Goal: Task Accomplishment & Management: Complete application form

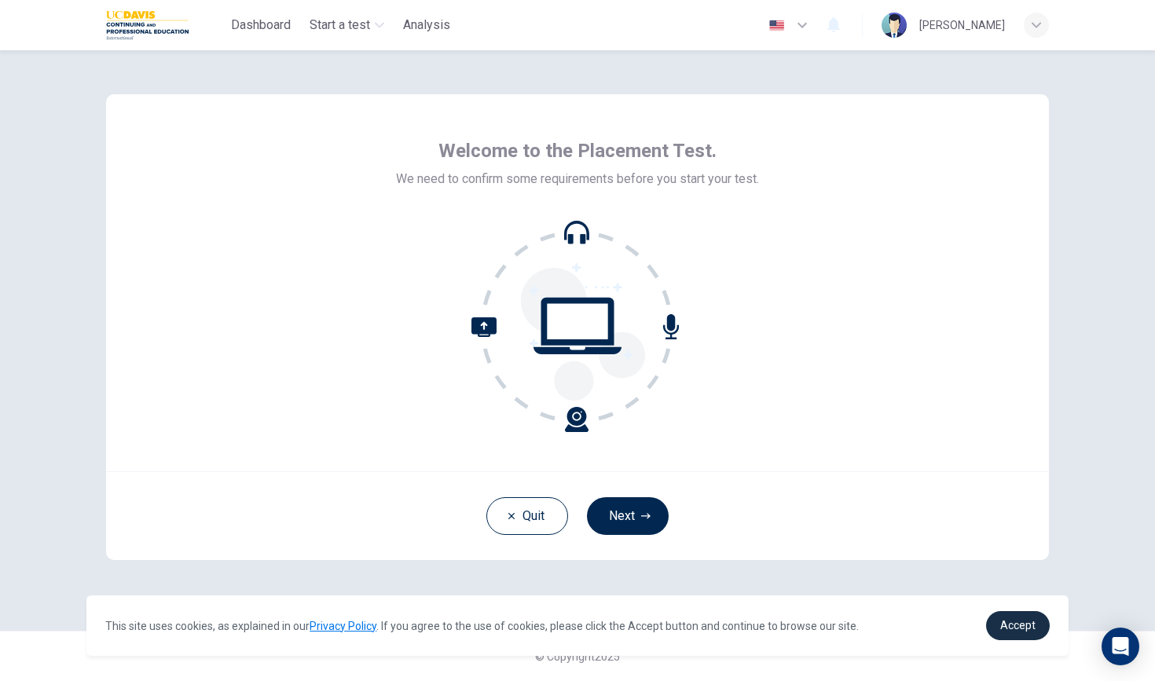
click at [1022, 615] on link "Accept" at bounding box center [1018, 625] width 64 height 29
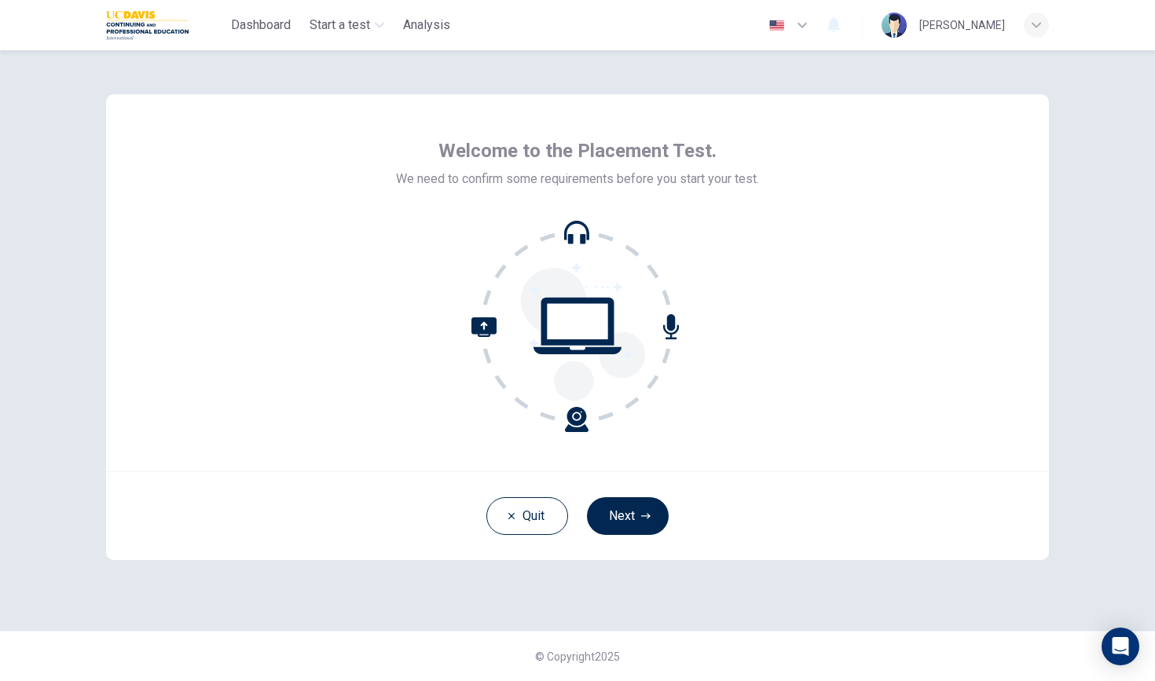
click at [1022, 620] on span "Accept" at bounding box center [1017, 625] width 35 height 13
click at [627, 512] on button "Next" at bounding box center [628, 516] width 82 height 38
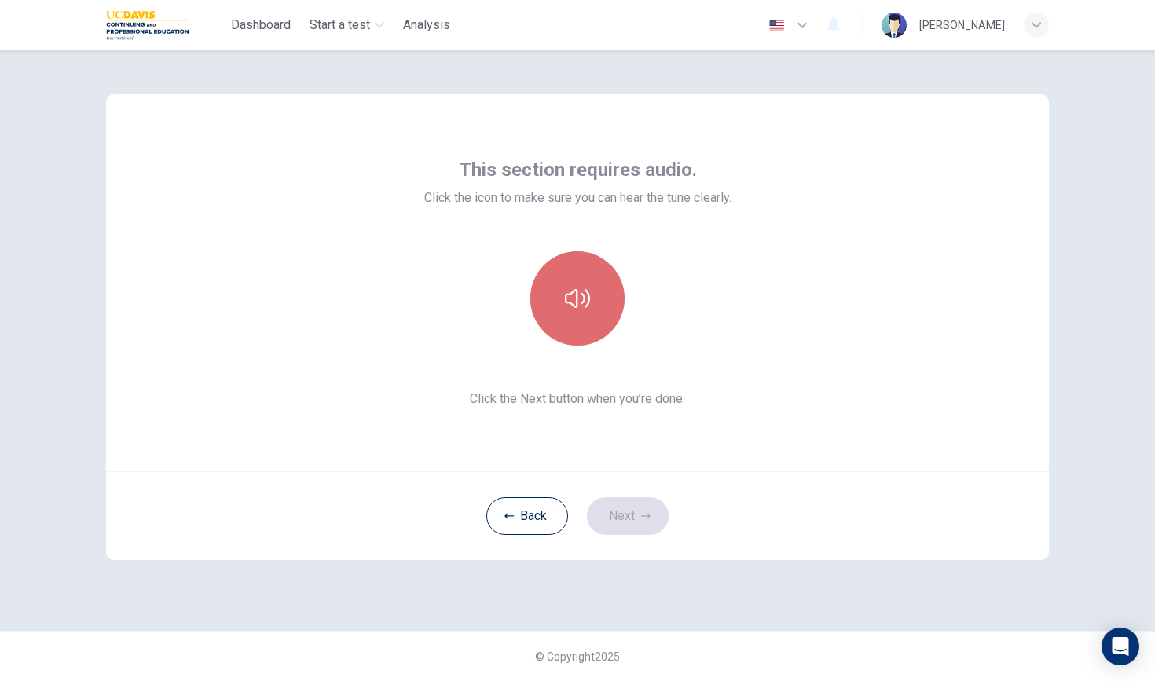
click at [571, 288] on icon "button" at bounding box center [577, 298] width 25 height 25
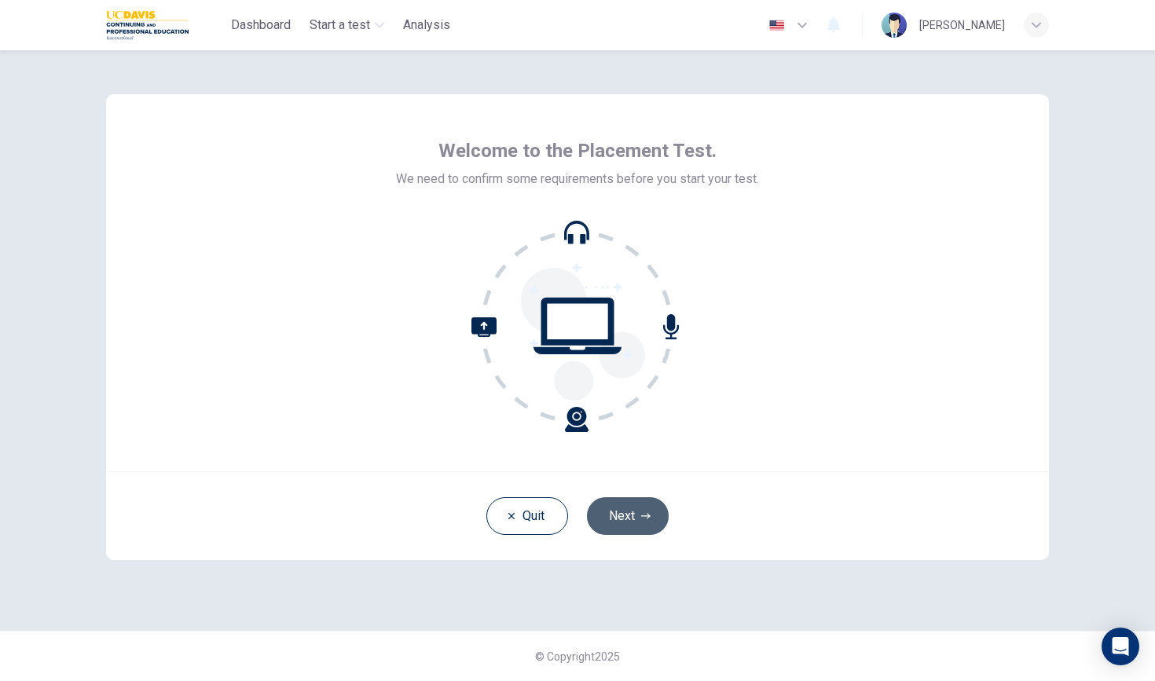
click at [619, 524] on button "Next" at bounding box center [628, 516] width 82 height 38
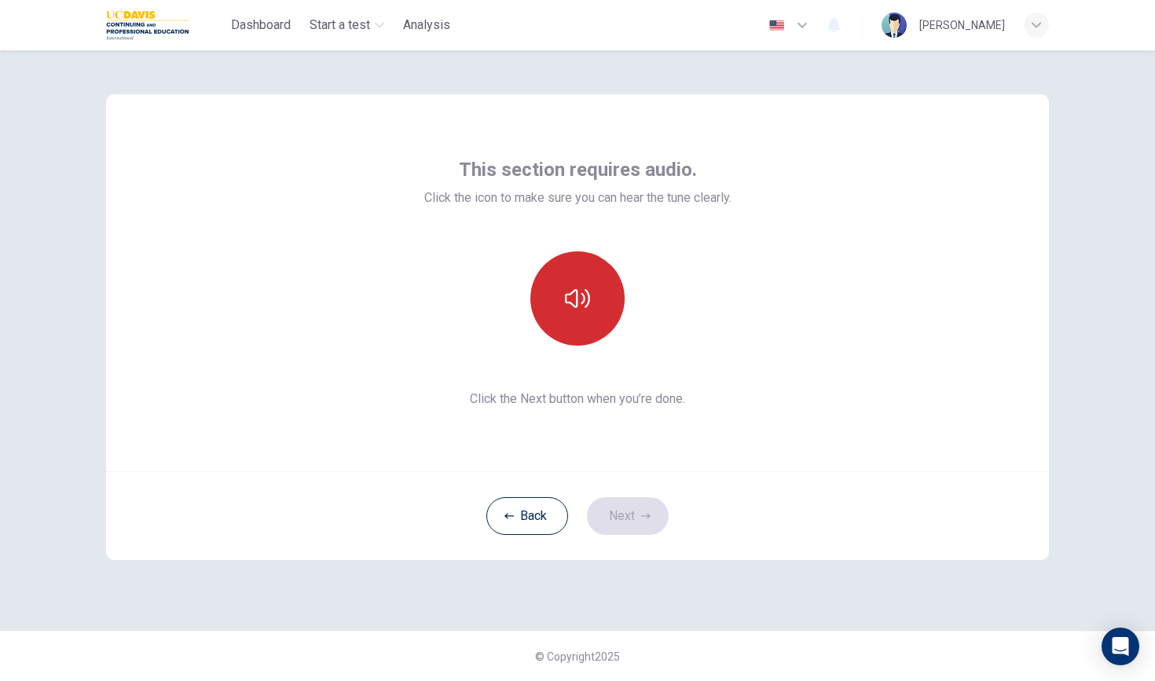
click at [589, 293] on icon "button" at bounding box center [577, 298] width 25 height 19
click at [645, 510] on button "Next" at bounding box center [628, 516] width 82 height 38
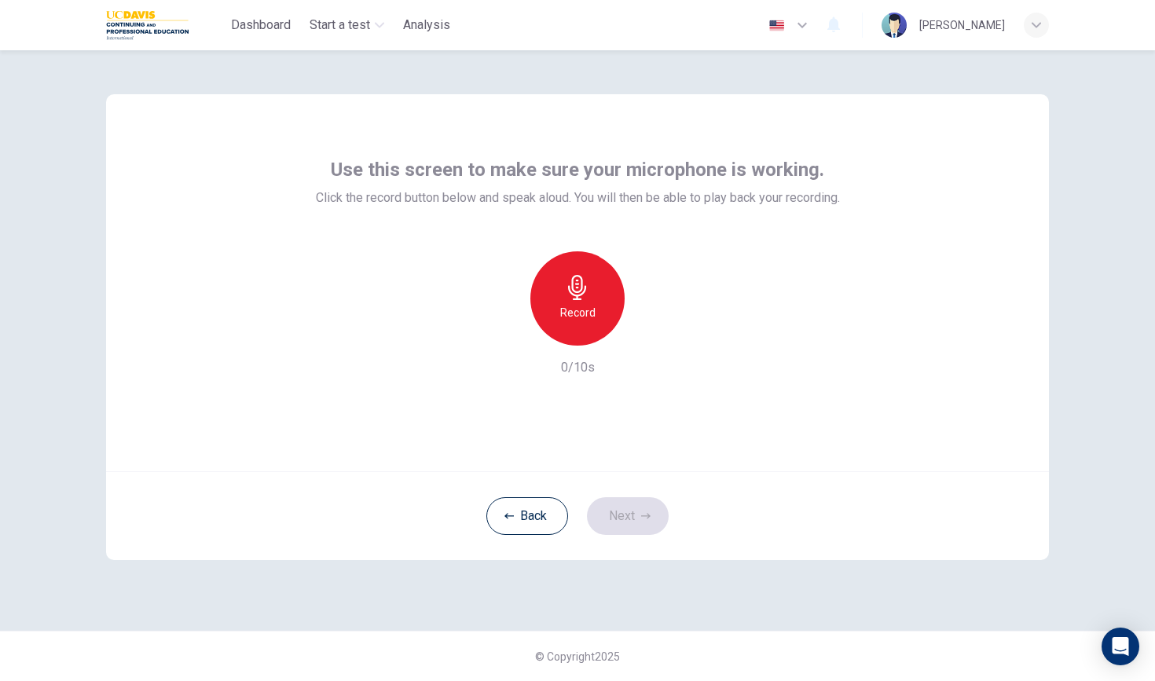
click at [580, 300] on div "Record" at bounding box center [577, 298] width 94 height 94
click at [580, 300] on div "Stop" at bounding box center [577, 298] width 94 height 94
click at [655, 334] on icon "button" at bounding box center [650, 333] width 16 height 16
click at [617, 510] on button "Next" at bounding box center [628, 516] width 82 height 38
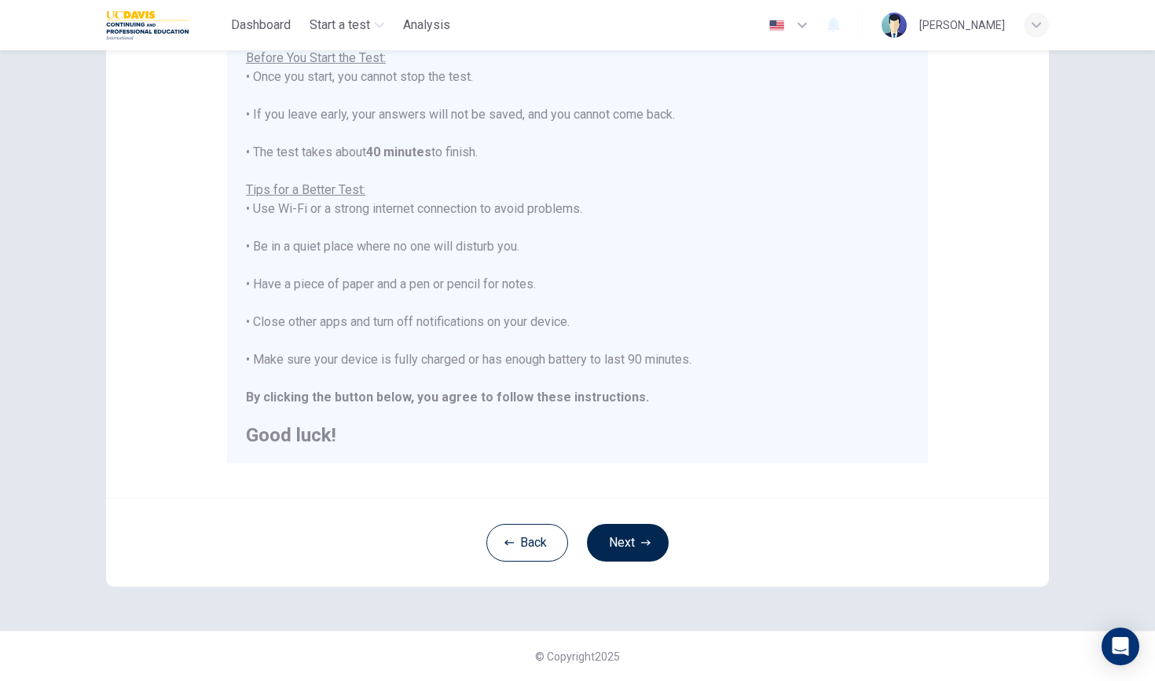
scroll to position [193, 0]
click at [636, 545] on button "Next" at bounding box center [628, 543] width 82 height 38
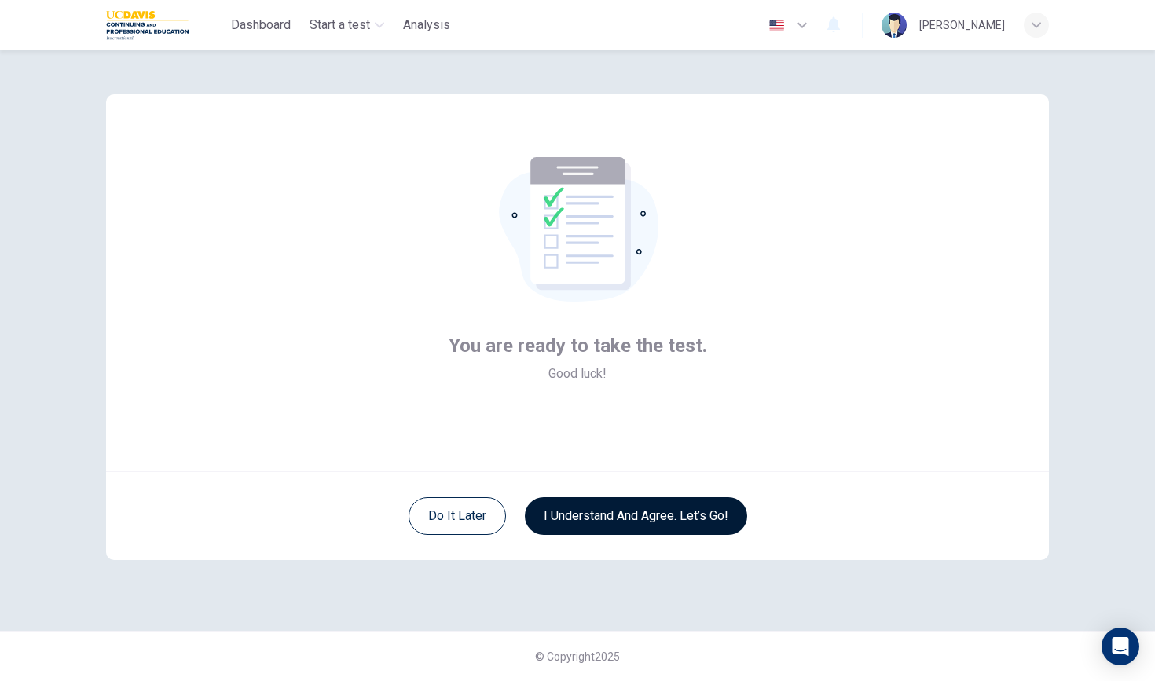
click at [598, 510] on button "I understand and agree. Let’s go!" at bounding box center [636, 516] width 222 height 38
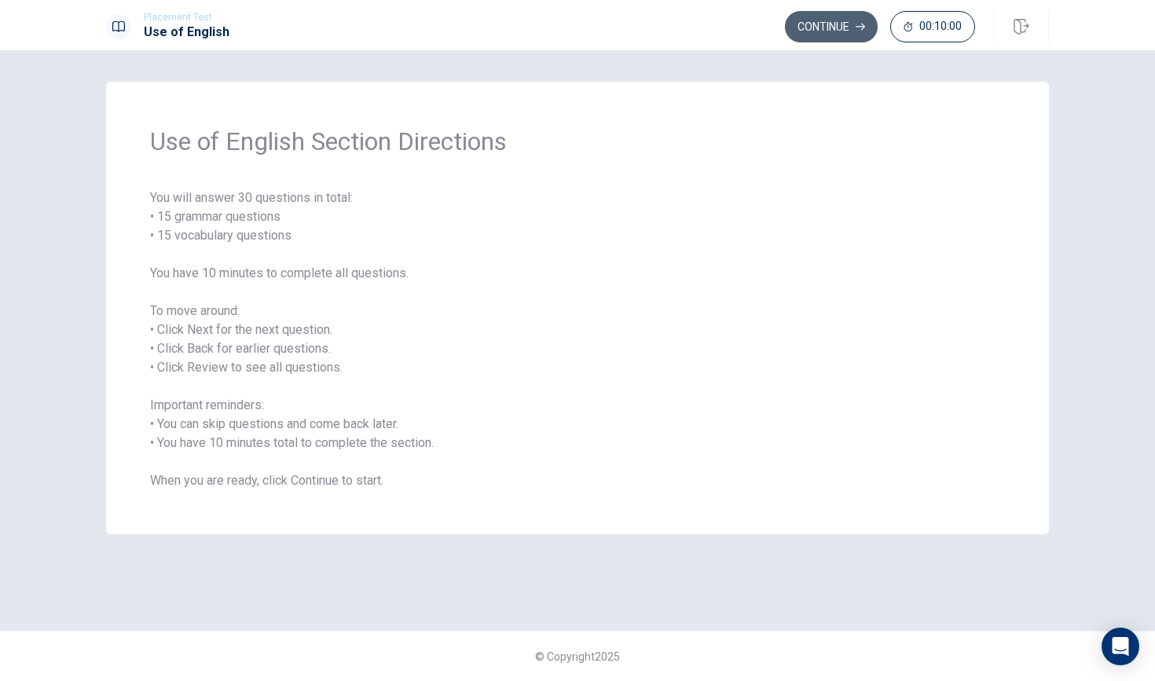
click at [842, 26] on button "Continue" at bounding box center [831, 26] width 93 height 31
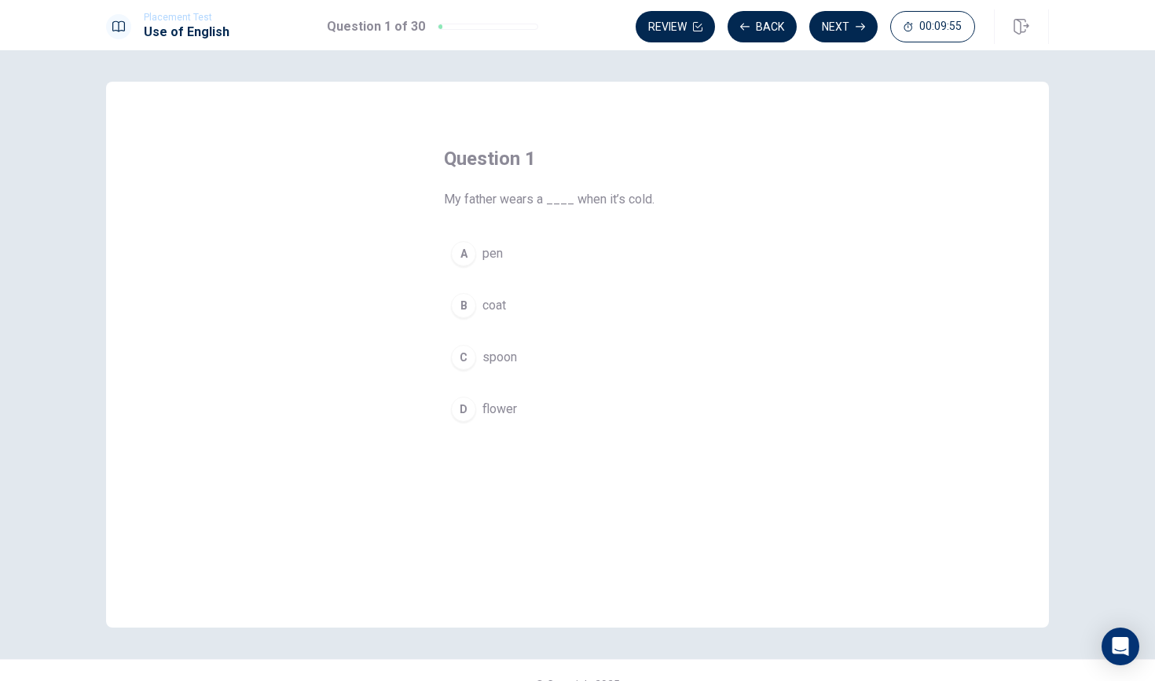
click at [461, 306] on div "B" at bounding box center [463, 305] width 25 height 25
click at [857, 28] on icon "button" at bounding box center [860, 26] width 9 height 9
click at [464, 308] on div "B" at bounding box center [463, 305] width 25 height 25
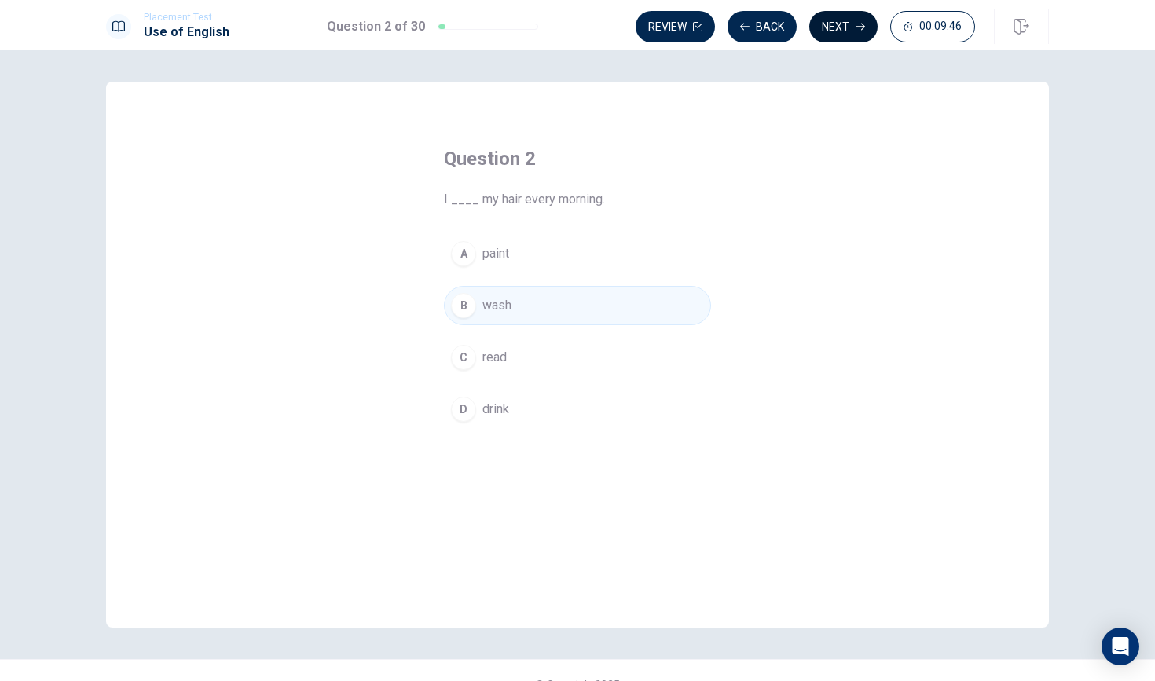
click at [838, 28] on button "Next" at bounding box center [843, 26] width 68 height 31
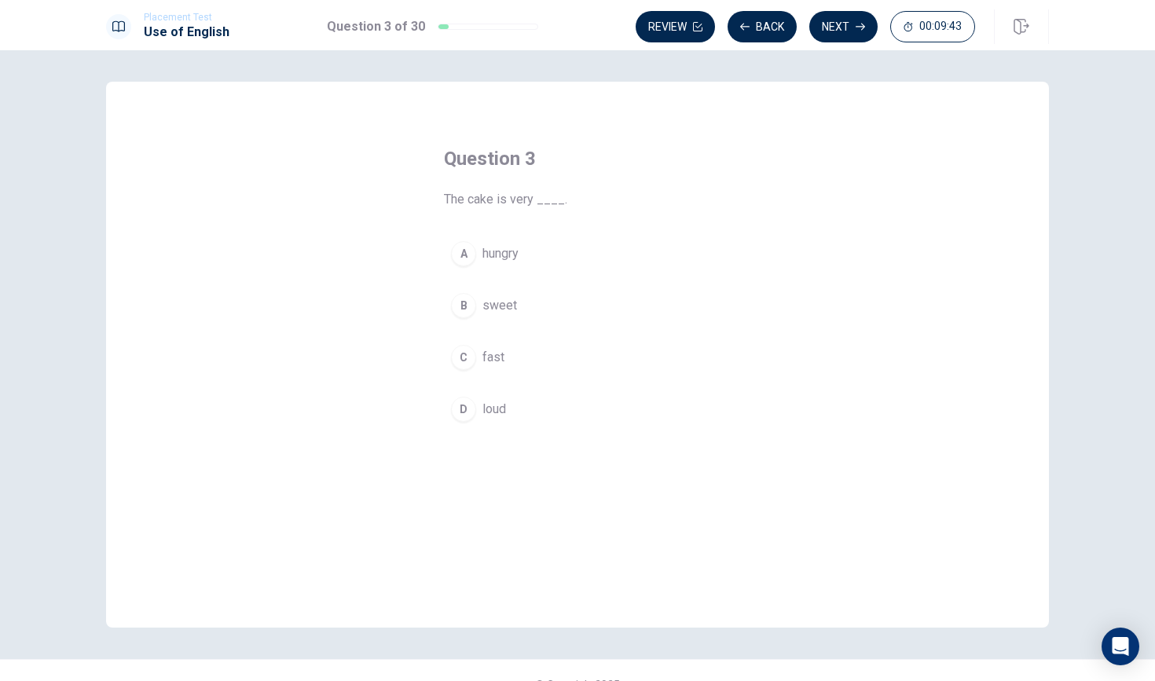
click at [466, 307] on div "B" at bounding box center [463, 305] width 25 height 25
click at [850, 24] on button "Next" at bounding box center [843, 26] width 68 height 31
click at [464, 309] on div "B" at bounding box center [463, 305] width 25 height 25
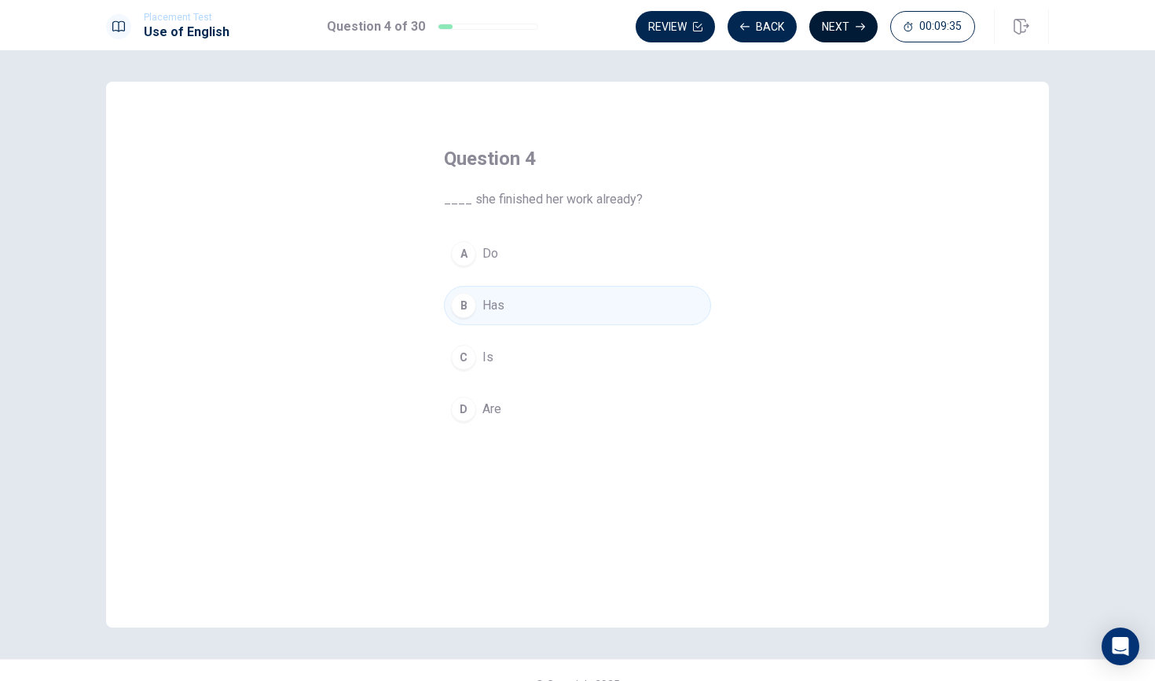
click at [839, 25] on button "Next" at bounding box center [843, 26] width 68 height 31
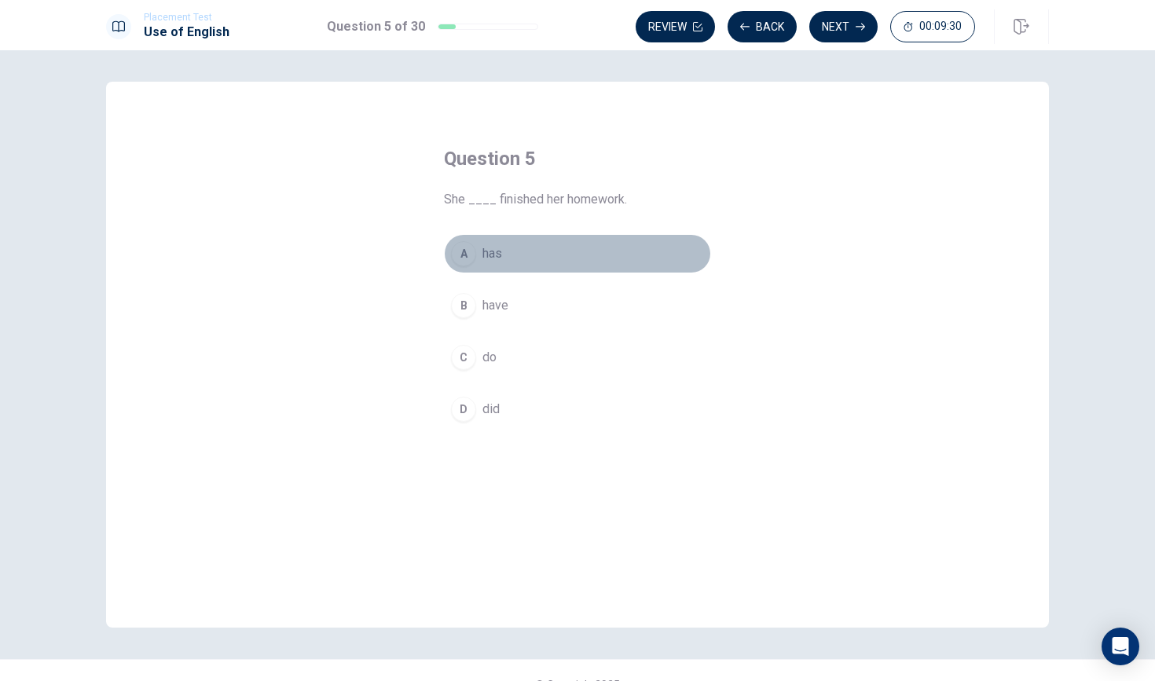
click at [461, 252] on div "A" at bounding box center [463, 253] width 25 height 25
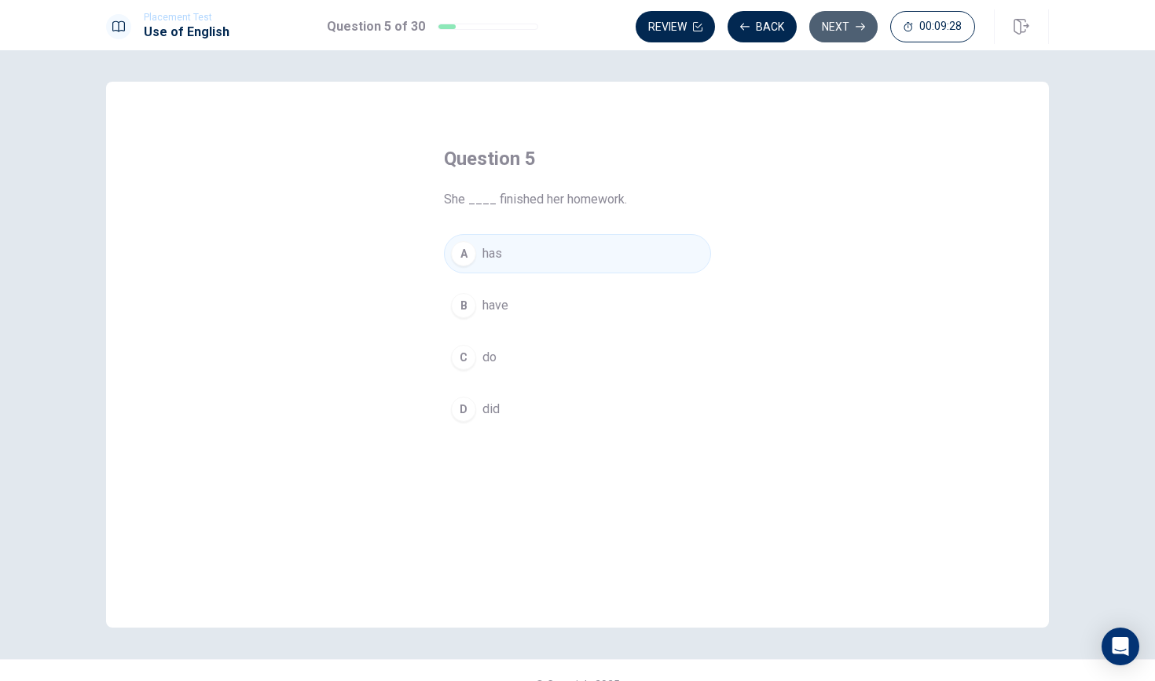
click at [839, 24] on button "Next" at bounding box center [843, 26] width 68 height 31
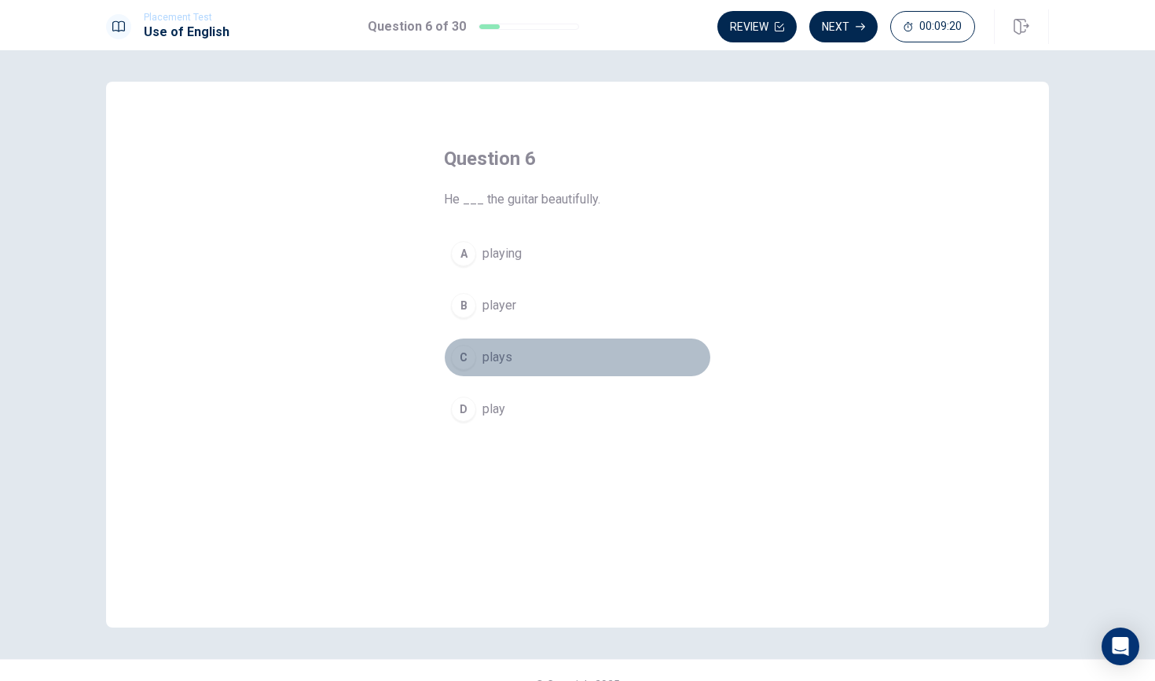
click at [464, 362] on div "C" at bounding box center [463, 357] width 25 height 25
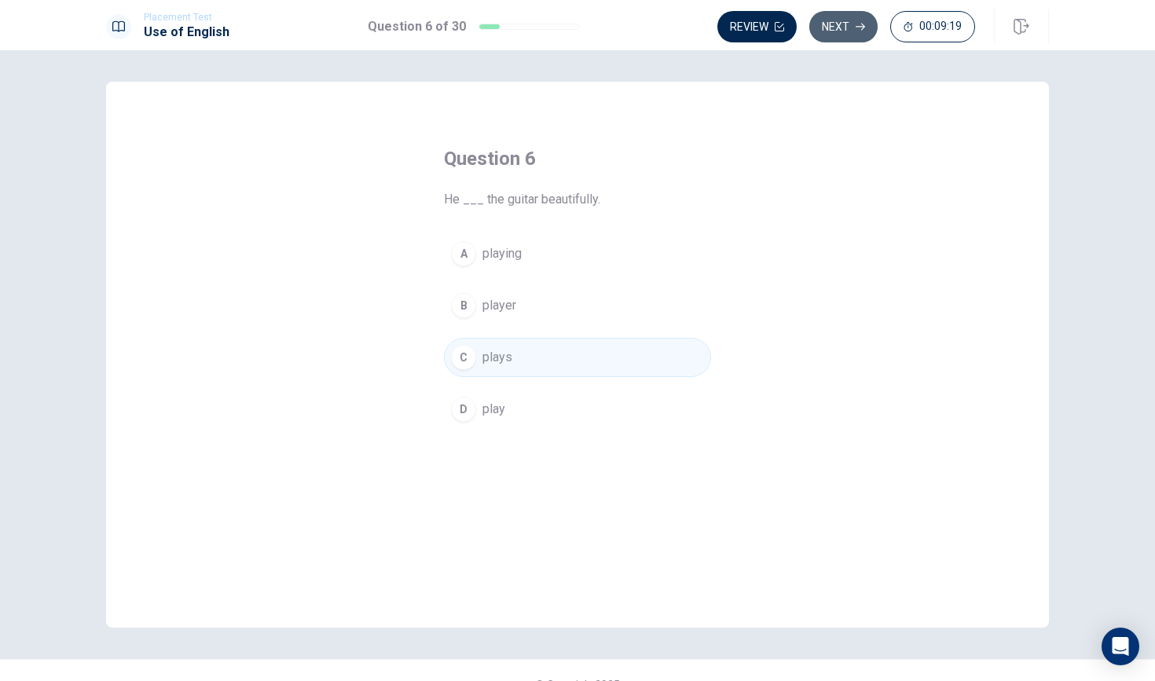
click at [848, 27] on button "Next" at bounding box center [843, 26] width 68 height 31
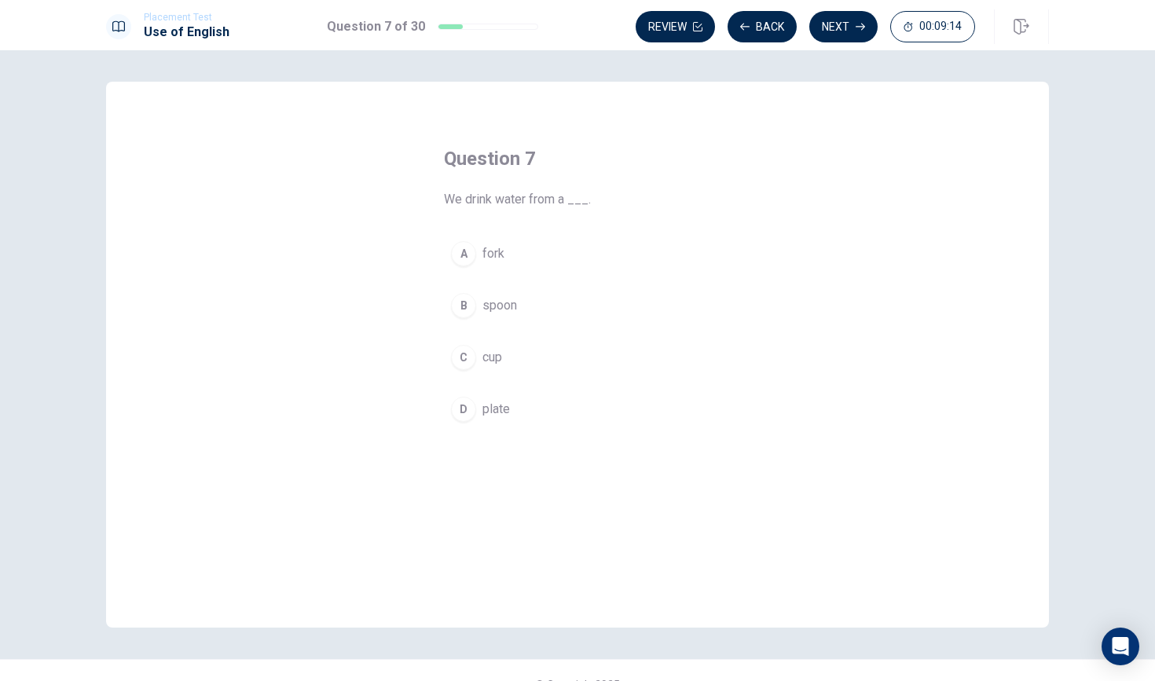
click at [462, 361] on div "C" at bounding box center [463, 357] width 25 height 25
click at [836, 26] on button "Next" at bounding box center [843, 26] width 68 height 31
click at [460, 253] on div "A" at bounding box center [463, 253] width 25 height 25
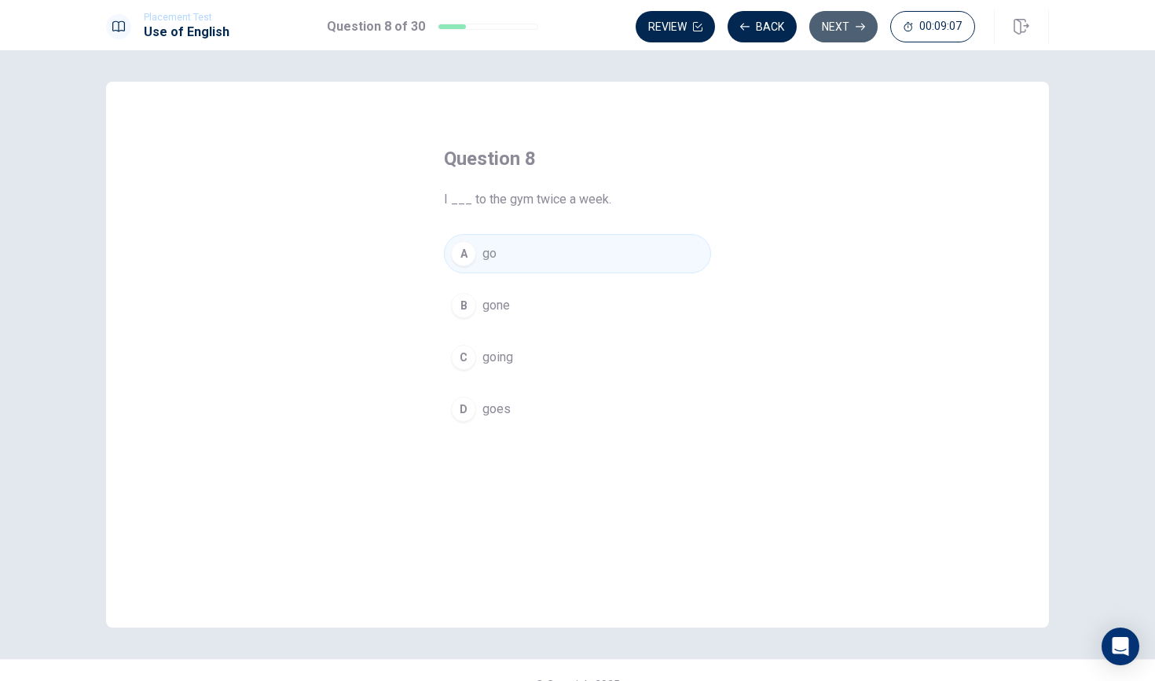
click at [841, 23] on button "Next" at bounding box center [843, 26] width 68 height 31
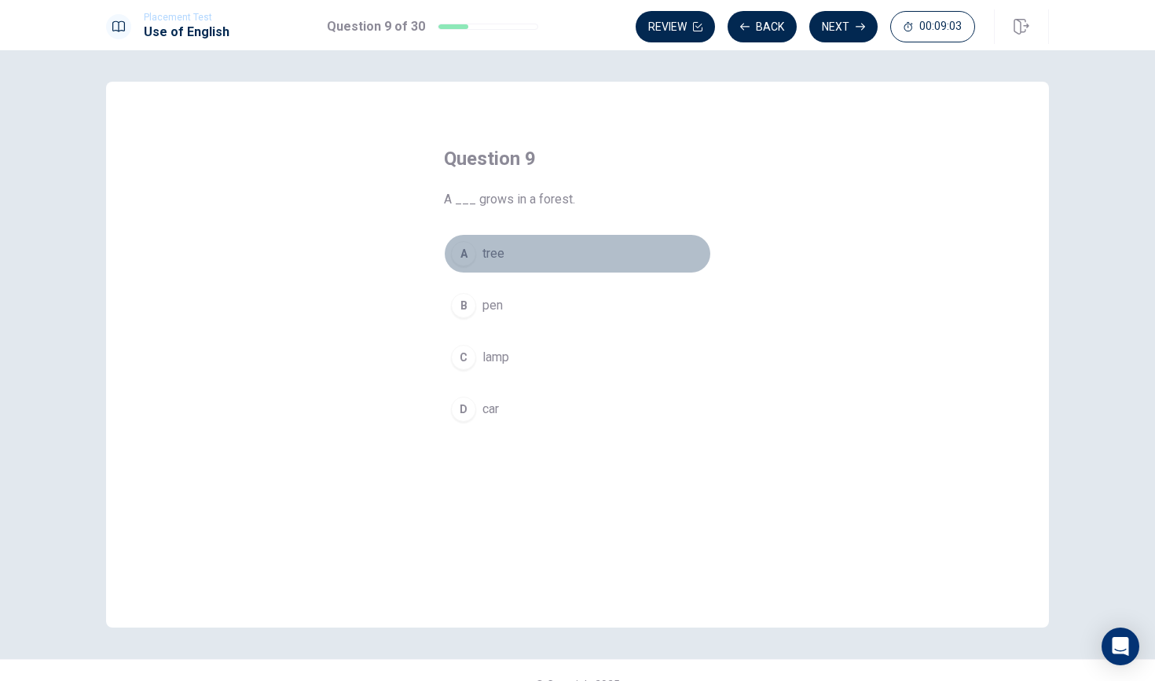
click at [464, 255] on div "A" at bounding box center [463, 253] width 25 height 25
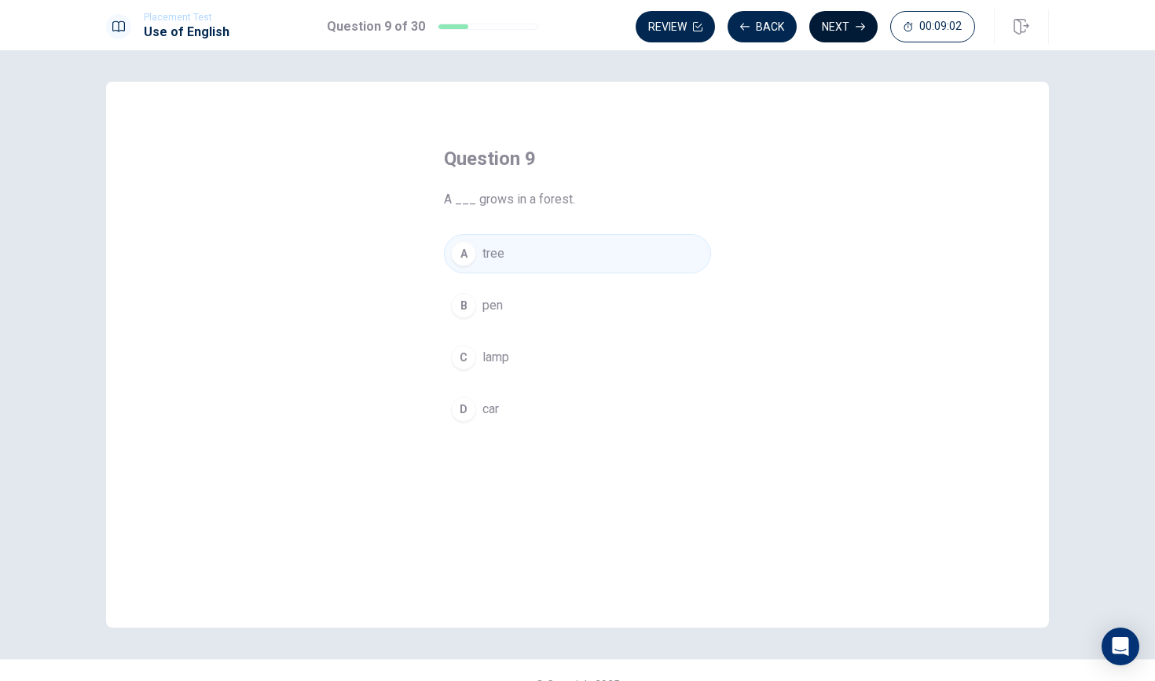
click at [848, 28] on button "Next" at bounding box center [843, 26] width 68 height 31
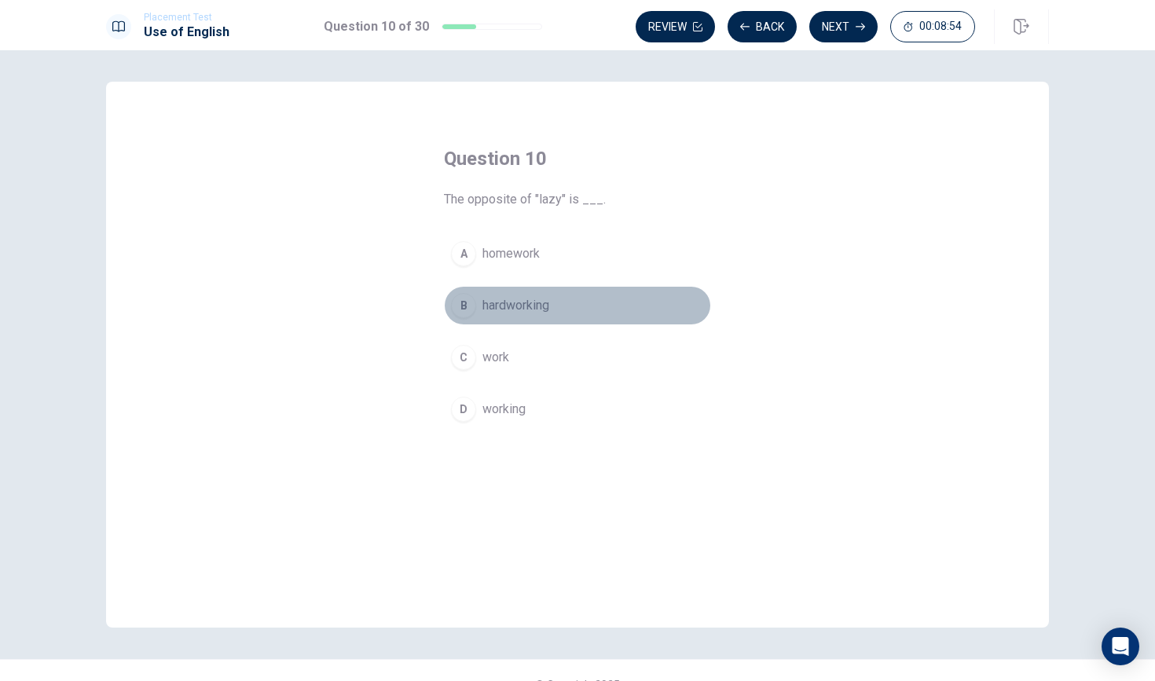
click at [467, 306] on div "B" at bounding box center [463, 305] width 25 height 25
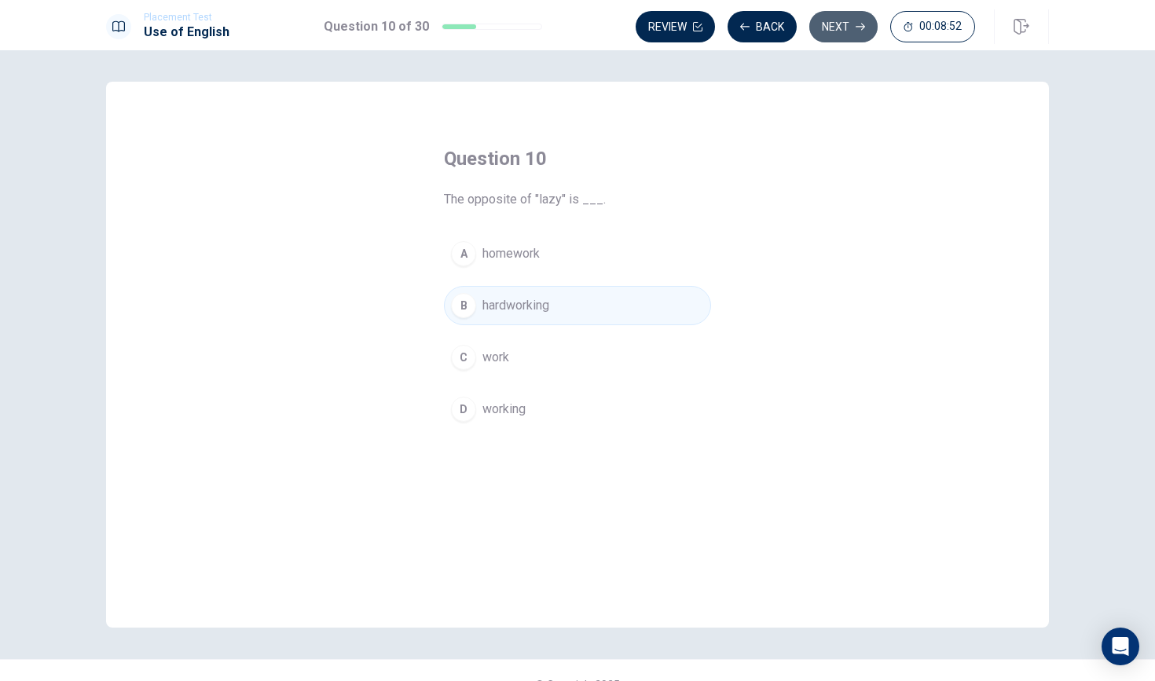
click at [852, 26] on button "Next" at bounding box center [843, 26] width 68 height 31
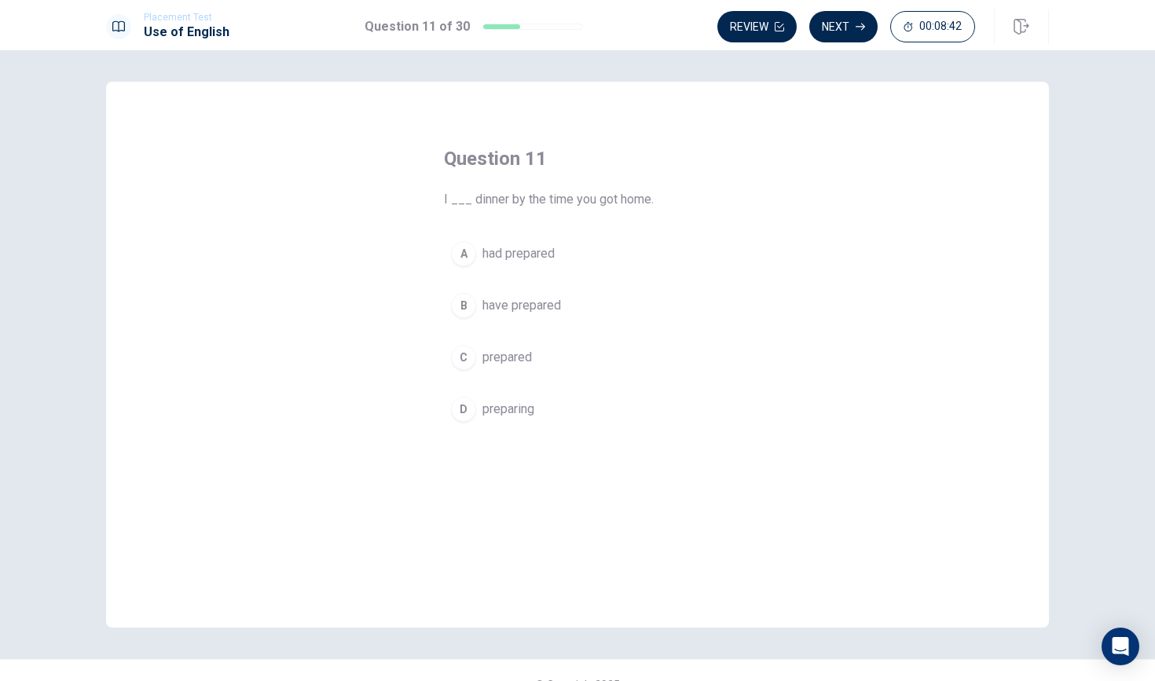
click at [462, 253] on div "A" at bounding box center [463, 253] width 25 height 25
click at [845, 22] on button "Next" at bounding box center [843, 26] width 68 height 31
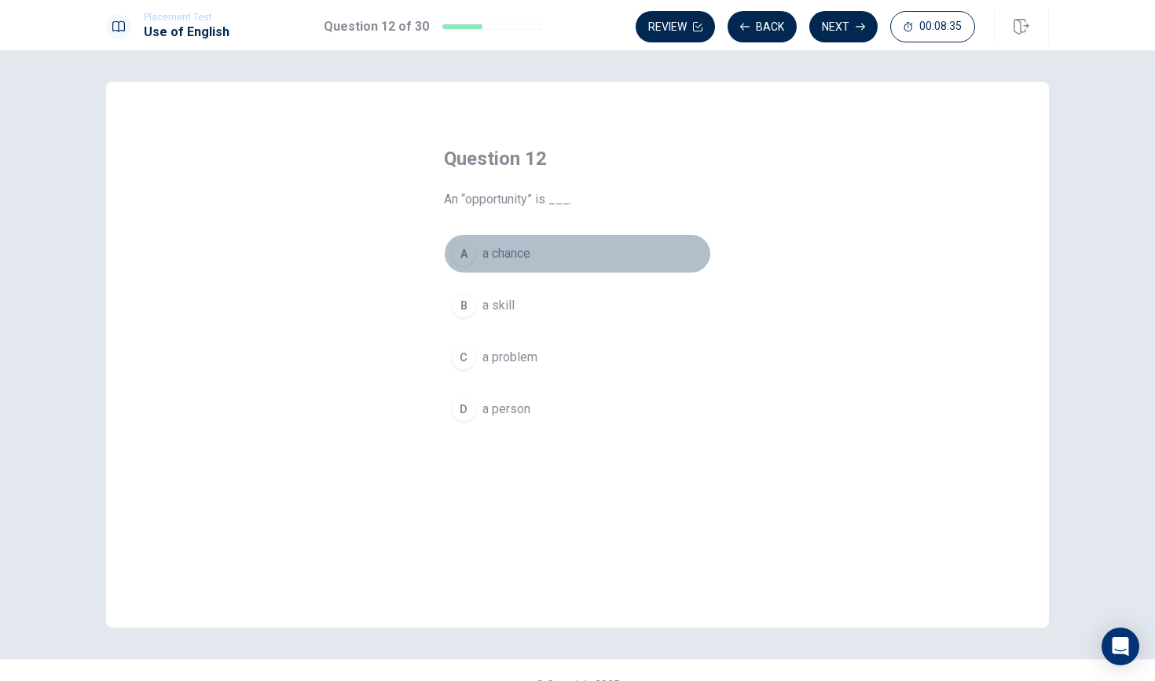
click at [457, 255] on div "A" at bounding box center [463, 253] width 25 height 25
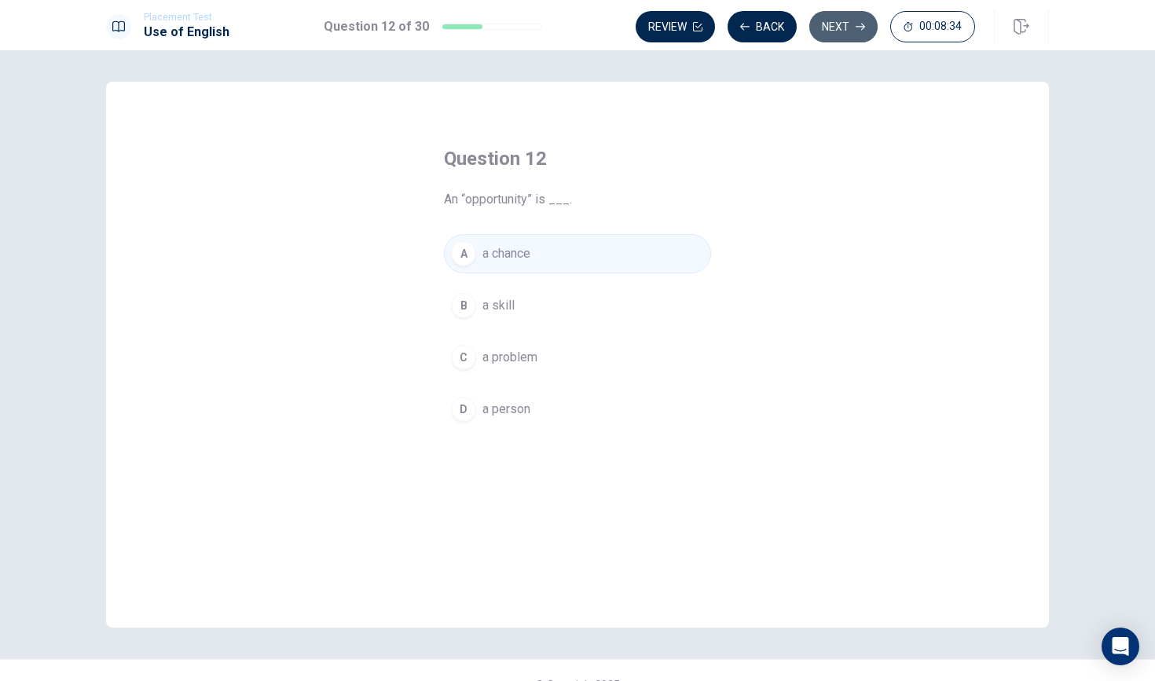
click at [837, 29] on button "Next" at bounding box center [843, 26] width 68 height 31
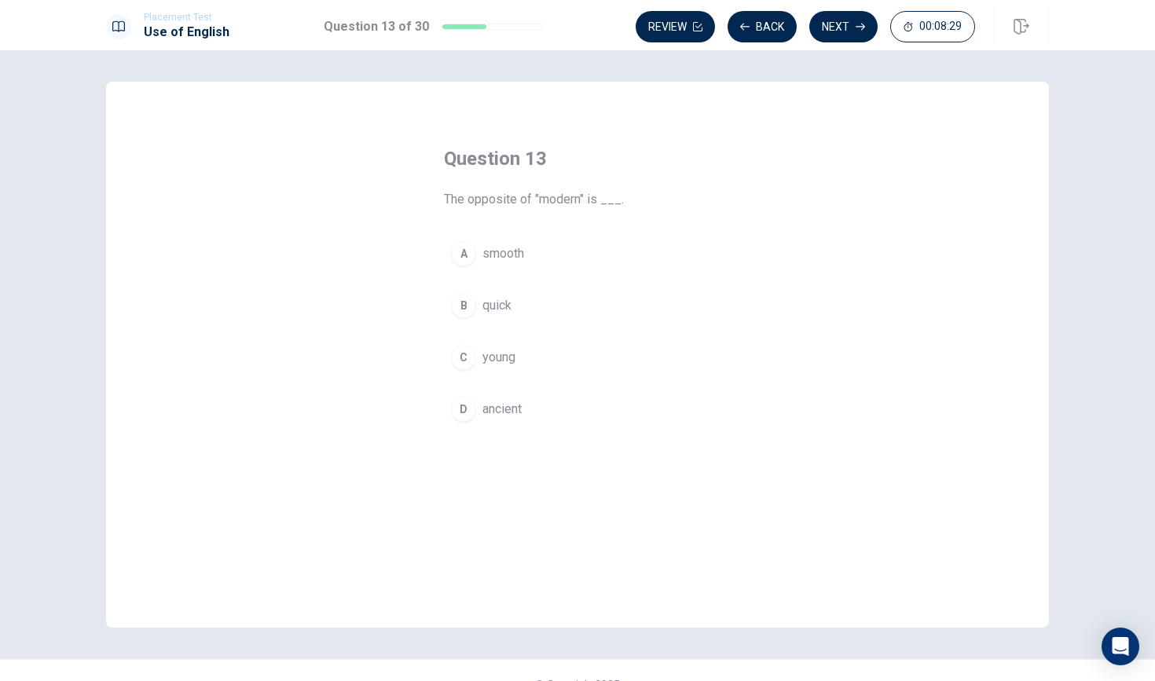
click at [461, 409] on div "D" at bounding box center [463, 409] width 25 height 25
click at [839, 20] on button "Next" at bounding box center [843, 26] width 68 height 31
click at [464, 366] on div "C" at bounding box center [463, 357] width 25 height 25
click at [840, 26] on button "Next" at bounding box center [843, 26] width 68 height 31
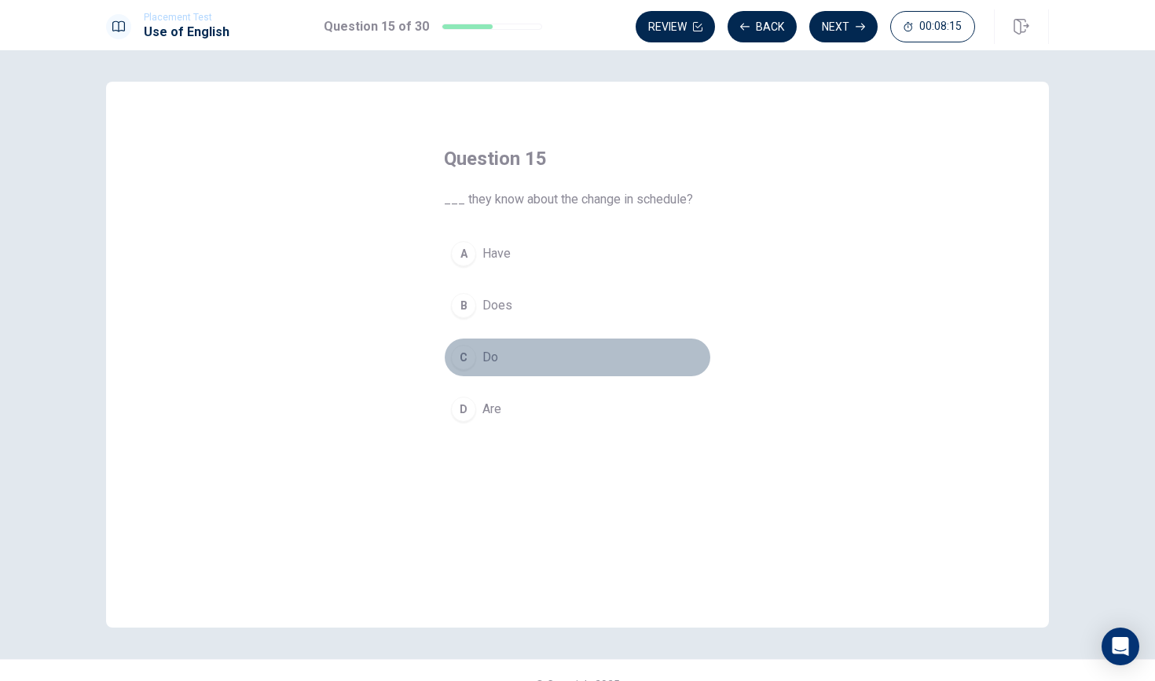
click at [463, 355] on div "C" at bounding box center [463, 357] width 25 height 25
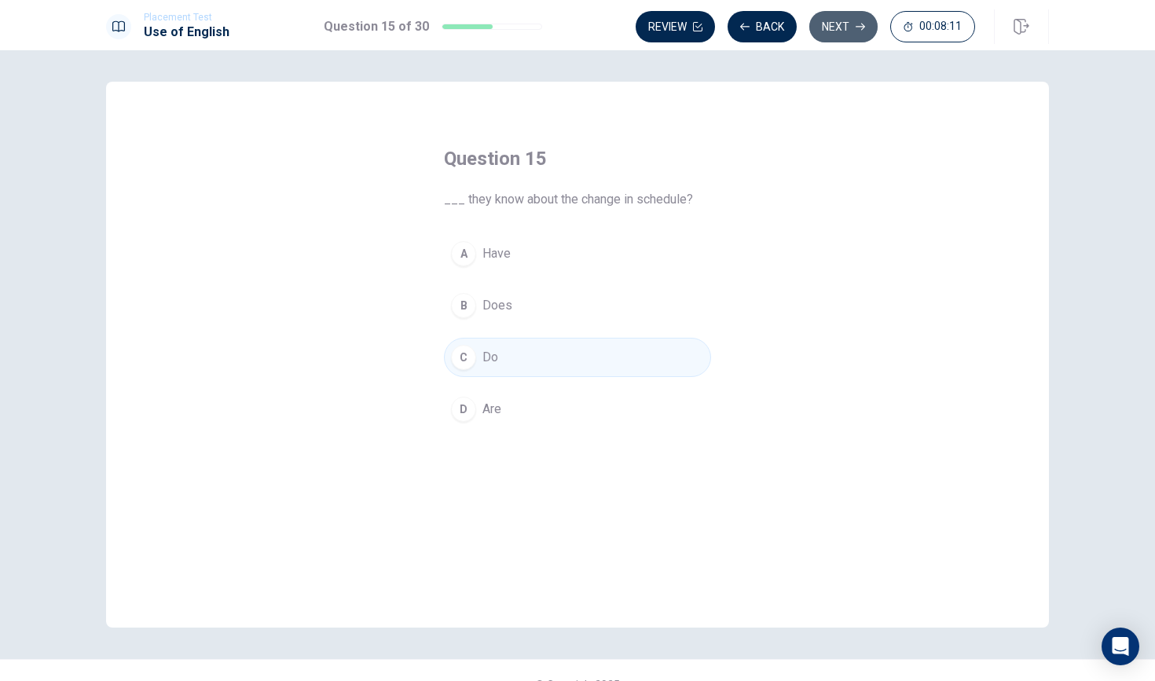
click at [846, 31] on button "Next" at bounding box center [843, 26] width 68 height 31
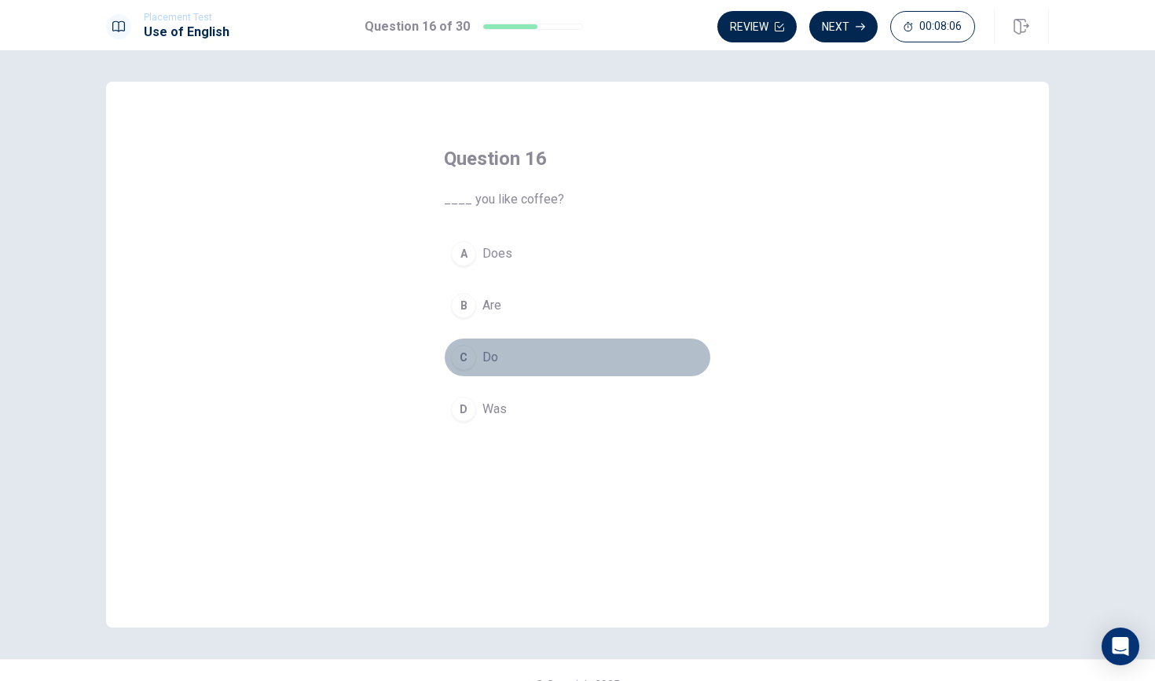
click at [469, 351] on div "C" at bounding box center [463, 357] width 25 height 25
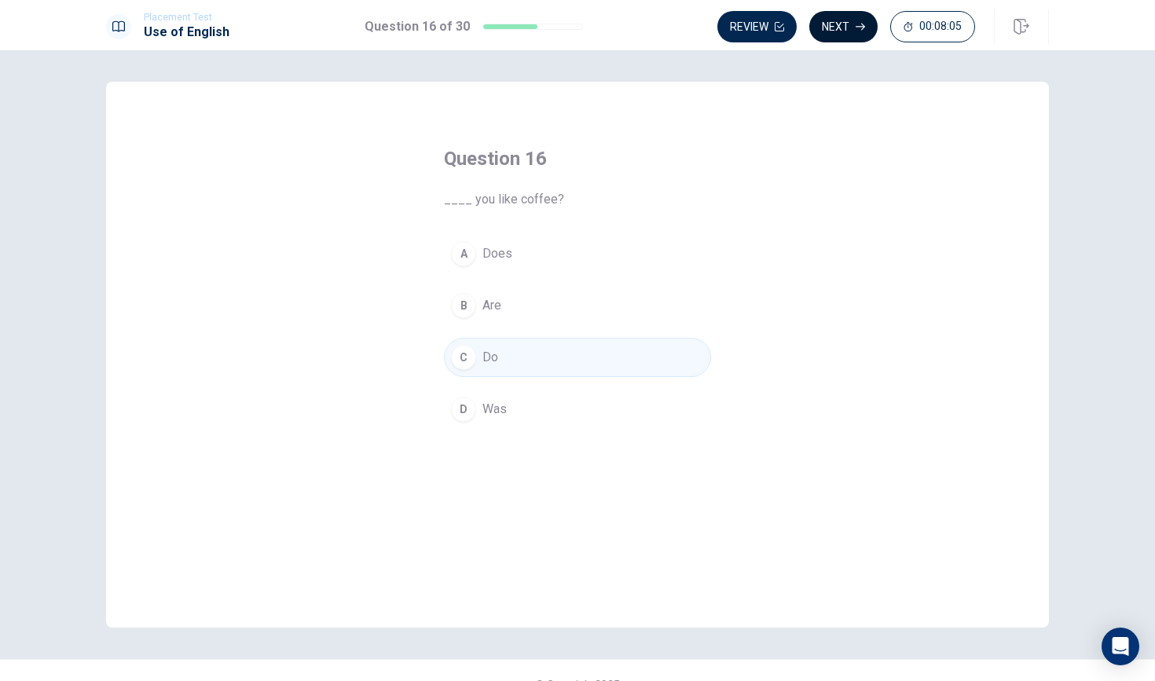
click at [846, 27] on button "Next" at bounding box center [843, 26] width 68 height 31
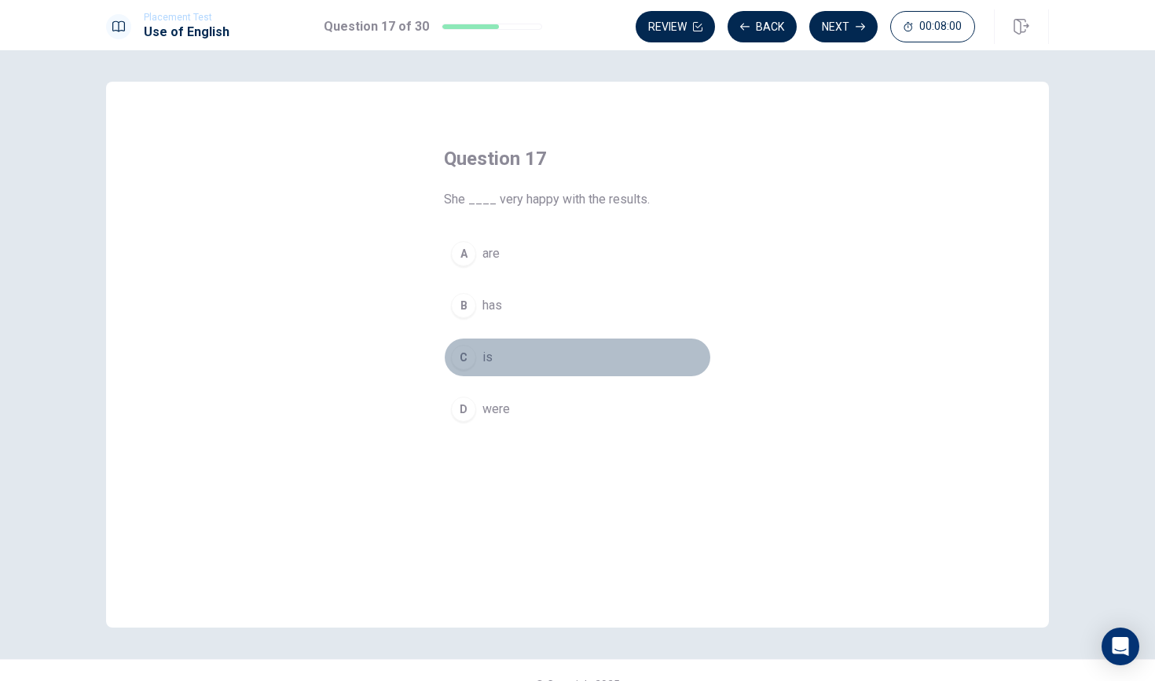
click at [461, 349] on div "C" at bounding box center [463, 357] width 25 height 25
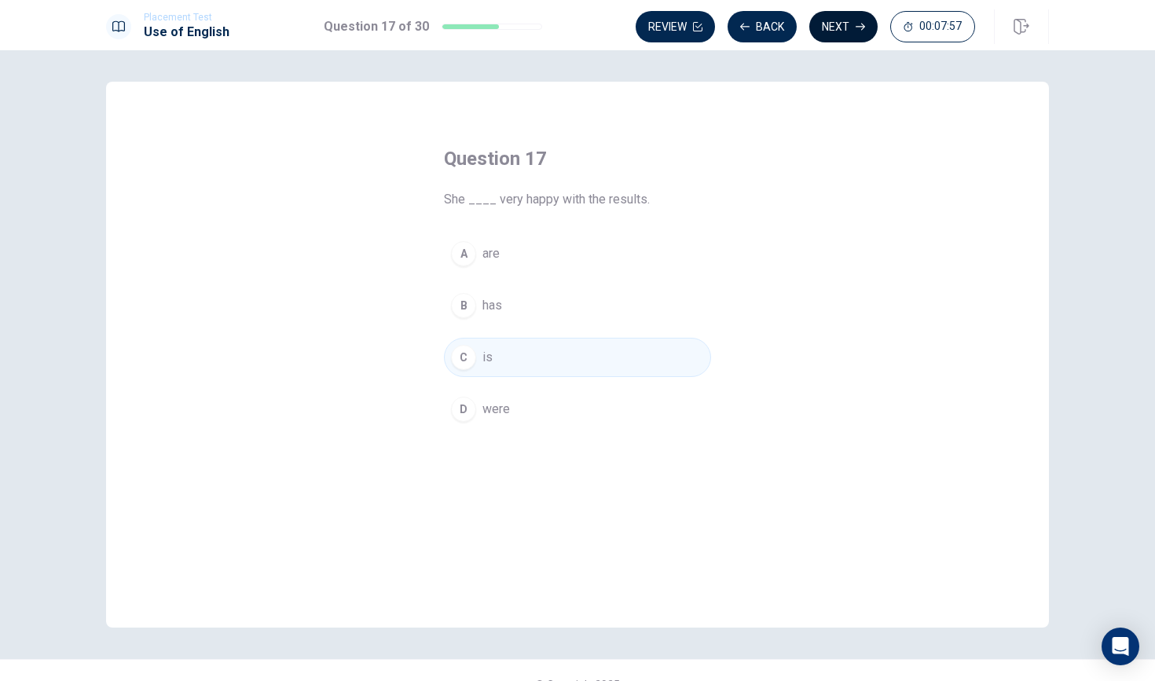
click at [860, 24] on icon "button" at bounding box center [860, 26] width 9 height 9
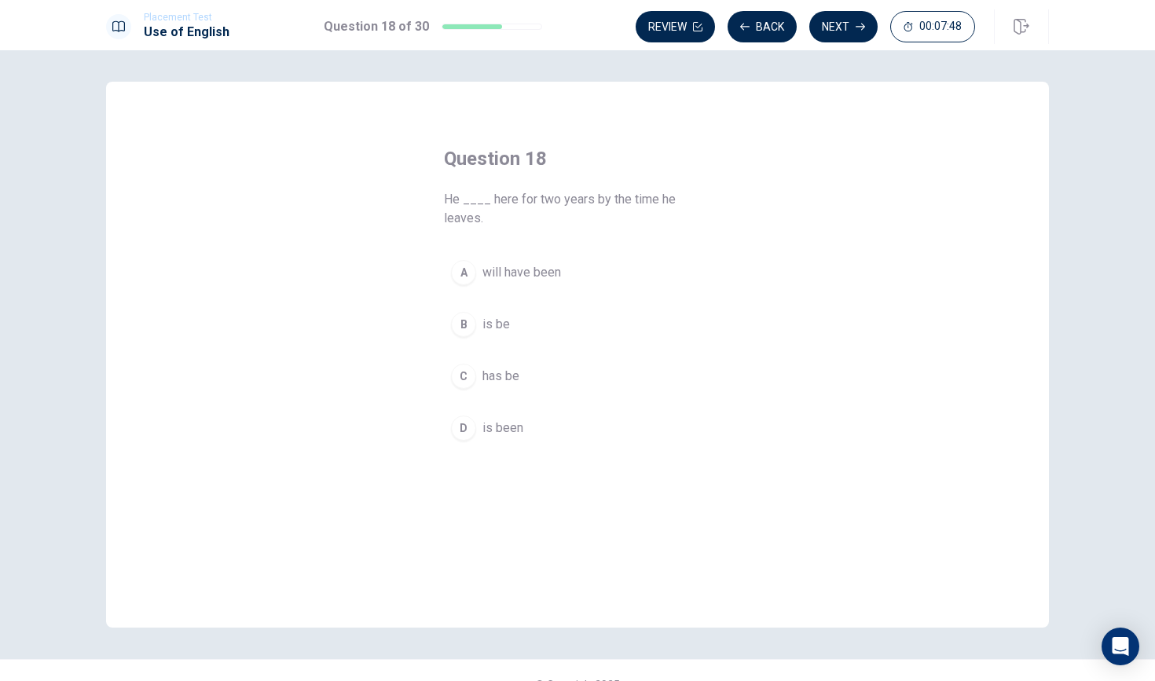
click at [453, 275] on div "A" at bounding box center [463, 272] width 25 height 25
click at [835, 30] on button "Next" at bounding box center [843, 26] width 68 height 31
click at [465, 256] on div "A" at bounding box center [463, 253] width 25 height 25
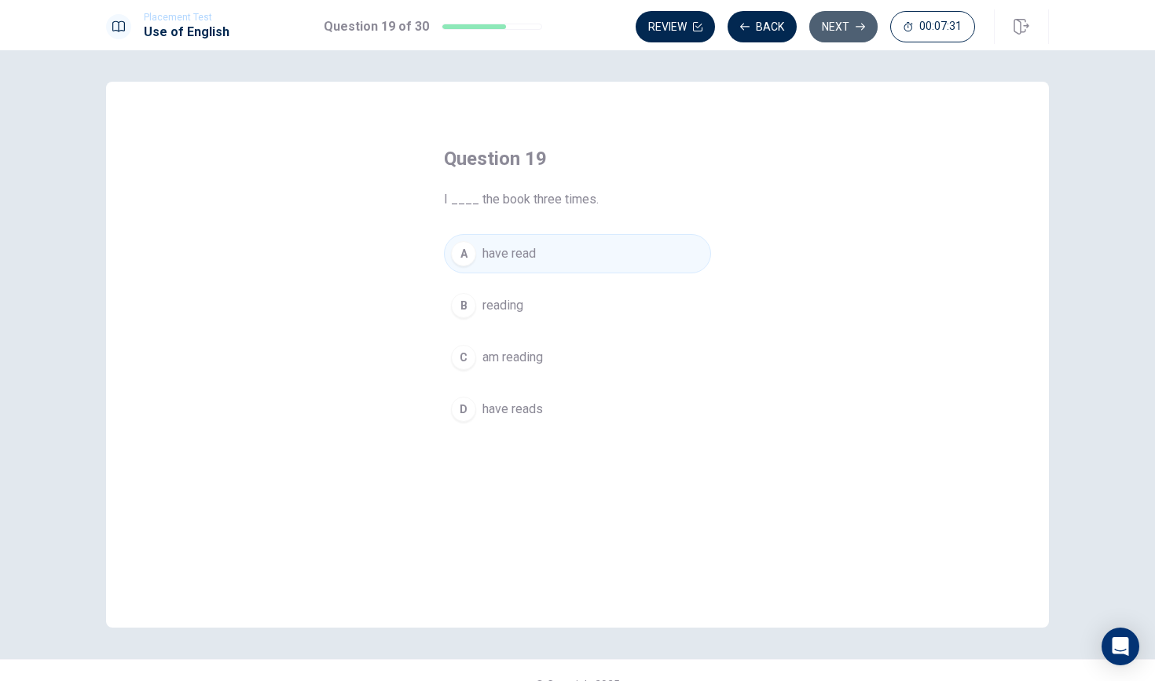
click at [837, 23] on button "Next" at bounding box center [843, 26] width 68 height 31
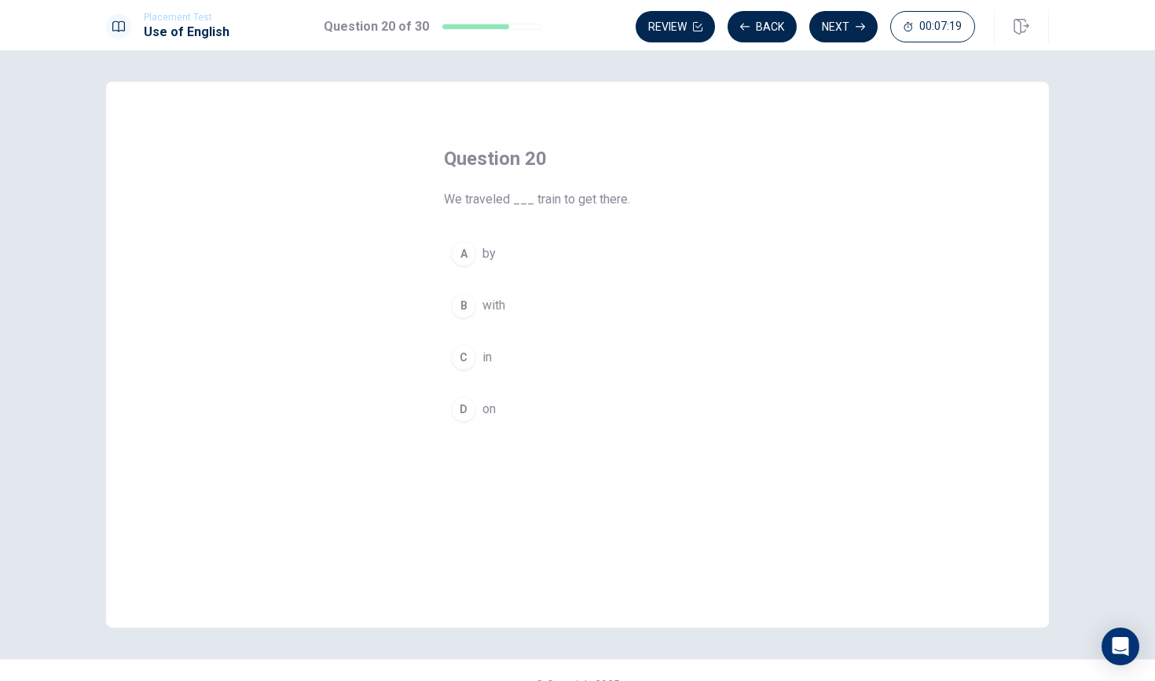
click at [450, 260] on button "A by" at bounding box center [577, 253] width 267 height 39
click at [844, 17] on button "Next" at bounding box center [843, 26] width 68 height 31
click at [453, 249] on div "A" at bounding box center [463, 253] width 25 height 25
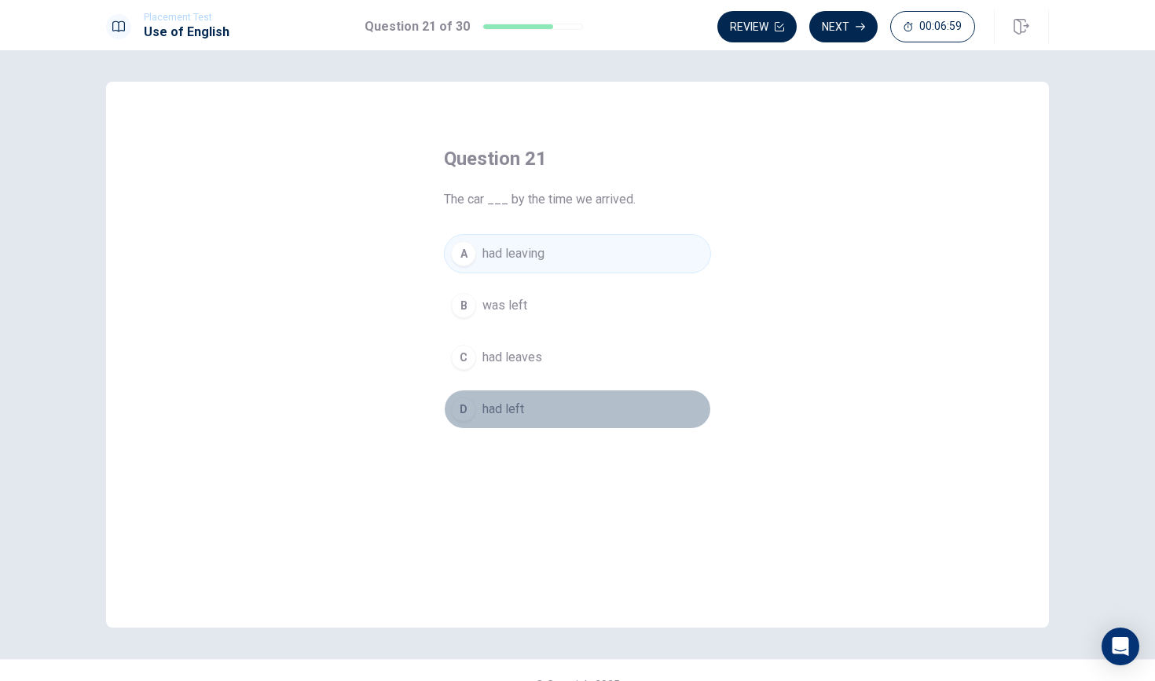
click at [483, 411] on span "had left" at bounding box center [504, 409] width 42 height 19
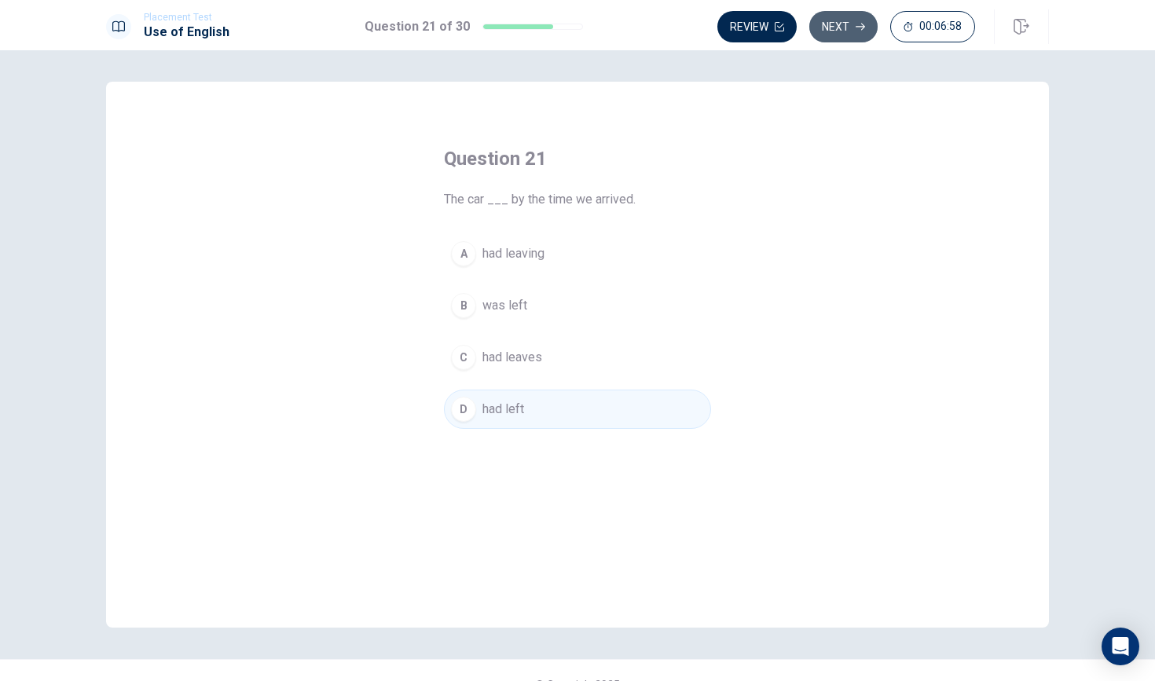
click at [854, 22] on button "Next" at bounding box center [843, 26] width 68 height 31
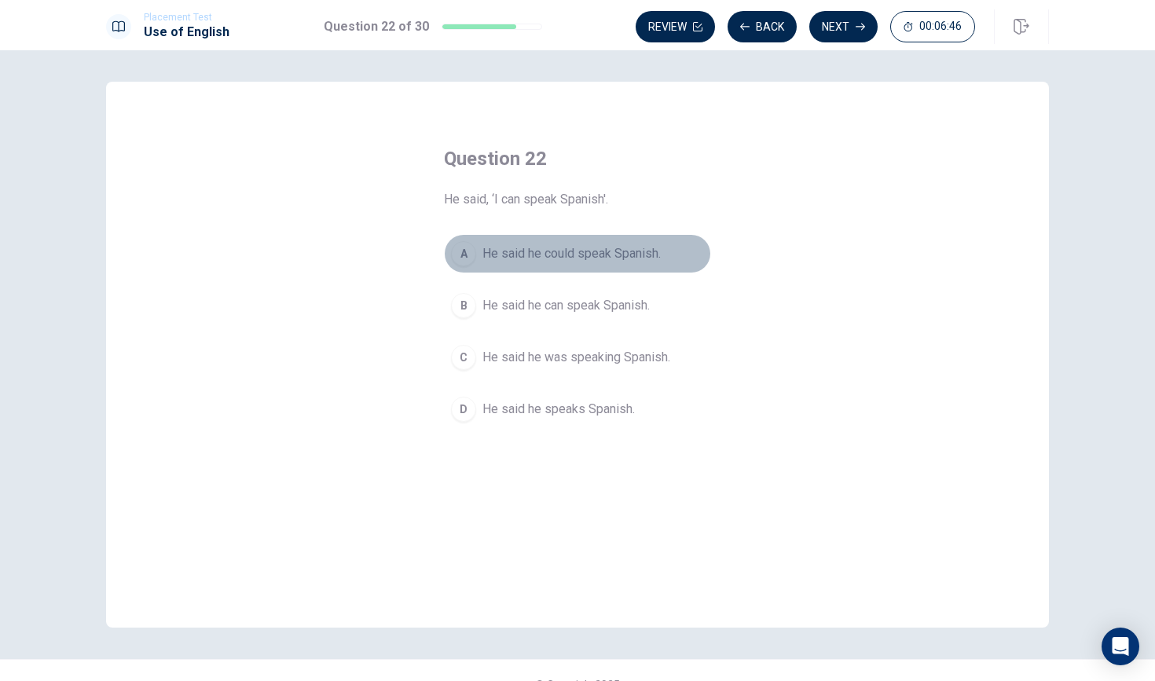
click at [461, 251] on div "A" at bounding box center [463, 253] width 25 height 25
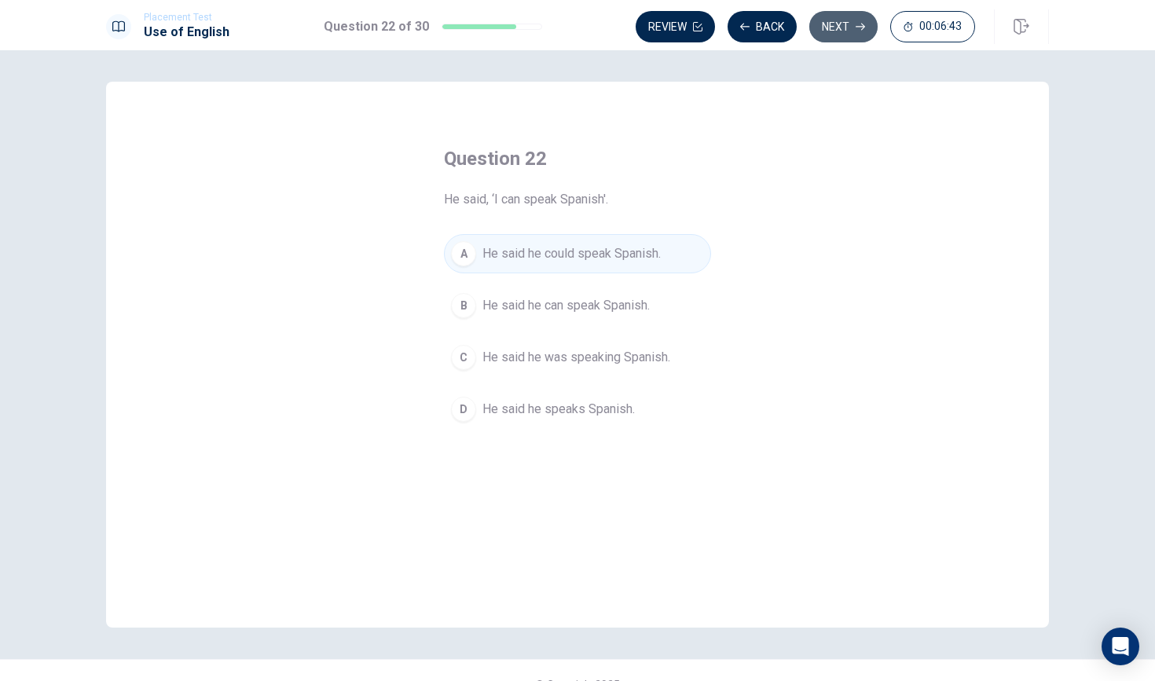
click at [842, 26] on button "Next" at bounding box center [843, 26] width 68 height 31
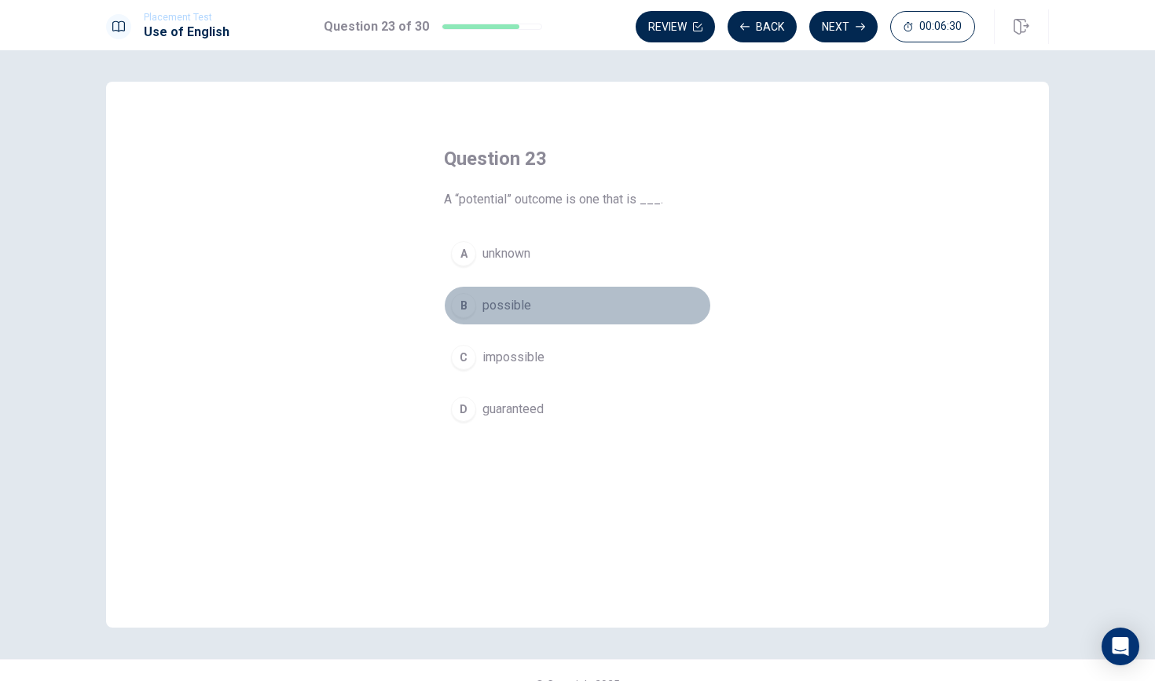
click at [490, 303] on span "possible" at bounding box center [507, 305] width 49 height 19
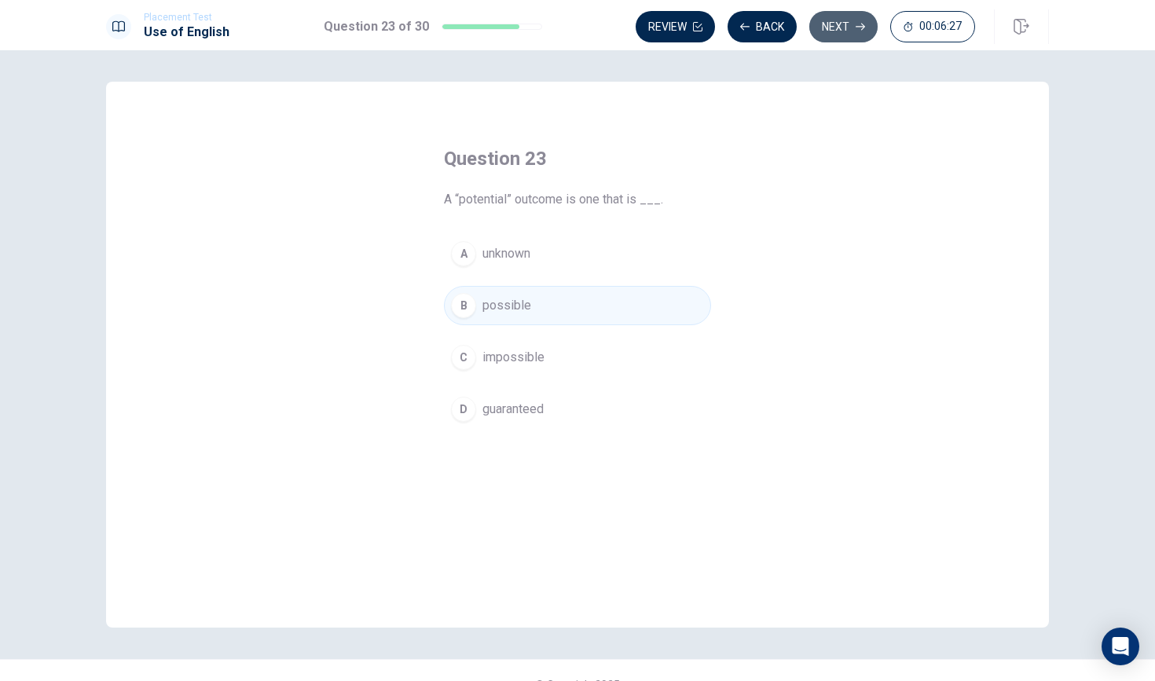
click at [850, 30] on button "Next" at bounding box center [843, 26] width 68 height 31
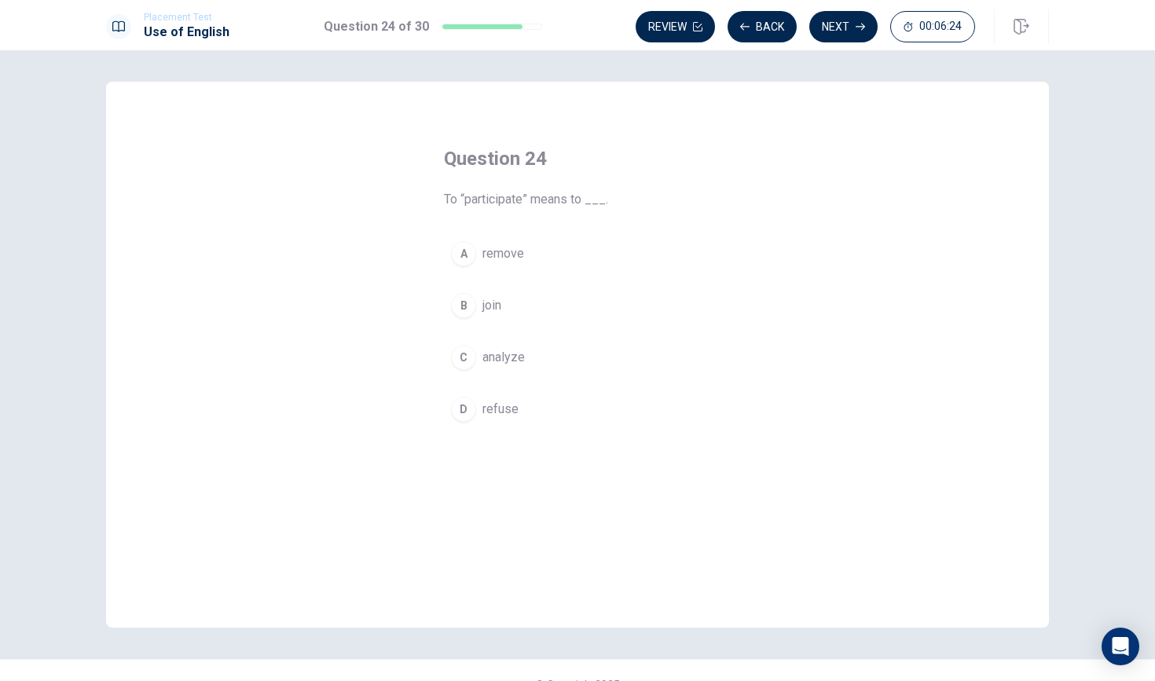
click at [466, 315] on div "B" at bounding box center [463, 305] width 25 height 25
click at [850, 35] on button "Next" at bounding box center [843, 26] width 68 height 31
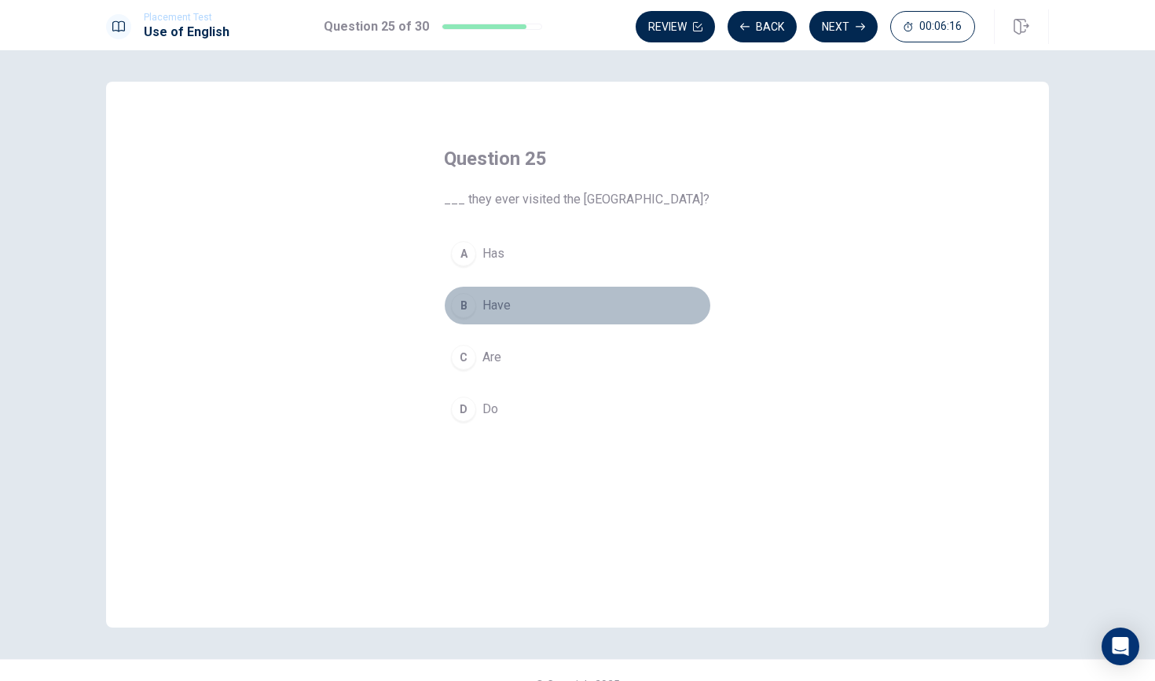
click at [468, 310] on div "B" at bounding box center [463, 305] width 25 height 25
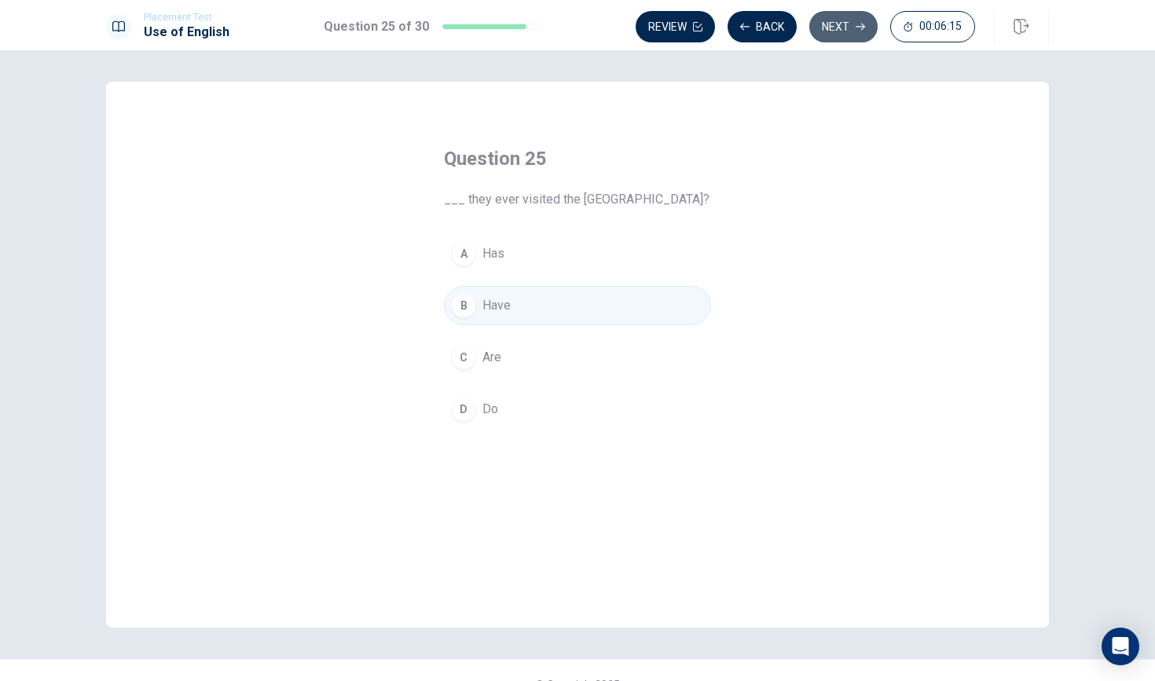
click at [825, 34] on button "Next" at bounding box center [843, 26] width 68 height 31
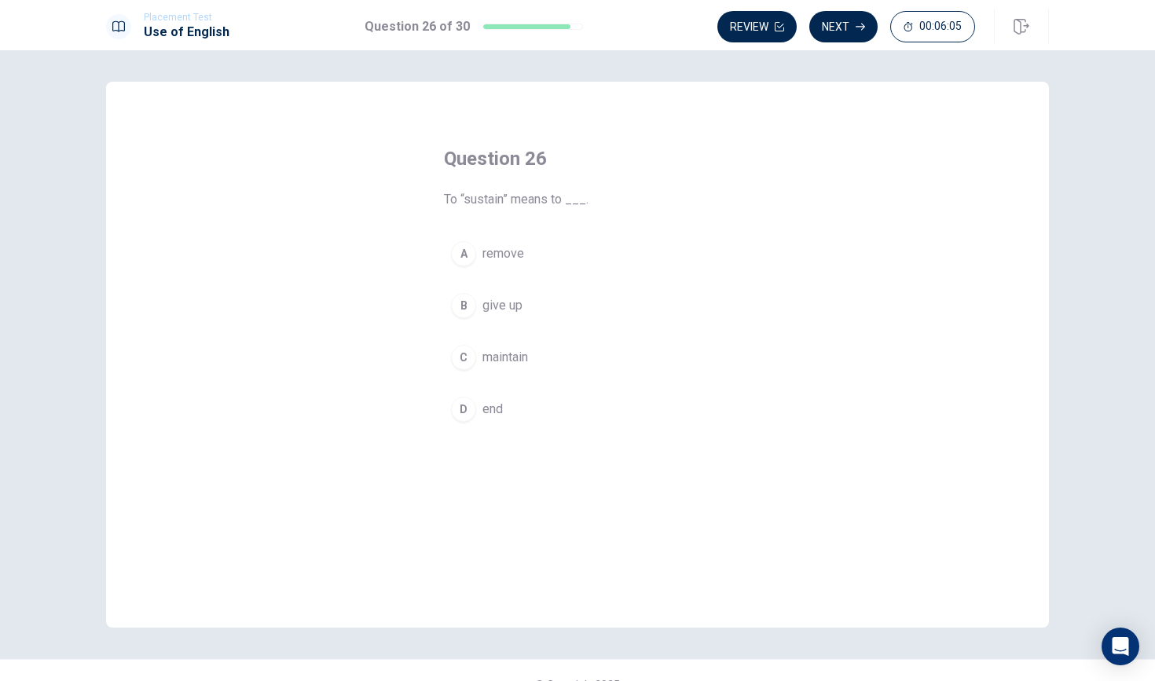
click at [468, 351] on div "C" at bounding box center [463, 357] width 25 height 25
click at [489, 420] on button "D end" at bounding box center [577, 409] width 267 height 39
click at [846, 27] on button "Next" at bounding box center [843, 26] width 68 height 31
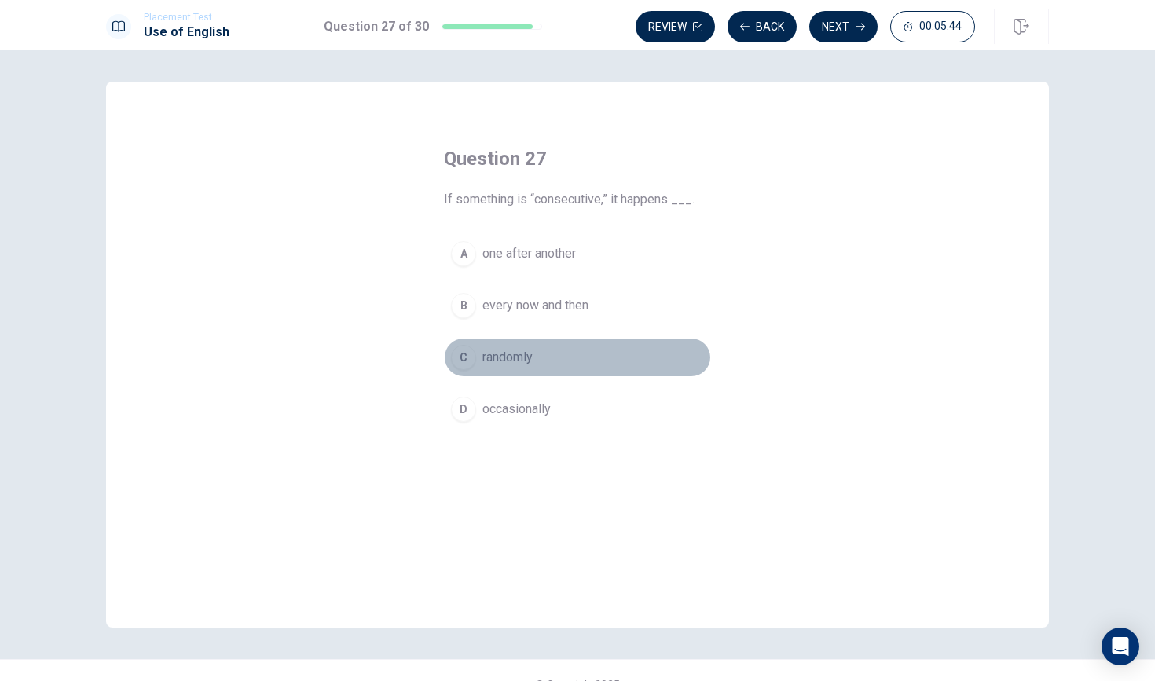
click at [469, 348] on div "C" at bounding box center [463, 357] width 25 height 25
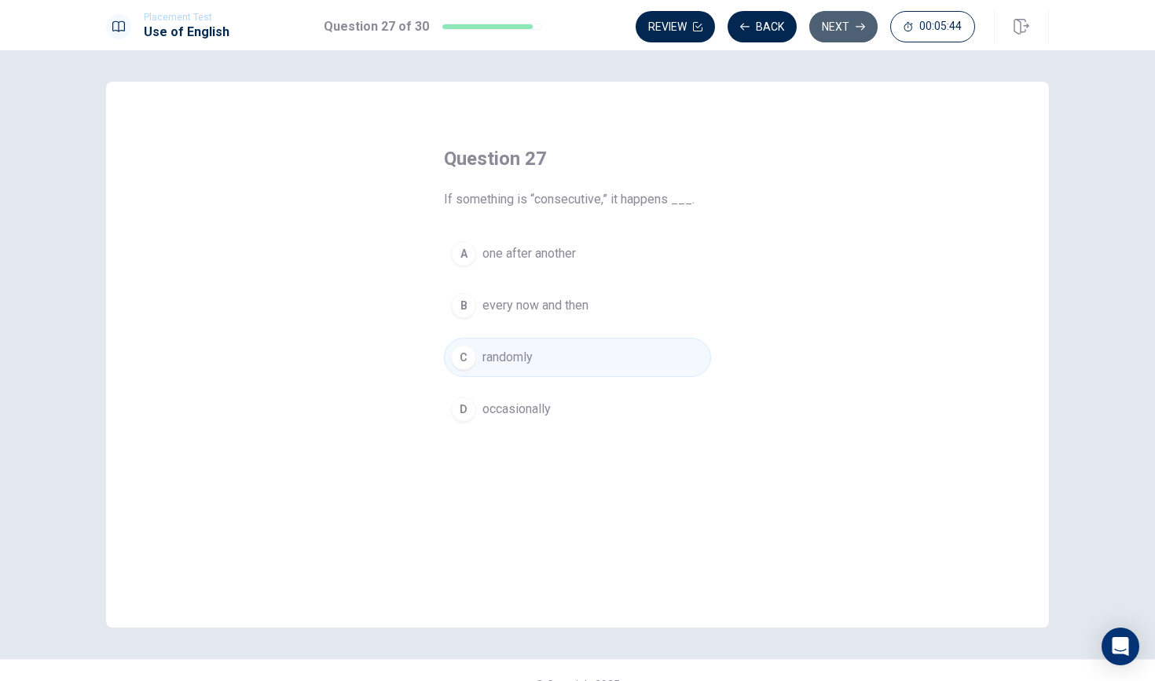
click at [847, 30] on button "Next" at bounding box center [843, 26] width 68 height 31
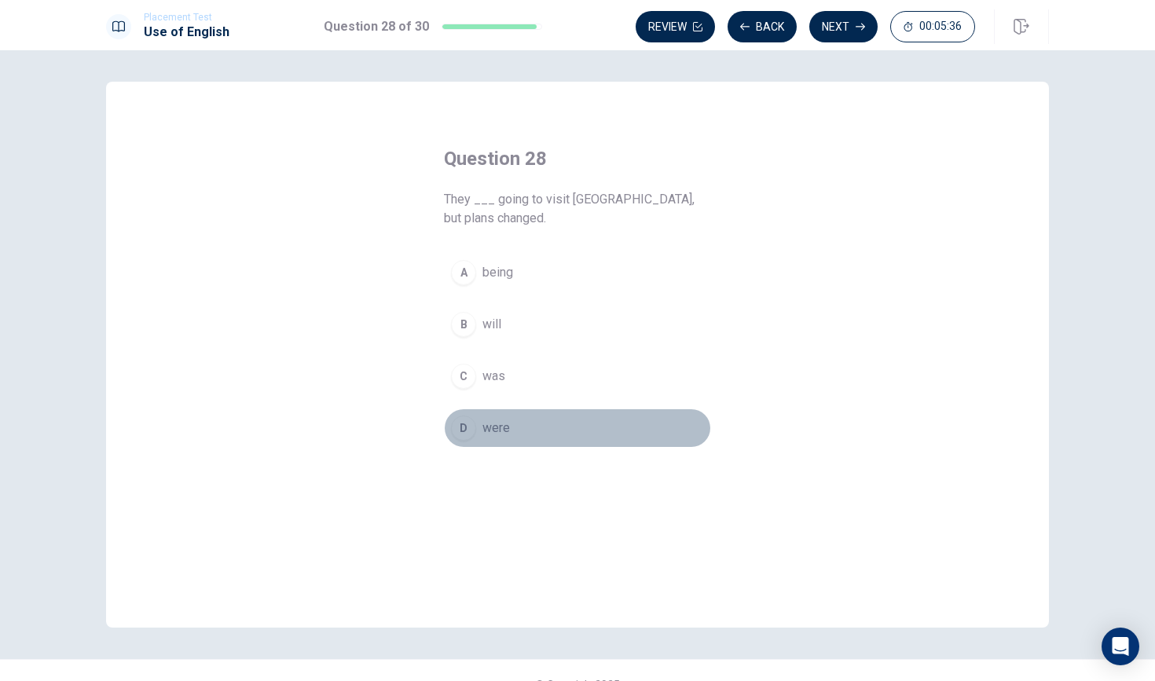
click at [467, 417] on div "D" at bounding box center [463, 428] width 25 height 25
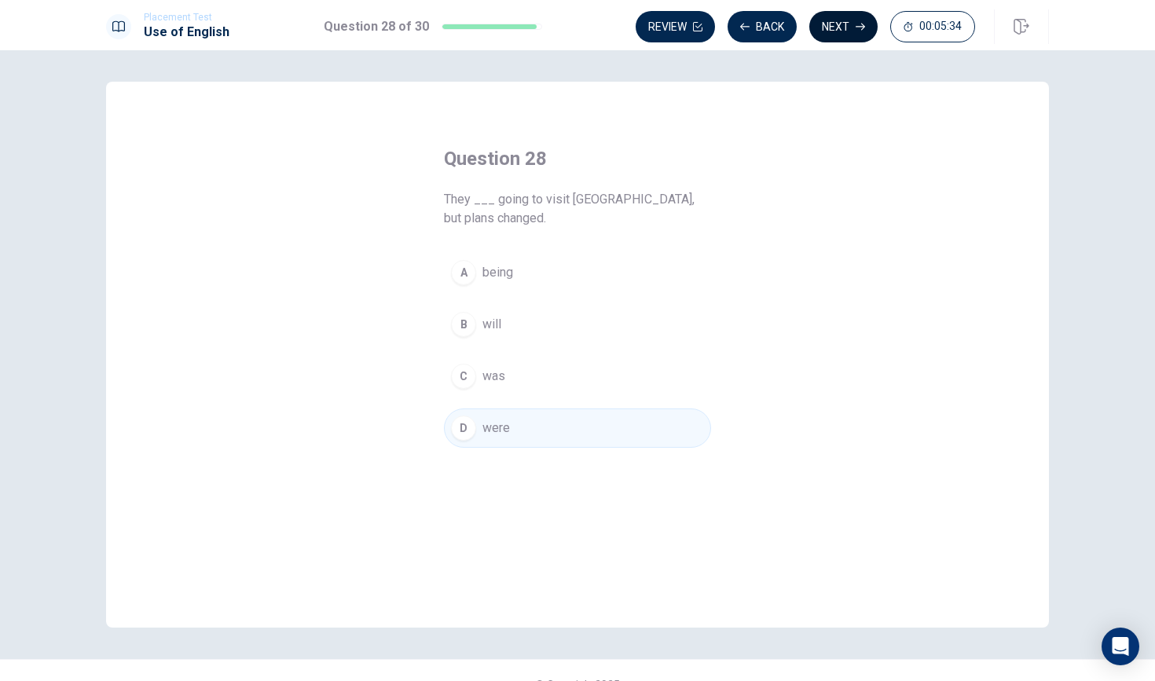
click at [827, 31] on button "Next" at bounding box center [843, 26] width 68 height 31
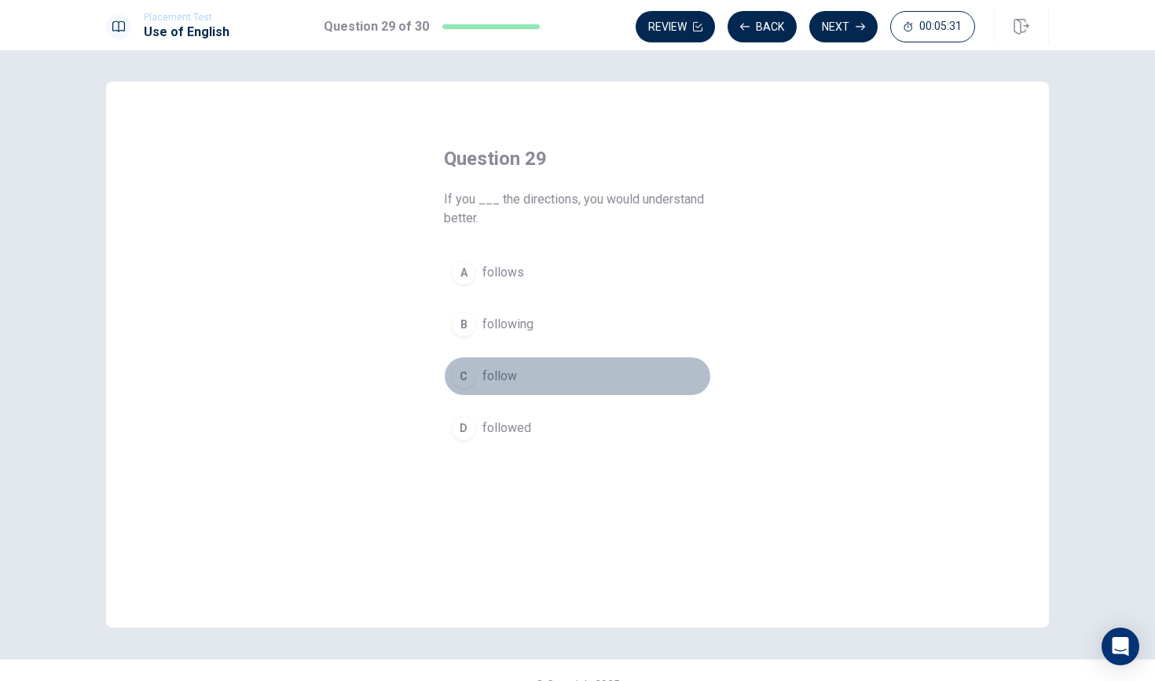
click at [460, 377] on div "C" at bounding box center [463, 376] width 25 height 25
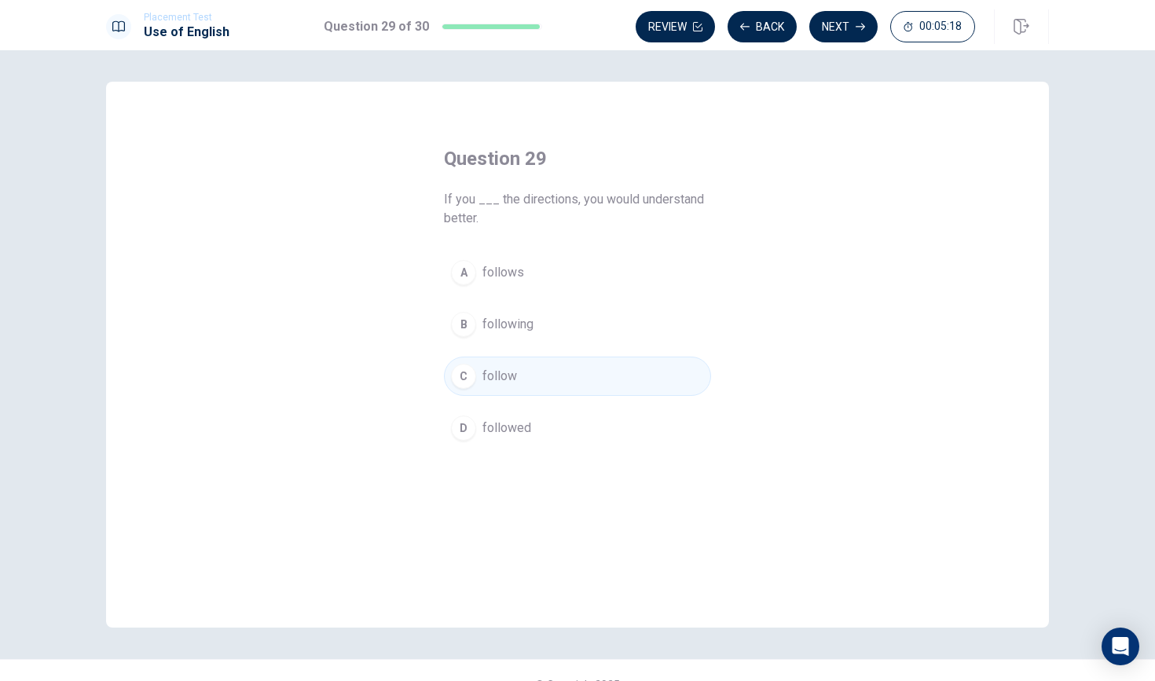
click at [486, 420] on span "followed" at bounding box center [507, 428] width 49 height 19
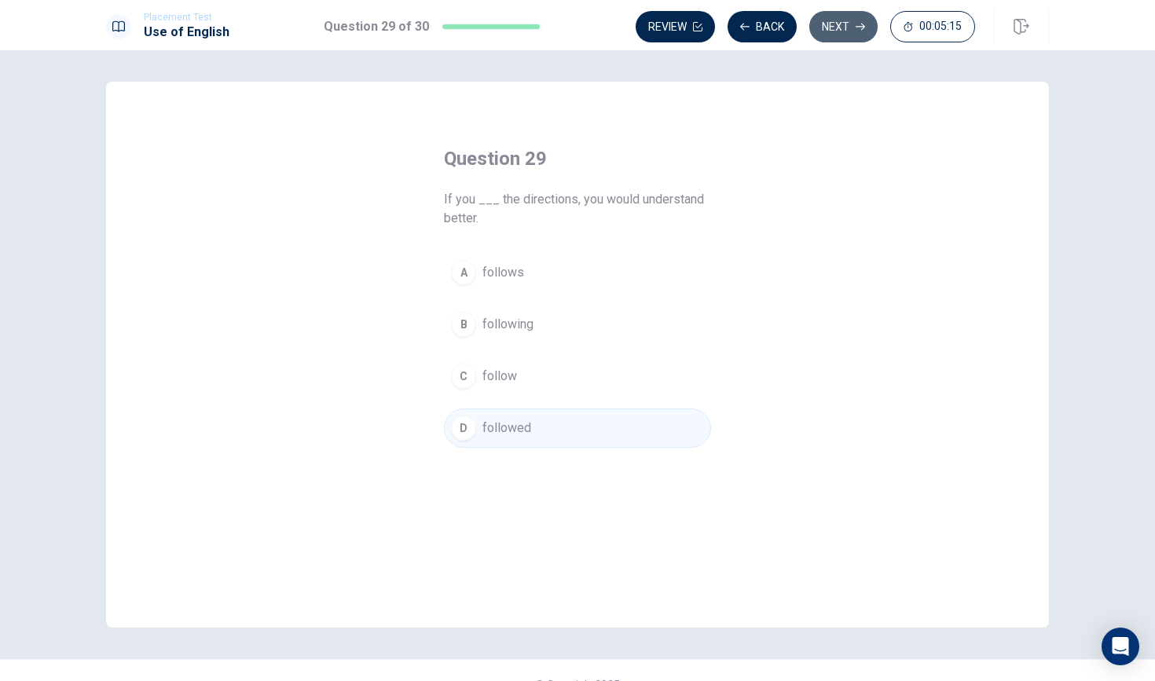
click at [842, 36] on button "Next" at bounding box center [843, 26] width 68 height 31
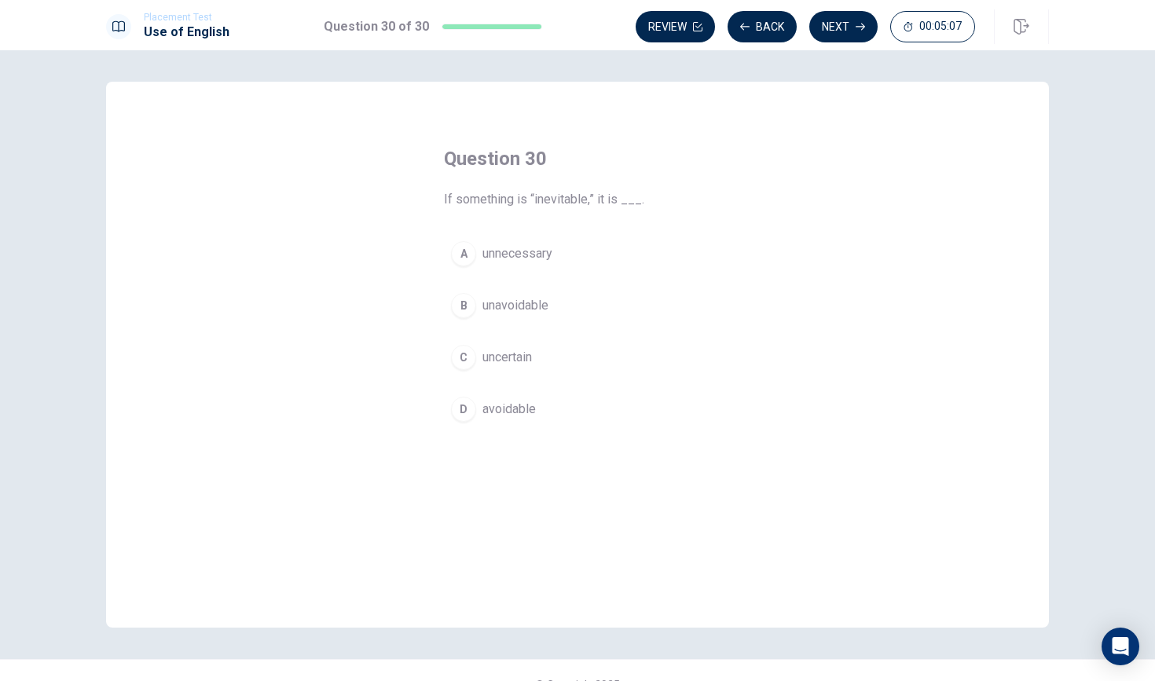
click at [525, 252] on span "unnecessary" at bounding box center [518, 253] width 70 height 19
click at [850, 17] on button "Next" at bounding box center [843, 26] width 68 height 31
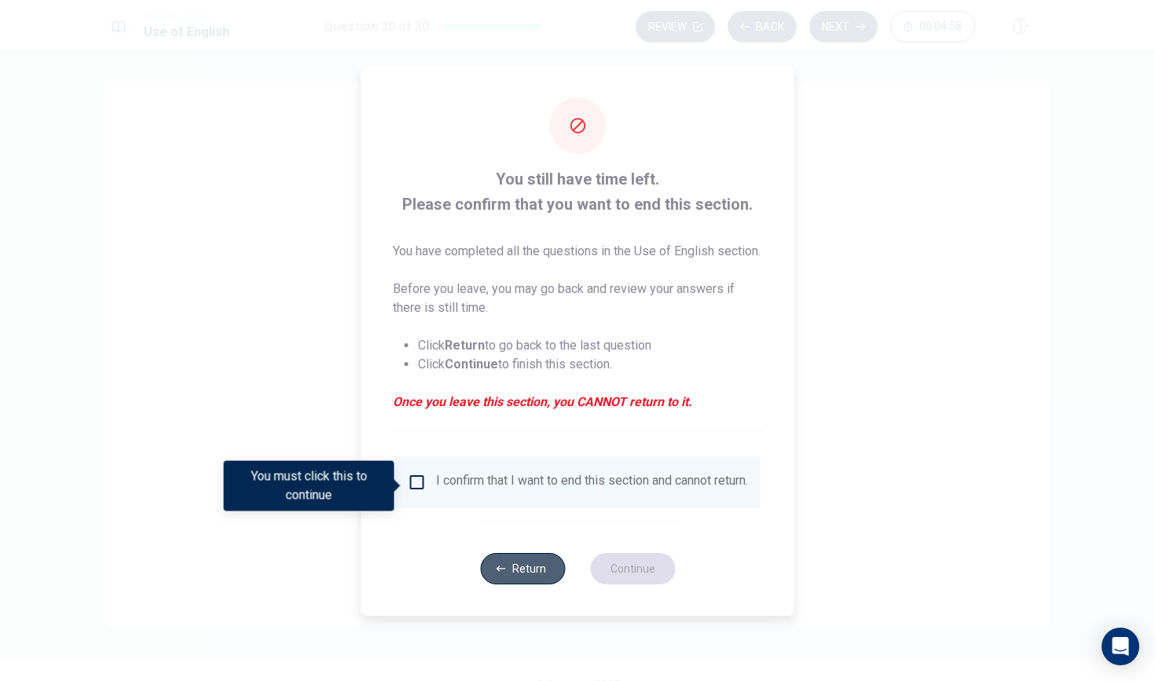
click at [512, 582] on button "Return" at bounding box center [522, 568] width 85 height 31
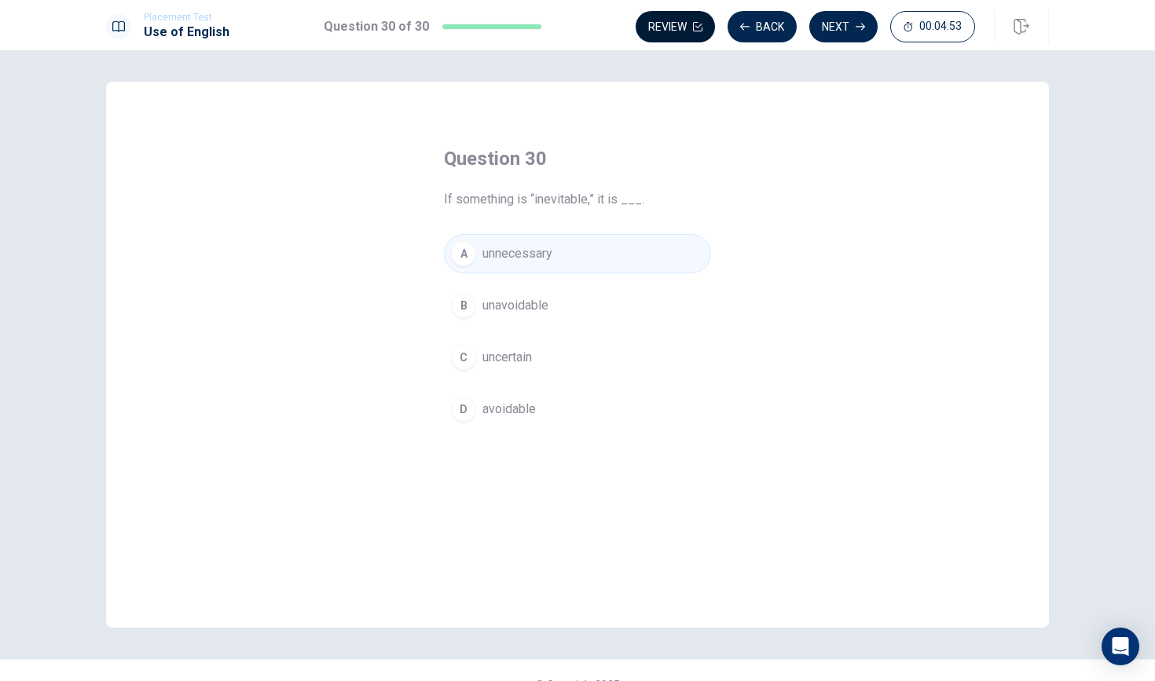
click at [679, 27] on button "Review" at bounding box center [675, 26] width 79 height 31
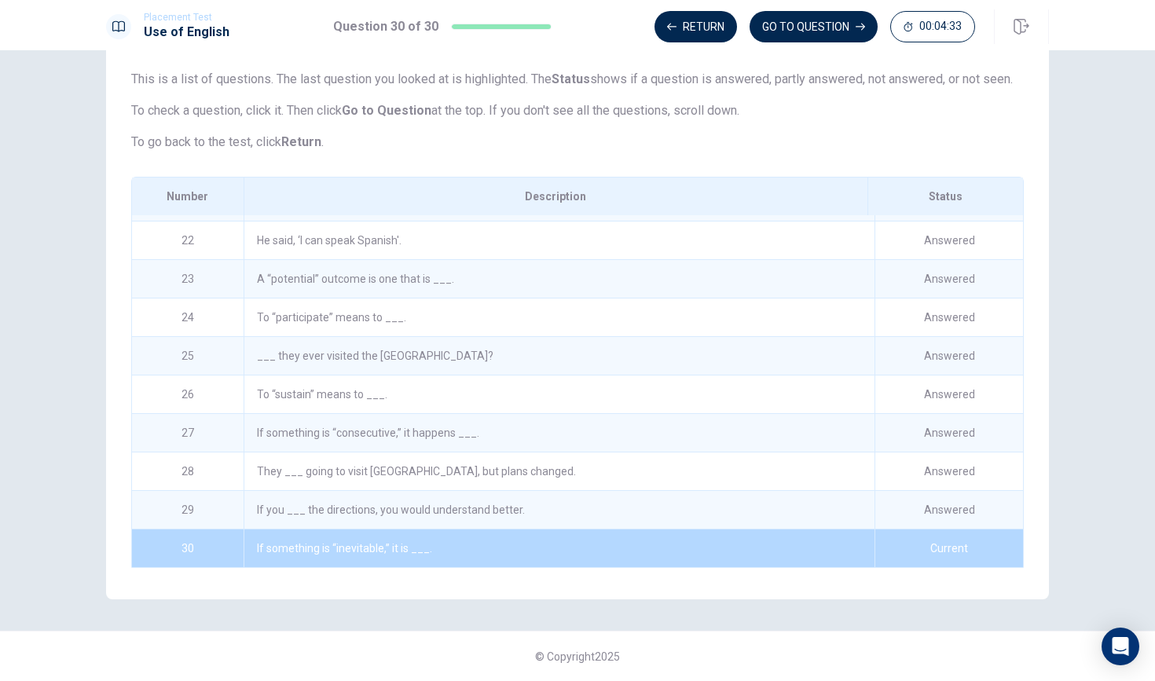
scroll to position [112, 0]
click at [706, 28] on button "Return" at bounding box center [696, 26] width 83 height 31
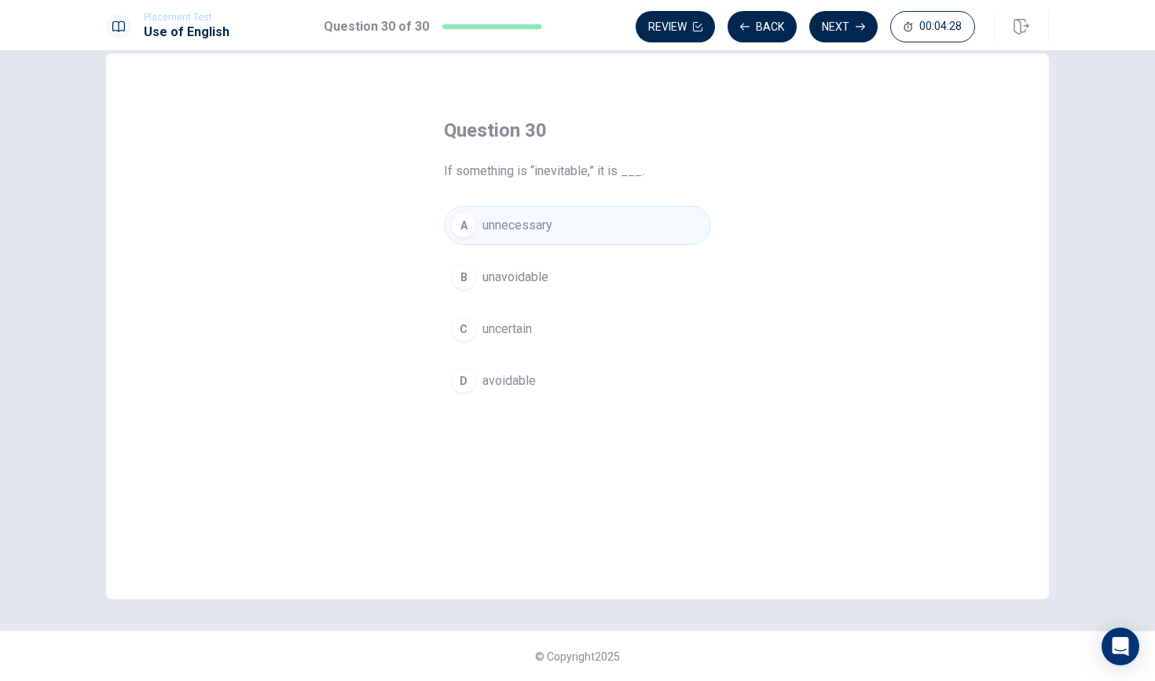
click at [522, 277] on span "unavoidable" at bounding box center [516, 277] width 66 height 19
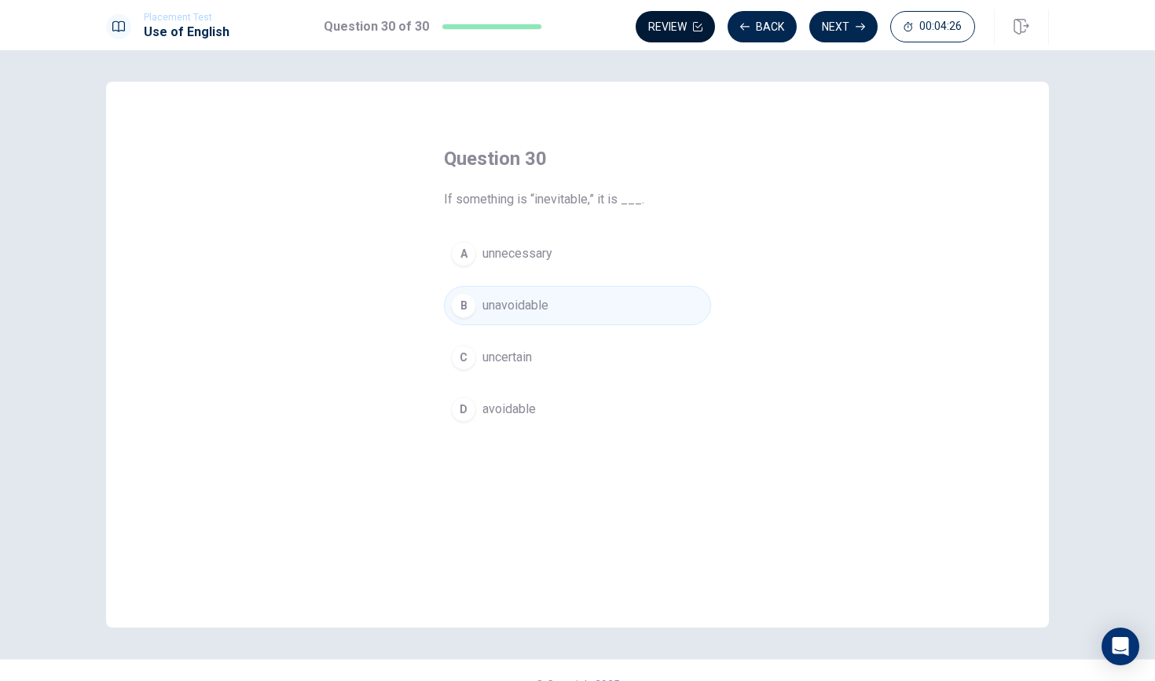
scroll to position [0, 0]
click at [694, 21] on button "Review" at bounding box center [675, 26] width 79 height 31
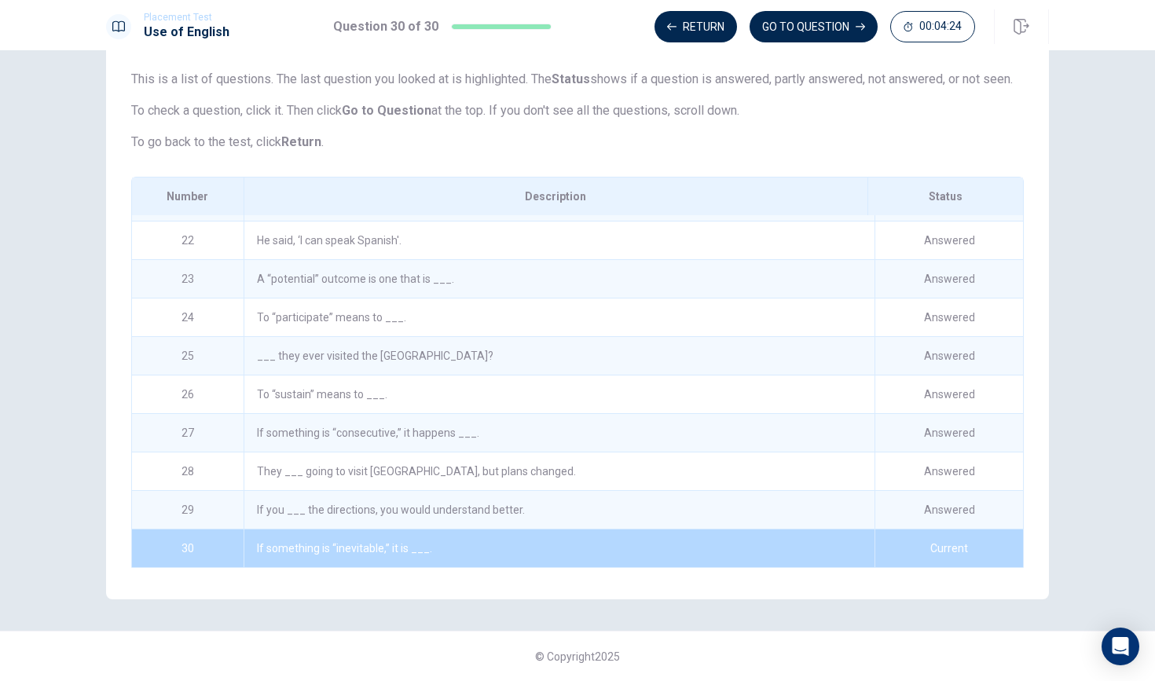
scroll to position [497, 0]
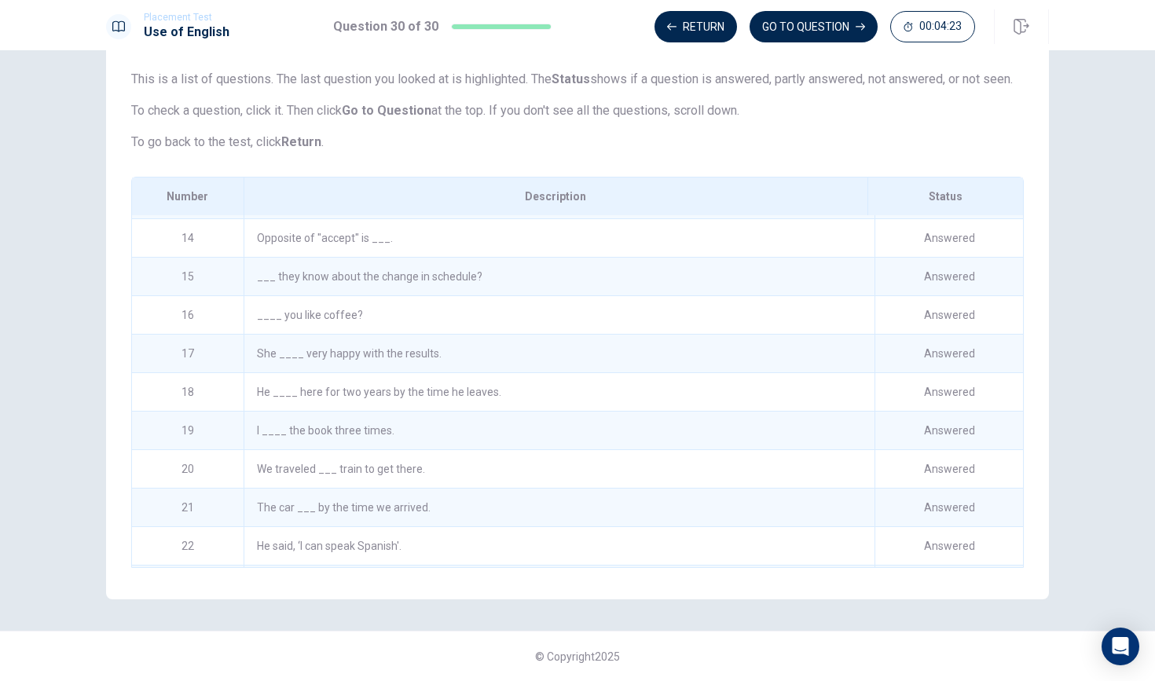
click at [185, 388] on div "18" at bounding box center [188, 392] width 112 height 38
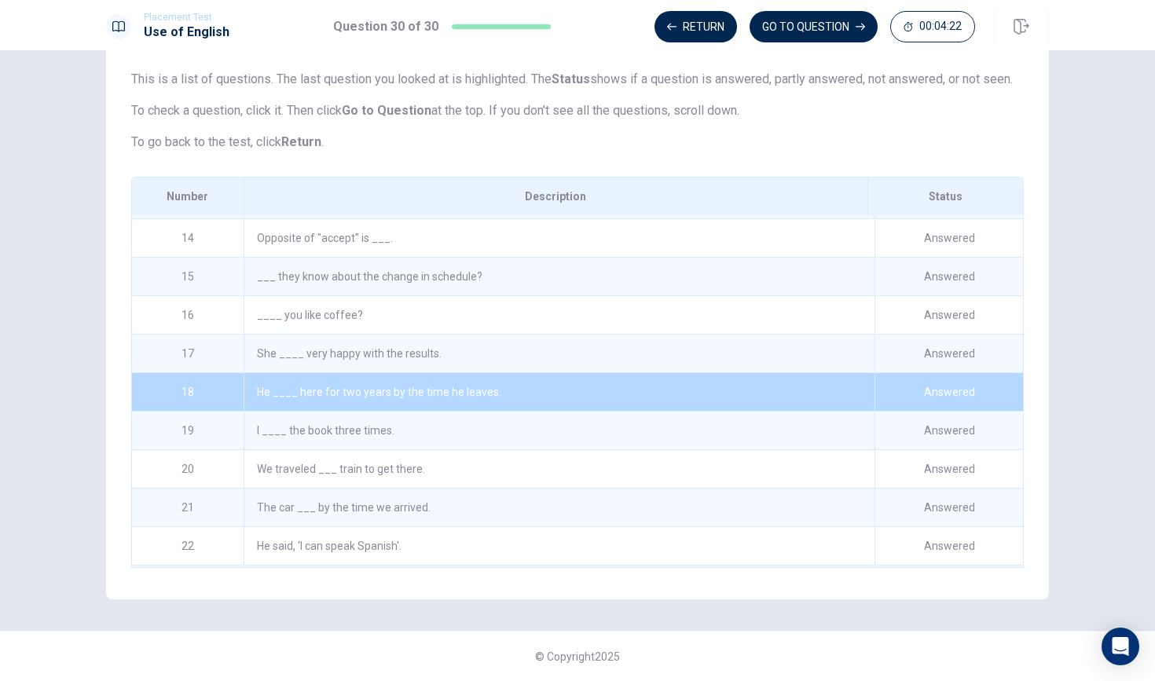
click at [185, 388] on div "18" at bounding box center [188, 392] width 112 height 38
click at [684, 32] on button "Return" at bounding box center [696, 26] width 83 height 31
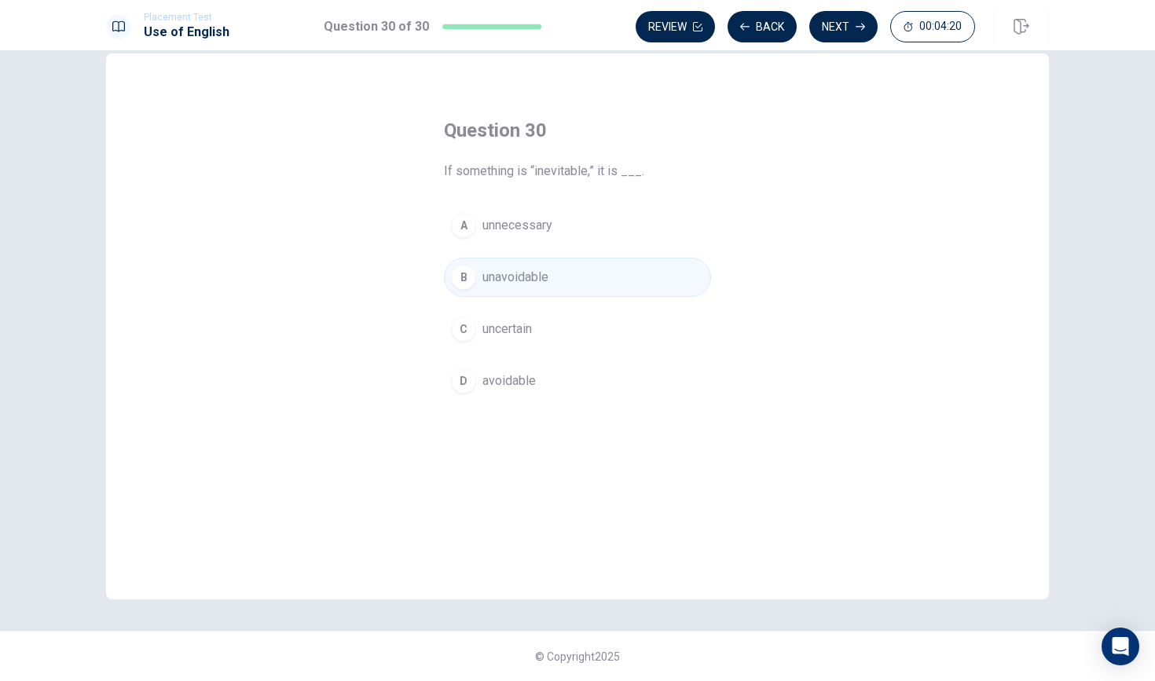
scroll to position [28, 0]
click at [769, 24] on button "Back" at bounding box center [762, 26] width 69 height 31
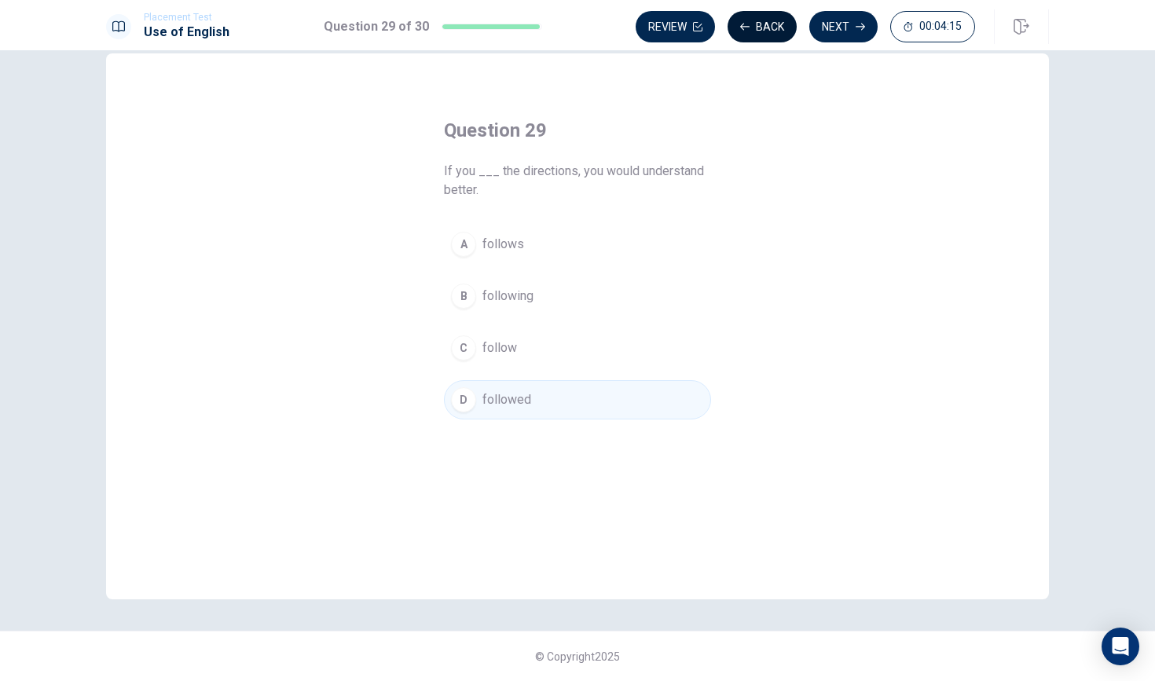
click at [769, 24] on button "Back" at bounding box center [762, 26] width 69 height 31
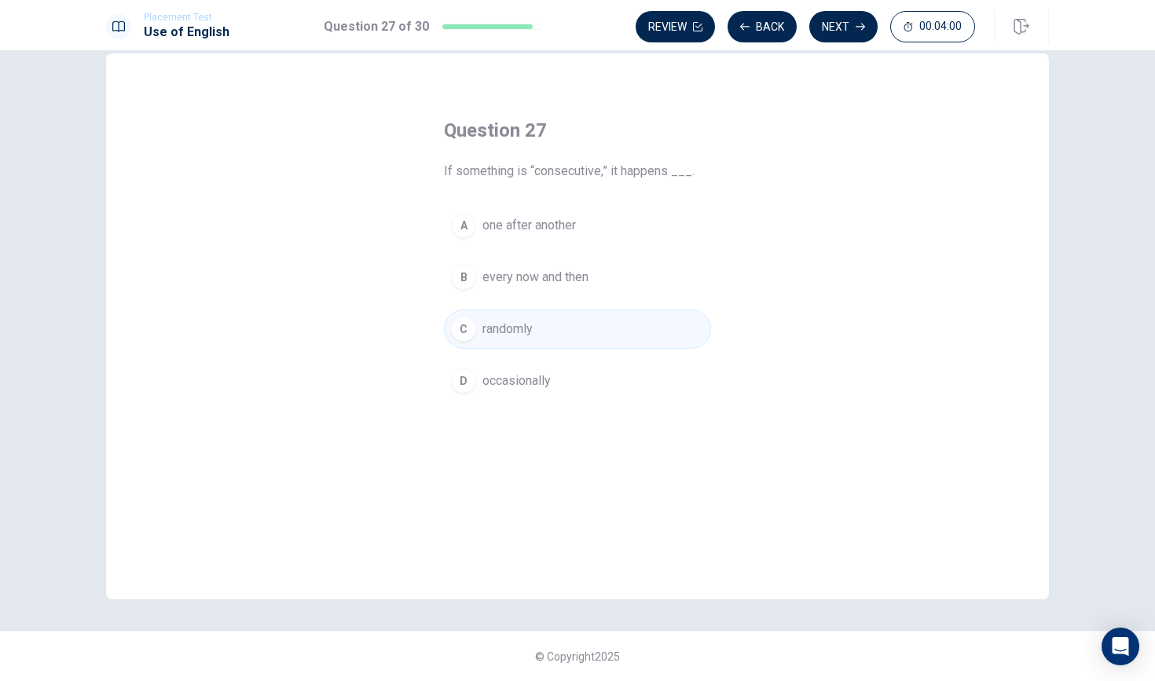
click at [563, 230] on span "one after another" at bounding box center [530, 225] width 94 height 19
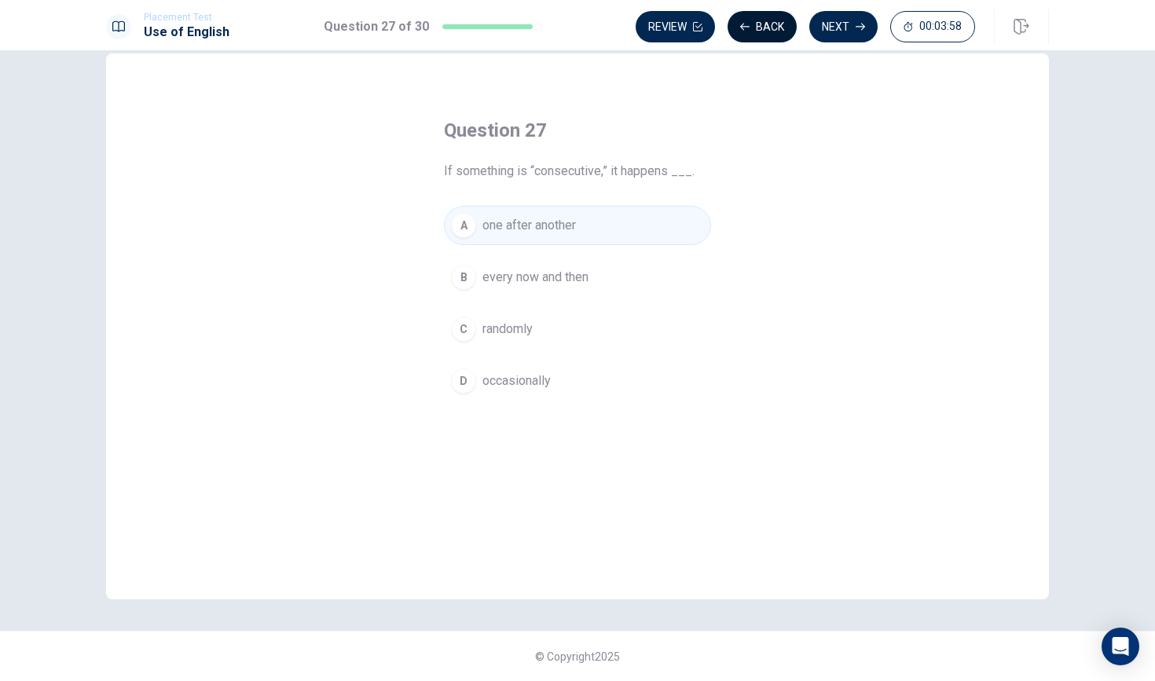
click at [759, 23] on button "Back" at bounding box center [762, 26] width 69 height 31
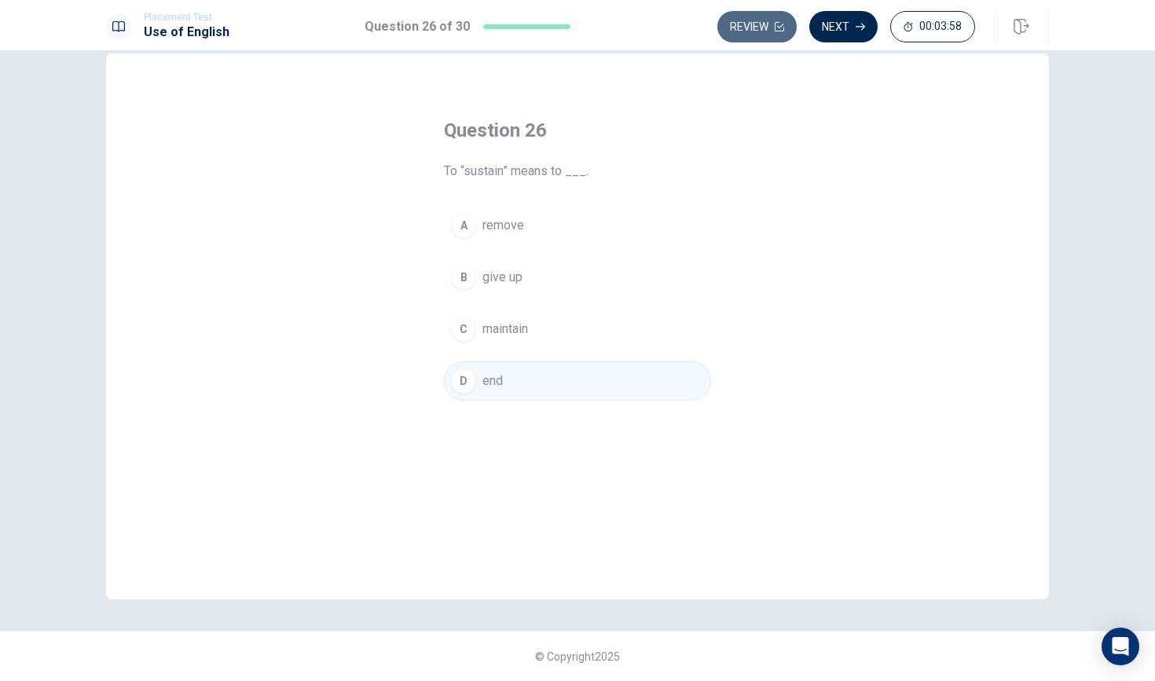
click at [759, 23] on button "Review" at bounding box center [756, 26] width 79 height 31
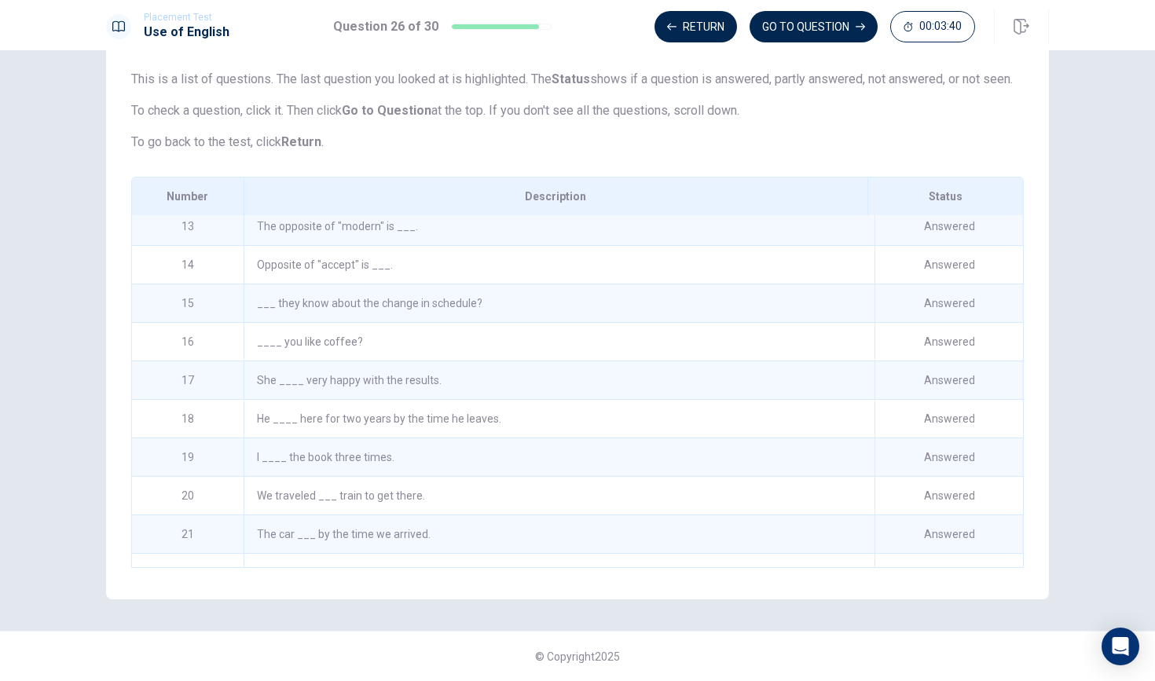
scroll to position [494, 0]
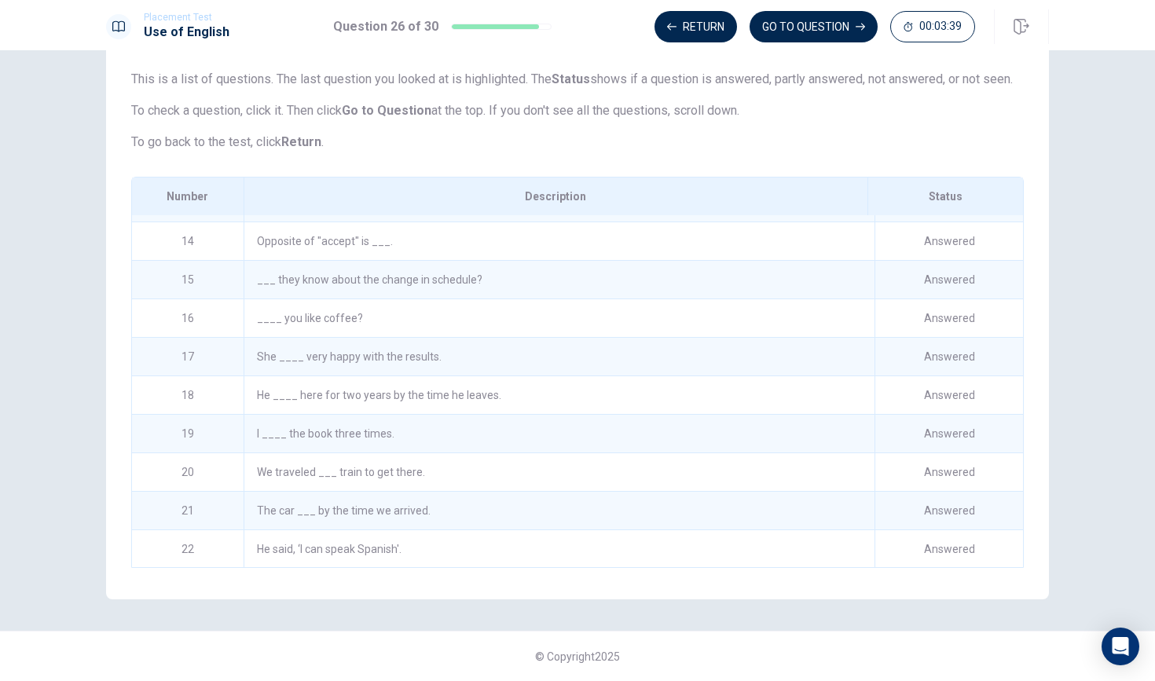
click at [418, 382] on div "He ____ here for two years by the time he leaves." at bounding box center [559, 395] width 631 height 38
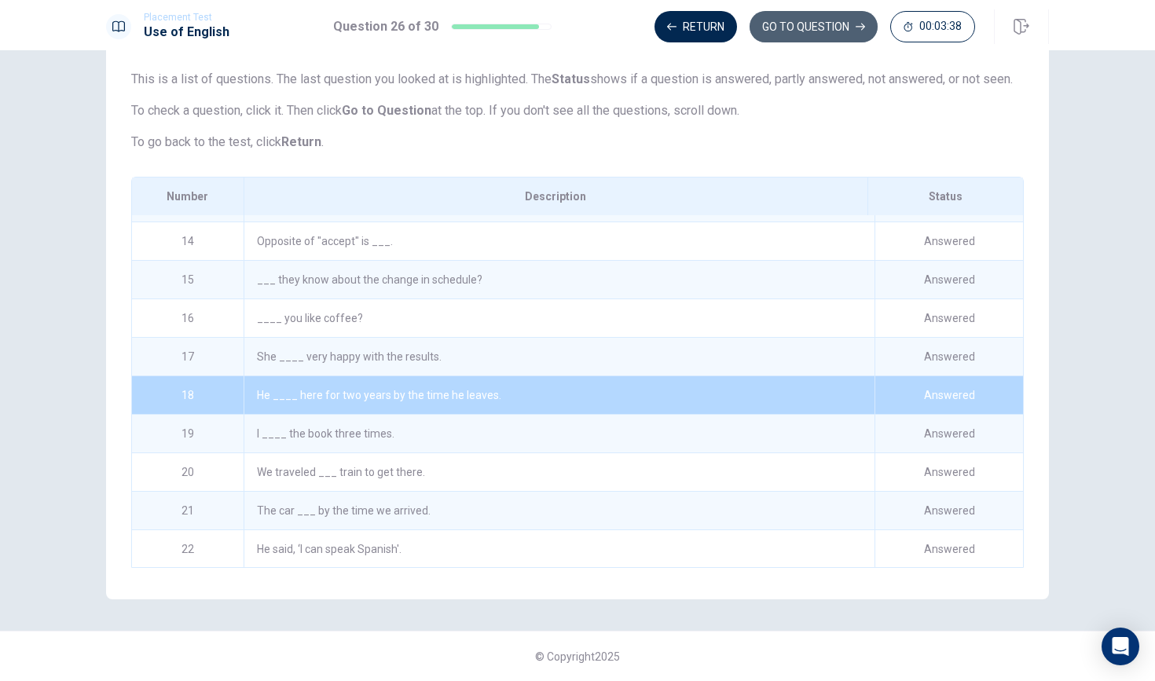
click at [845, 17] on button "GO TO QUESTION" at bounding box center [814, 26] width 128 height 31
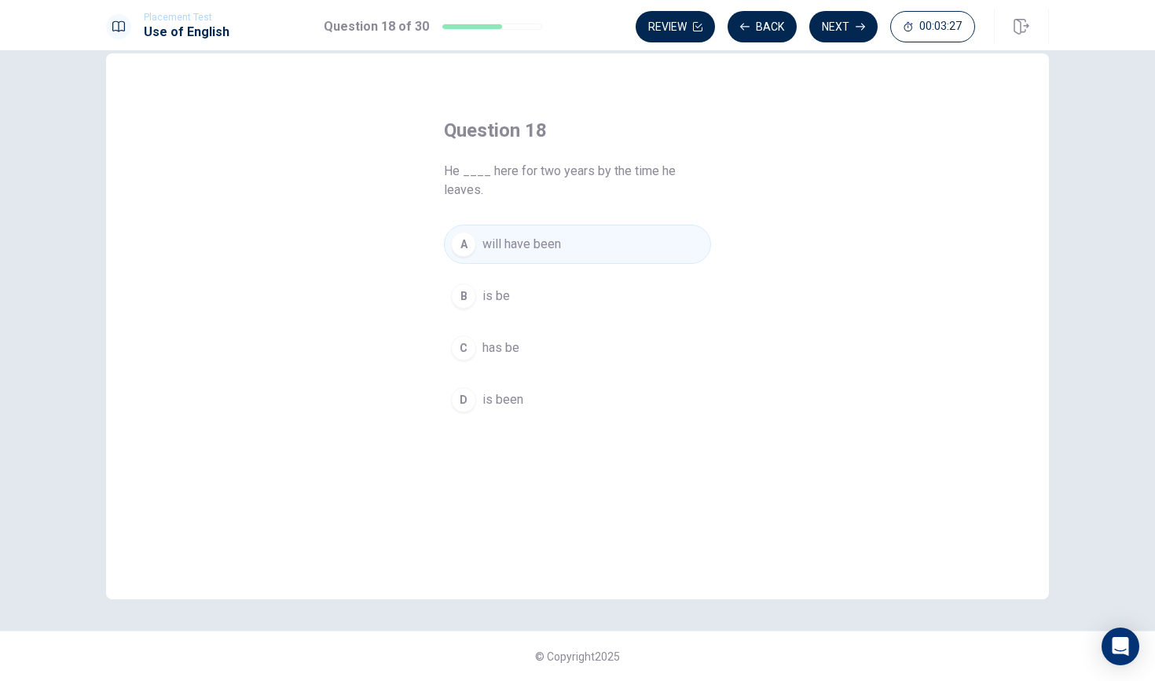
scroll to position [0, 0]
click at [681, 24] on button "Review" at bounding box center [675, 26] width 79 height 31
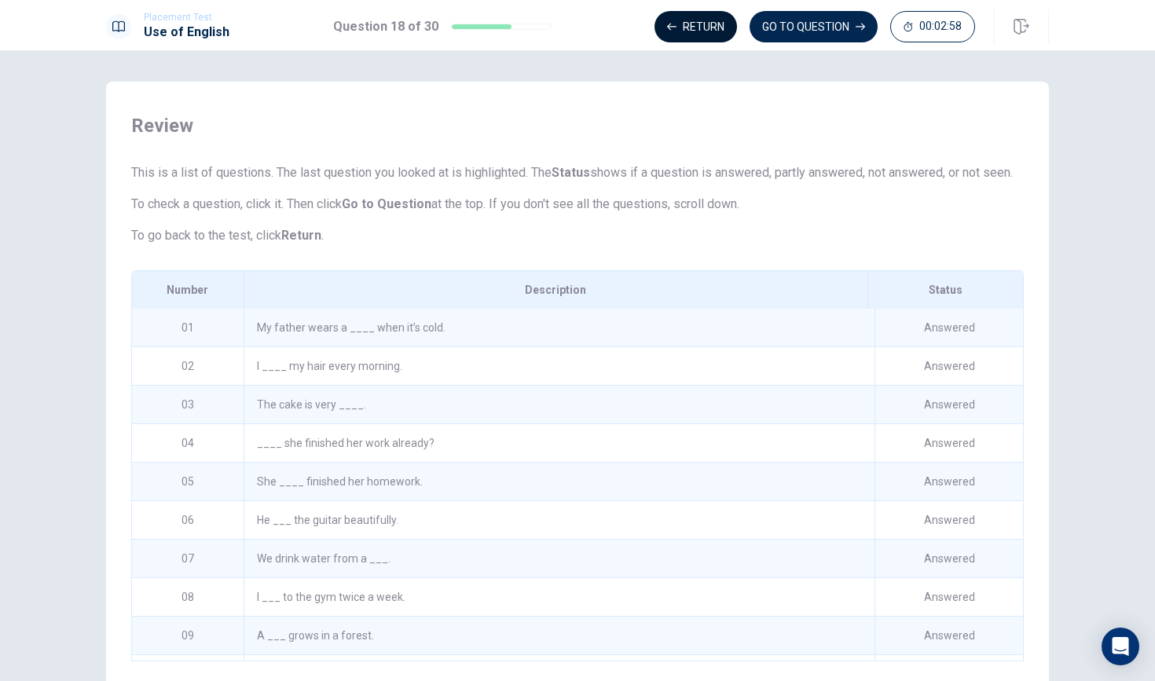
click at [690, 27] on button "Return" at bounding box center [696, 26] width 83 height 31
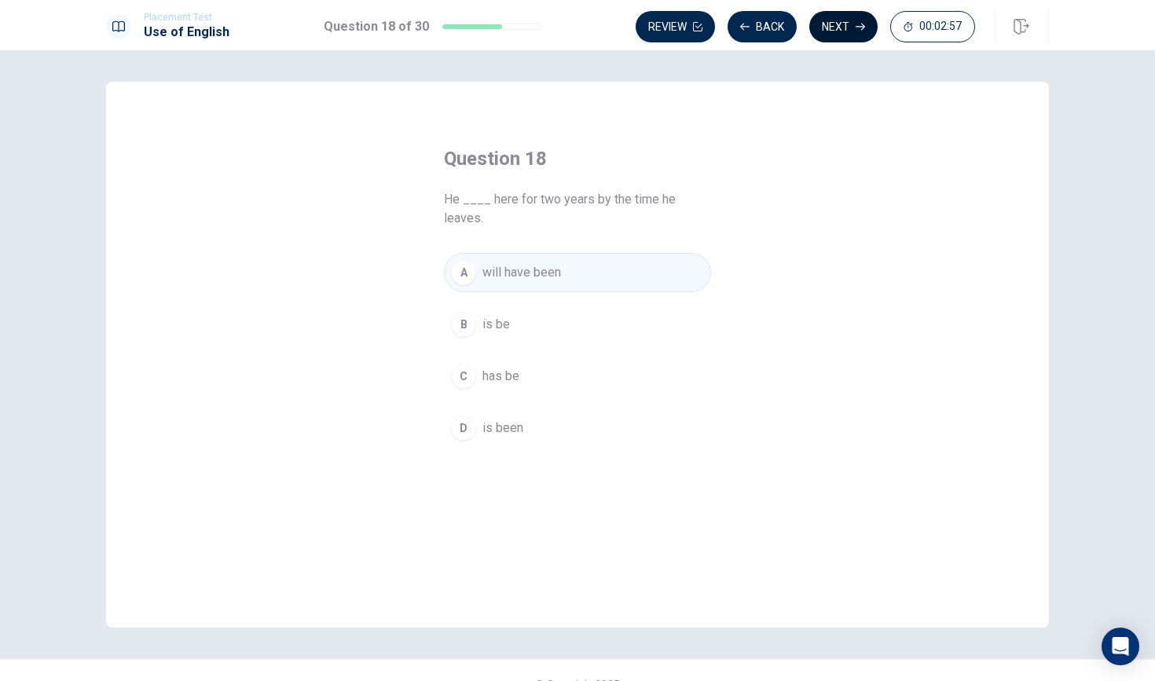
click at [842, 28] on button "Next" at bounding box center [843, 26] width 68 height 31
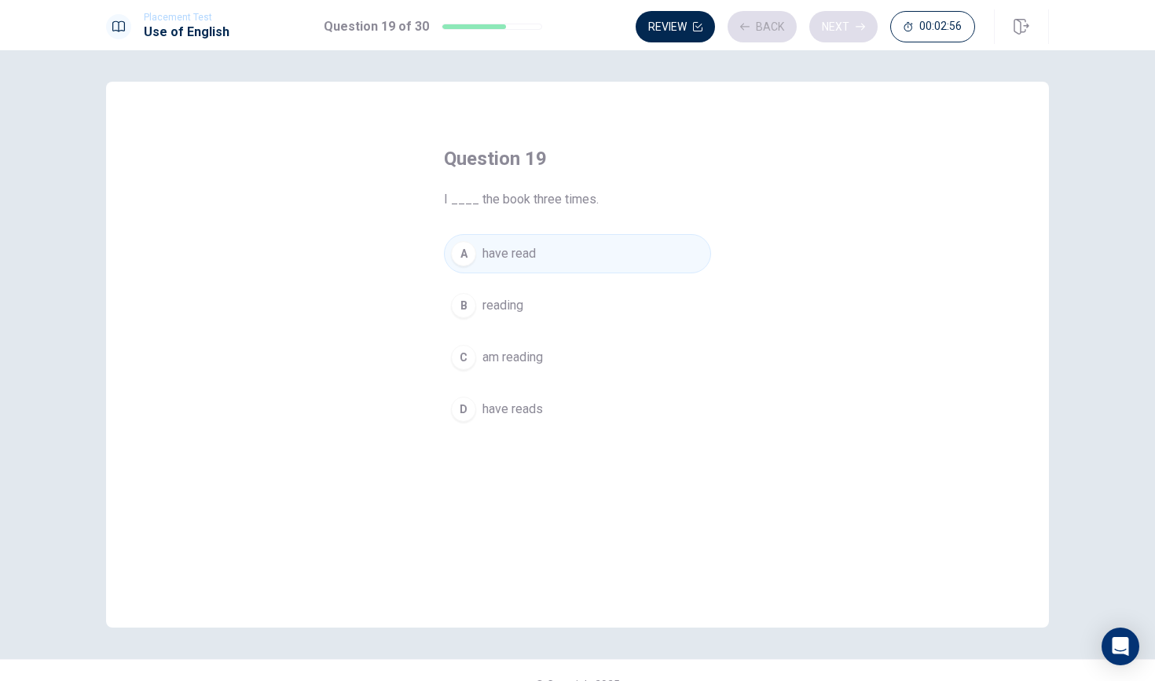
click at [842, 28] on div "Review Back Next 00:02:56" at bounding box center [805, 26] width 339 height 31
click at [842, 28] on button "Next" at bounding box center [843, 26] width 68 height 31
click at [842, 28] on div "Review Back Next 00:02:54" at bounding box center [805, 26] width 339 height 31
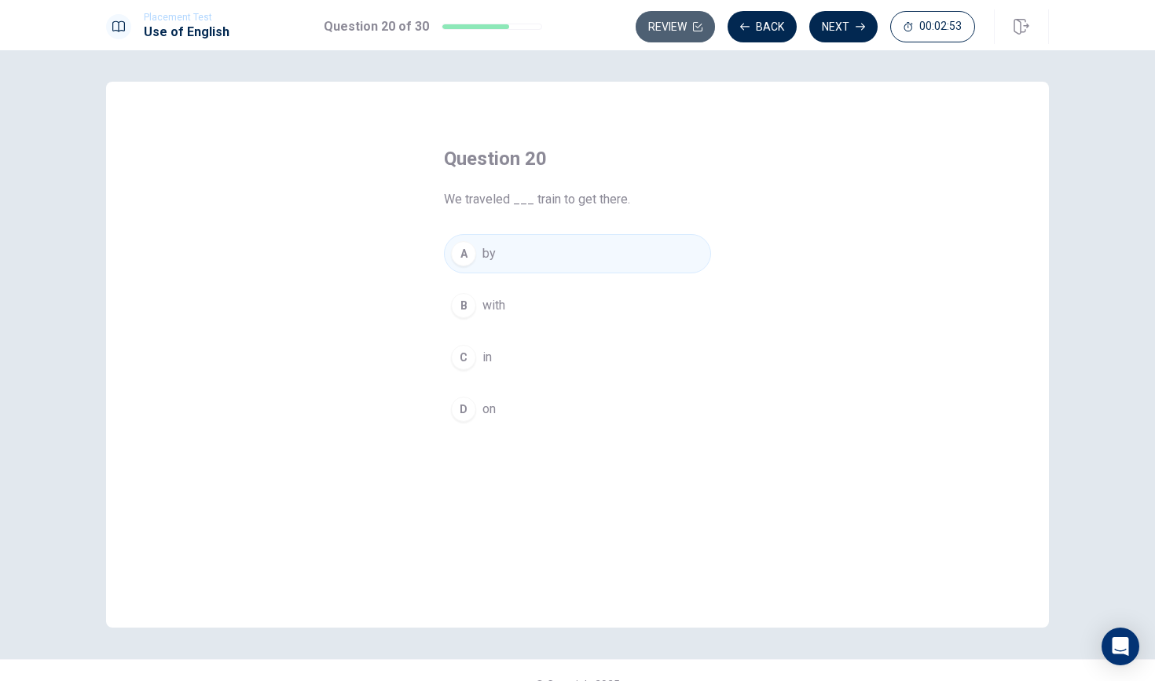
click at [636, 25] on button "Review" at bounding box center [675, 26] width 79 height 31
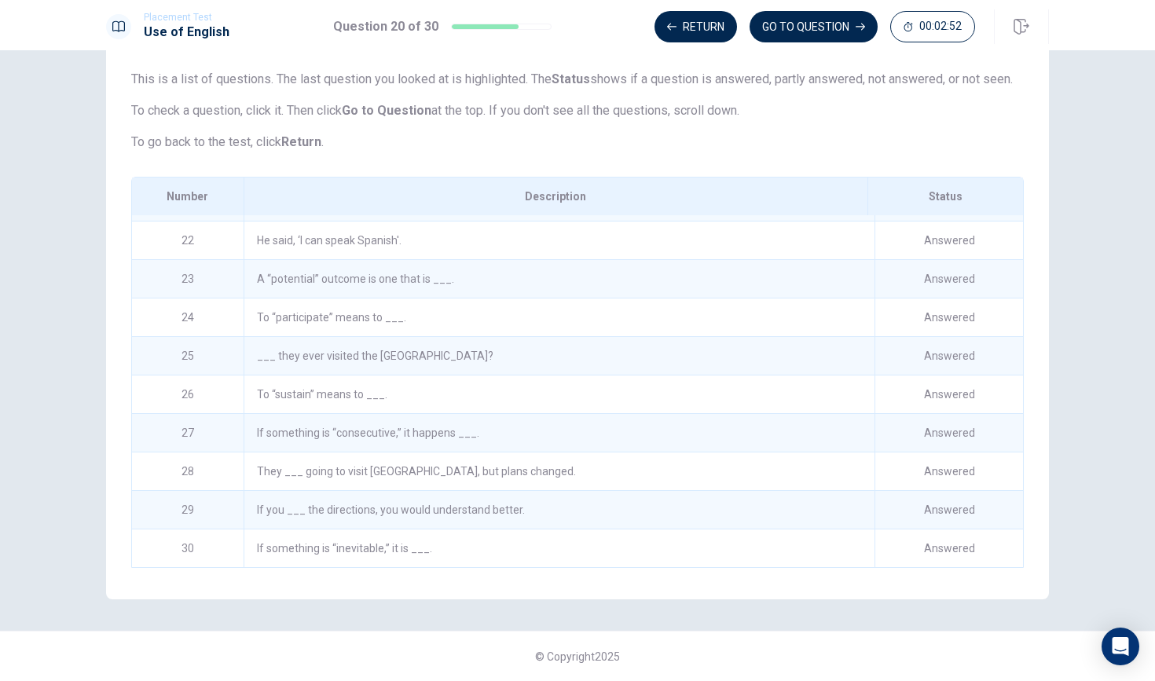
scroll to position [802, 0]
click at [380, 541] on div "If something is “inevitable,” it is ___." at bounding box center [559, 549] width 631 height 38
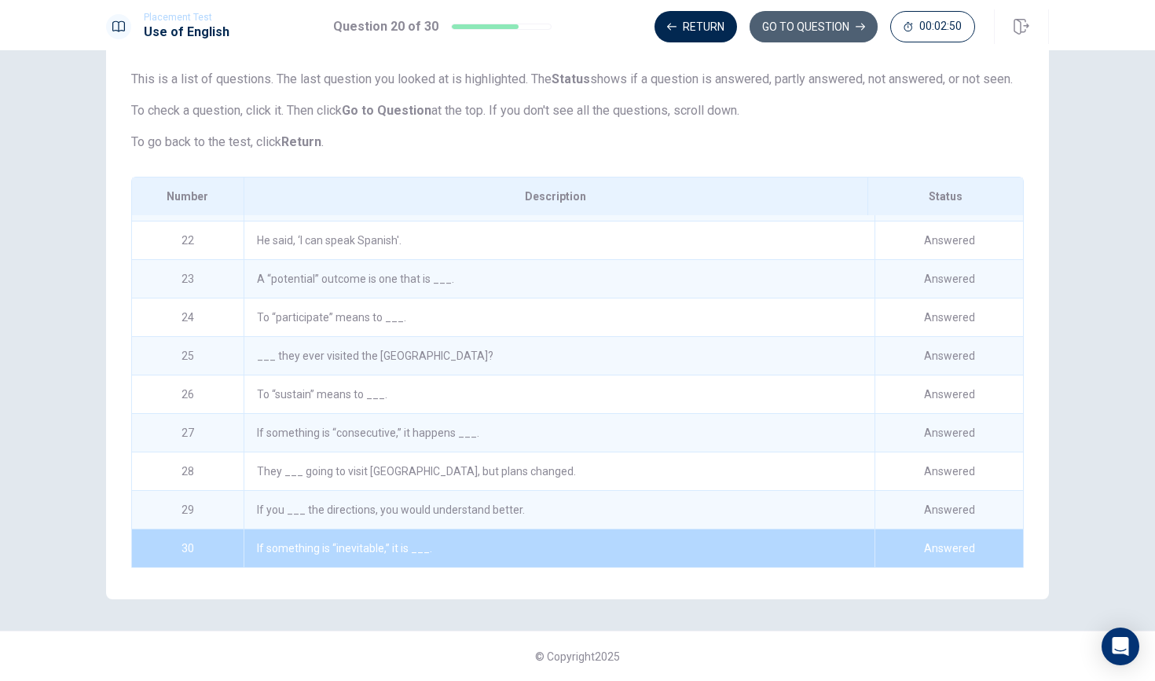
click at [857, 23] on icon "button" at bounding box center [860, 26] width 9 height 9
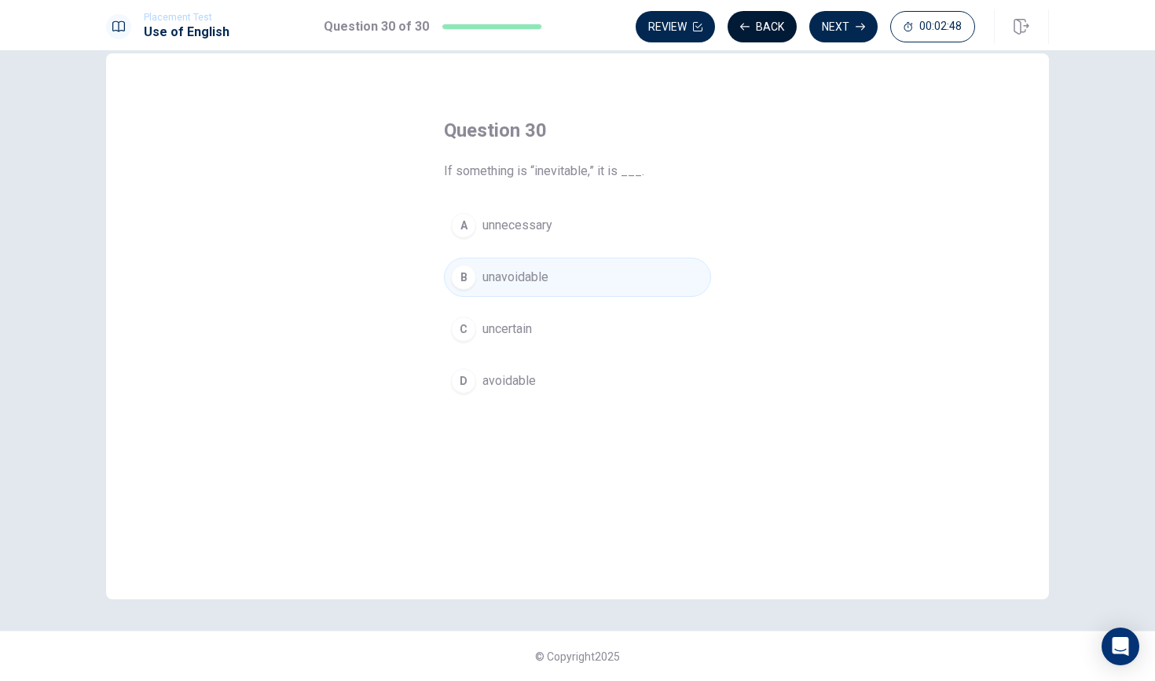
click at [764, 32] on button "Back" at bounding box center [762, 26] width 69 height 31
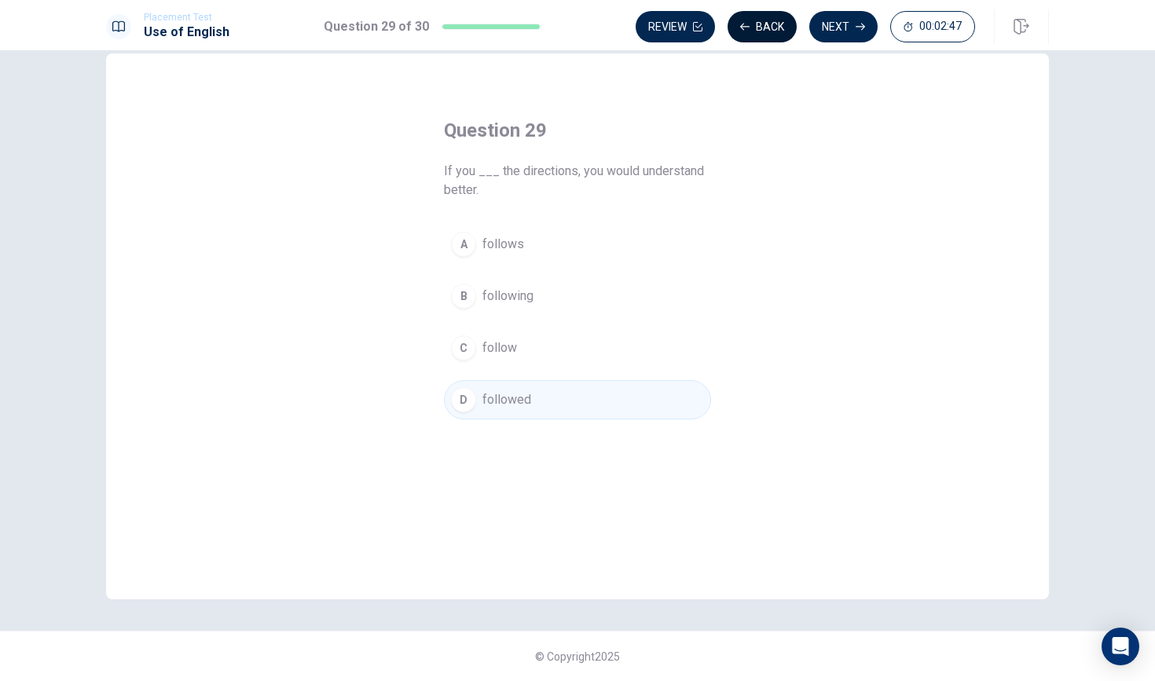
click at [764, 32] on button "Back" at bounding box center [762, 26] width 69 height 31
click at [954, 24] on span "00:02:45" at bounding box center [940, 26] width 42 height 13
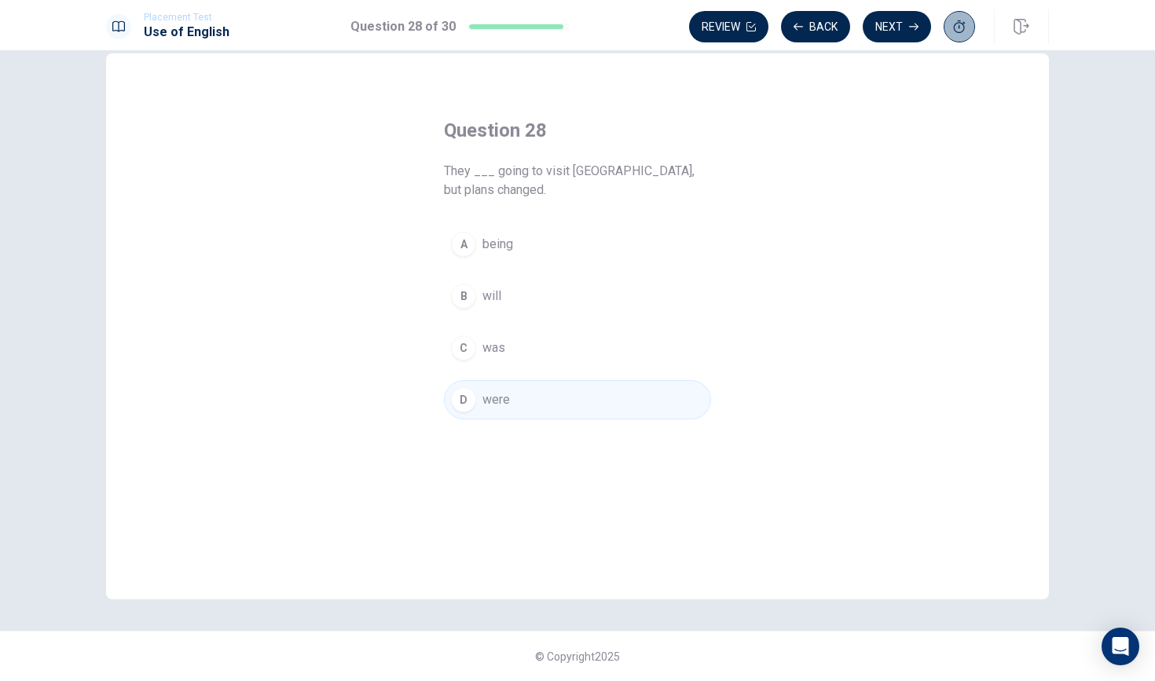
click at [963, 30] on icon "button" at bounding box center [960, 26] width 12 height 13
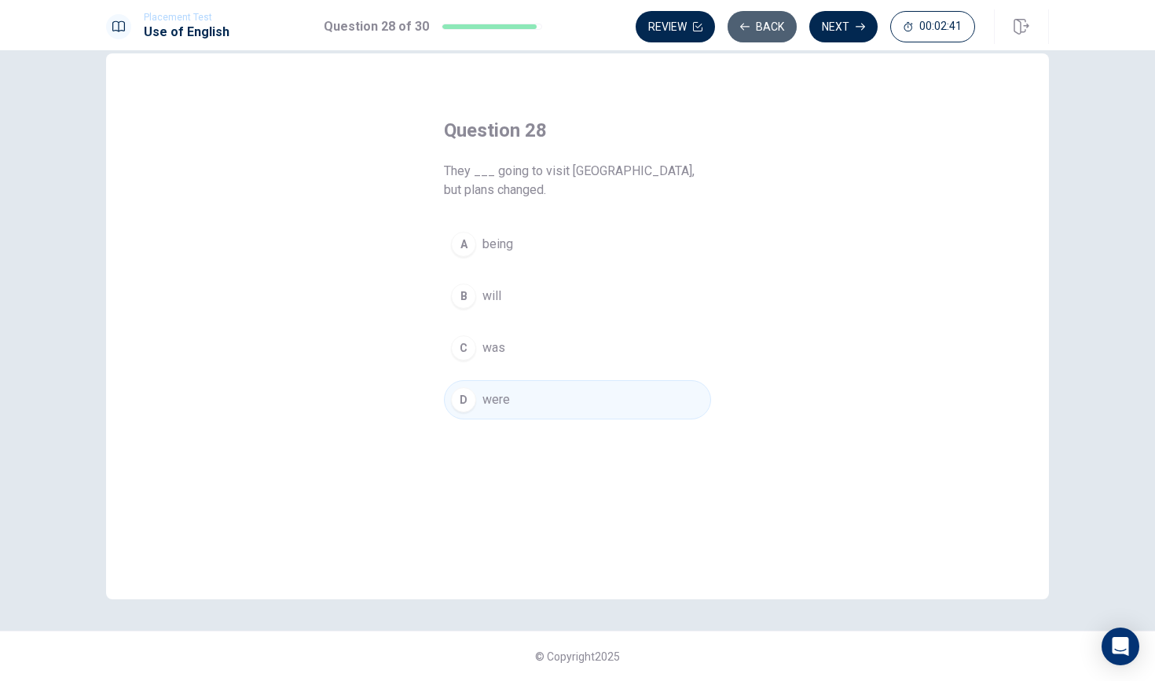
click at [748, 35] on button "Back" at bounding box center [762, 26] width 69 height 31
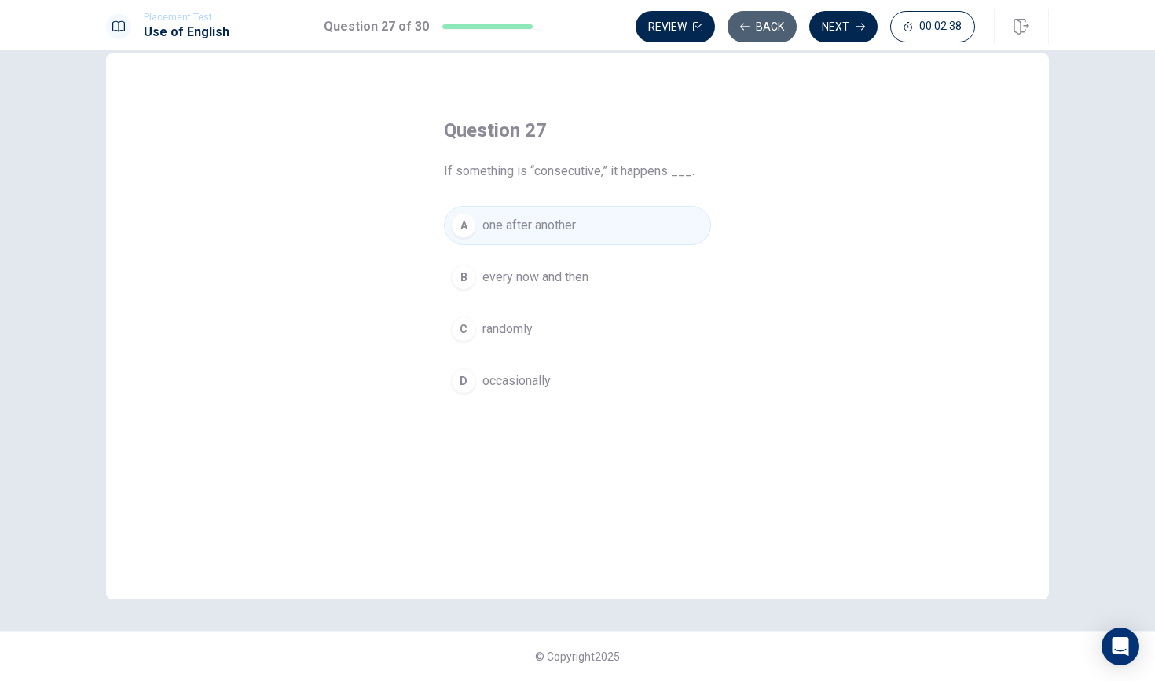
click at [748, 35] on button "Back" at bounding box center [762, 26] width 69 height 31
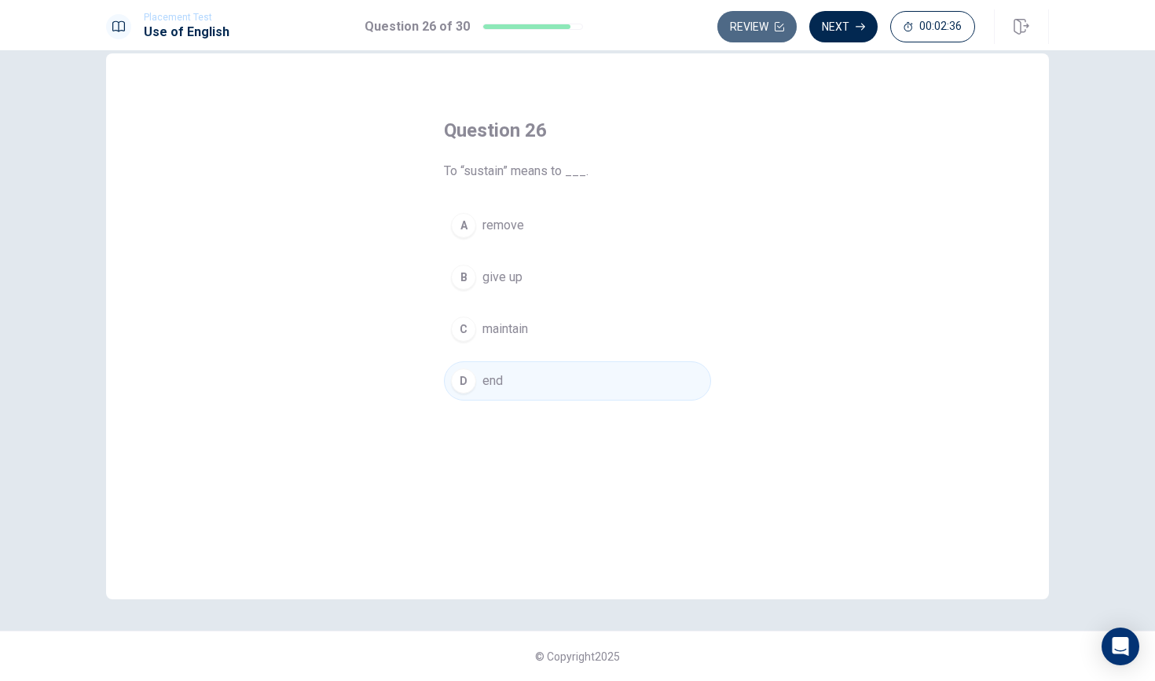
click at [748, 35] on button "Review" at bounding box center [756, 26] width 79 height 31
click at [748, 35] on div "Review Next 00:02:36" at bounding box center [846, 26] width 258 height 31
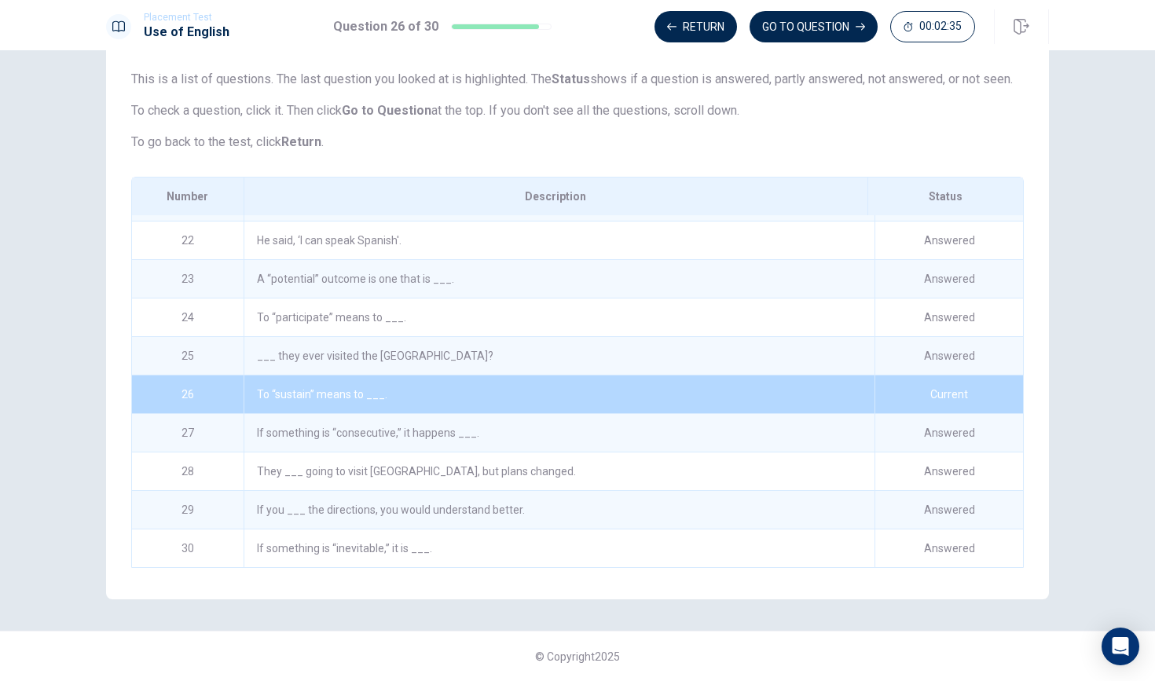
scroll to position [791, 0]
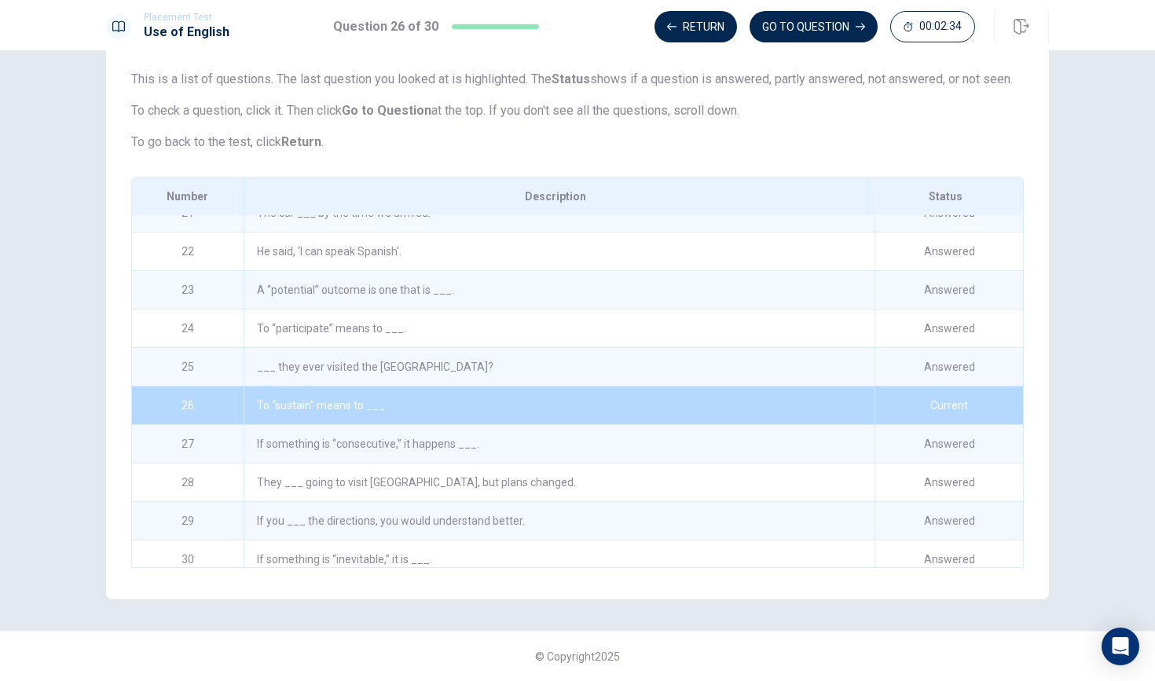
click at [521, 361] on div "___ they ever visited the new museum?" at bounding box center [559, 367] width 631 height 38
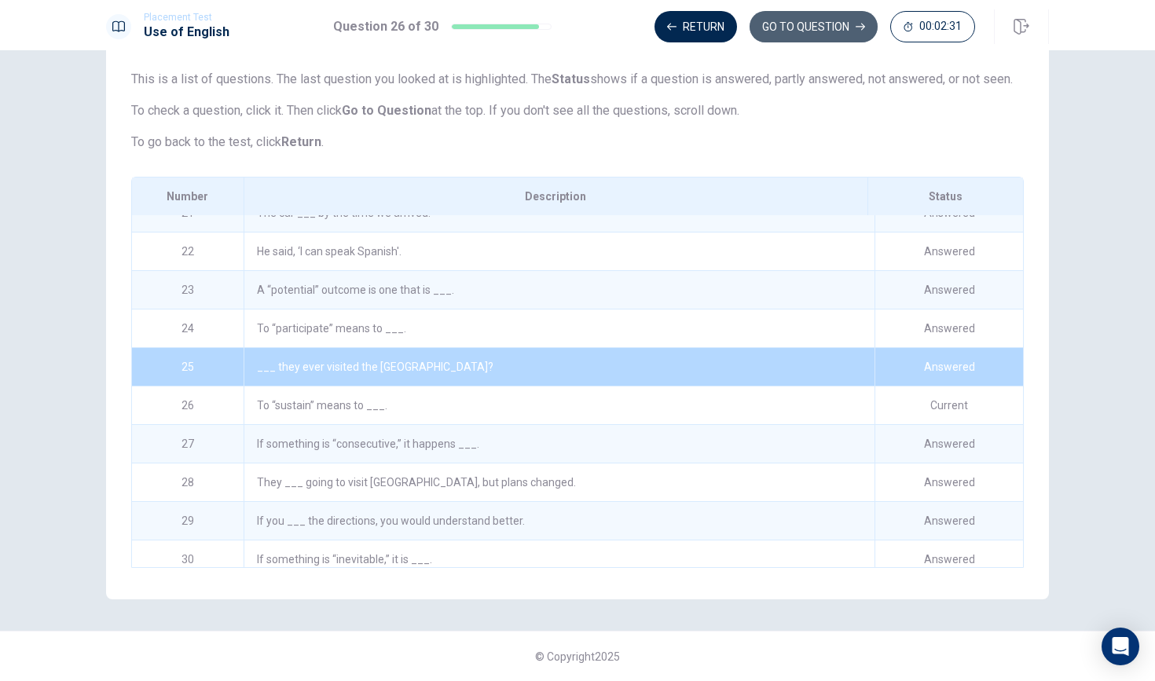
click at [849, 20] on button "GO TO QUESTION" at bounding box center [814, 26] width 128 height 31
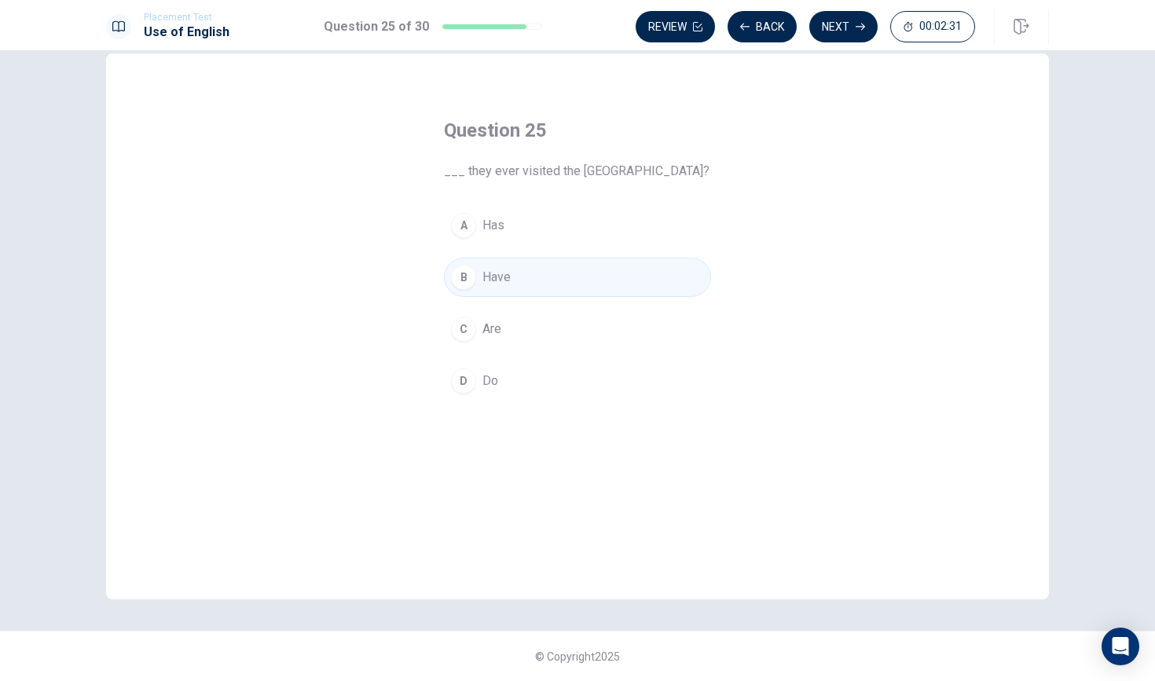
scroll to position [28, 0]
click at [757, 33] on button "Back" at bounding box center [762, 26] width 69 height 31
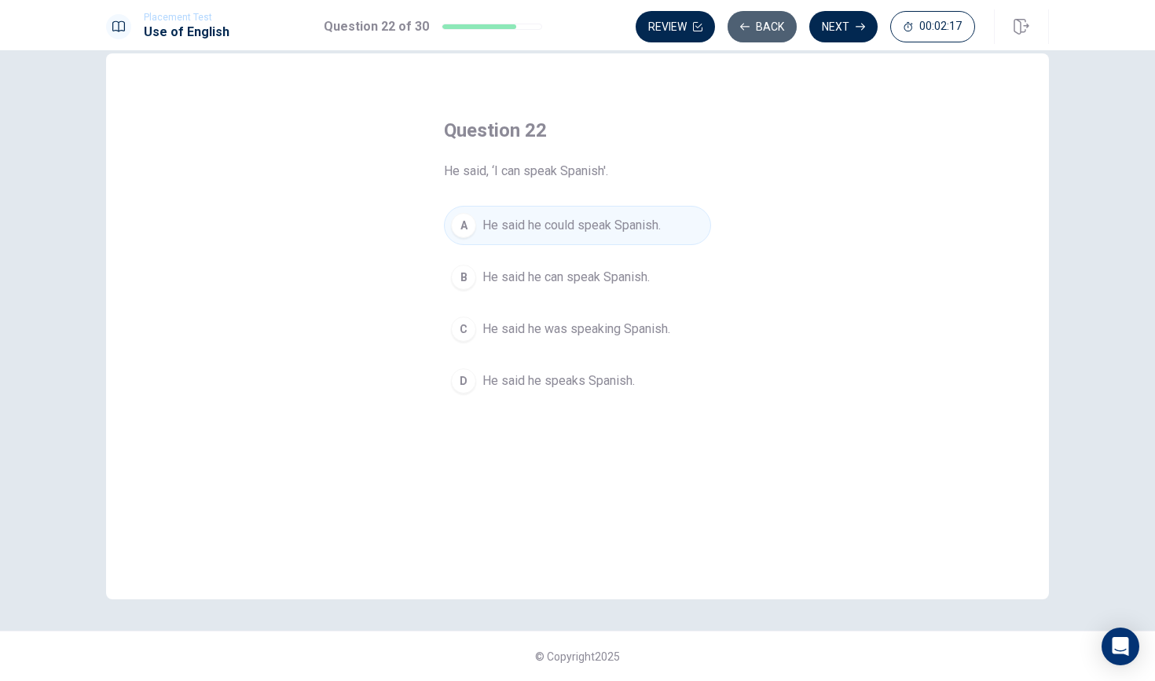
click at [772, 28] on button "Back" at bounding box center [762, 26] width 69 height 31
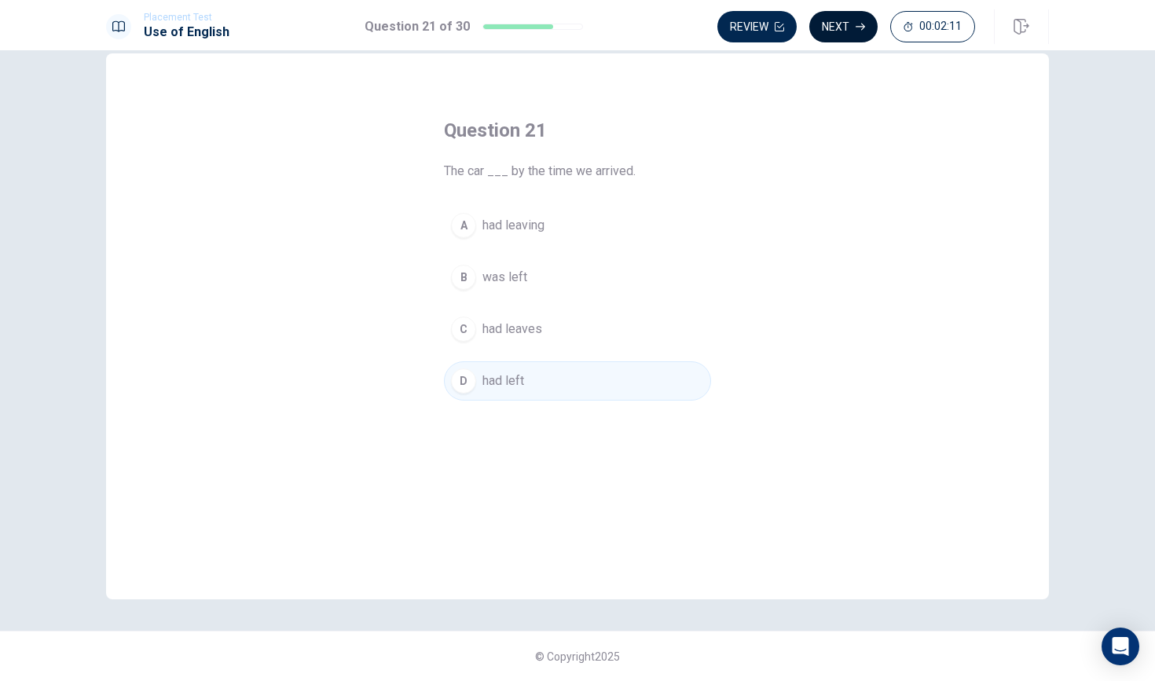
click at [849, 32] on button "Next" at bounding box center [843, 26] width 68 height 31
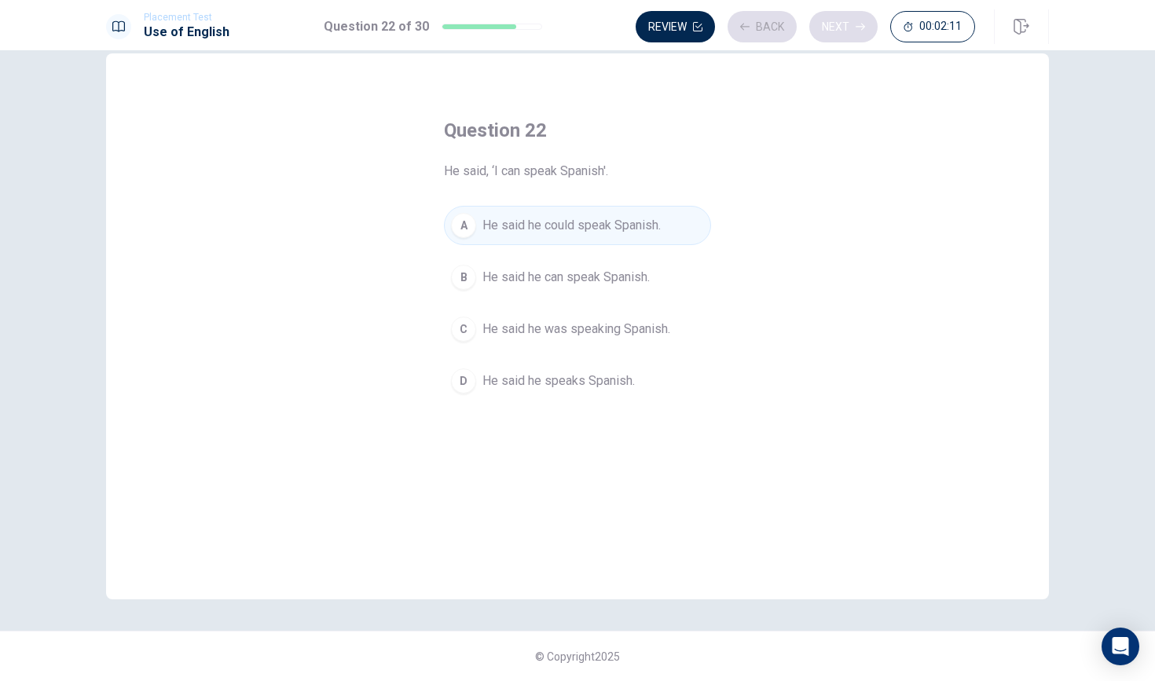
click at [849, 32] on div "Review Back Next 00:02:11" at bounding box center [805, 26] width 339 height 31
click at [855, 32] on button "Next" at bounding box center [843, 26] width 68 height 31
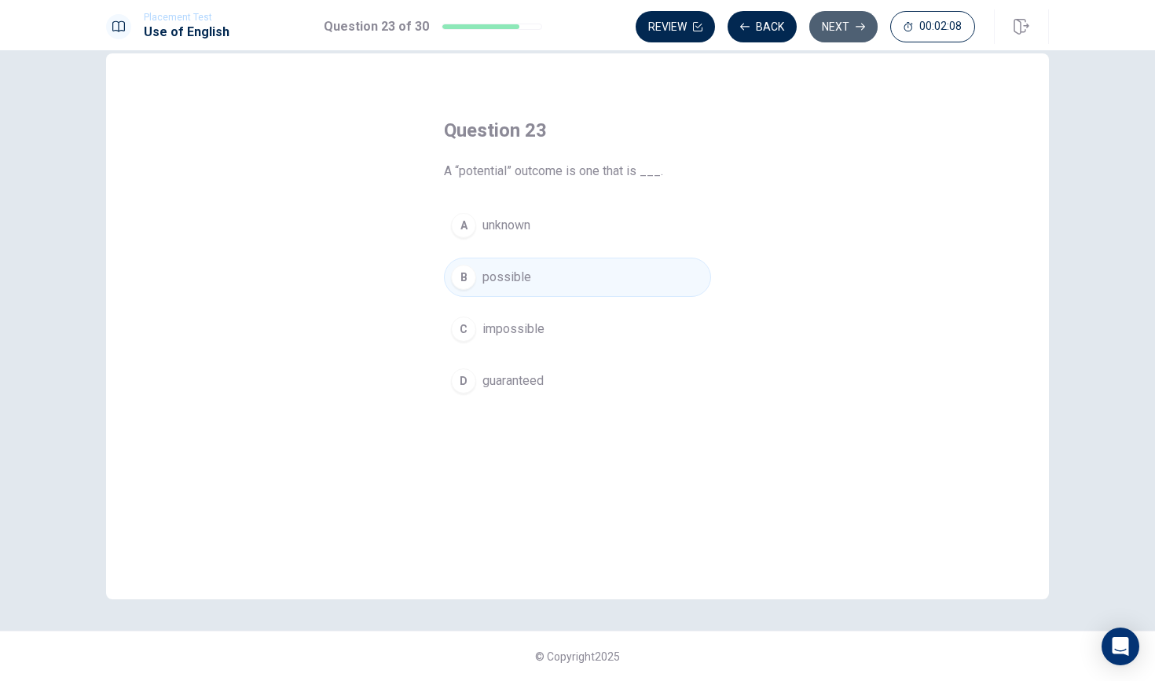
click at [854, 30] on button "Next" at bounding box center [843, 26] width 68 height 31
click at [854, 31] on div "Review Back Next 00:02:07" at bounding box center [805, 26] width 339 height 31
click at [854, 31] on button "Next" at bounding box center [843, 26] width 68 height 31
click at [854, 31] on div "Review Back Next 00:02:06" at bounding box center [805, 26] width 339 height 31
click at [854, 31] on div "Review Back Next 00:02:05" at bounding box center [805, 26] width 339 height 31
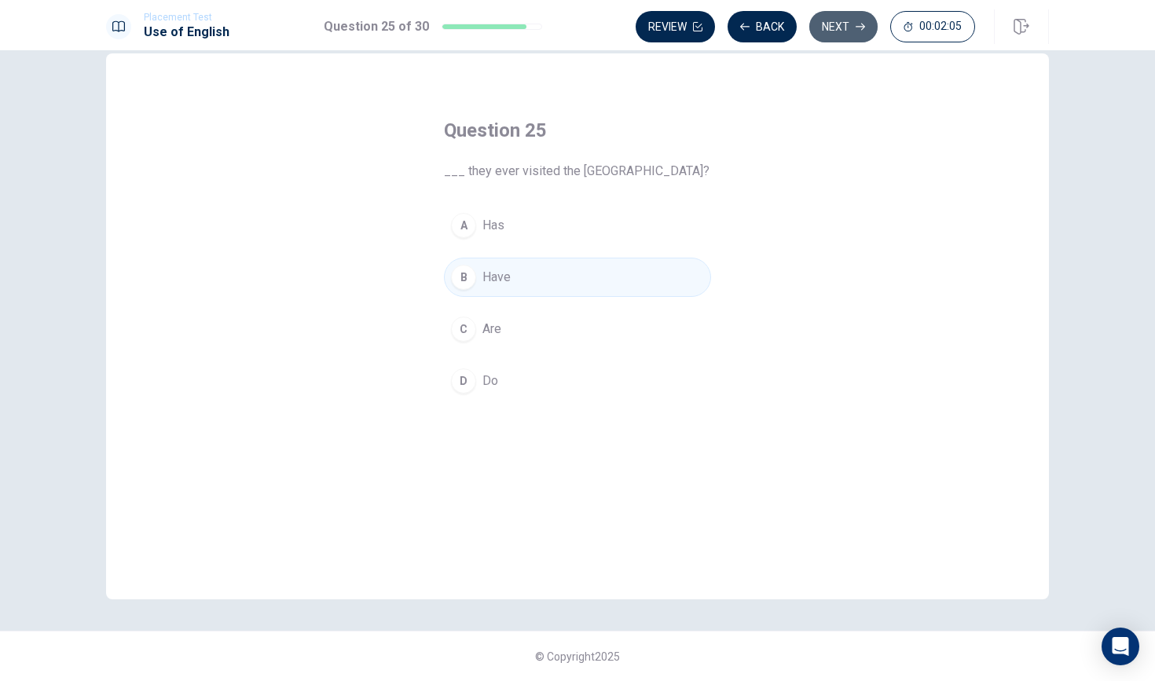
click at [854, 31] on button "Next" at bounding box center [843, 26] width 68 height 31
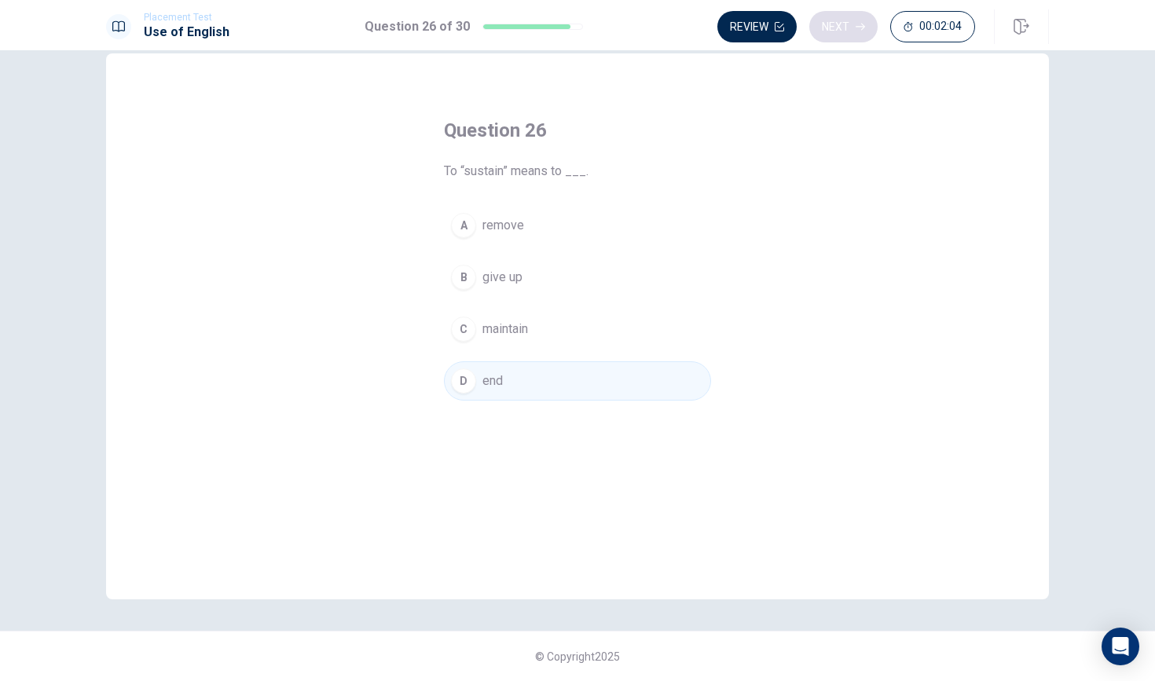
click at [854, 31] on div "Review Next 00:02:04" at bounding box center [846, 26] width 258 height 31
click at [854, 31] on button "Next" at bounding box center [843, 26] width 68 height 31
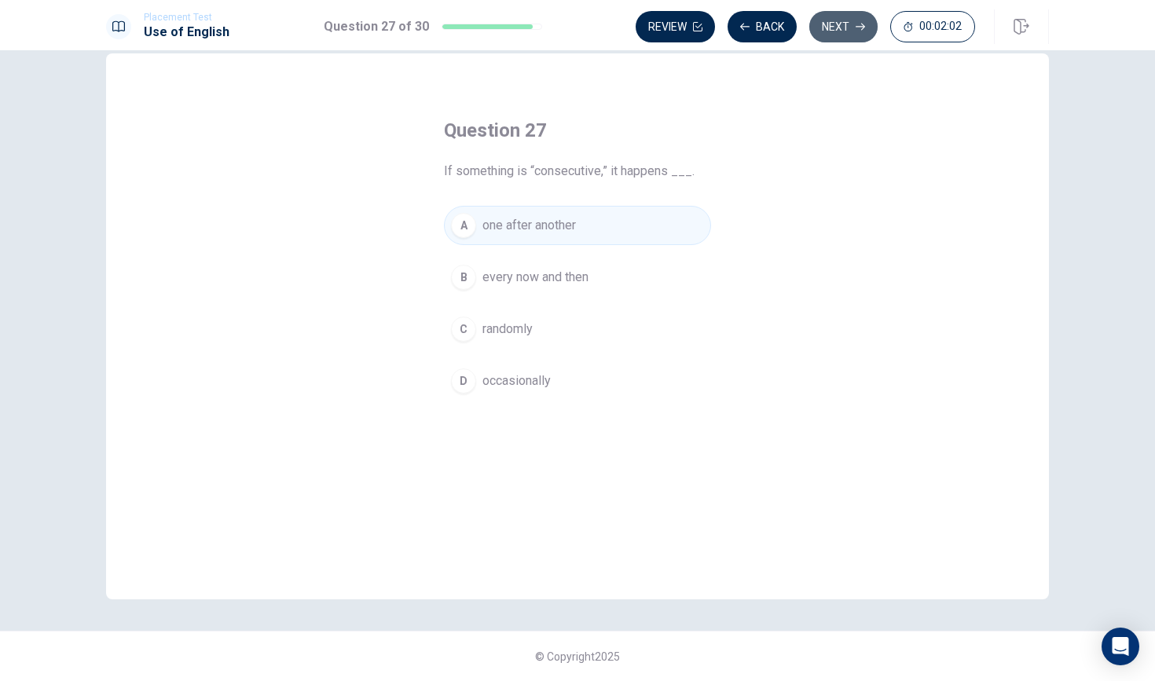
click at [854, 32] on button "Next" at bounding box center [843, 26] width 68 height 31
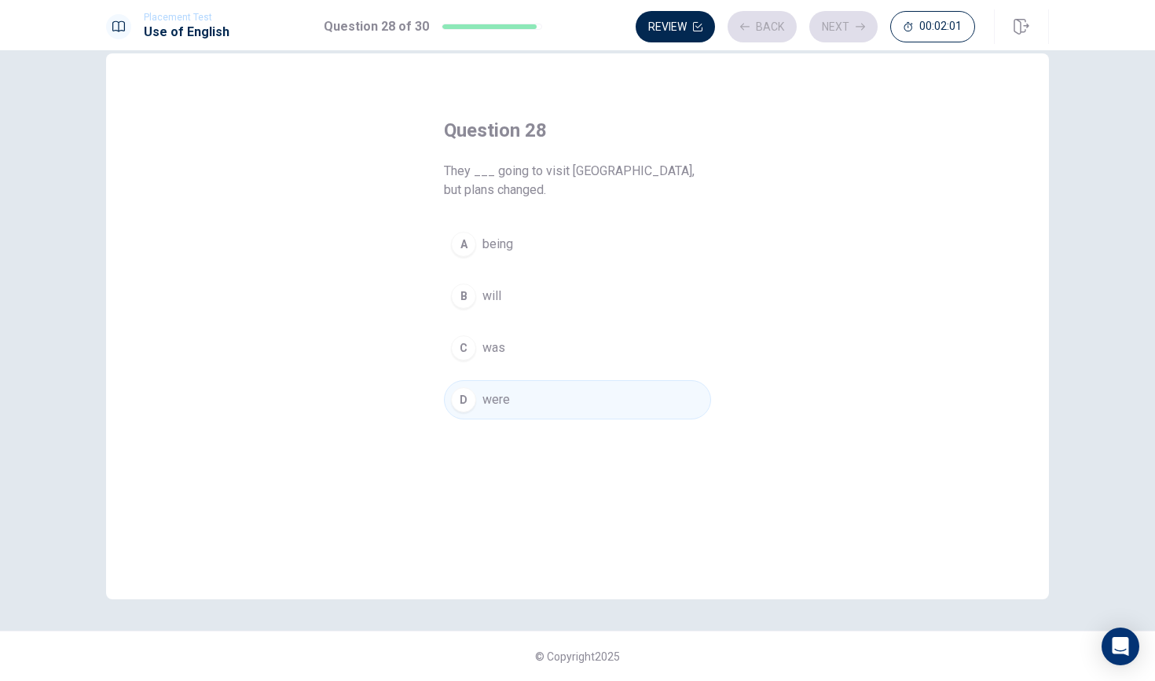
click at [854, 32] on div "Review Back Next 00:02:01" at bounding box center [805, 26] width 339 height 31
click at [854, 32] on button "Next" at bounding box center [843, 26] width 68 height 31
click at [854, 32] on div "Review Back Next 00:01:59" at bounding box center [805, 26] width 339 height 31
click at [854, 32] on button "Next" at bounding box center [843, 26] width 68 height 31
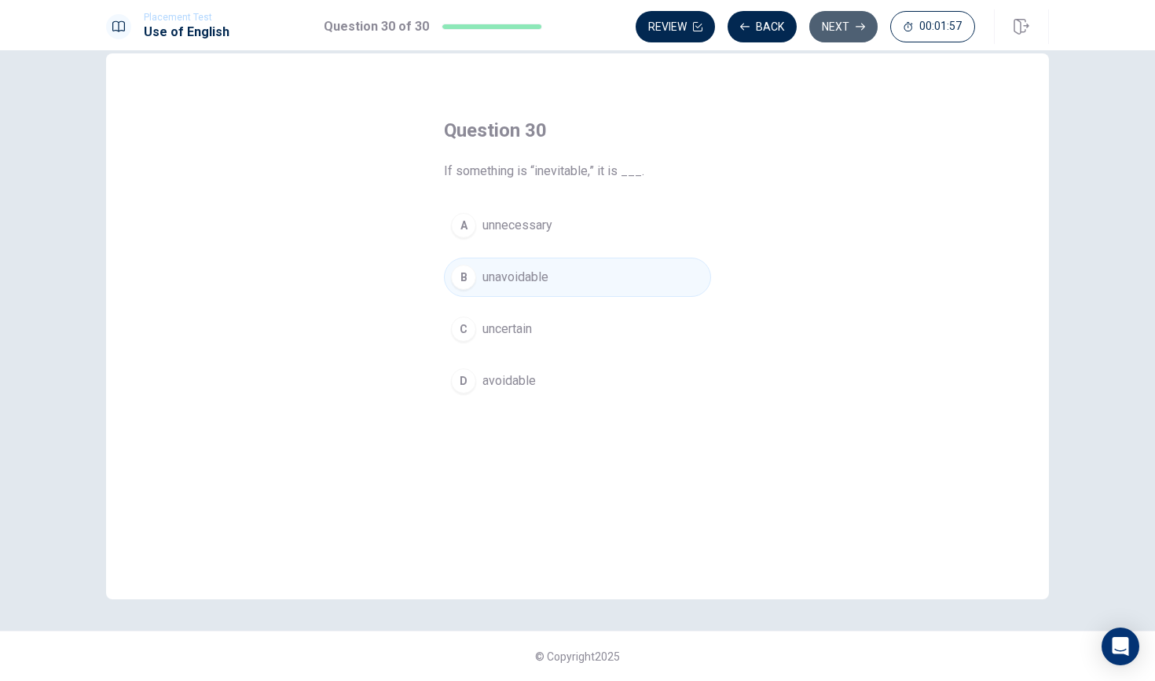
click at [854, 34] on button "Next" at bounding box center [843, 26] width 68 height 31
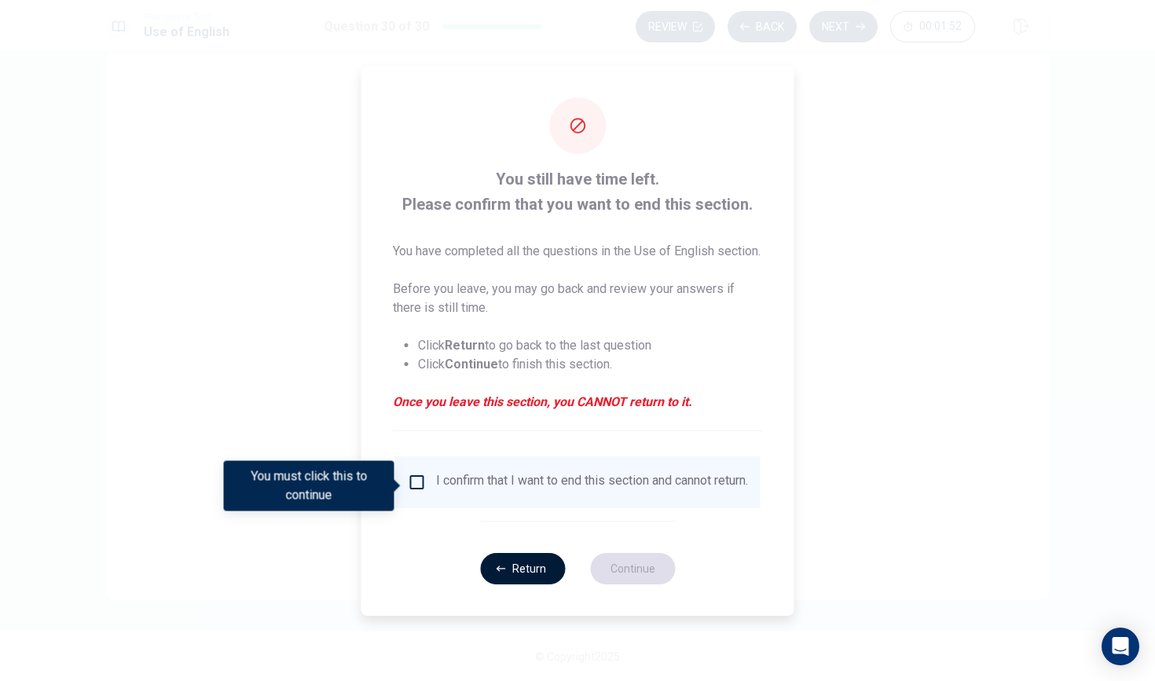
click at [504, 571] on icon "button" at bounding box center [501, 569] width 9 height 6
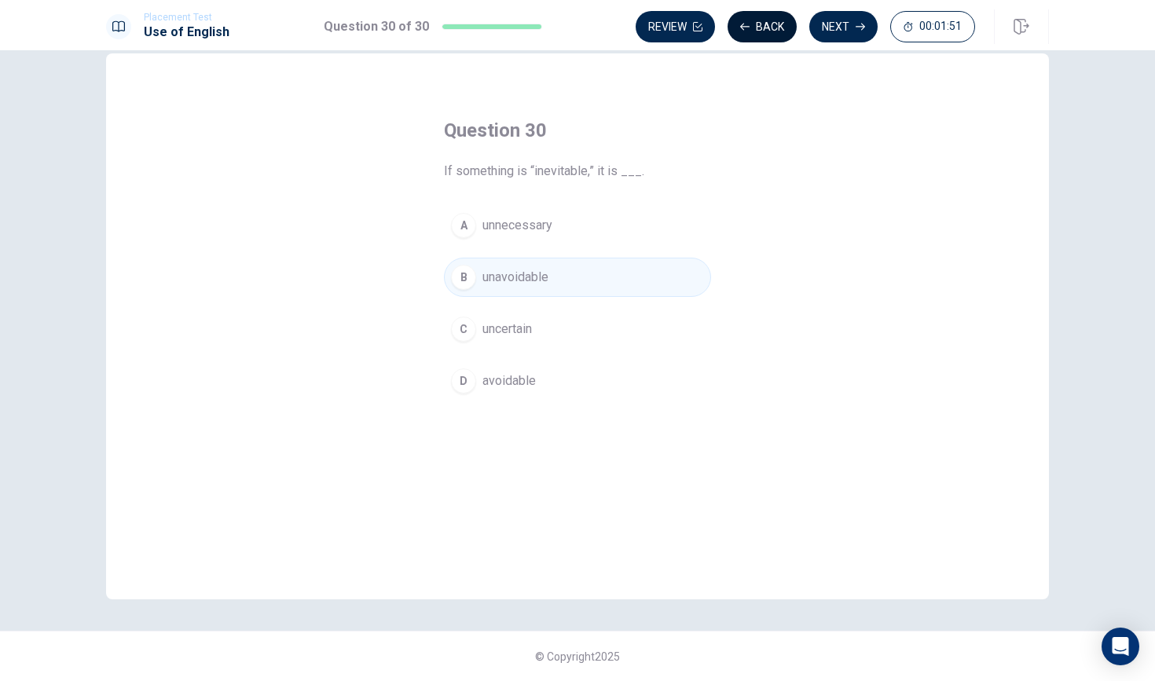
click at [762, 28] on button "Back" at bounding box center [762, 26] width 69 height 31
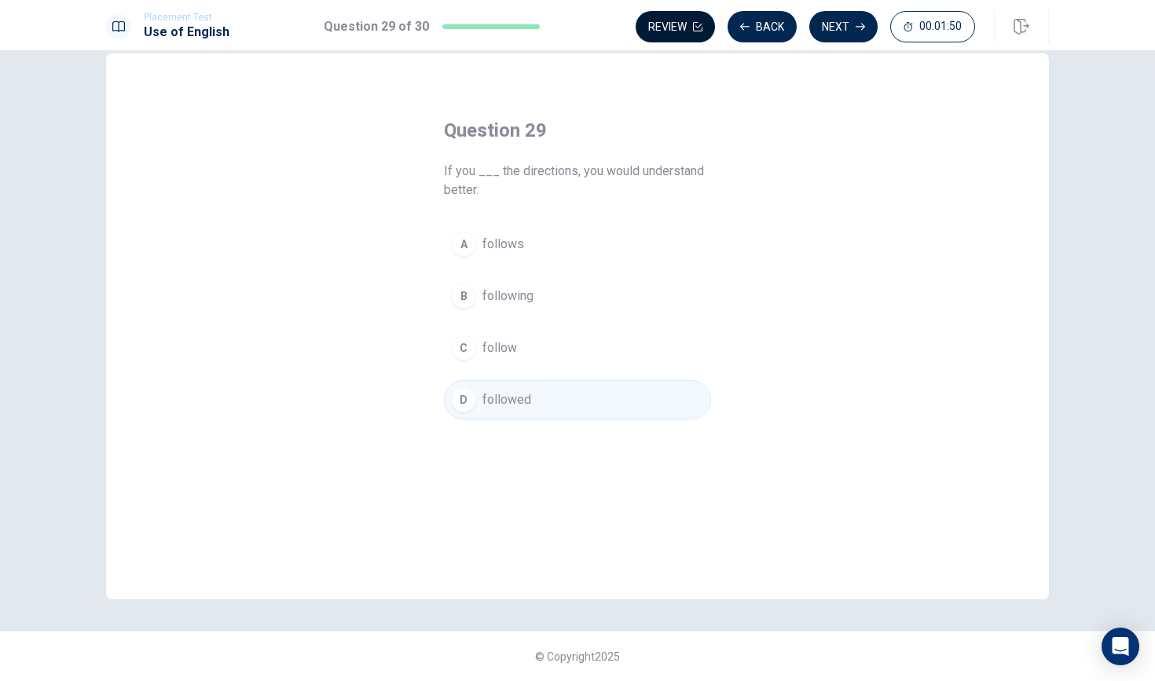
click at [691, 27] on button "Review" at bounding box center [675, 26] width 79 height 31
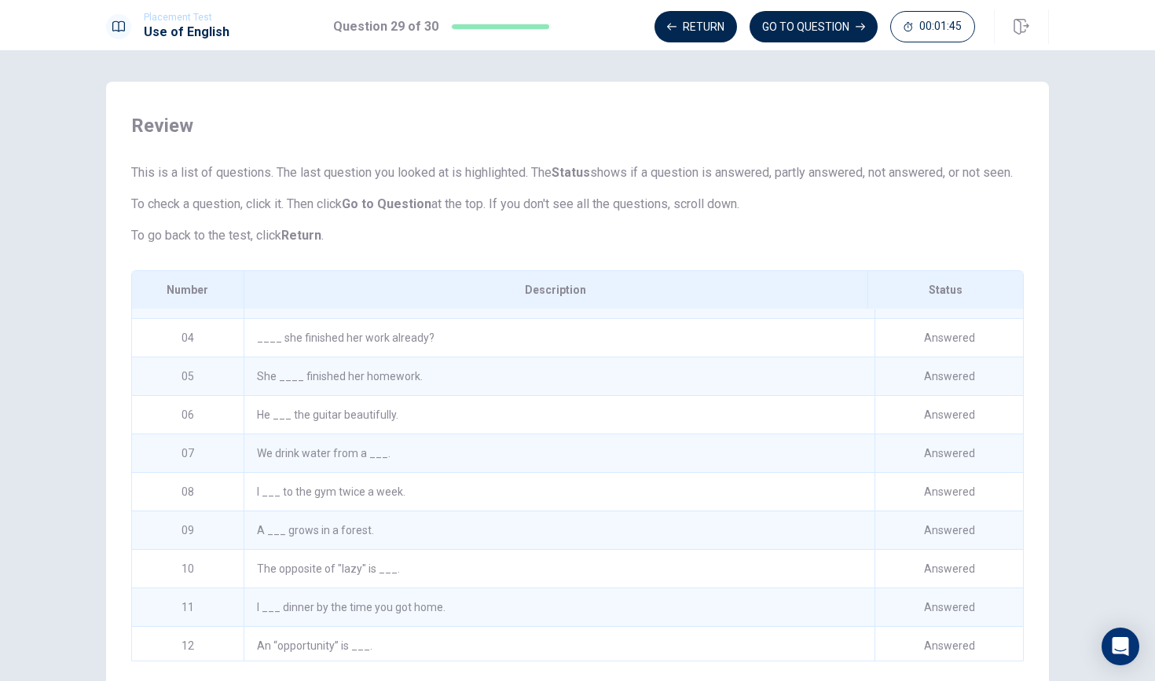
scroll to position [107, 0]
click at [365, 471] on div "We drink water from a ___." at bounding box center [559, 452] width 631 height 38
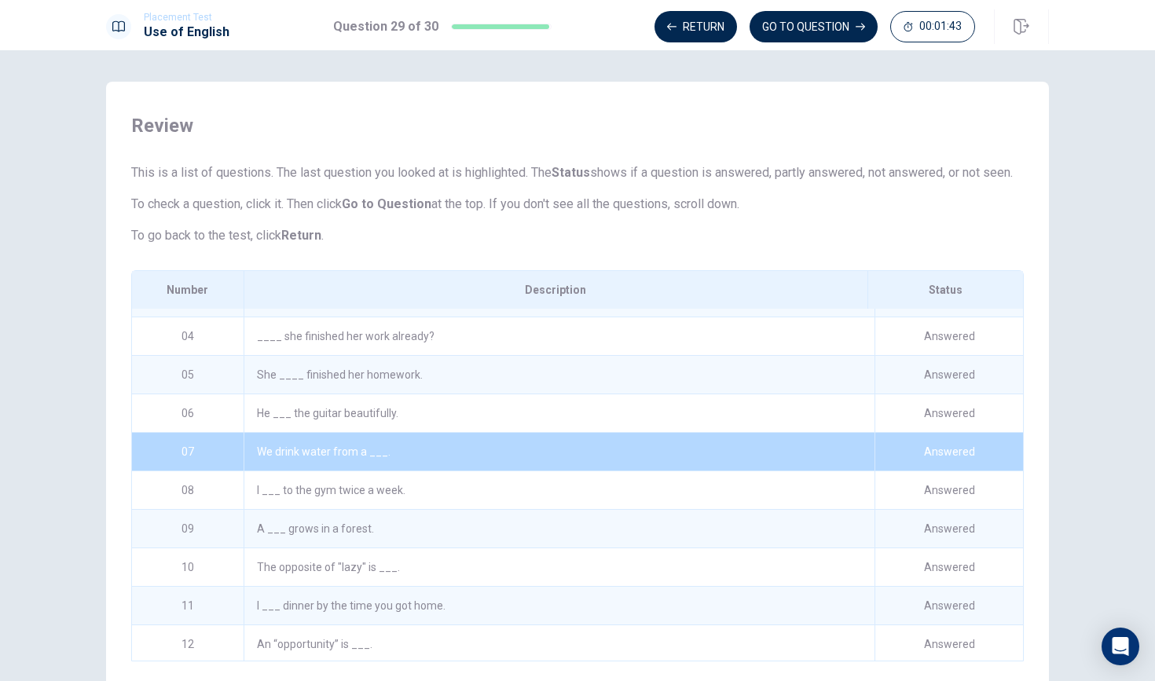
click at [358, 432] on div "He ___ the guitar beautifully." at bounding box center [559, 414] width 631 height 38
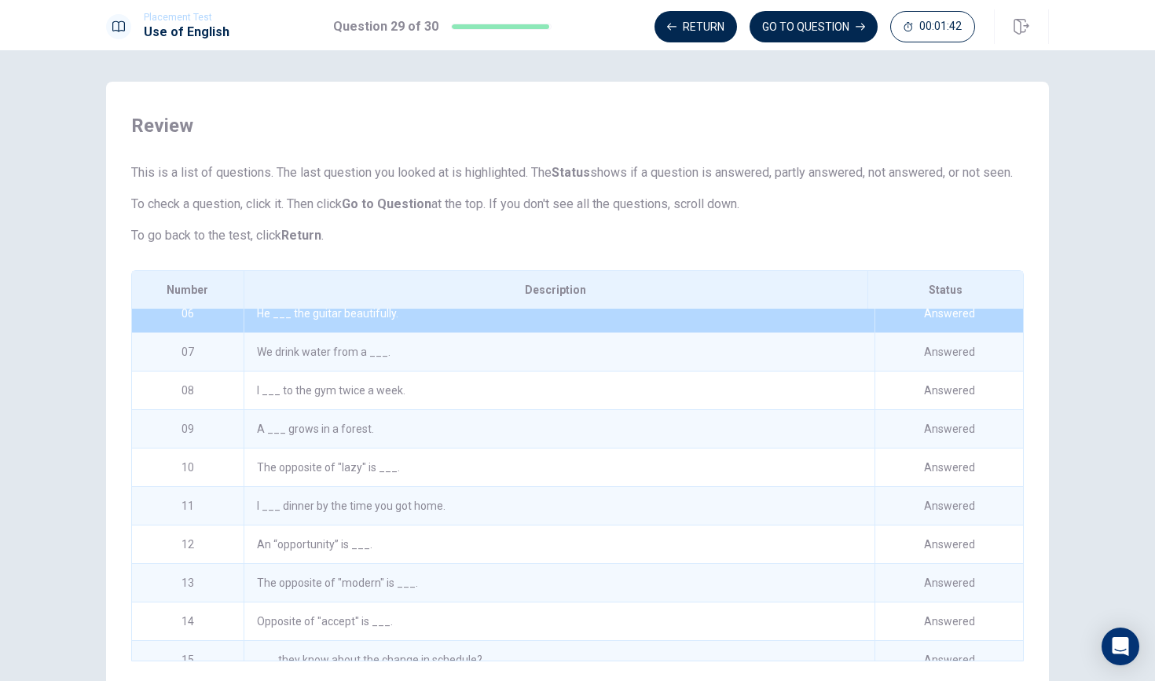
scroll to position [207, 0]
click at [348, 486] on div "The opposite of "lazy" is ___." at bounding box center [559, 467] width 631 height 38
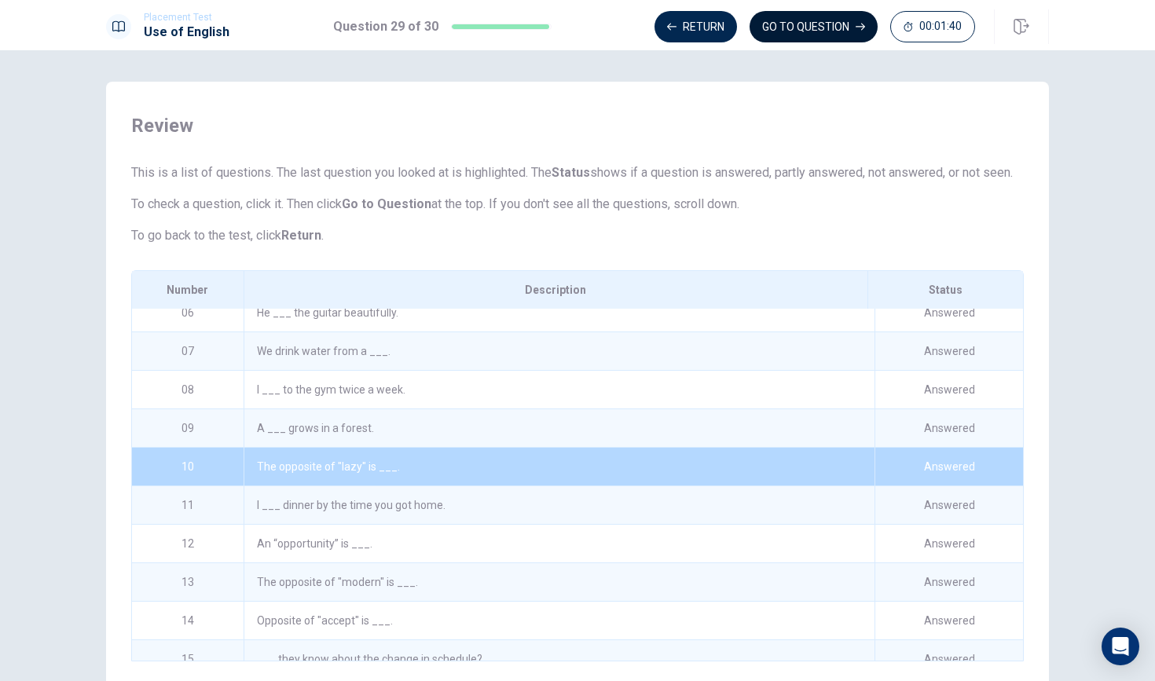
click at [797, 22] on button "GO TO QUESTION" at bounding box center [814, 26] width 128 height 31
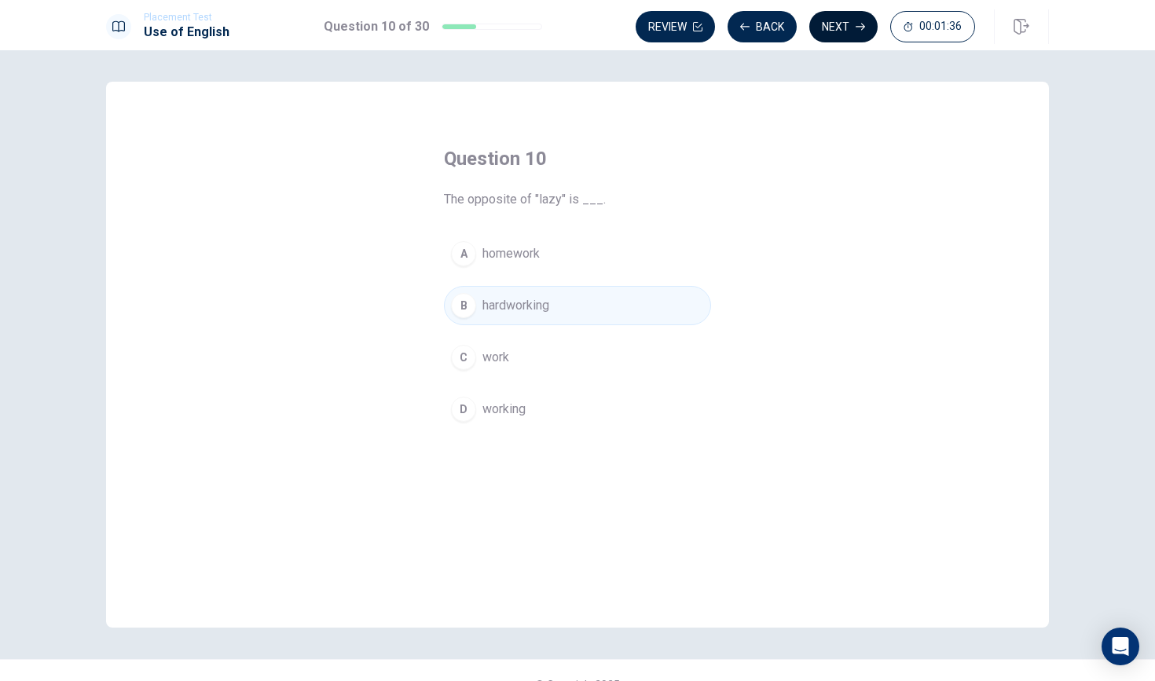
click at [858, 35] on button "Next" at bounding box center [843, 26] width 68 height 31
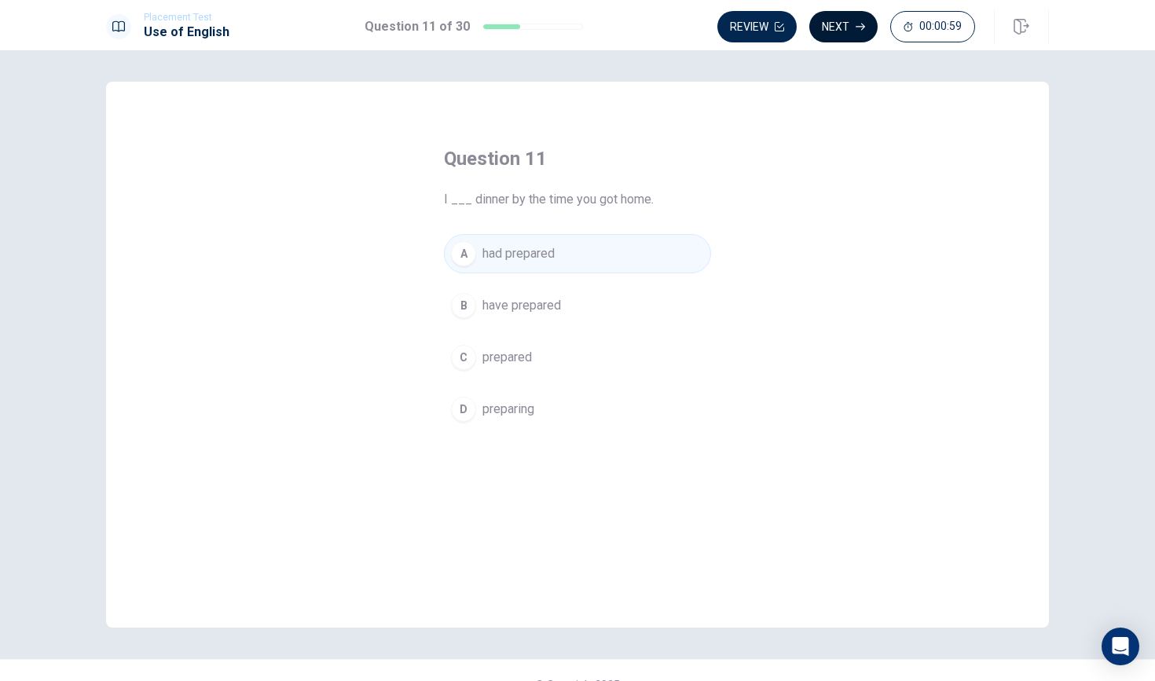
click at [858, 35] on button "Next" at bounding box center [843, 26] width 68 height 31
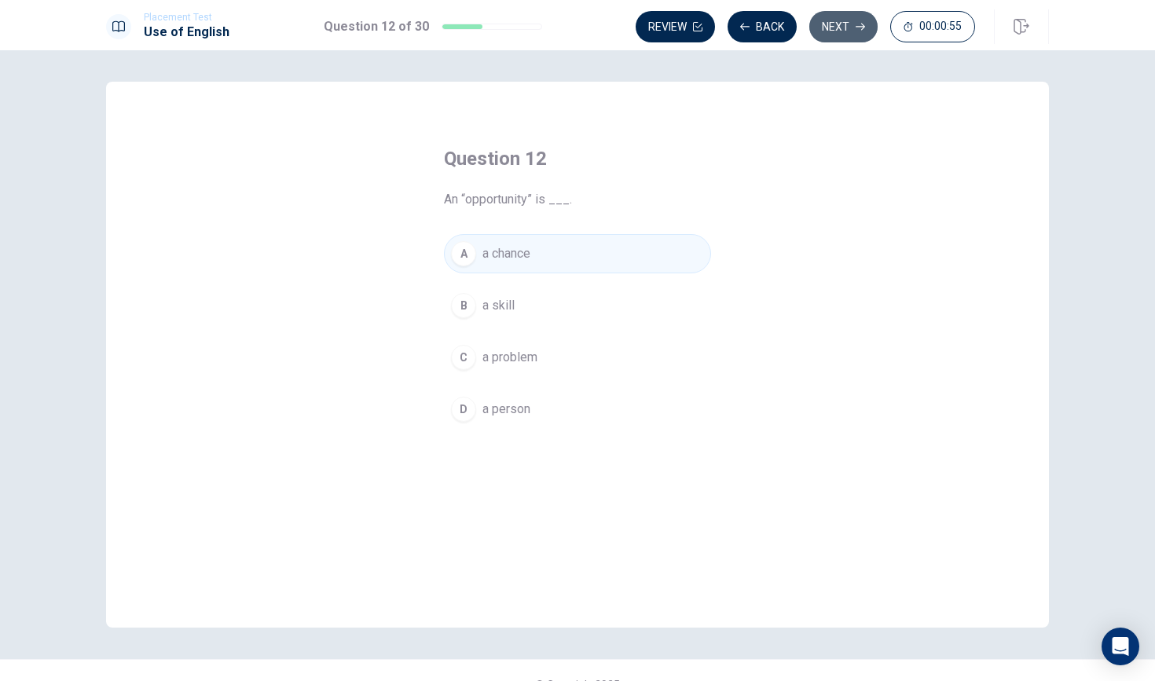
click at [858, 35] on button "Next" at bounding box center [843, 26] width 68 height 31
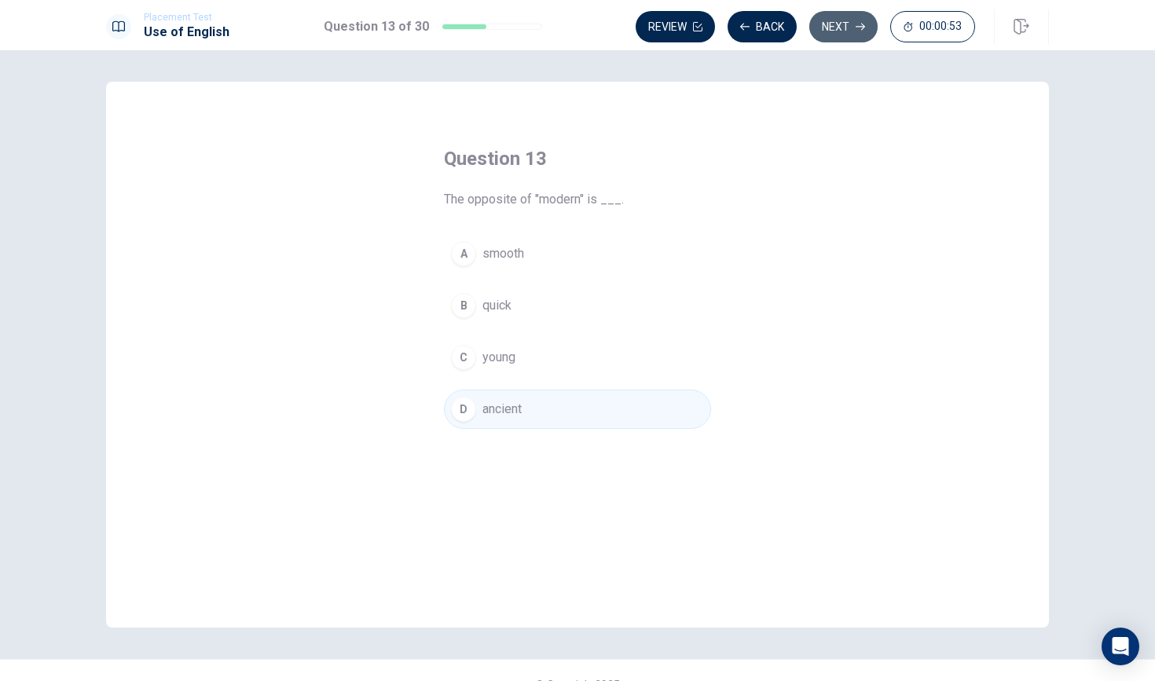
click at [858, 35] on button "Next" at bounding box center [843, 26] width 68 height 31
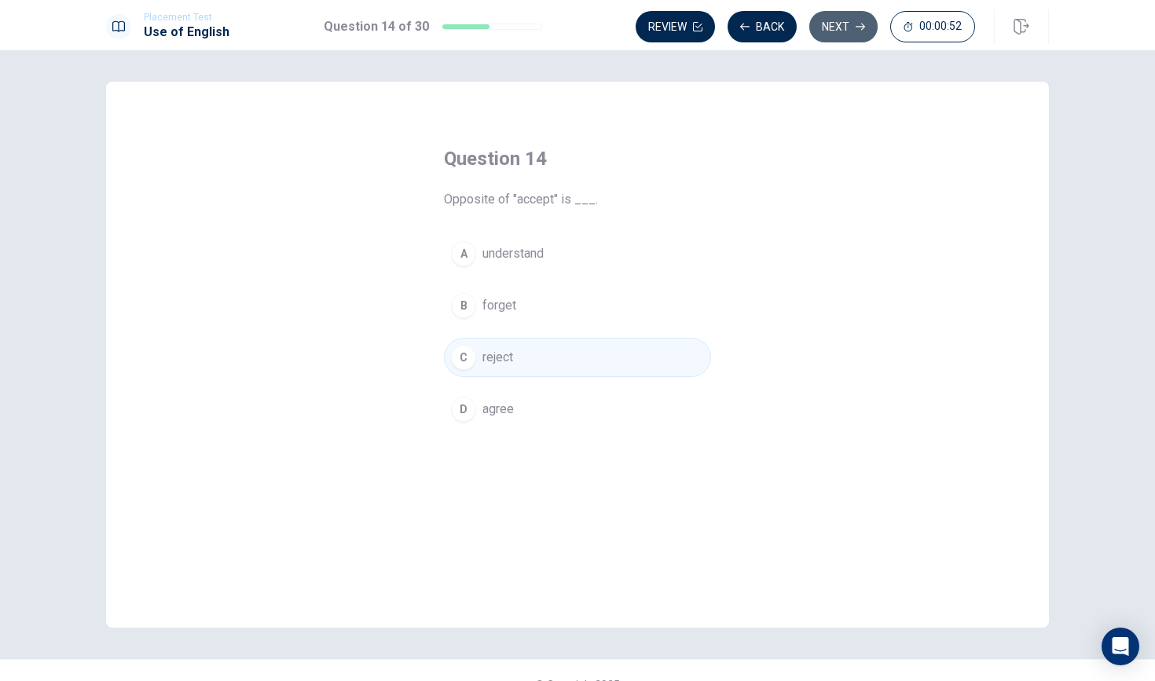
click at [858, 35] on button "Next" at bounding box center [843, 26] width 68 height 31
click at [858, 36] on button "Next" at bounding box center [843, 26] width 68 height 31
click at [857, 36] on button "Next" at bounding box center [843, 26] width 68 height 31
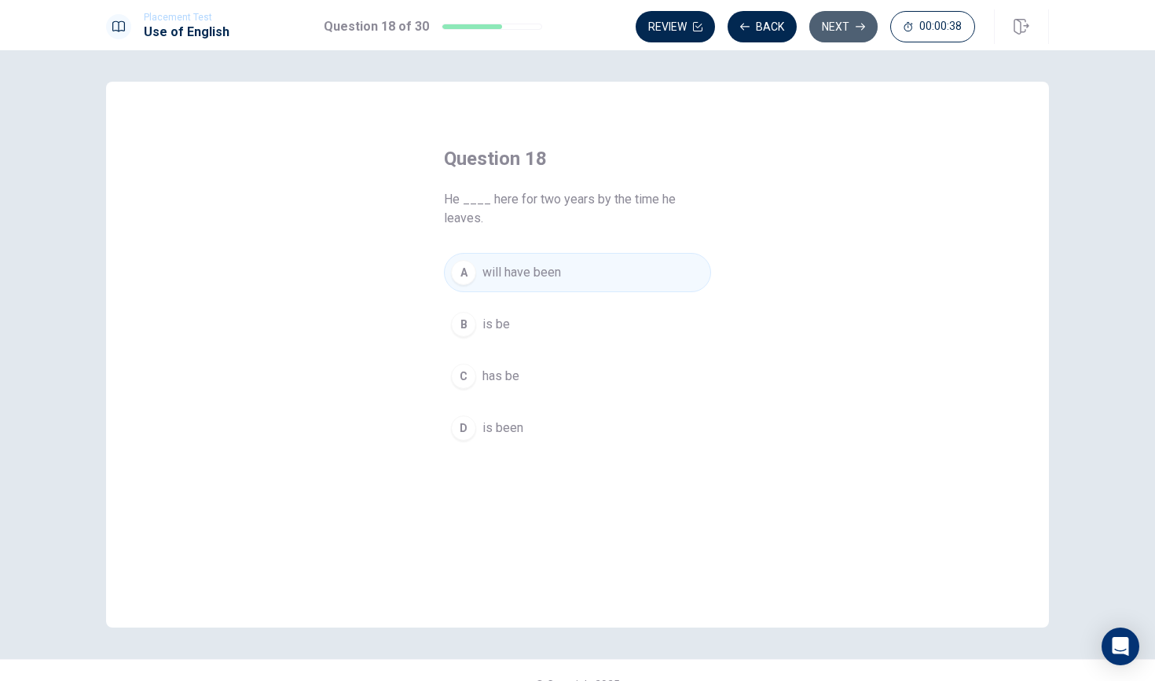
click at [857, 36] on button "Next" at bounding box center [843, 26] width 68 height 31
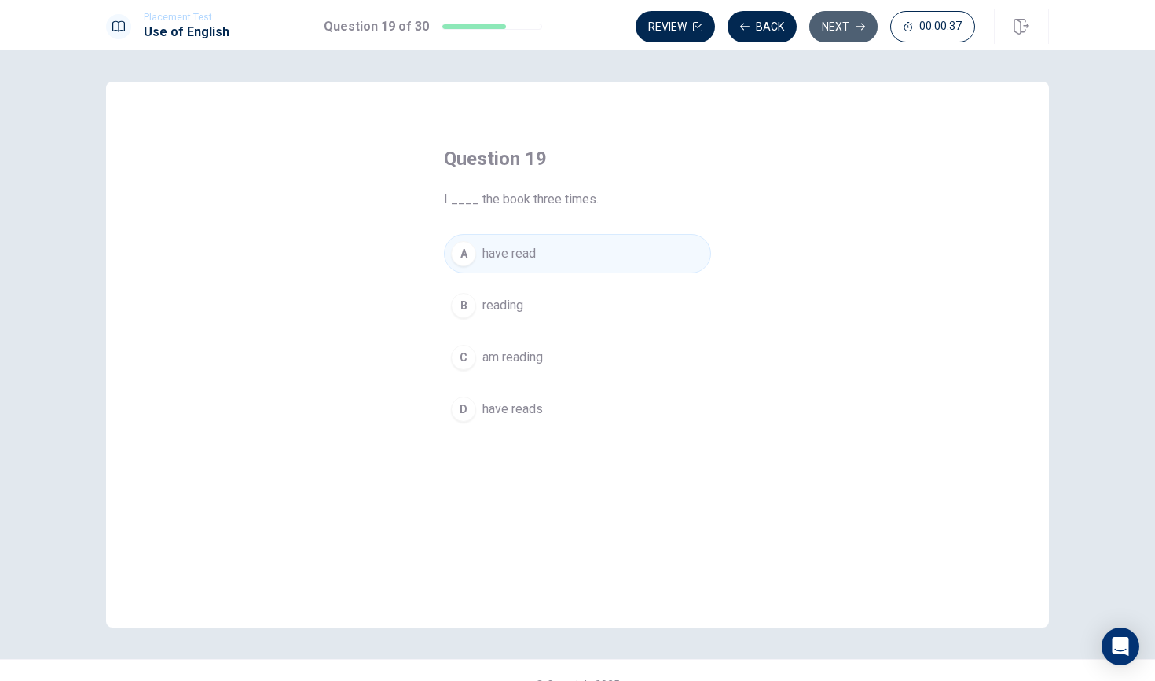
click at [857, 36] on button "Next" at bounding box center [843, 26] width 68 height 31
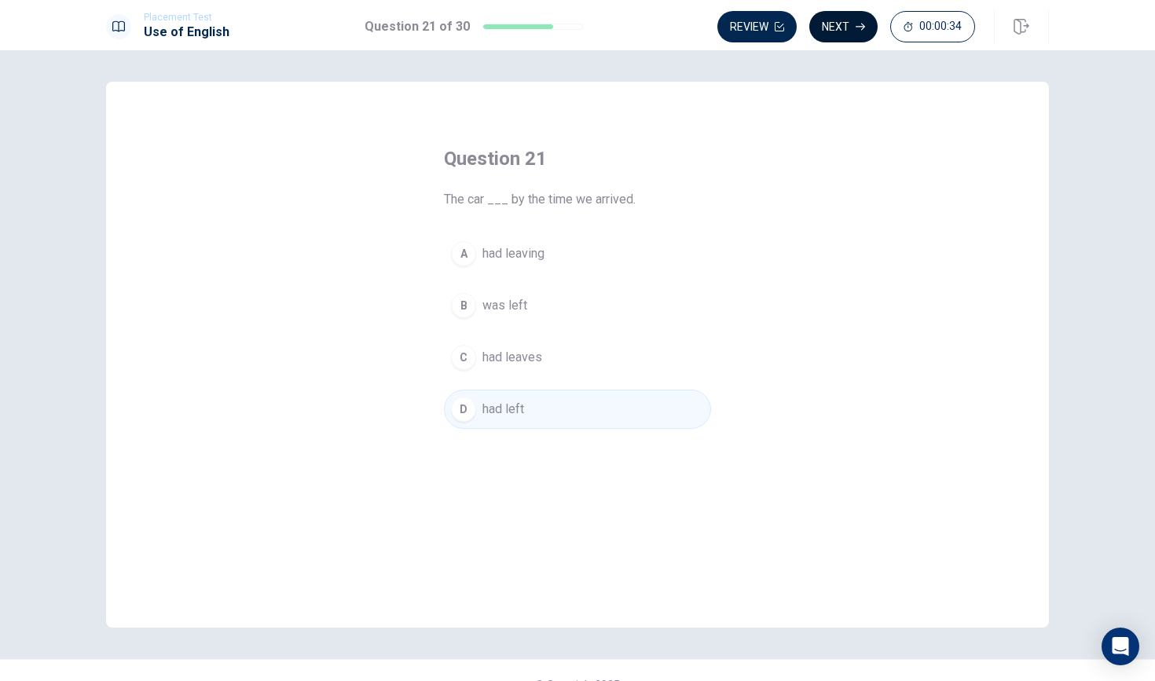
click at [857, 36] on button "Next" at bounding box center [843, 26] width 68 height 31
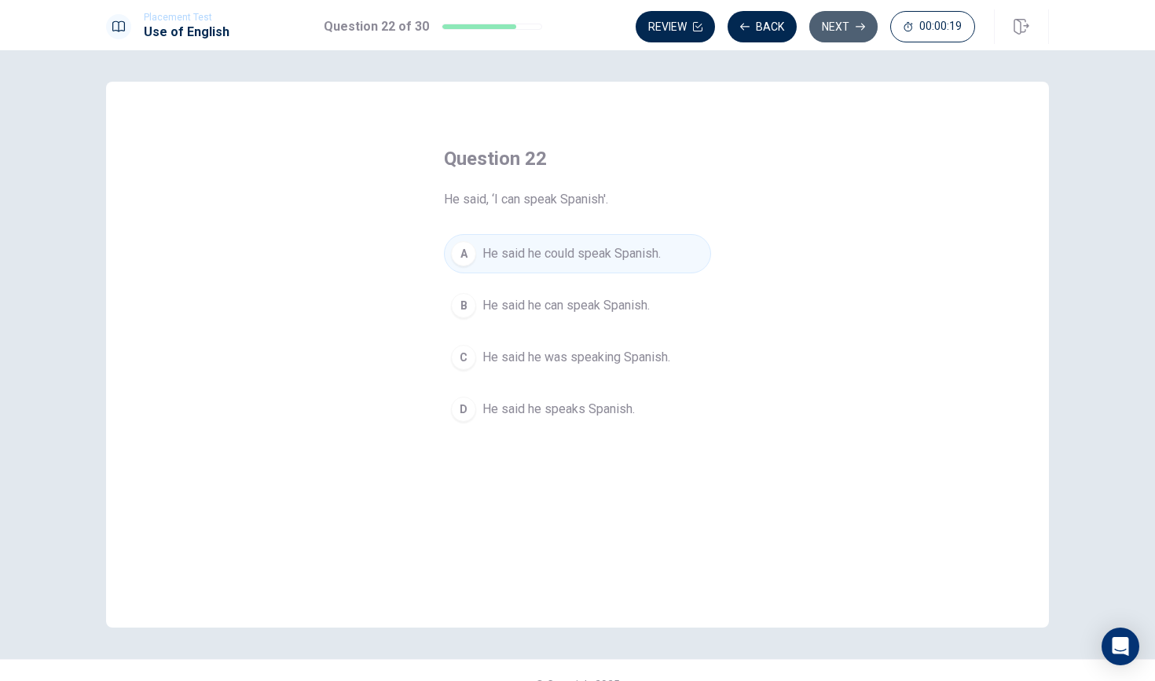
click at [839, 32] on button "Next" at bounding box center [843, 26] width 68 height 31
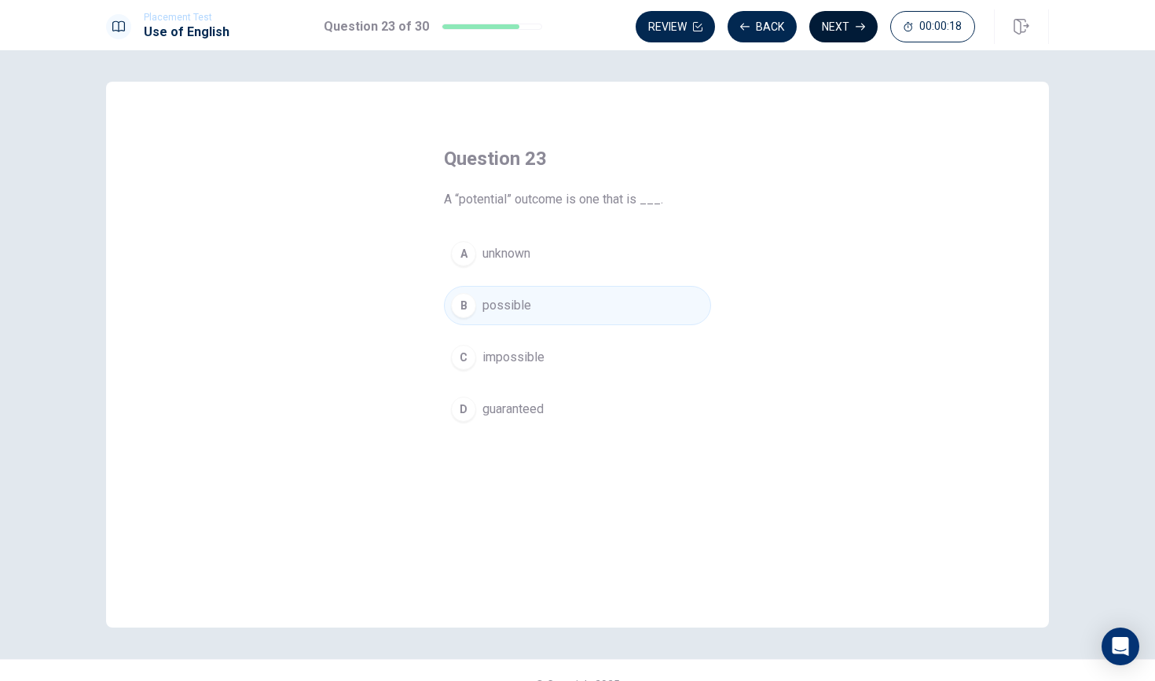
click at [839, 34] on button "Next" at bounding box center [843, 26] width 68 height 31
click at [839, 34] on div "Review Back Next 00:00:16" at bounding box center [805, 26] width 339 height 31
click at [839, 33] on button "Next" at bounding box center [843, 26] width 68 height 31
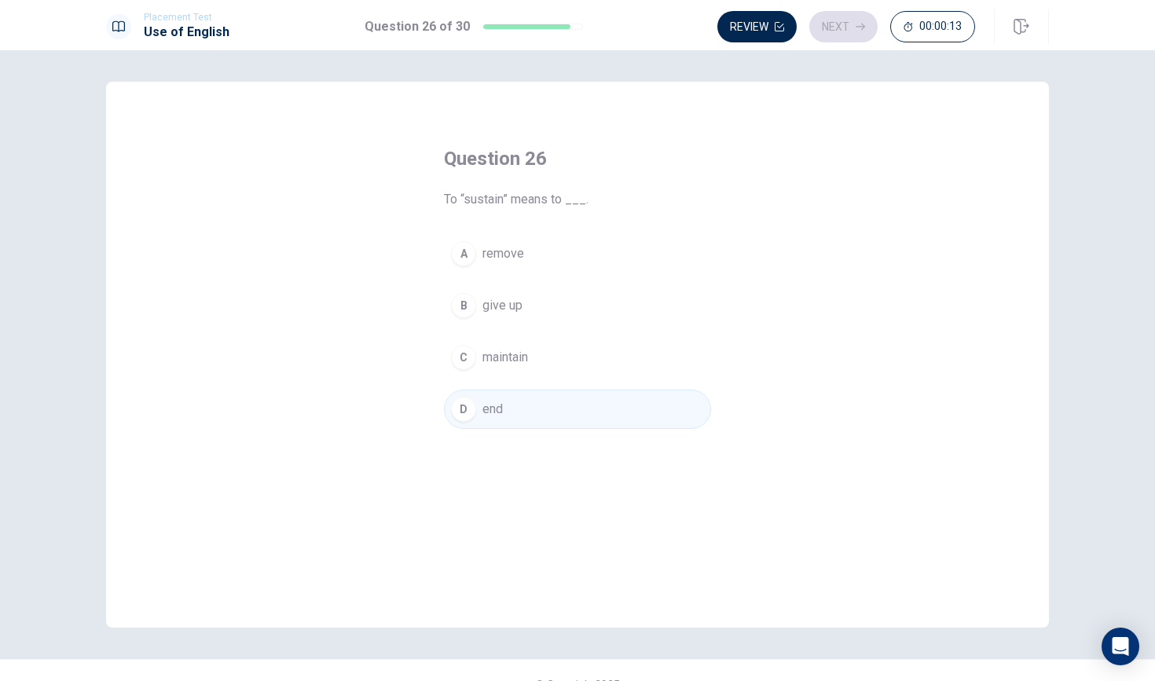
click at [839, 33] on div "Review Next 00:00:13" at bounding box center [846, 26] width 258 height 31
click at [840, 29] on button "Next" at bounding box center [843, 26] width 68 height 31
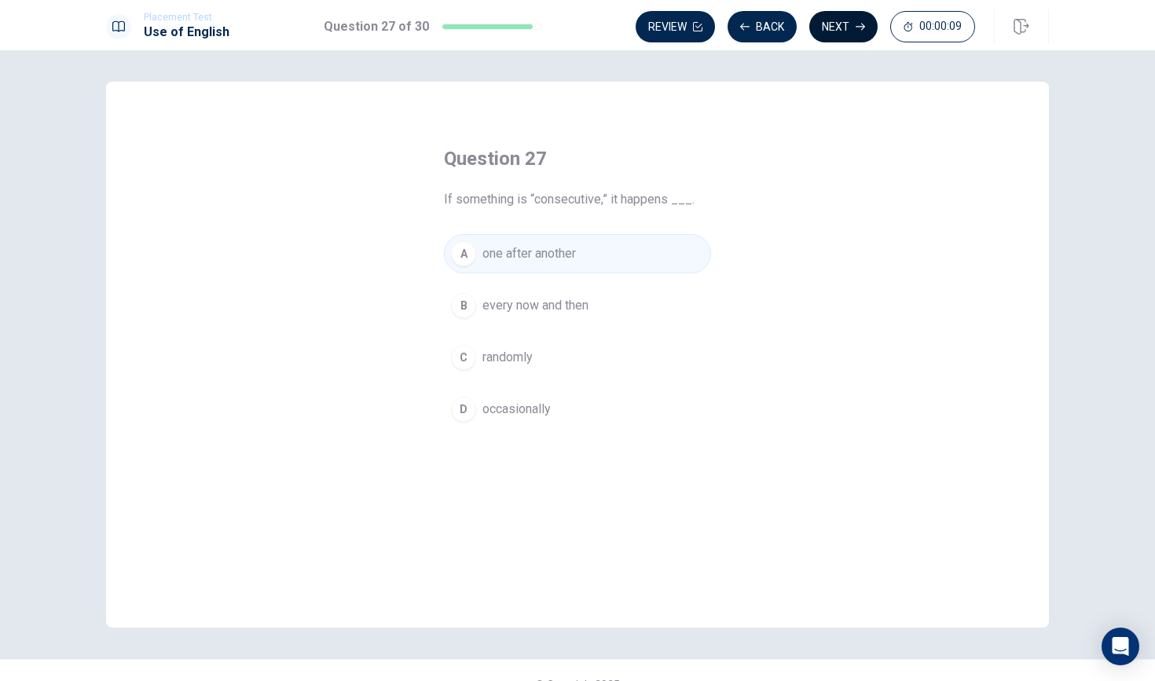
click at [842, 28] on button "Next" at bounding box center [843, 26] width 68 height 31
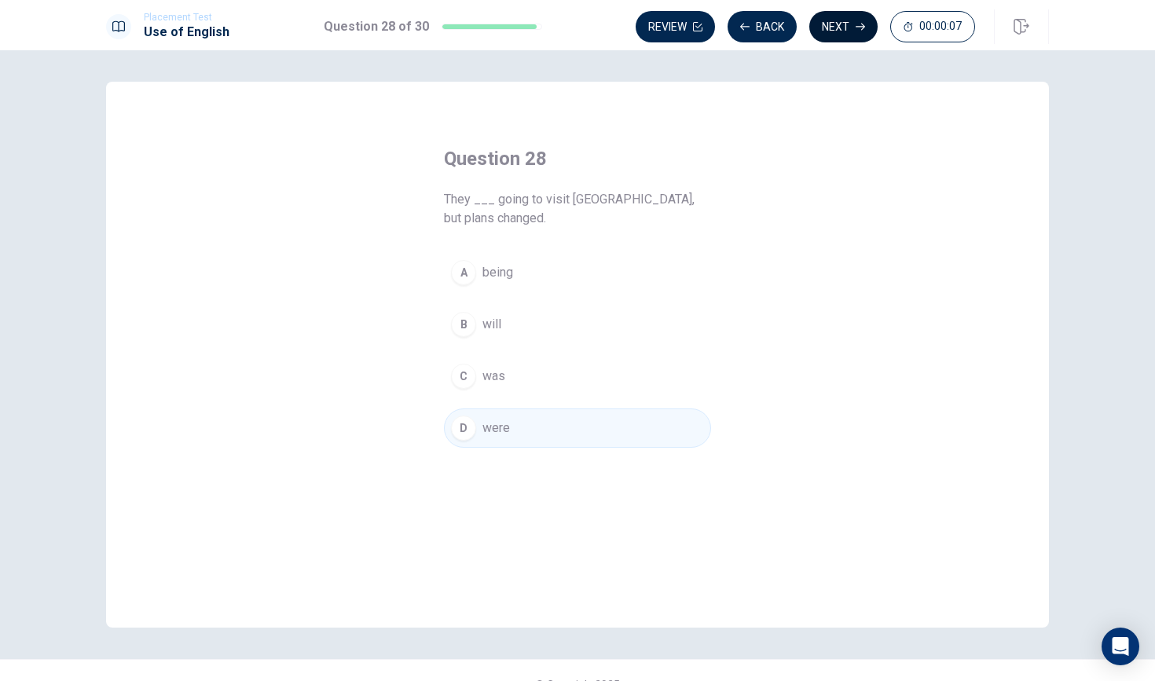
click at [843, 28] on button "Next" at bounding box center [843, 26] width 68 height 31
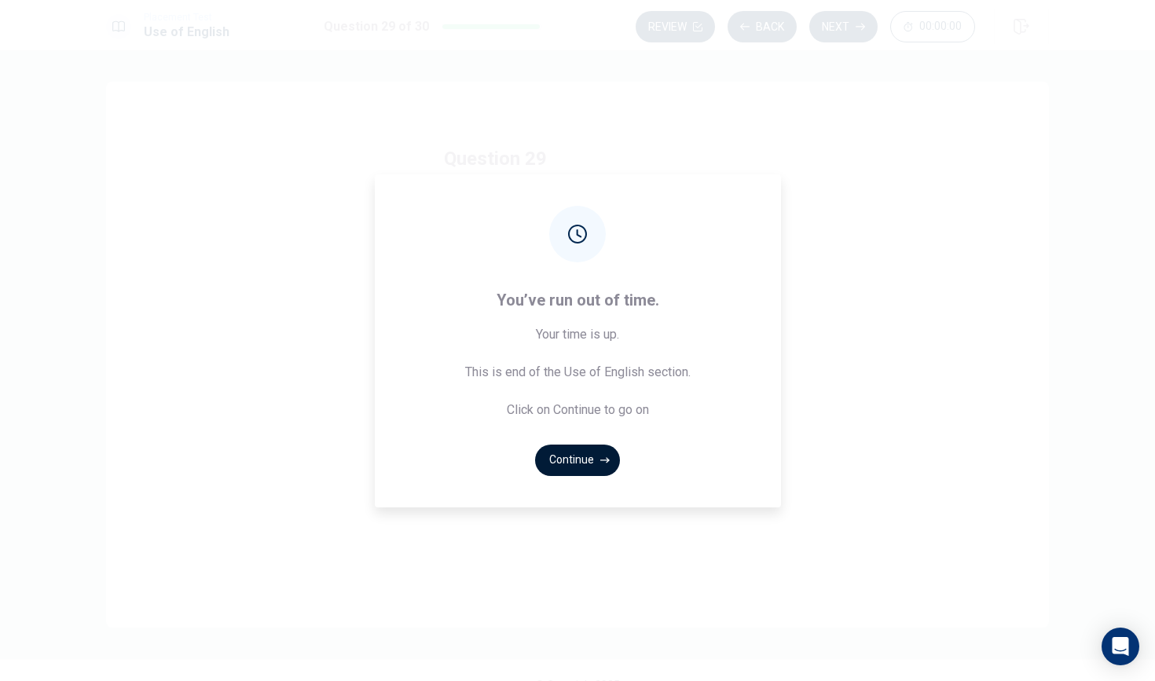
click at [580, 454] on button "Continue" at bounding box center [577, 460] width 85 height 31
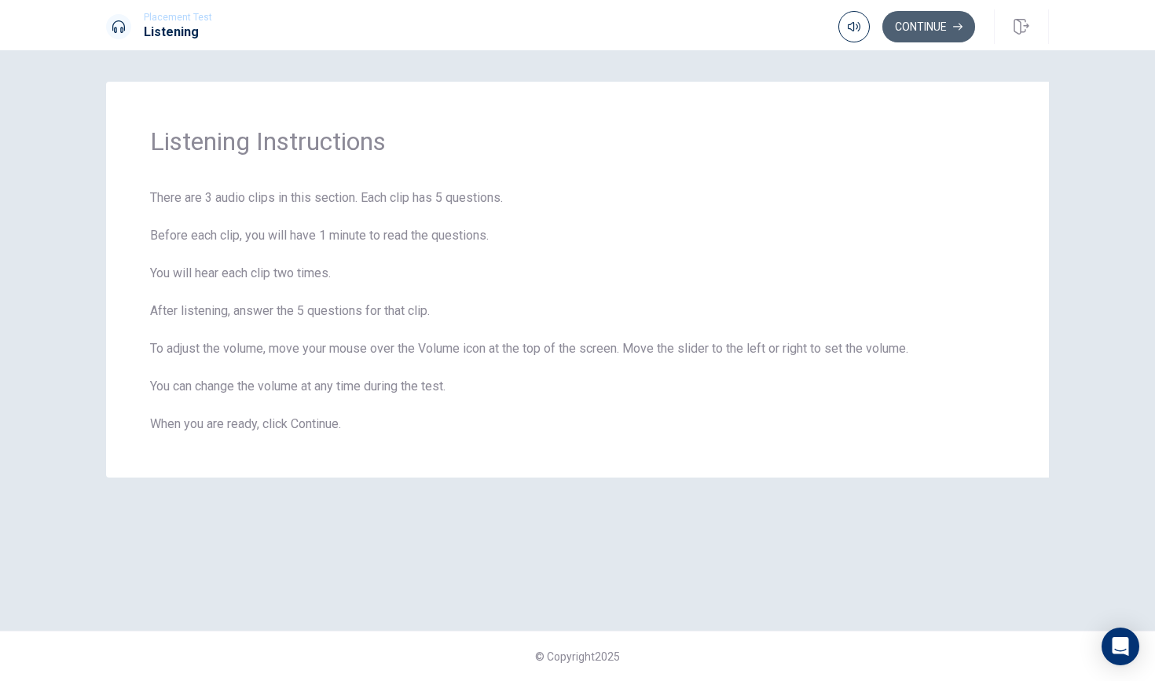
click at [923, 32] on button "Continue" at bounding box center [929, 26] width 93 height 31
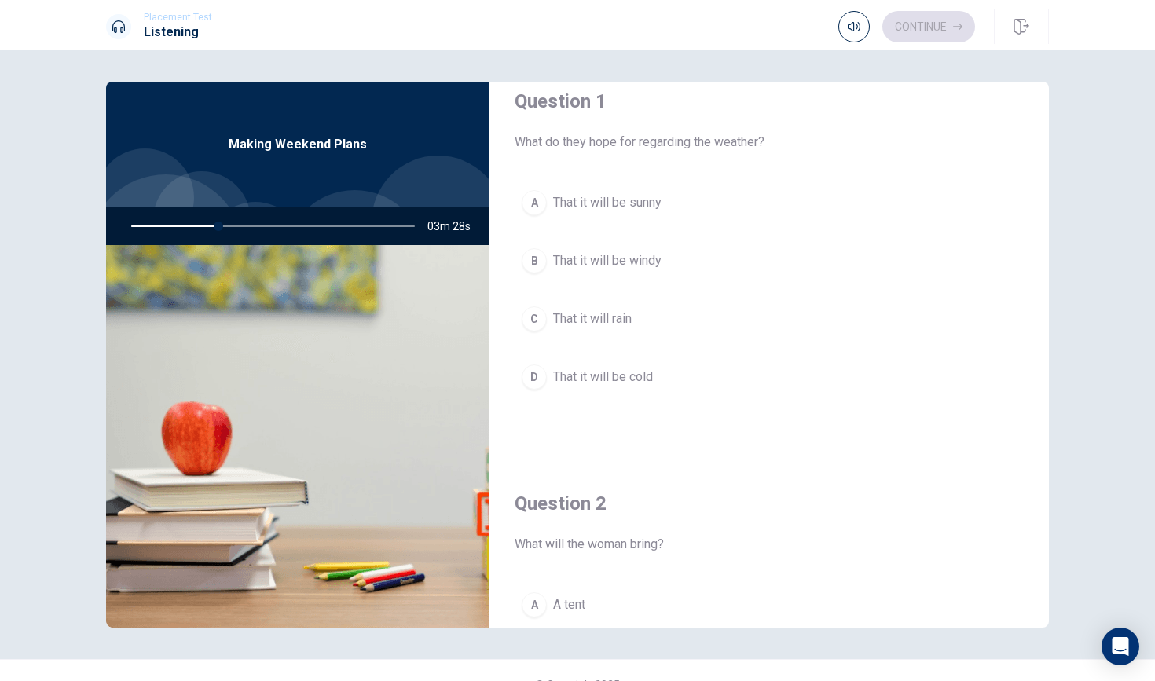
scroll to position [27, 0]
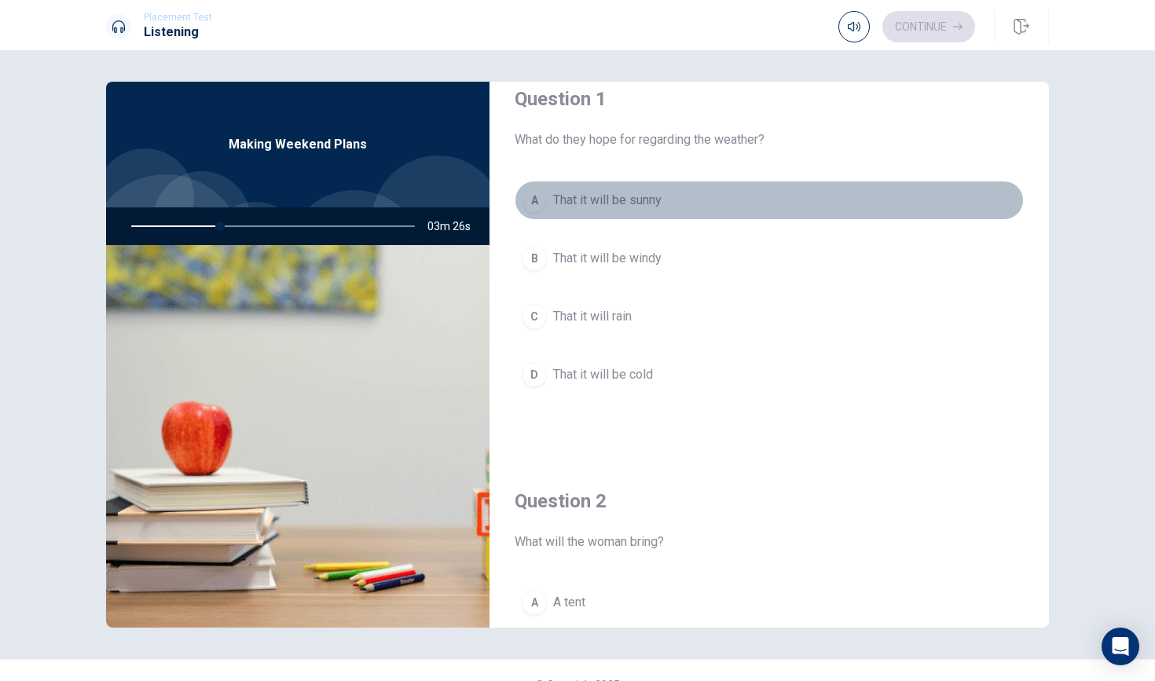
click at [543, 205] on div "A" at bounding box center [534, 200] width 25 height 25
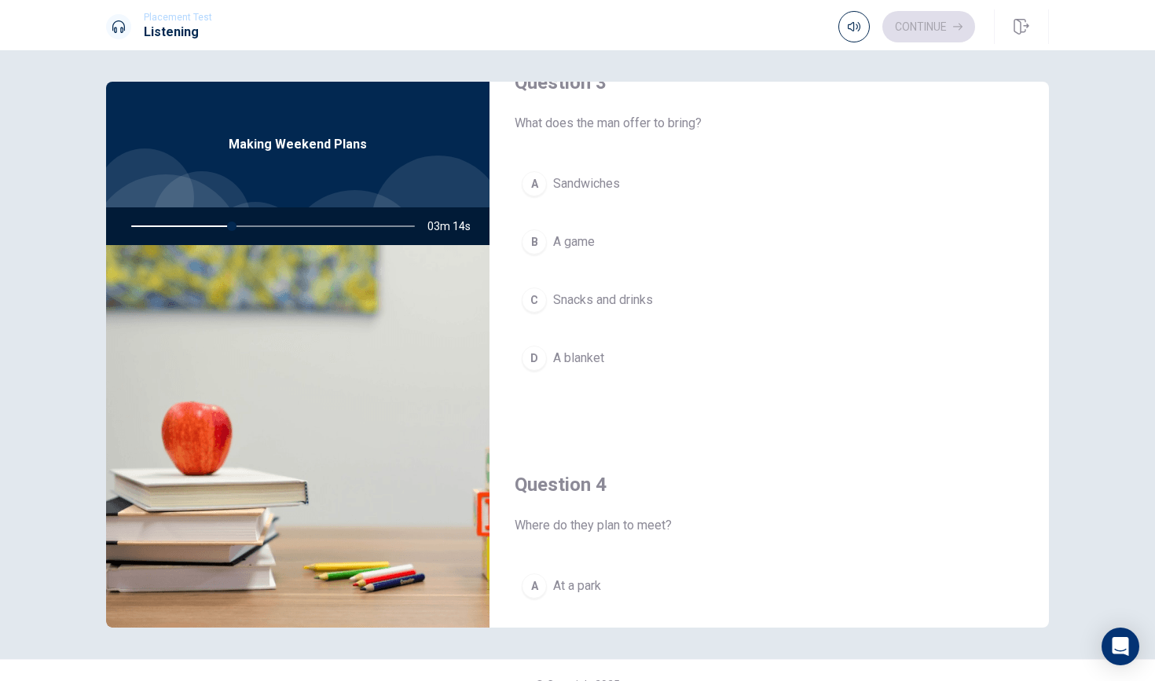
scroll to position [457, 0]
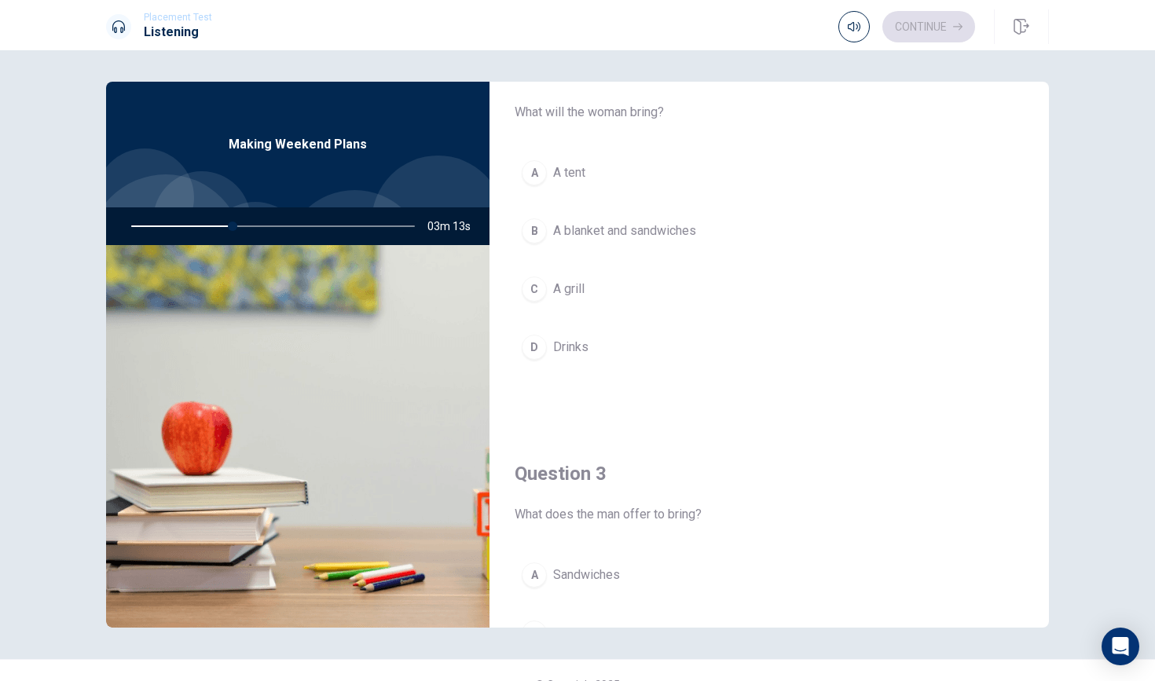
click at [536, 238] on div "B" at bounding box center [534, 230] width 25 height 25
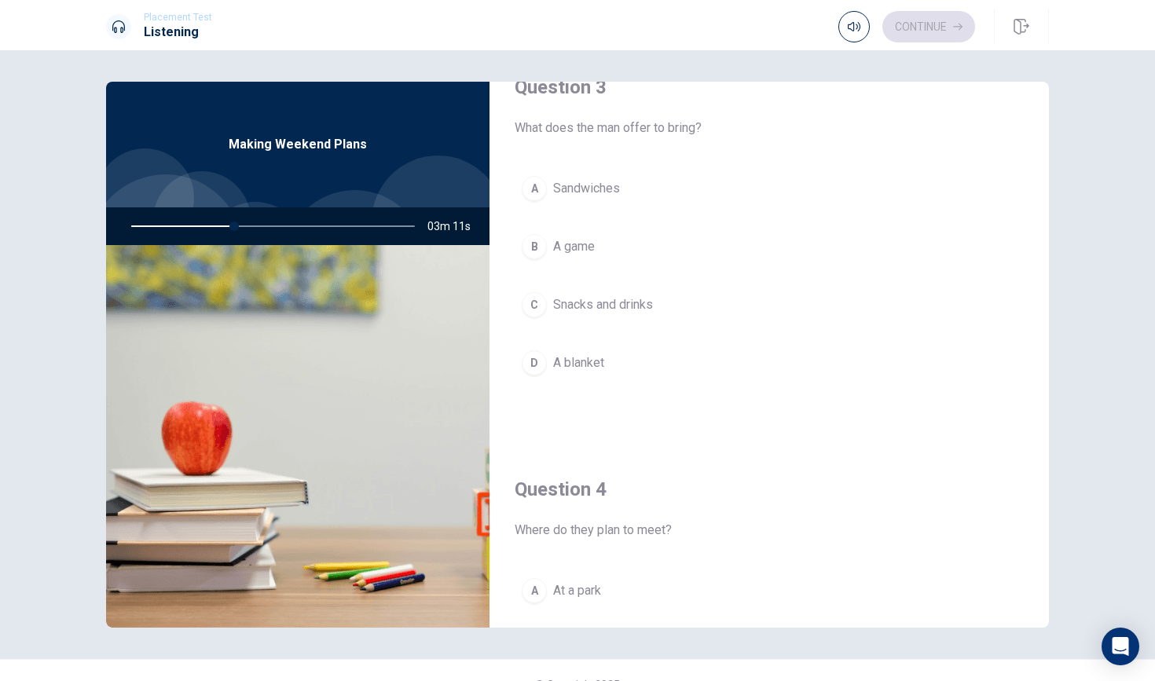
scroll to position [853, 0]
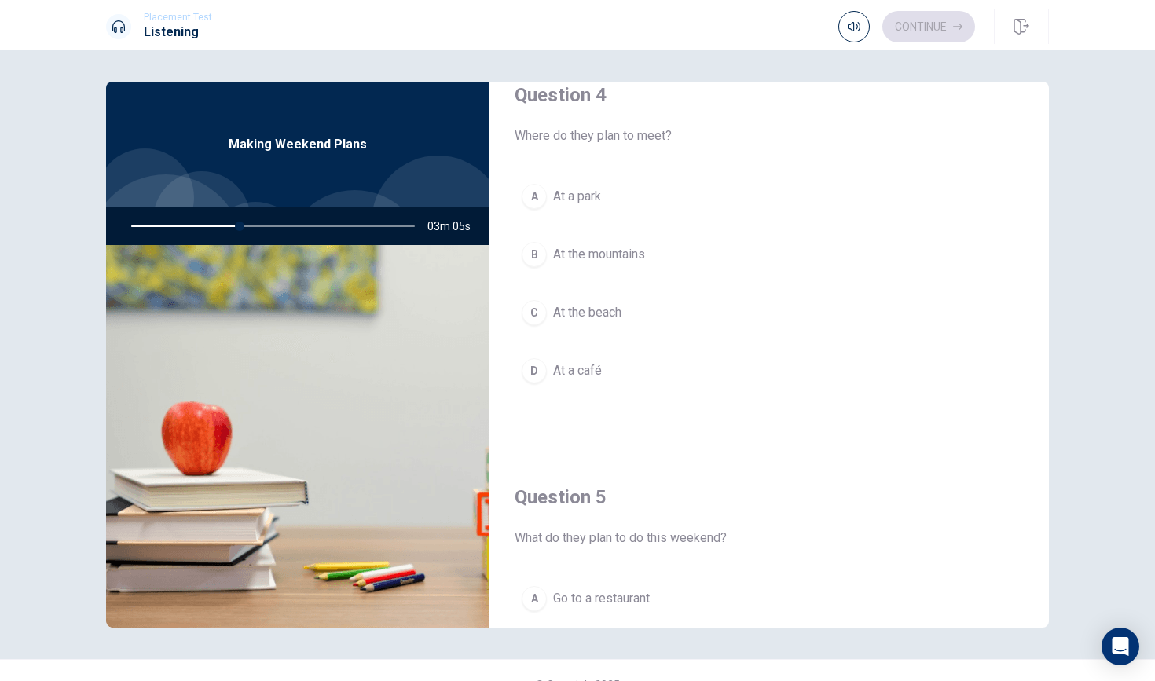
click at [547, 185] on button "A At a park" at bounding box center [769, 196] width 509 height 39
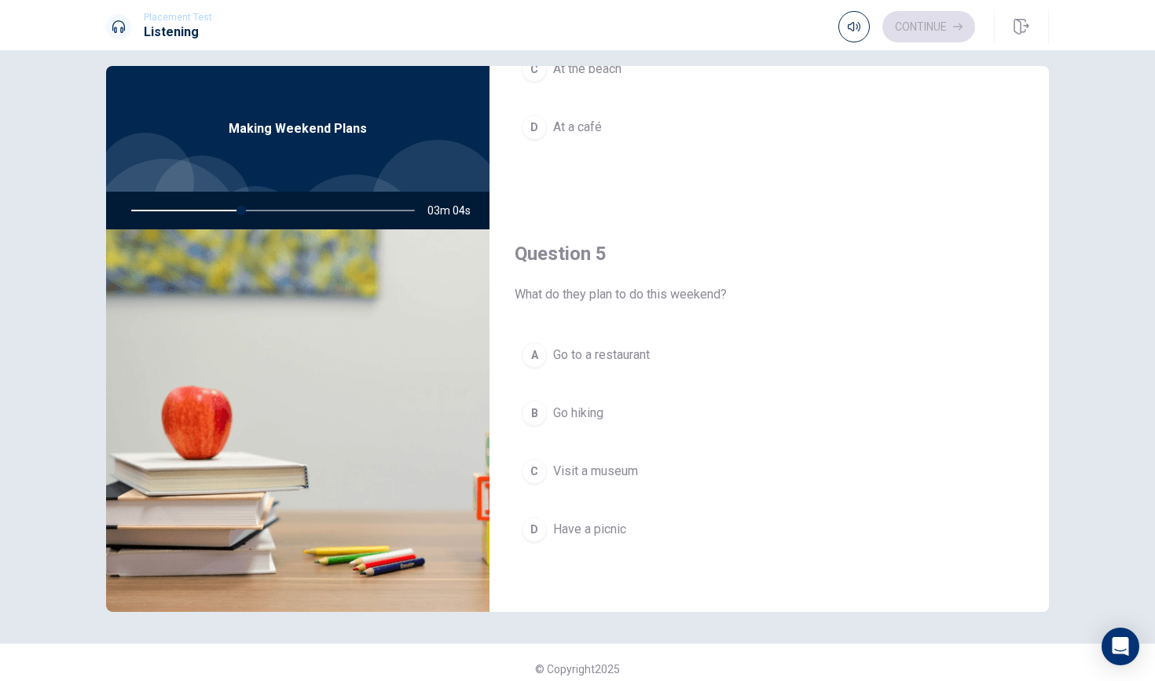
scroll to position [17, 0]
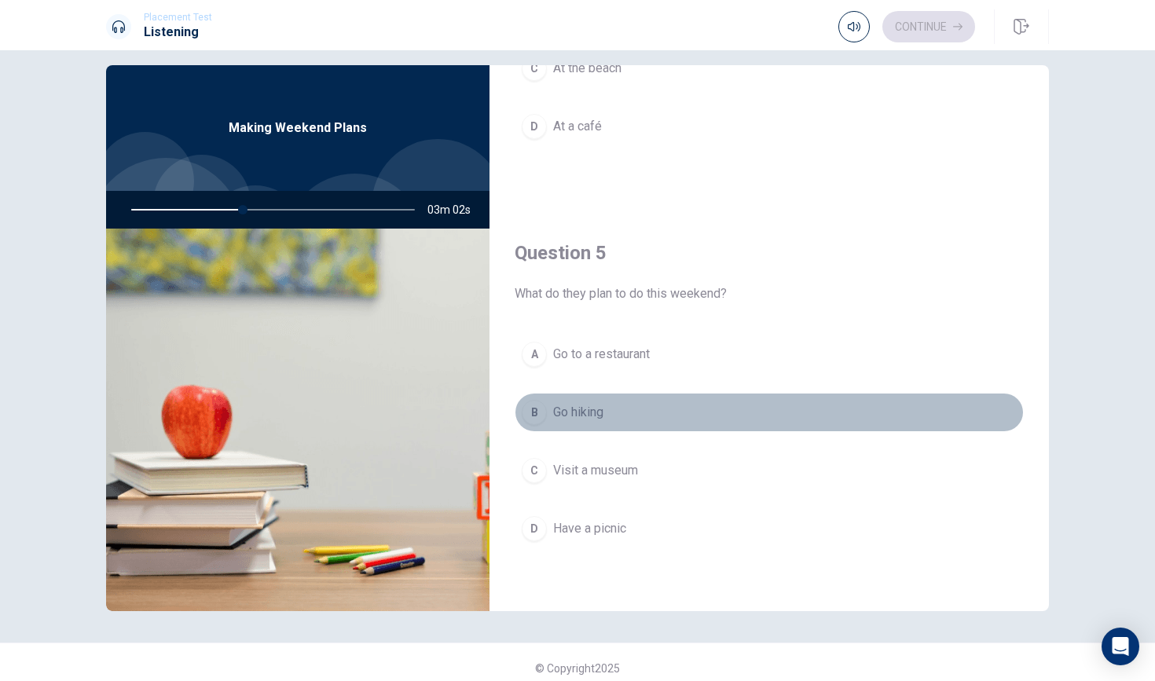
click at [556, 416] on span "Go hiking" at bounding box center [578, 412] width 50 height 19
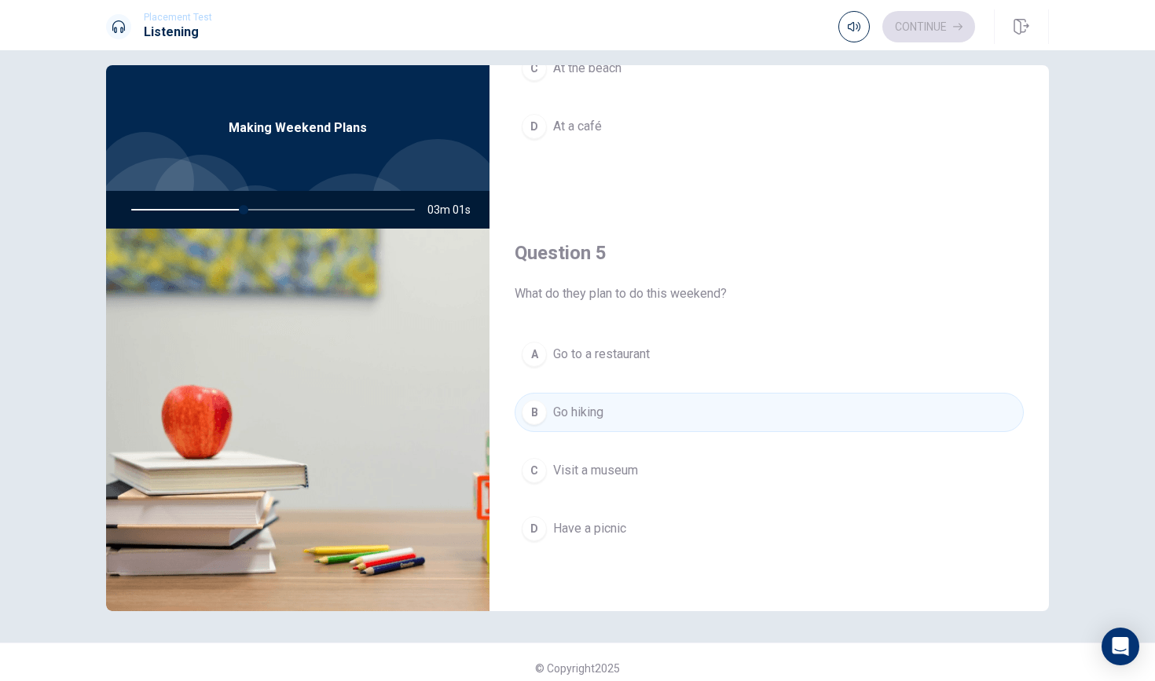
click at [541, 528] on div "D" at bounding box center [534, 528] width 25 height 25
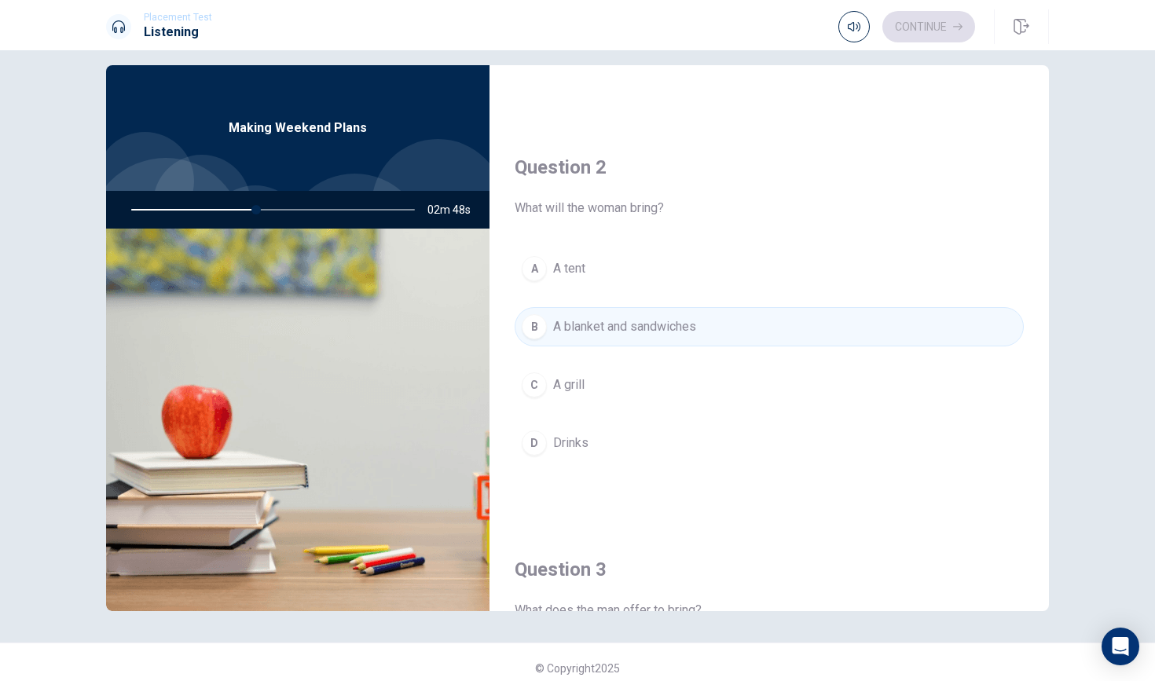
scroll to position [706, 0]
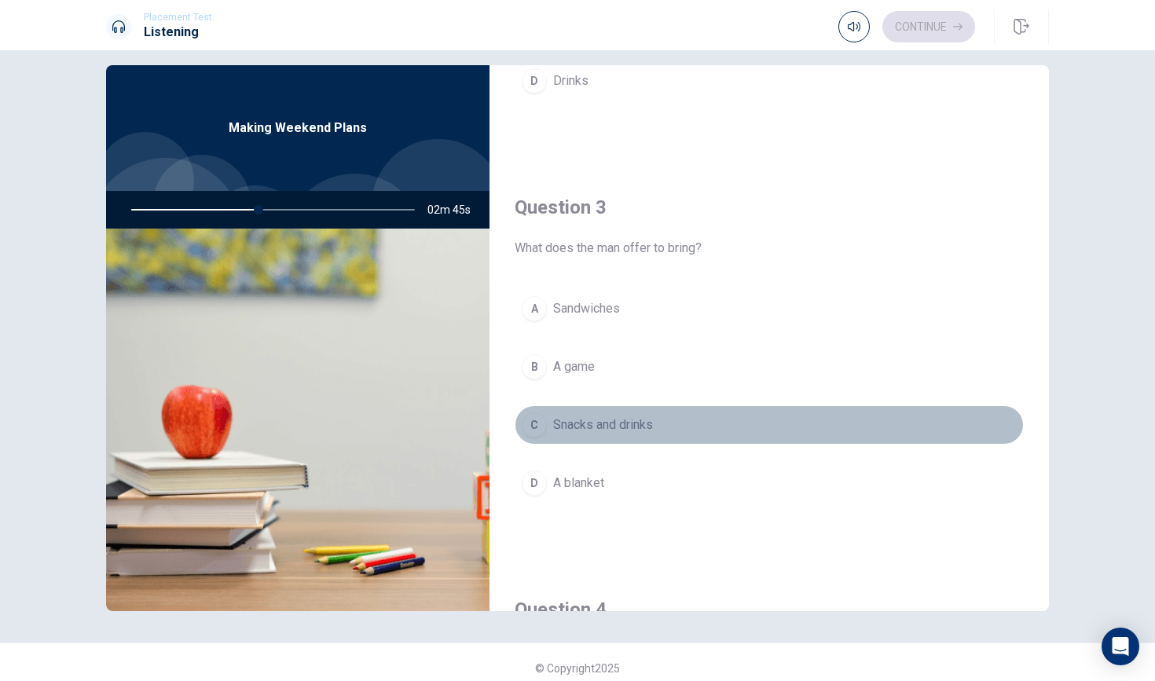
click at [574, 429] on span "Snacks and drinks" at bounding box center [603, 425] width 100 height 19
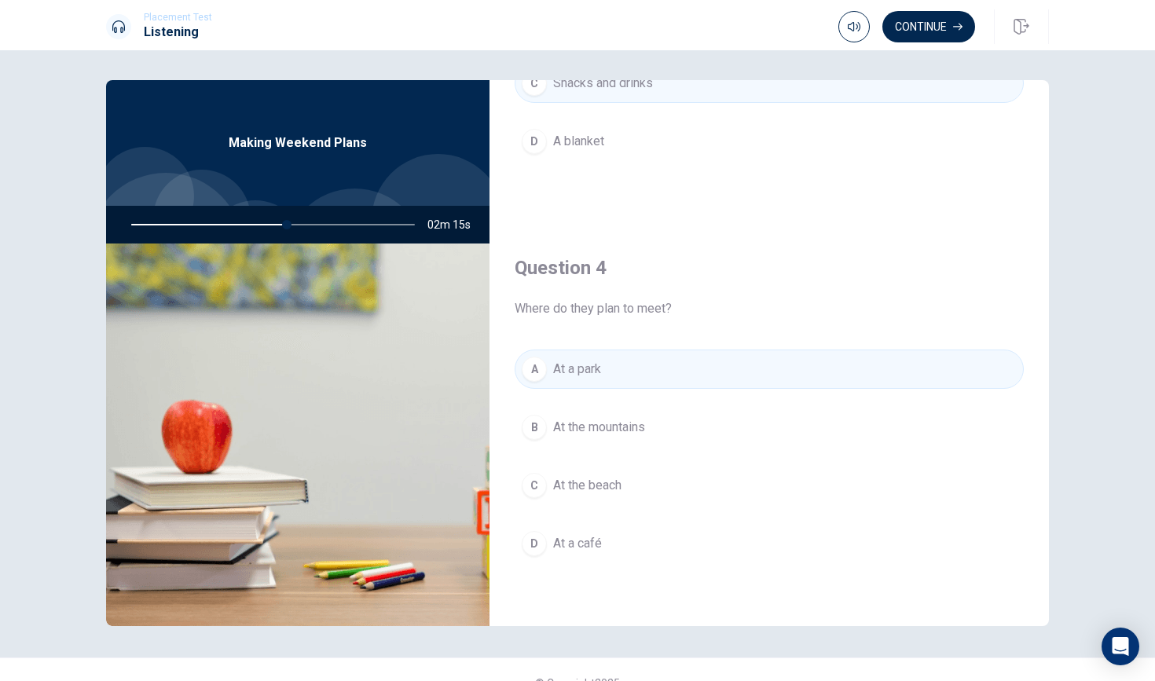
scroll to position [1057, 0]
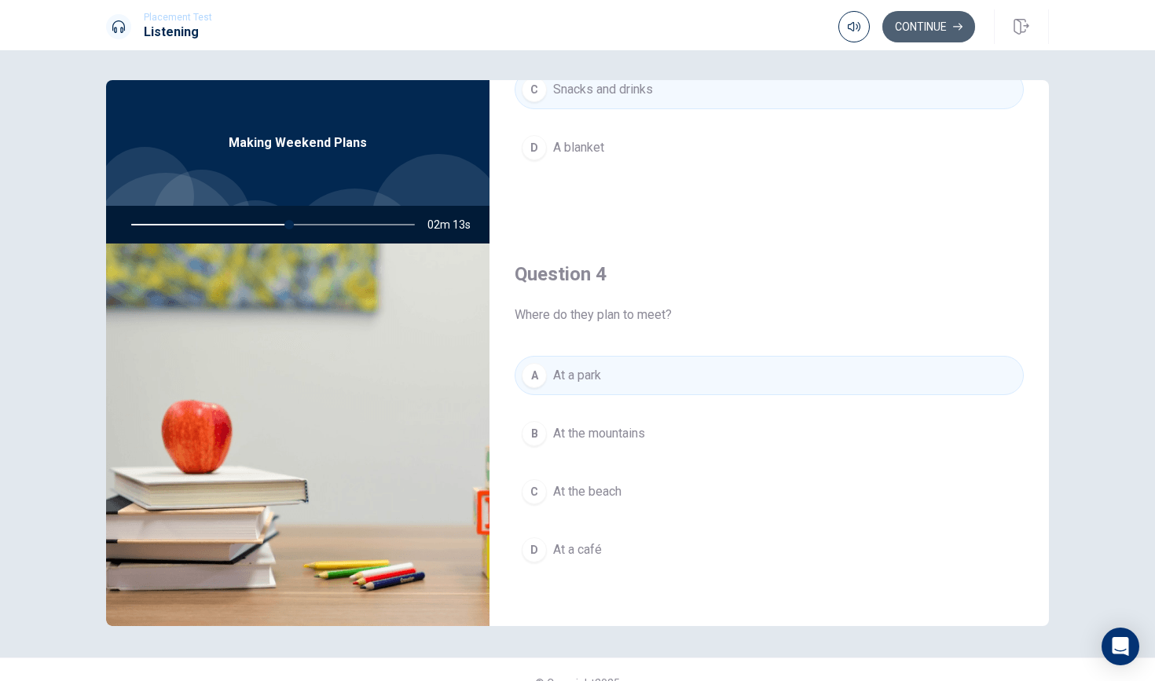
click at [955, 21] on button "Continue" at bounding box center [929, 26] width 93 height 31
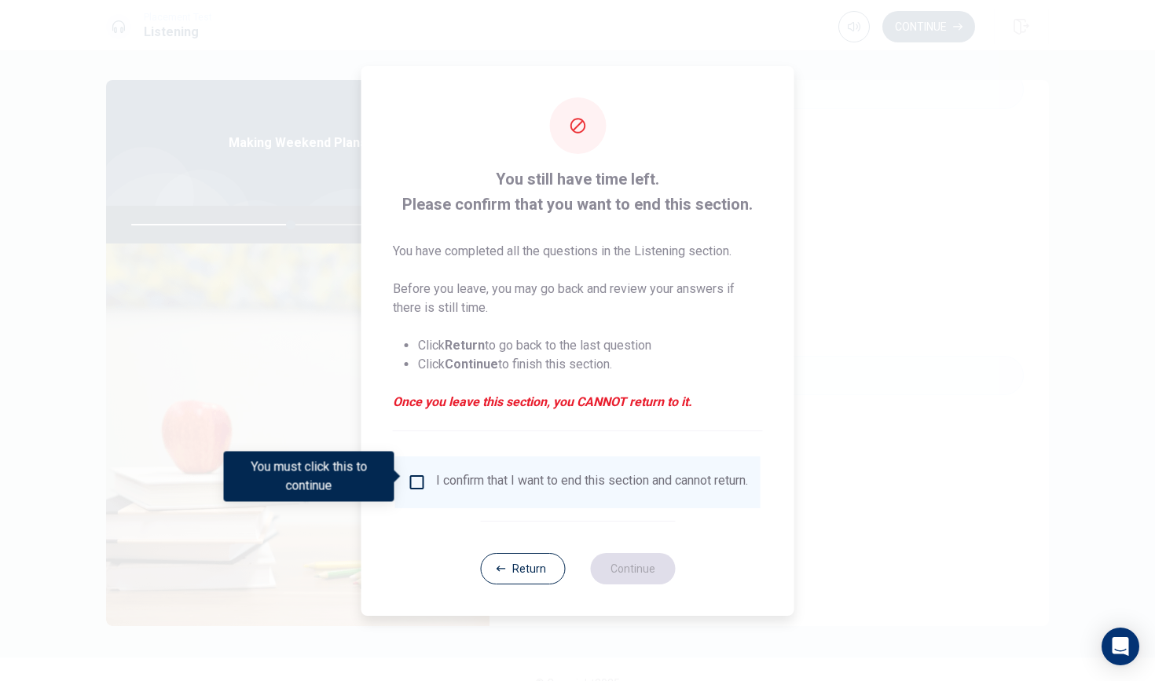
click at [450, 492] on div "I confirm that I want to end this section and cannot return." at bounding box center [592, 482] width 312 height 19
click at [413, 474] on input "You must click this to continue" at bounding box center [417, 482] width 19 height 19
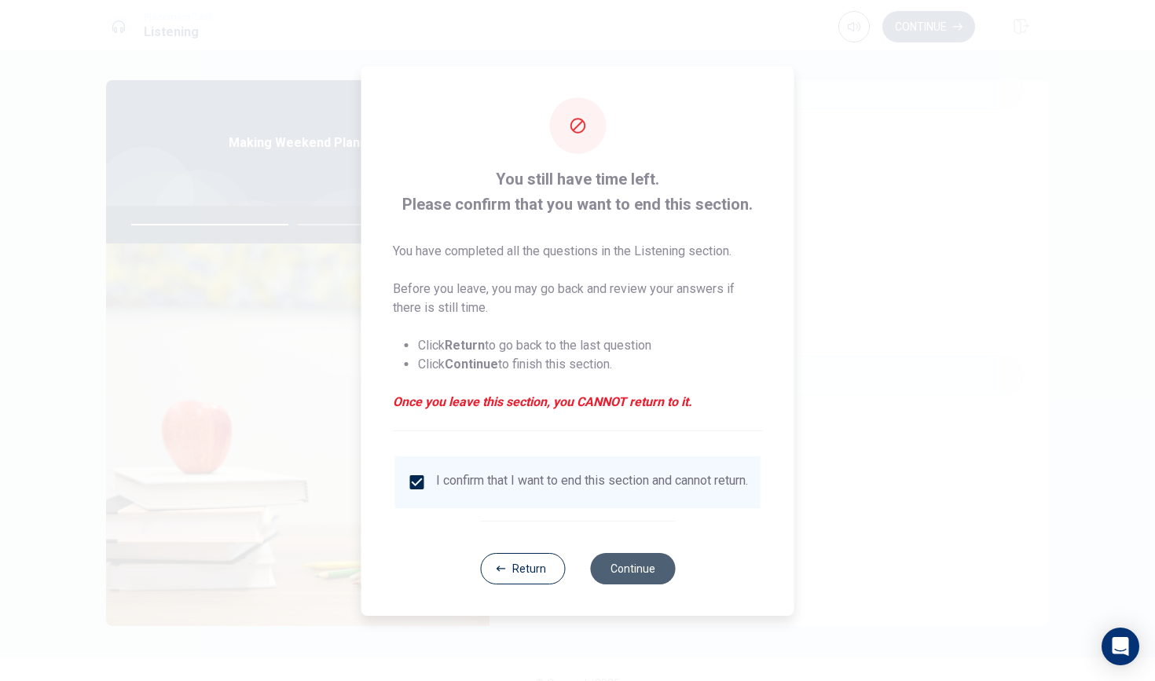
click at [625, 579] on button "Continue" at bounding box center [632, 568] width 85 height 31
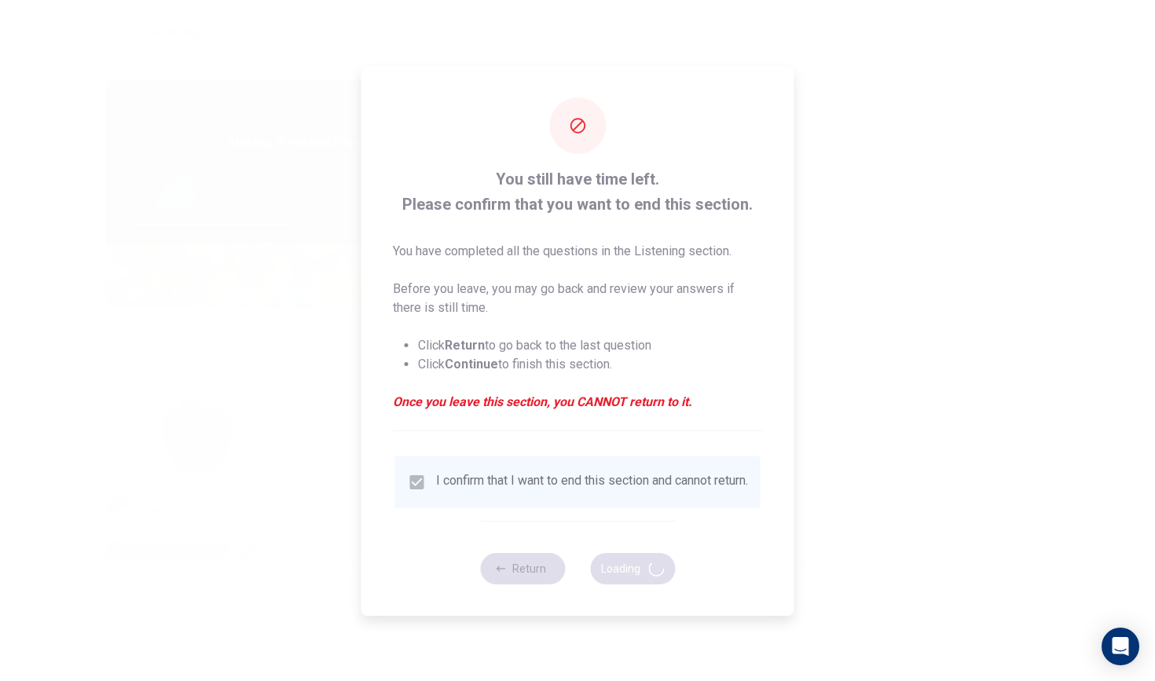
type input "58"
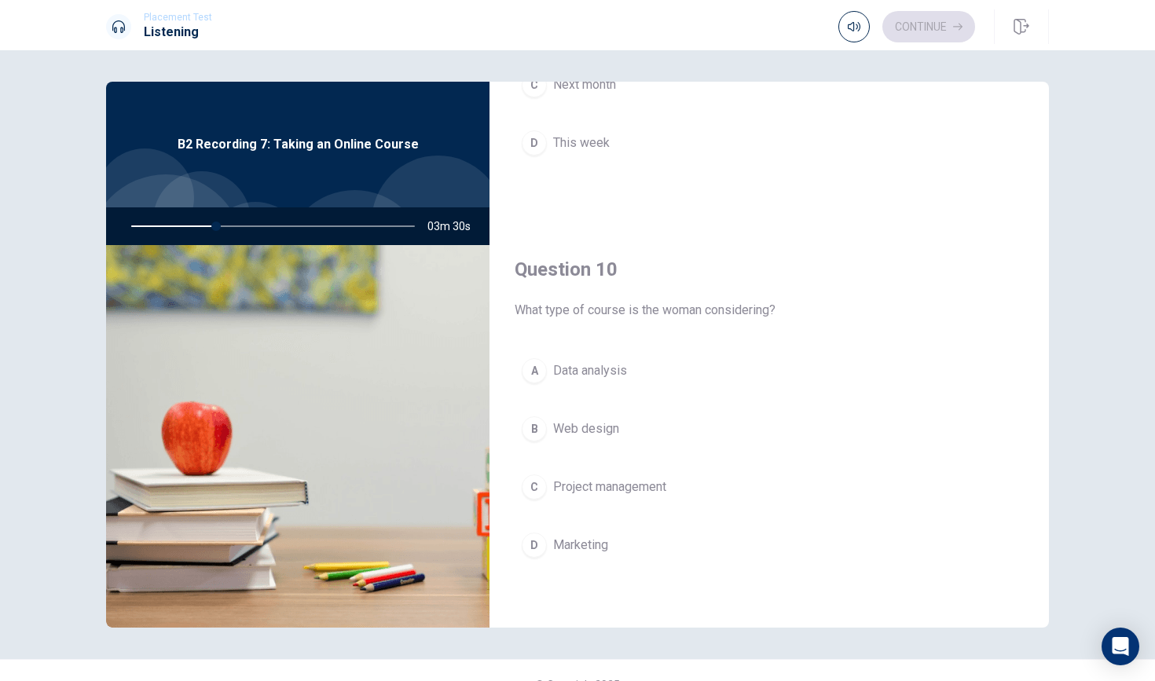
scroll to position [1459, 0]
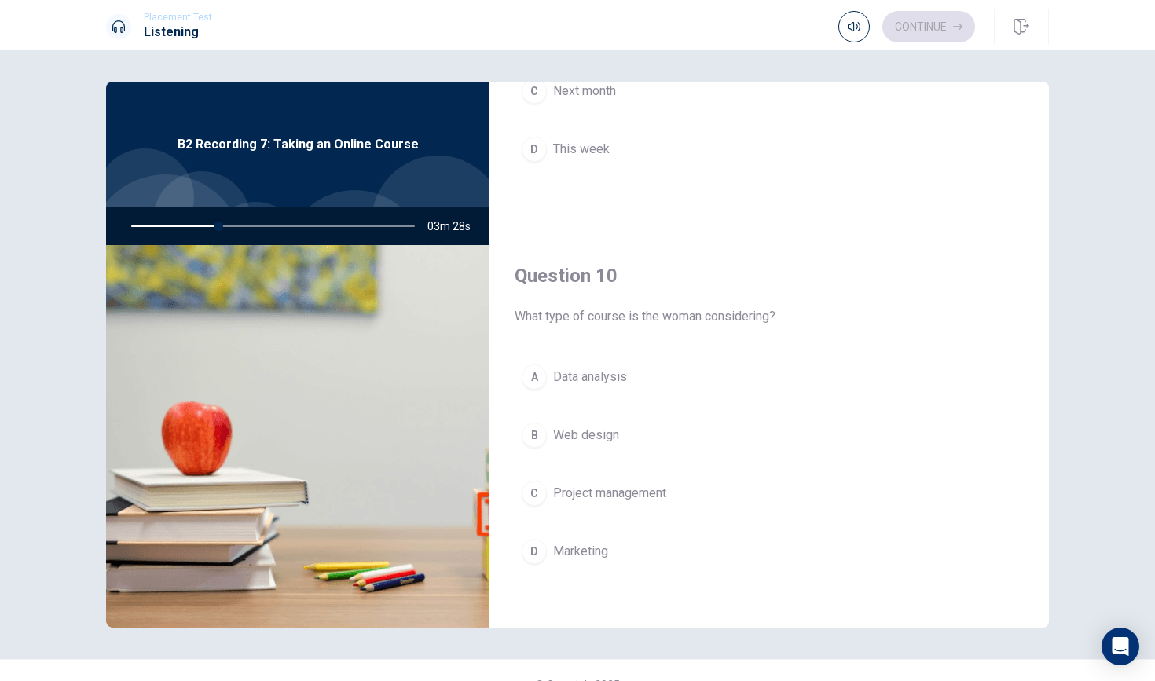
click at [580, 372] on span "Data analysis" at bounding box center [590, 377] width 74 height 19
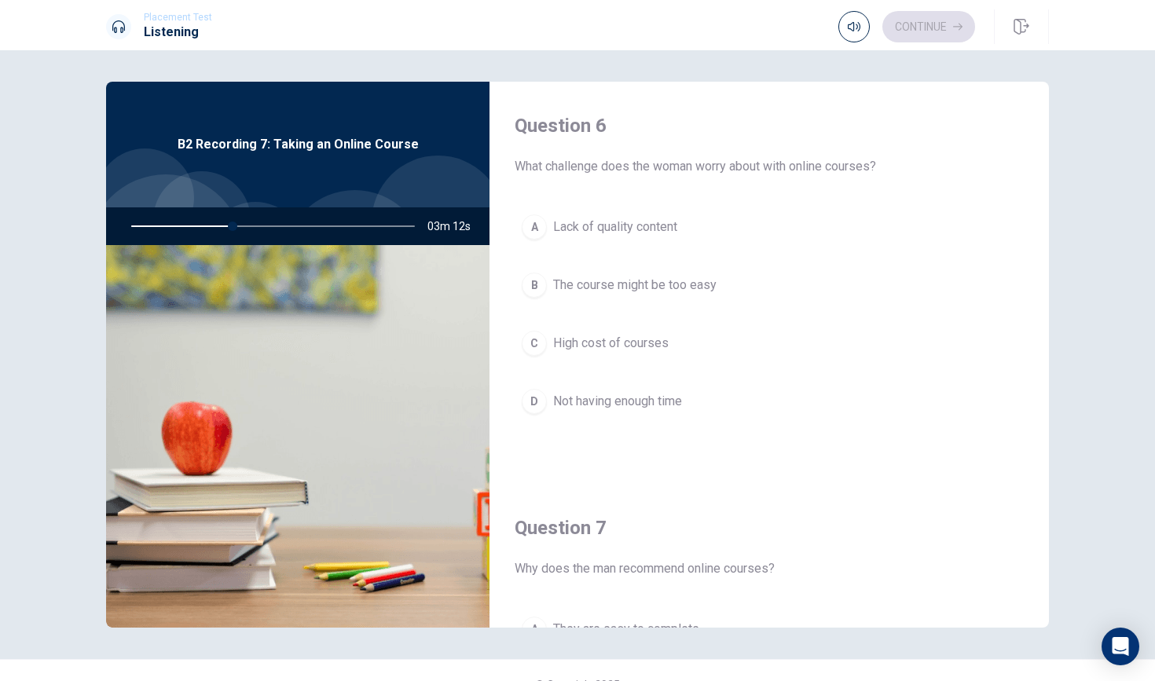
scroll to position [0, 0]
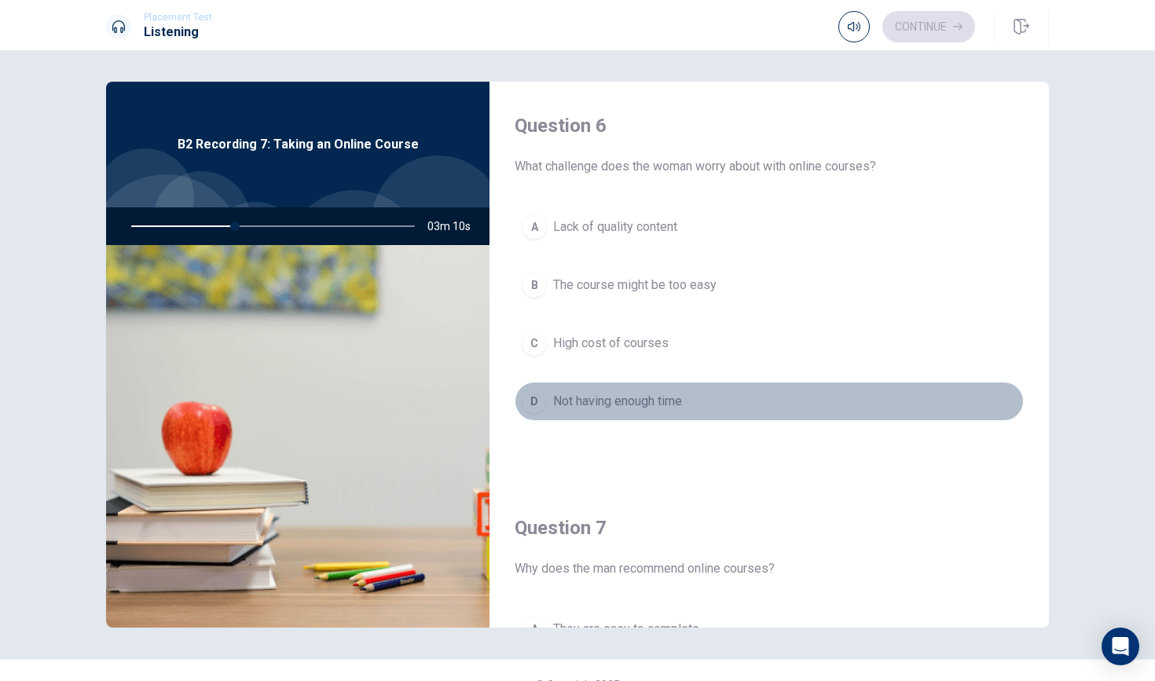
click at [546, 402] on div "D" at bounding box center [534, 401] width 25 height 25
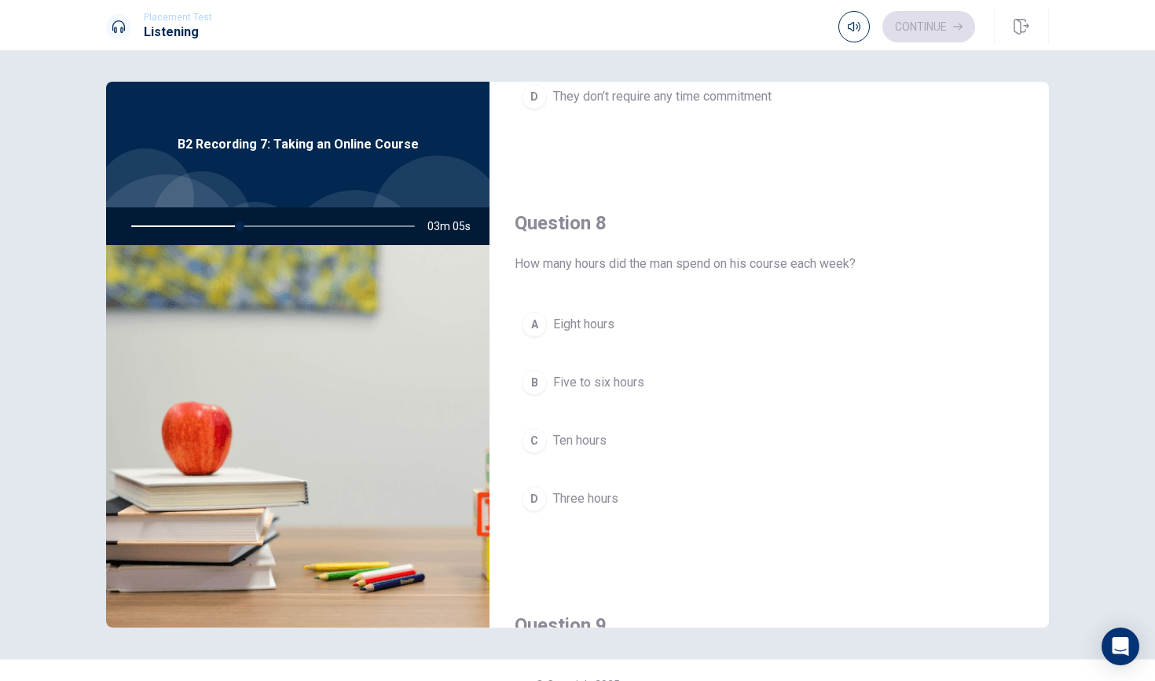
scroll to position [710, 0]
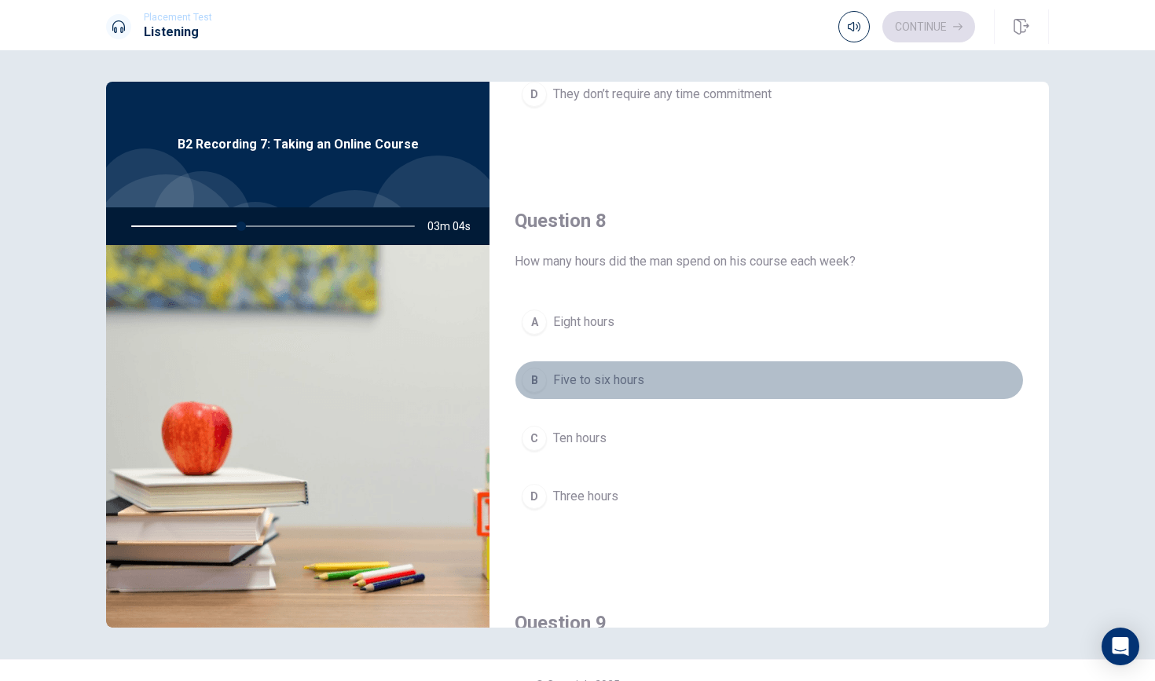
click at [541, 371] on div "B" at bounding box center [534, 380] width 25 height 25
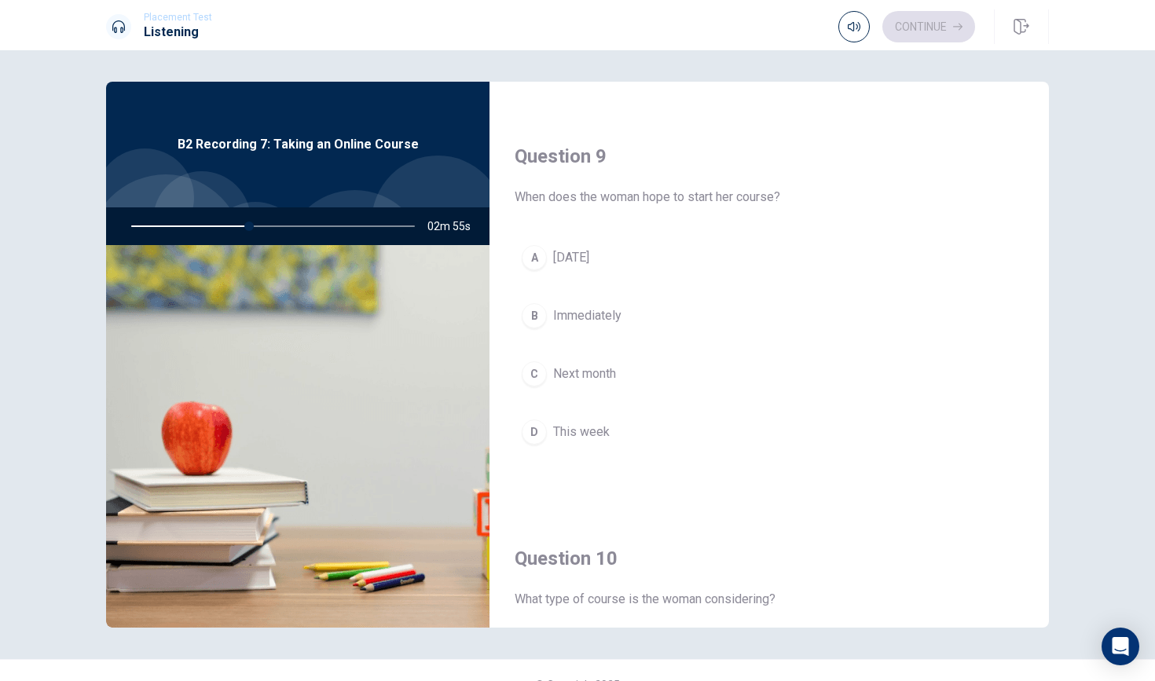
scroll to position [1180, 0]
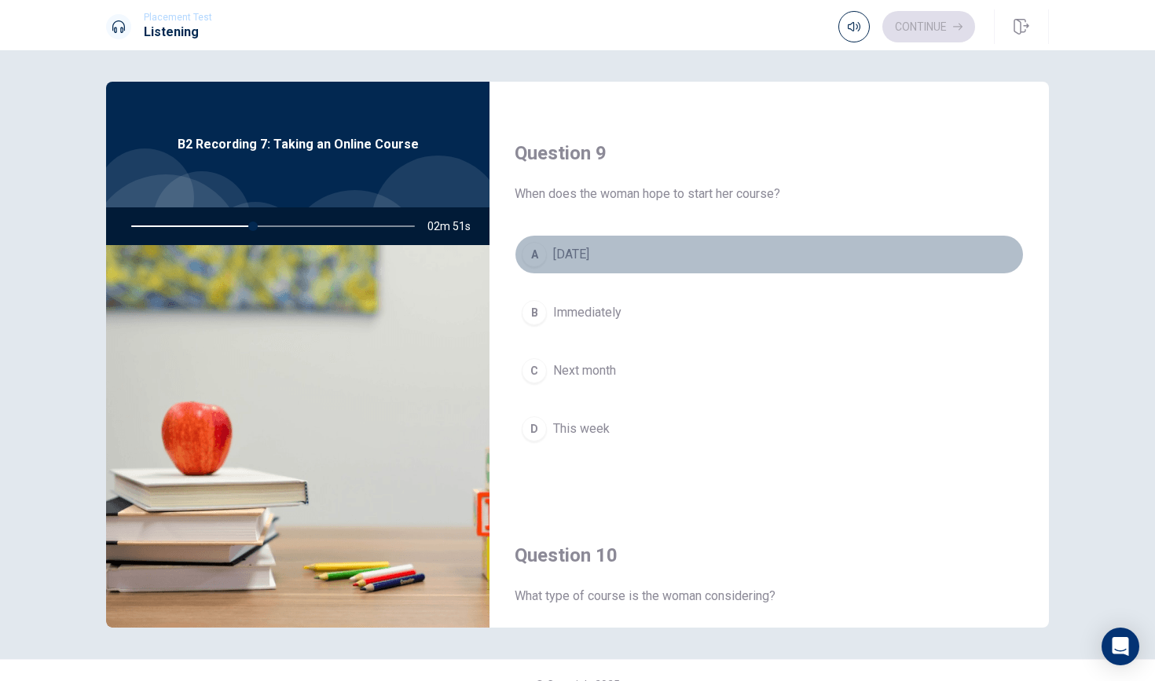
click at [570, 260] on span "In two months" at bounding box center [571, 254] width 36 height 19
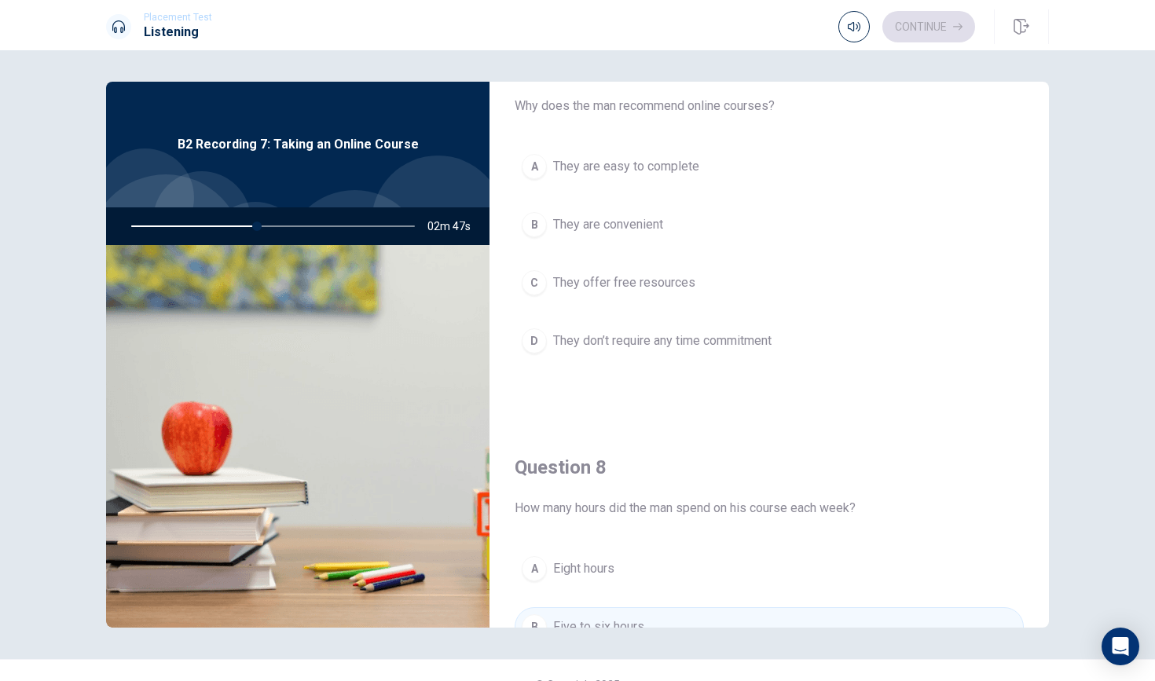
scroll to position [469, 0]
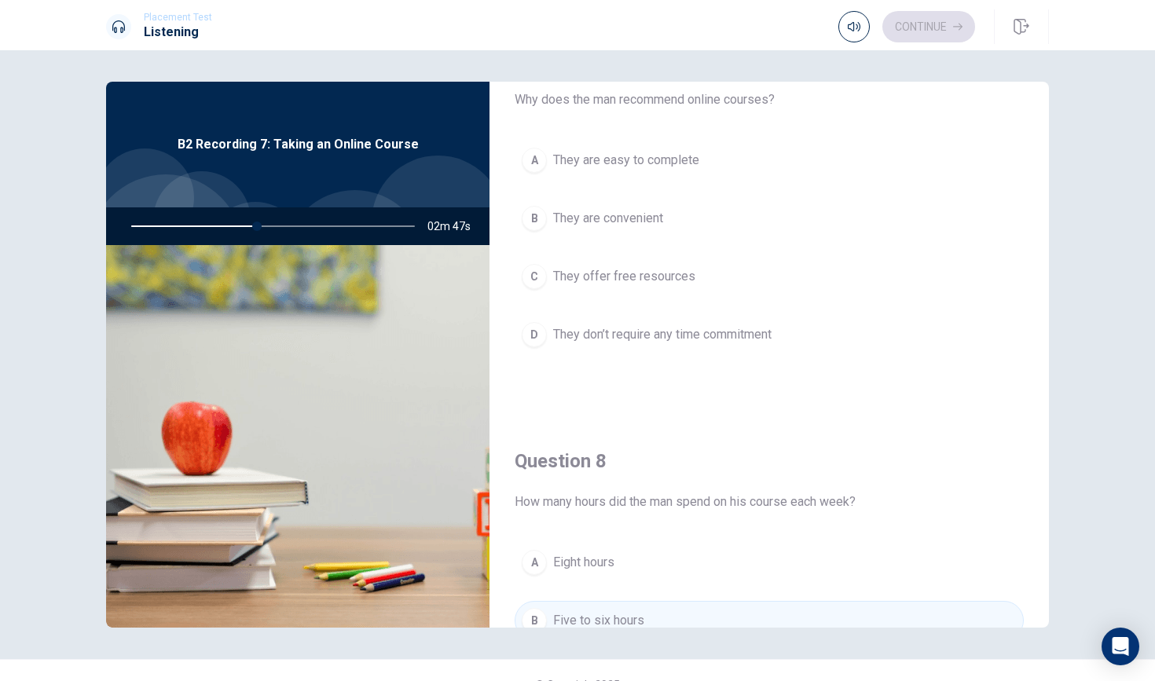
click at [558, 221] on span "They are convenient" at bounding box center [608, 218] width 110 height 19
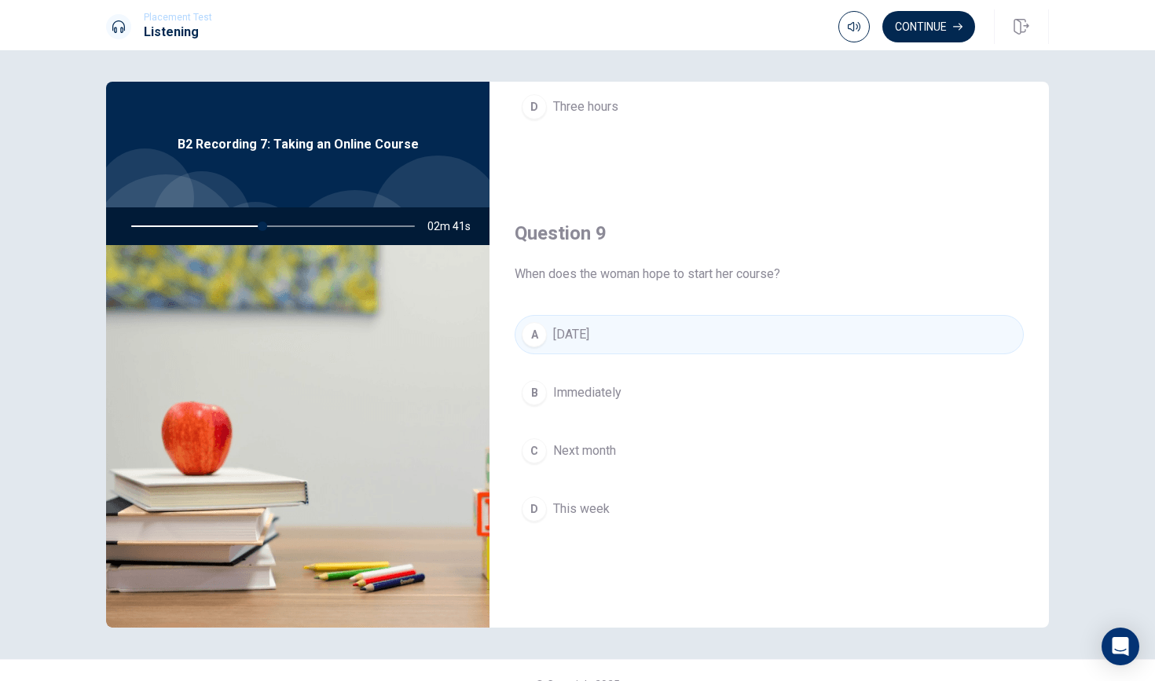
scroll to position [1105, 0]
click at [567, 437] on span "Next month" at bounding box center [584, 445] width 63 height 19
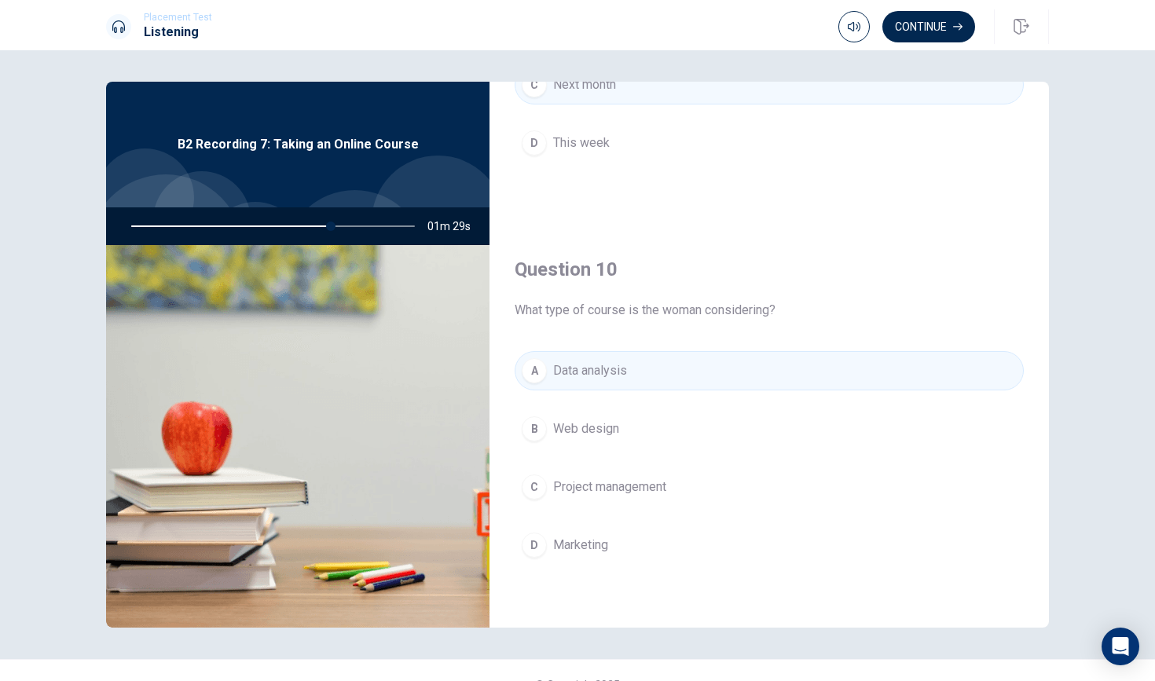
scroll to position [1466, 0]
click at [931, 31] on button "Continue" at bounding box center [929, 26] width 93 height 31
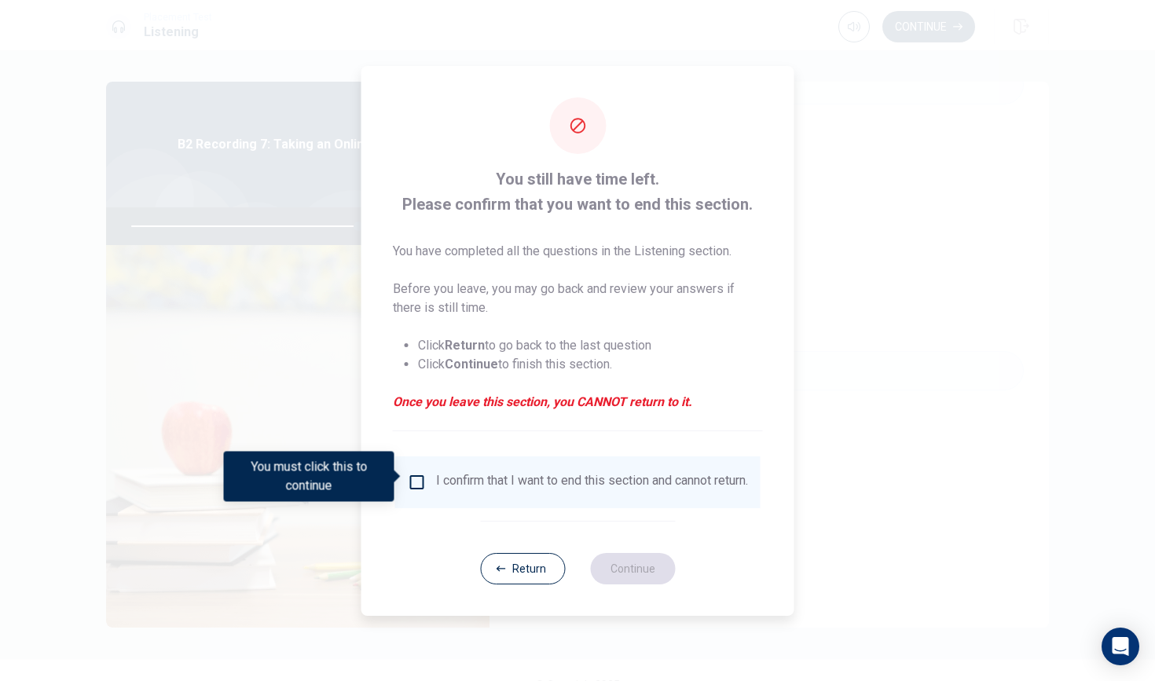
click at [408, 479] on input "You must click this to continue" at bounding box center [417, 482] width 19 height 19
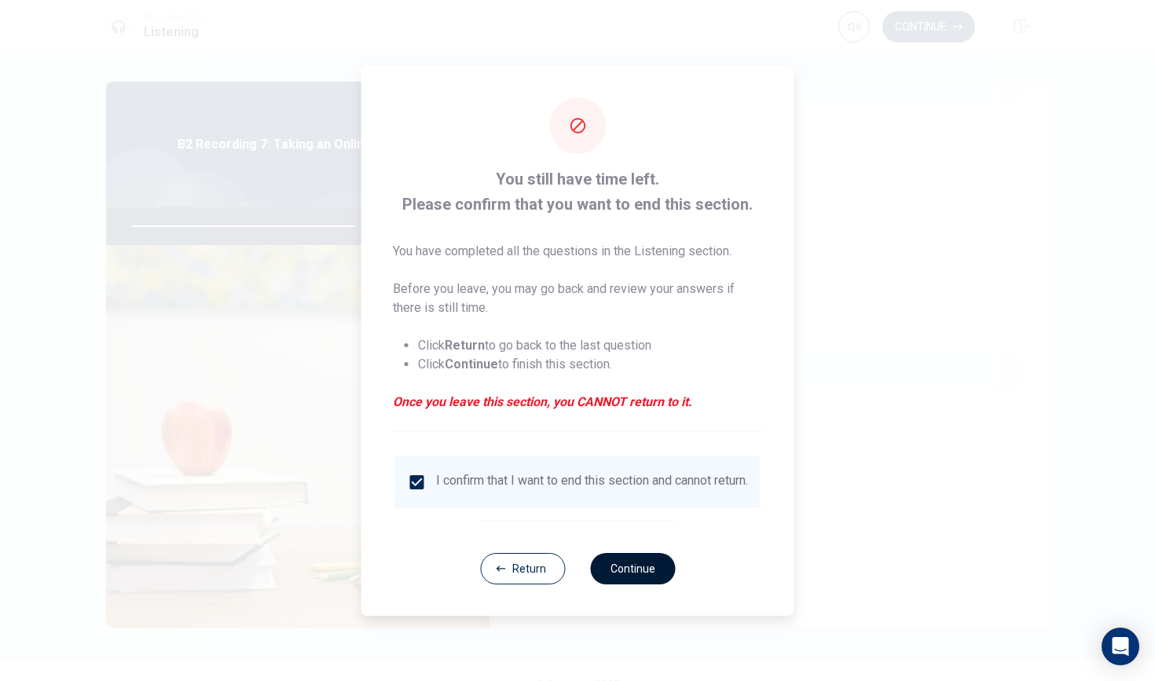
click at [626, 567] on button "Continue" at bounding box center [632, 568] width 85 height 31
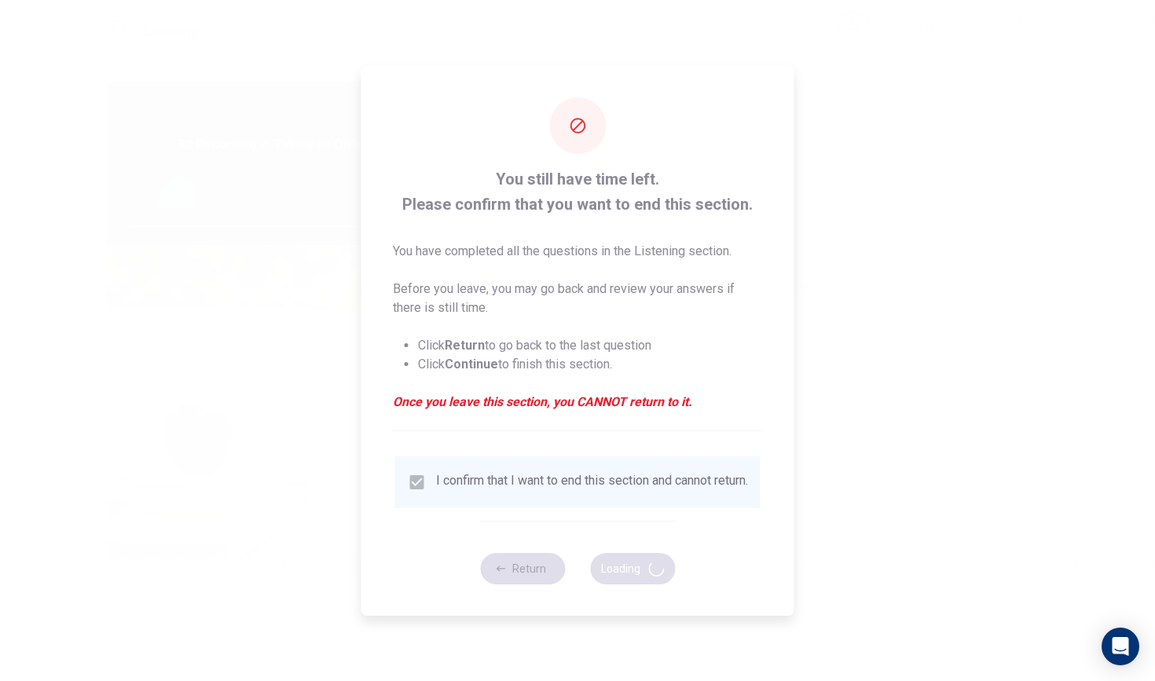
type input "81"
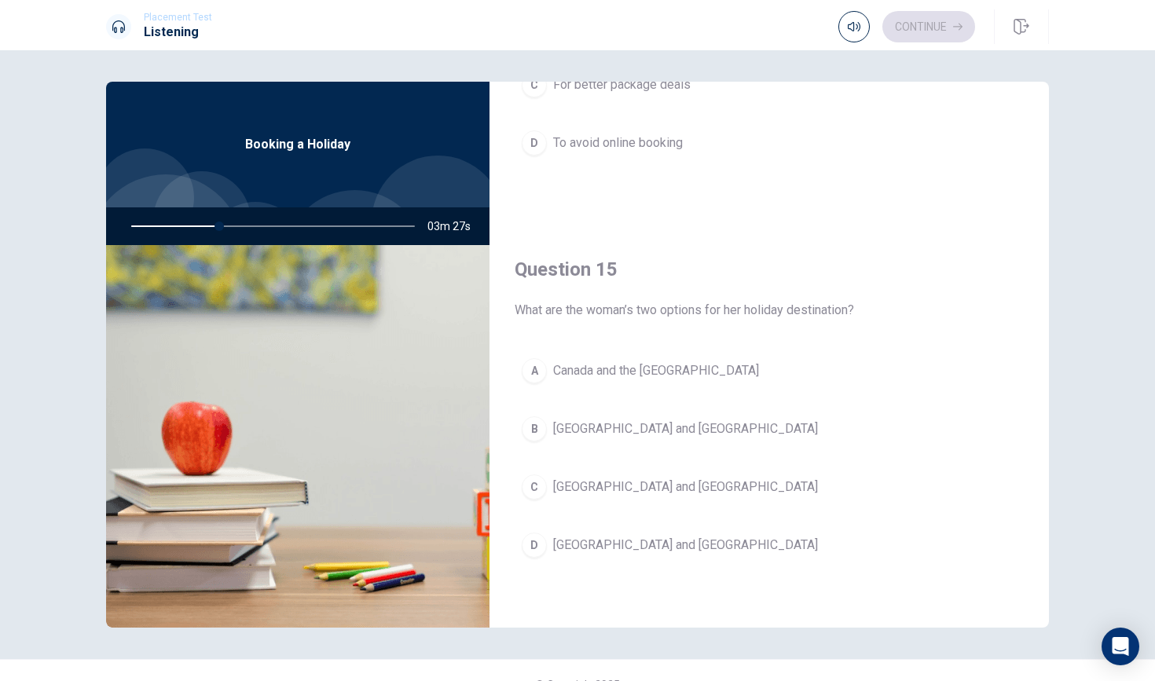
click at [533, 487] on div "C" at bounding box center [534, 487] width 25 height 25
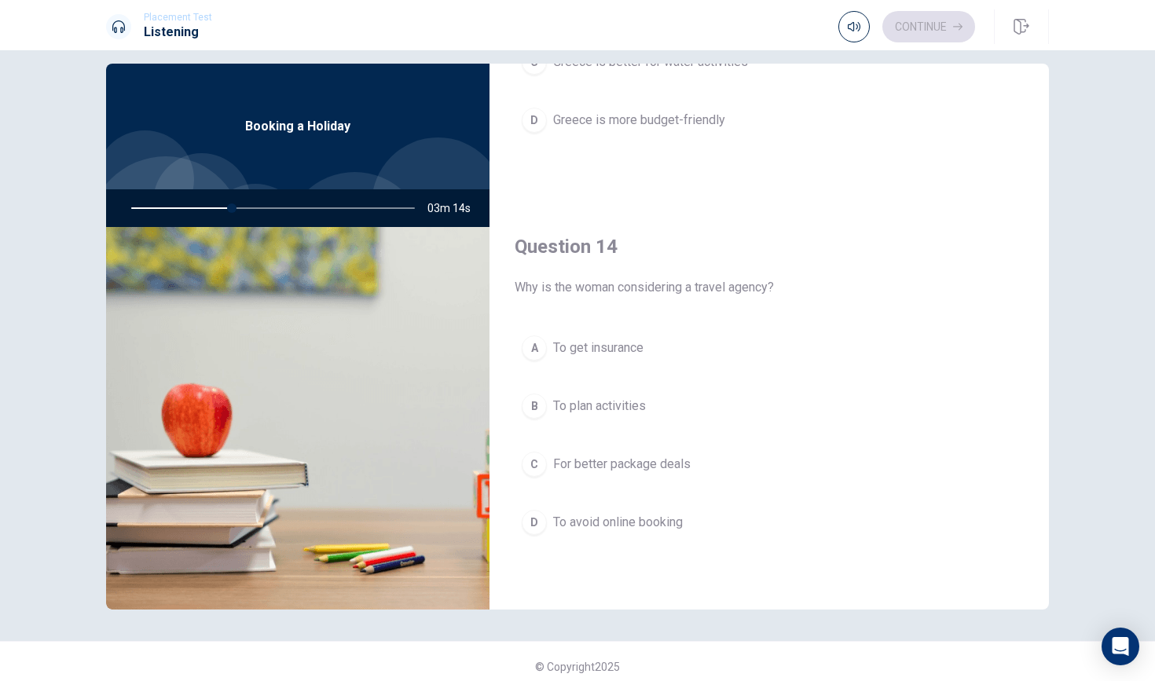
scroll to position [1072, 0]
click at [546, 462] on div "C" at bounding box center [534, 460] width 25 height 25
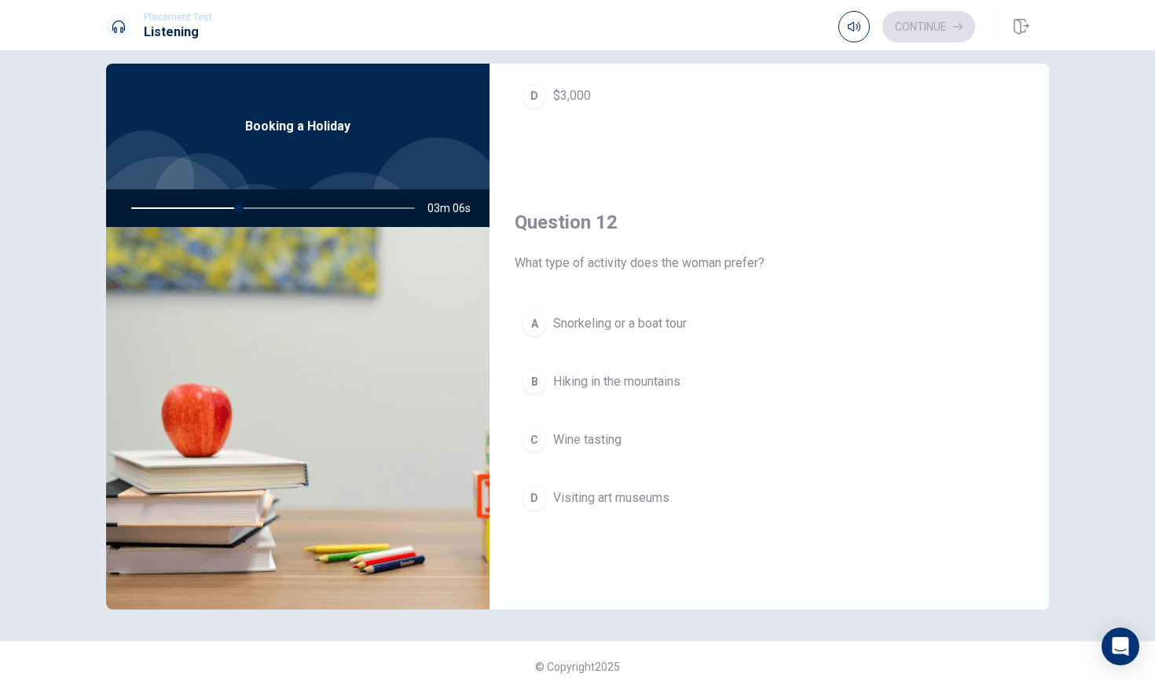
scroll to position [292, 0]
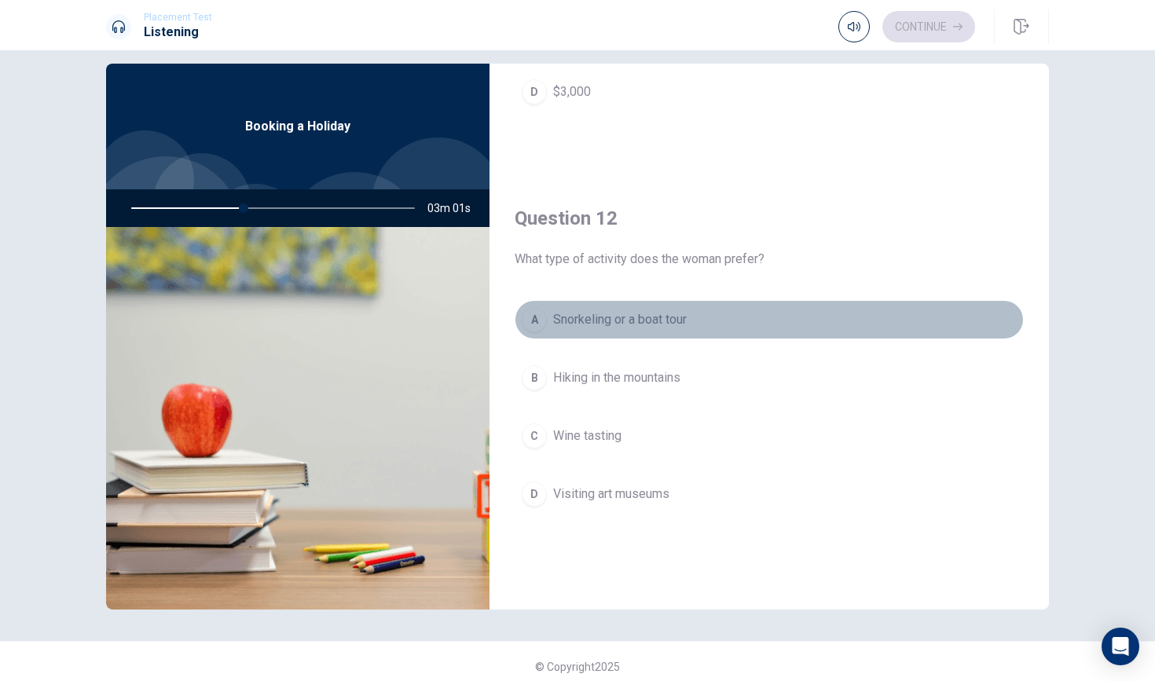
click at [545, 324] on div "A" at bounding box center [534, 319] width 25 height 25
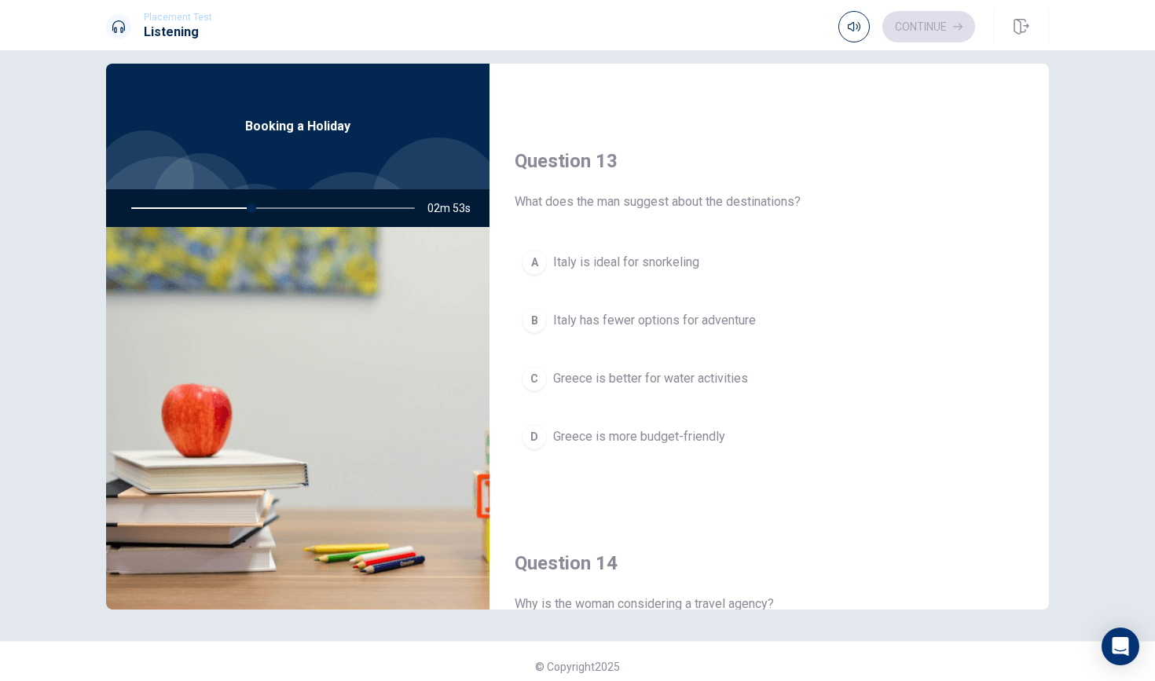
scroll to position [752, 0]
click at [568, 374] on span "Greece is better for water activities" at bounding box center [650, 378] width 195 height 19
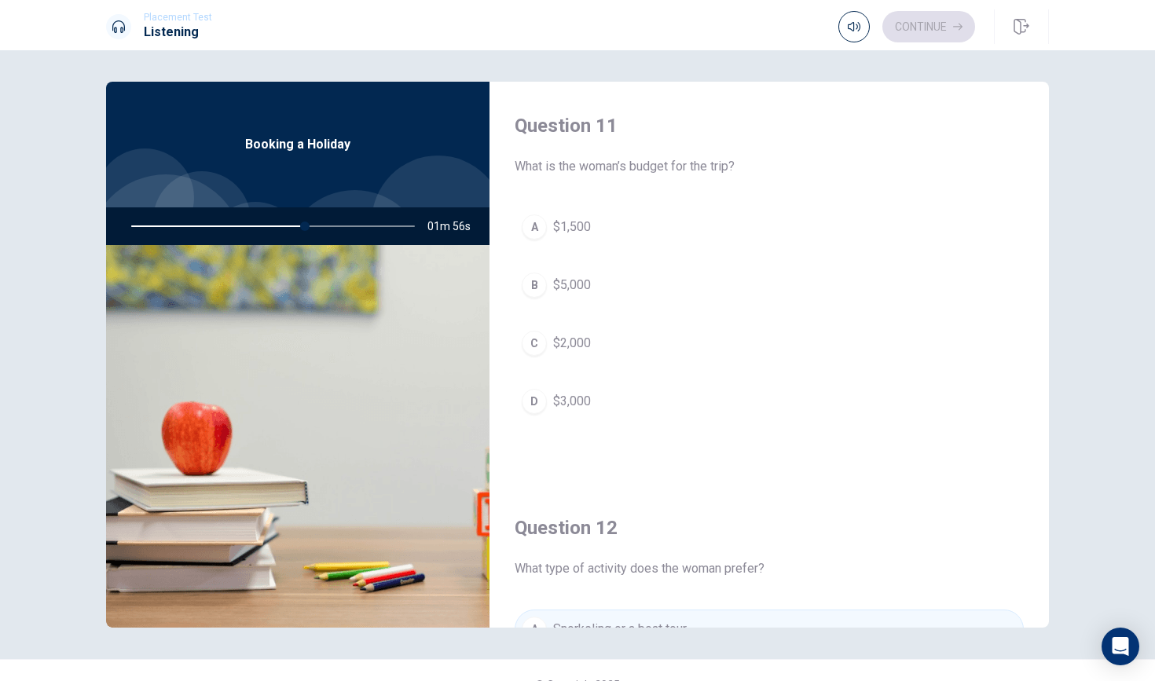
scroll to position [0, 0]
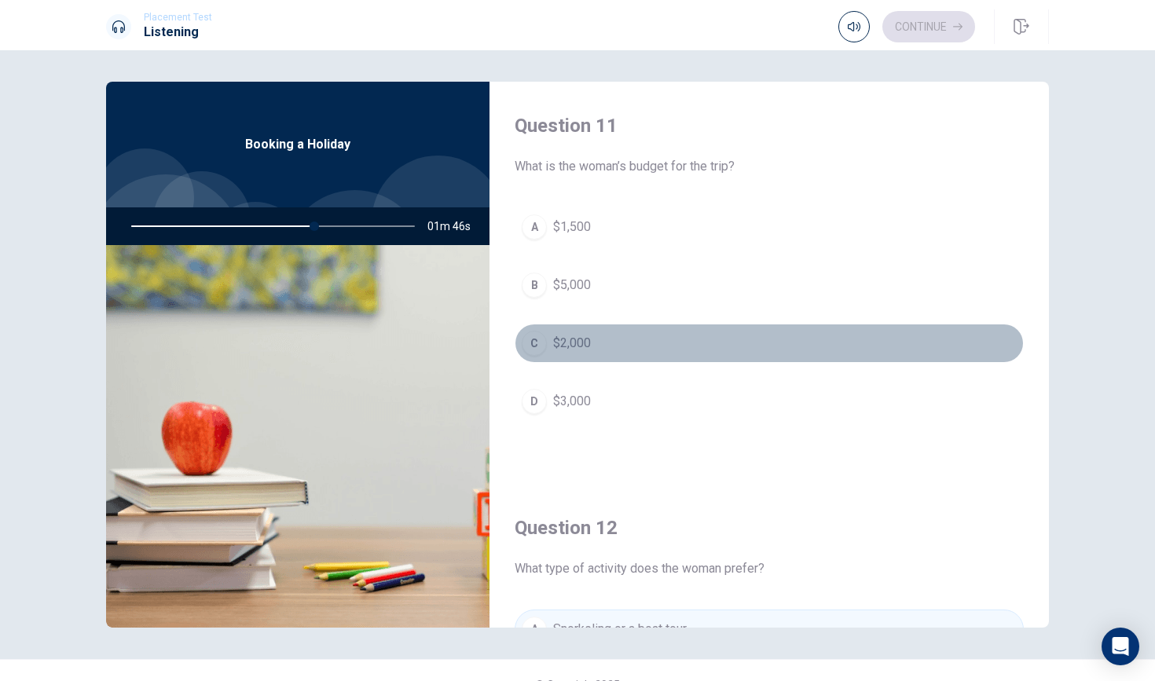
click at [534, 344] on div "C" at bounding box center [534, 343] width 25 height 25
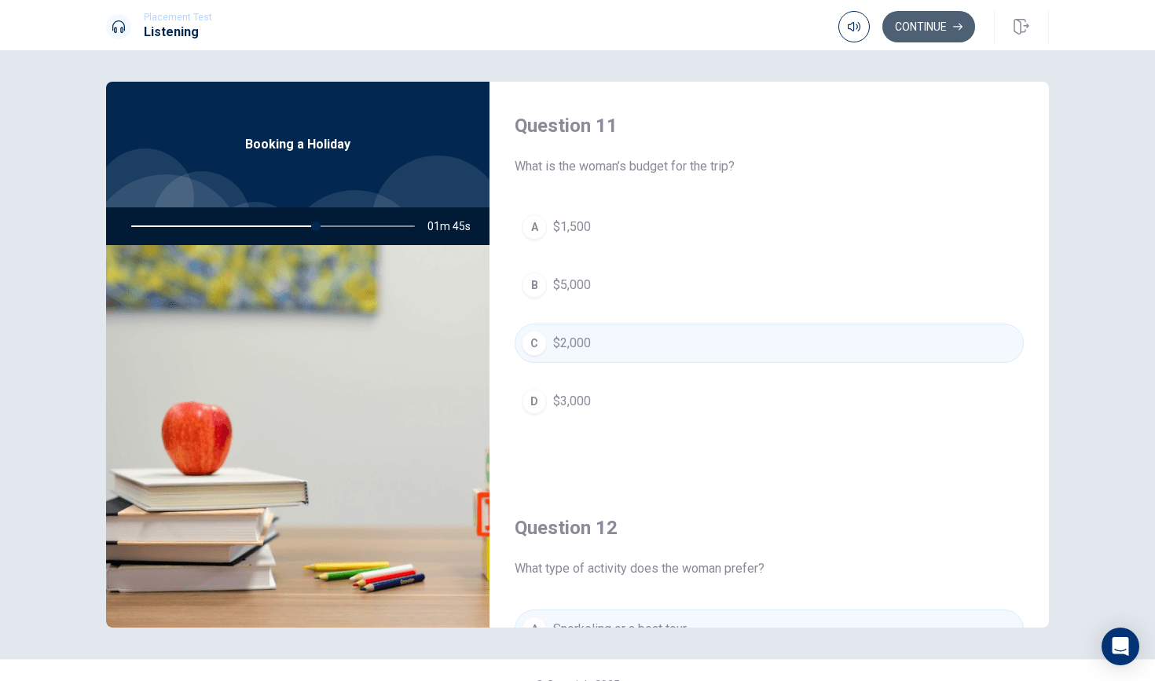
click at [923, 26] on button "Continue" at bounding box center [929, 26] width 93 height 31
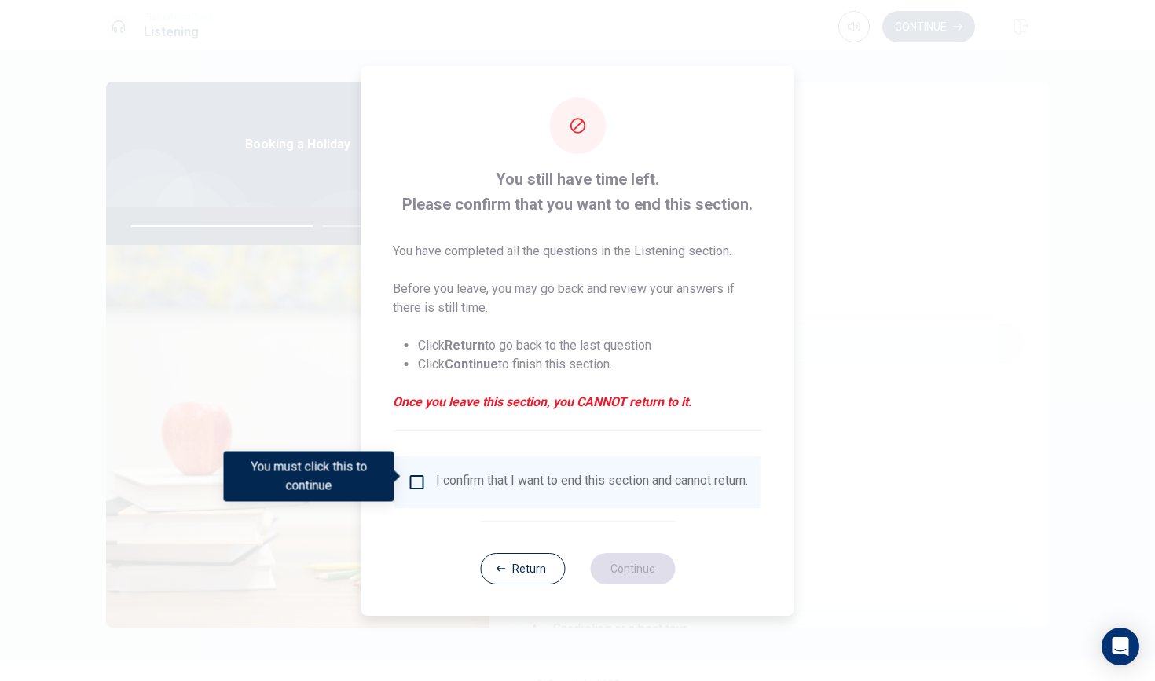
click at [417, 473] on input "You must click this to continue" at bounding box center [417, 482] width 19 height 19
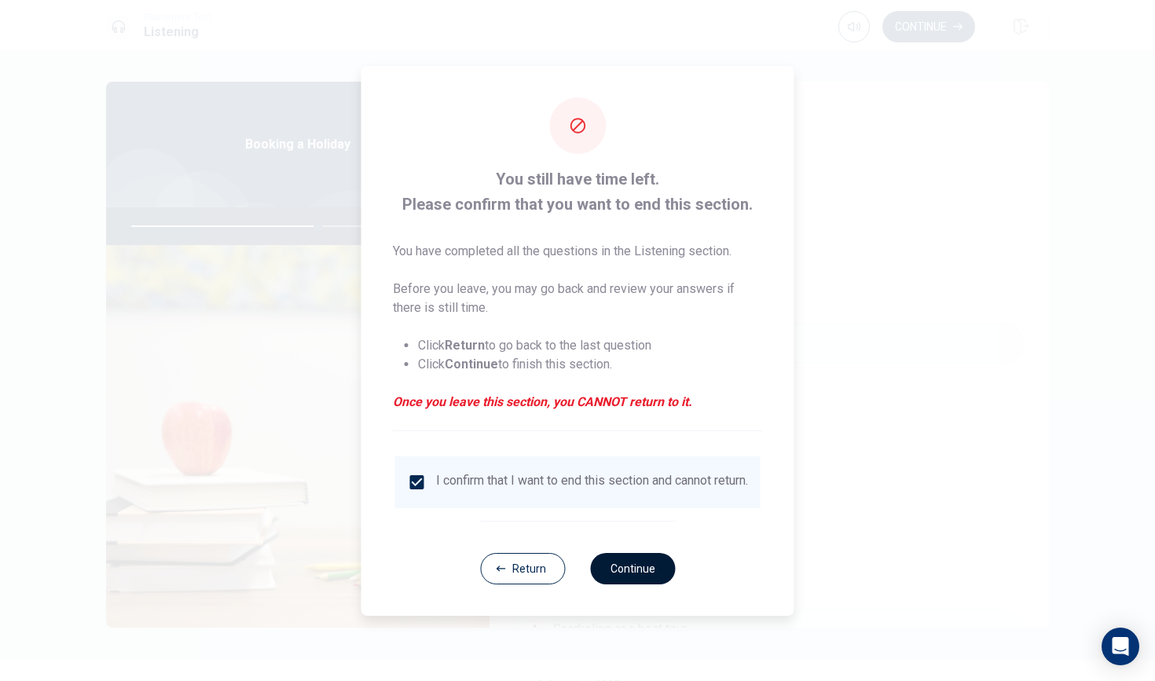
click at [640, 576] on button "Continue" at bounding box center [632, 568] width 85 height 31
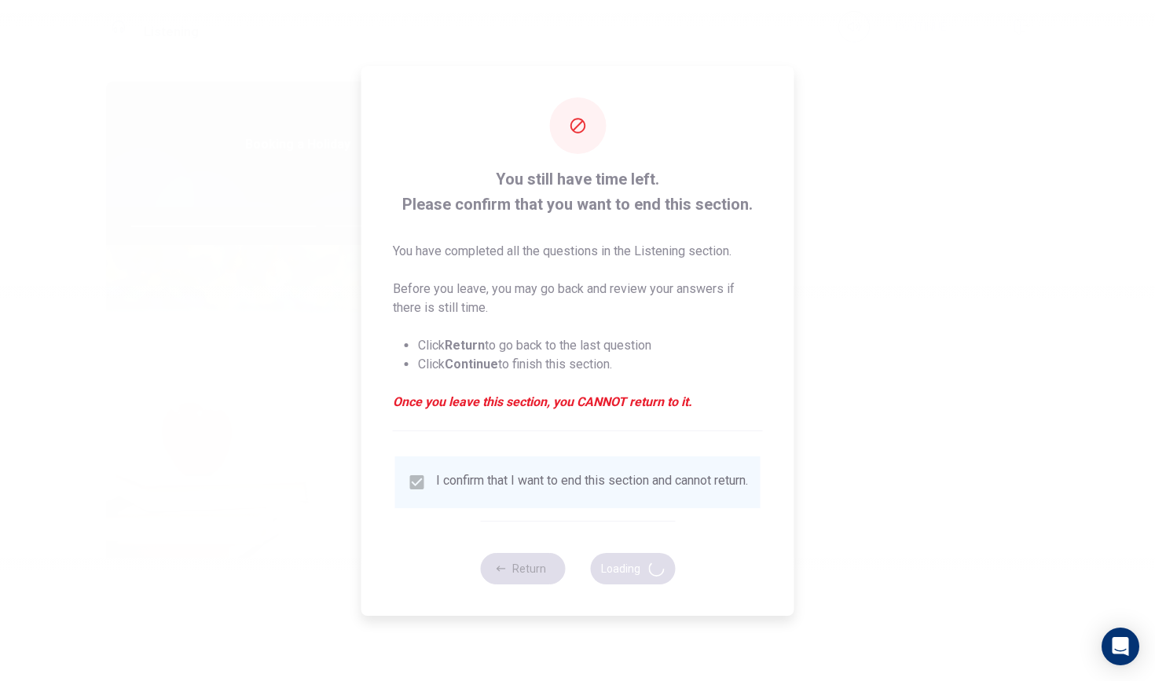
type input "67"
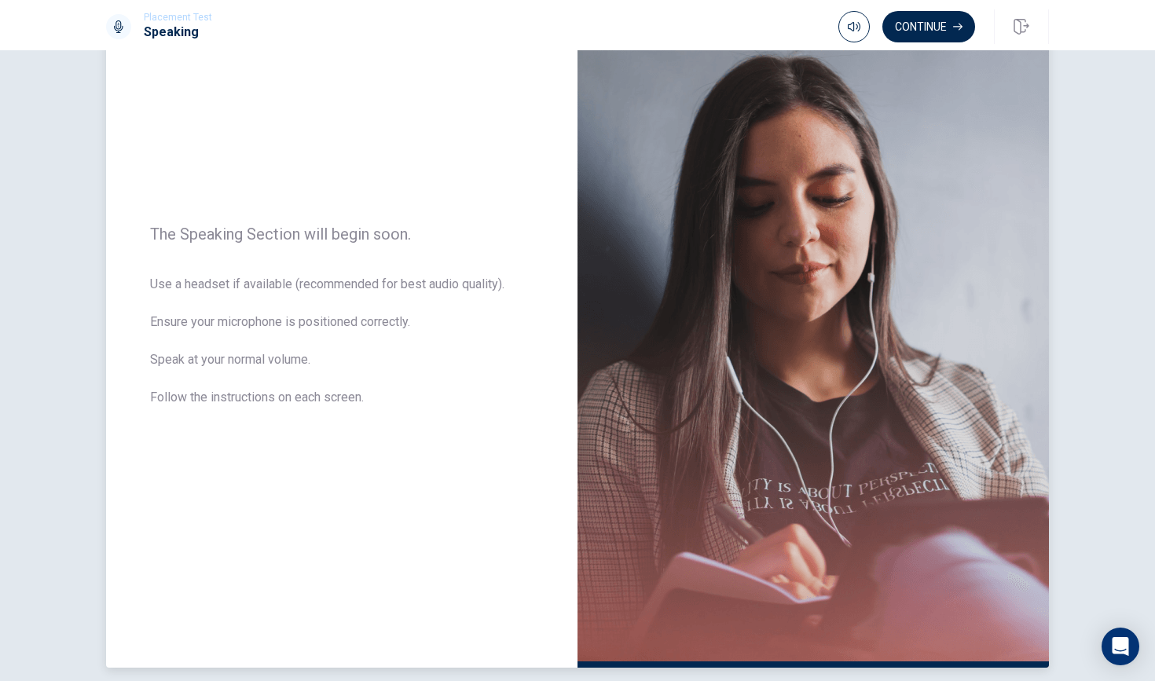
scroll to position [70, 0]
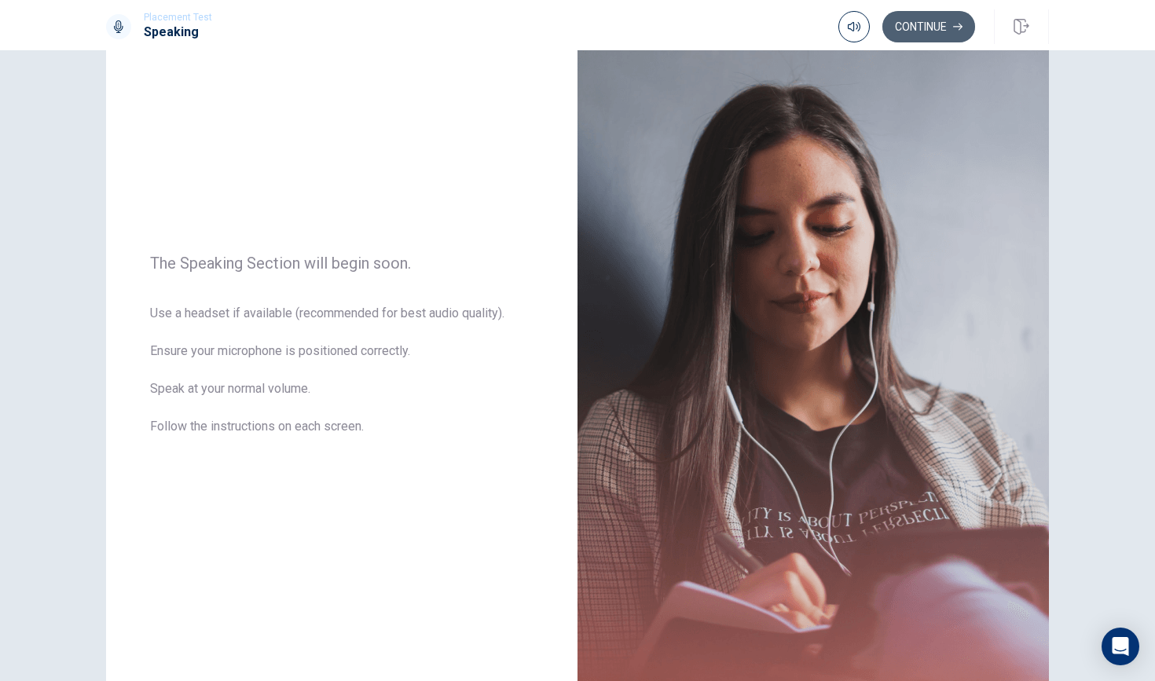
click at [929, 39] on button "Continue" at bounding box center [929, 26] width 93 height 31
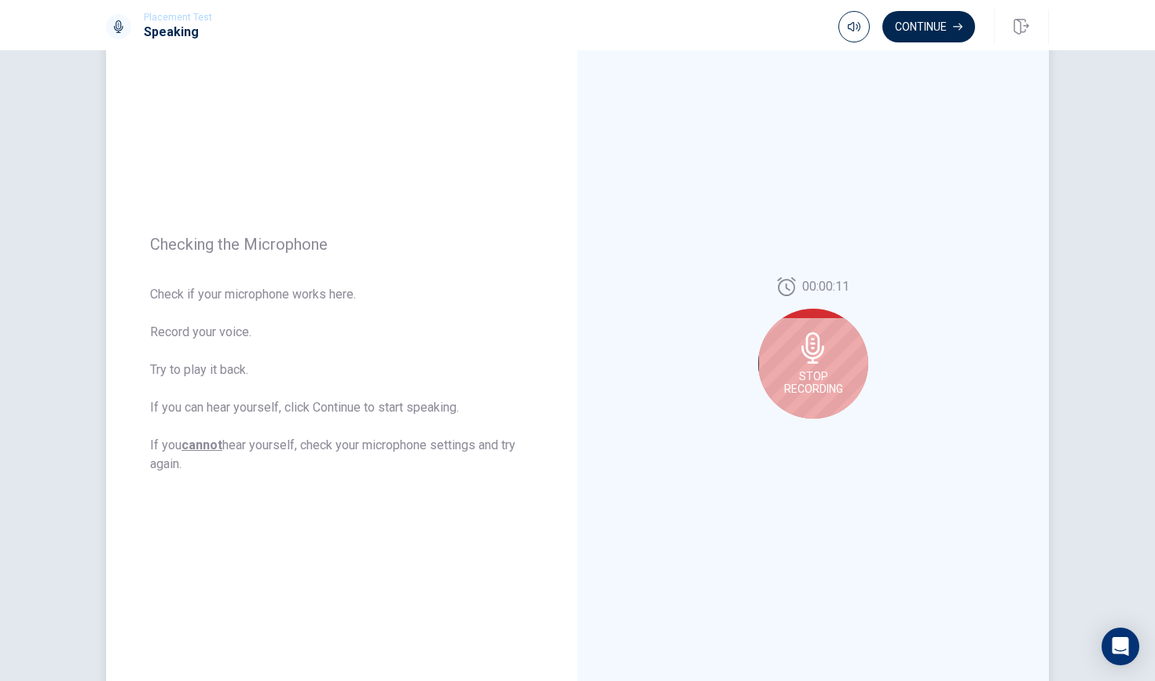
click at [807, 354] on icon at bounding box center [813, 347] width 23 height 31
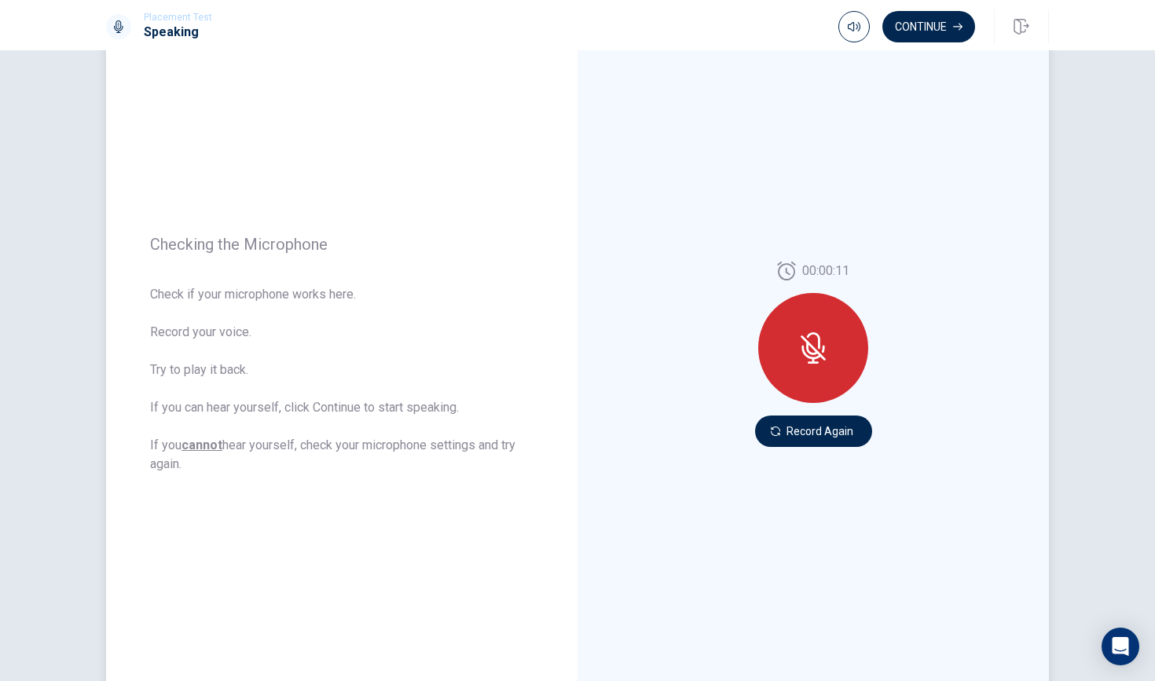
click at [813, 355] on icon at bounding box center [813, 347] width 31 height 31
click at [810, 345] on icon at bounding box center [813, 348] width 25 height 25
click at [824, 441] on button "Record Again" at bounding box center [813, 431] width 117 height 31
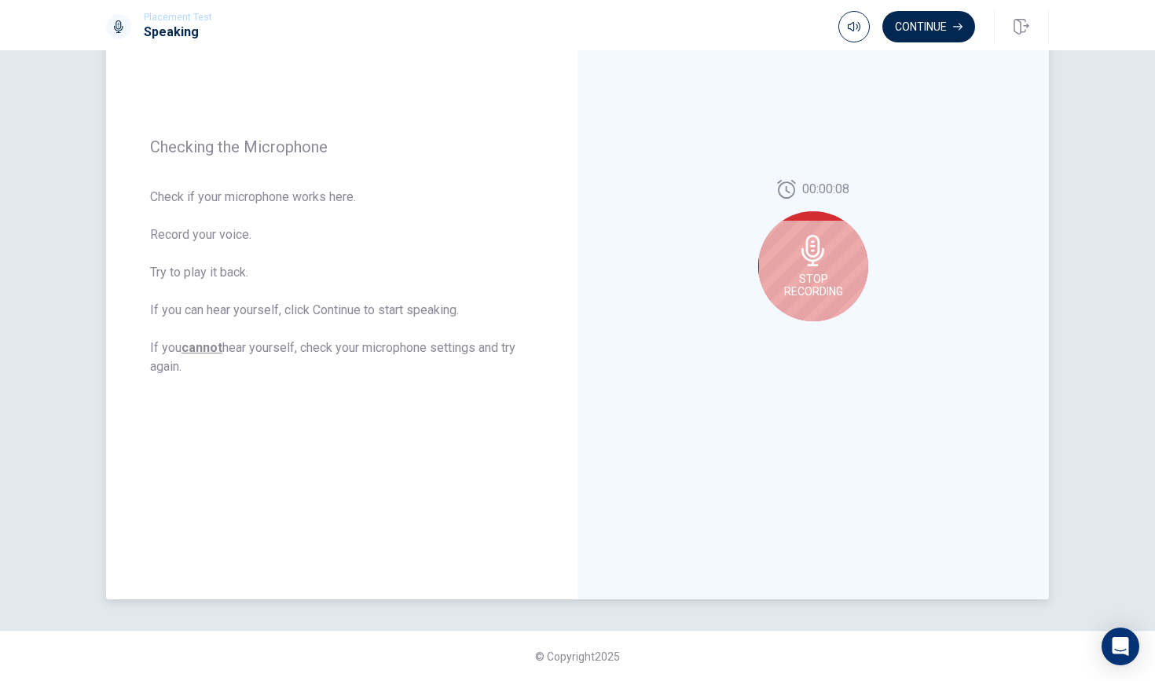
scroll to position [112, 0]
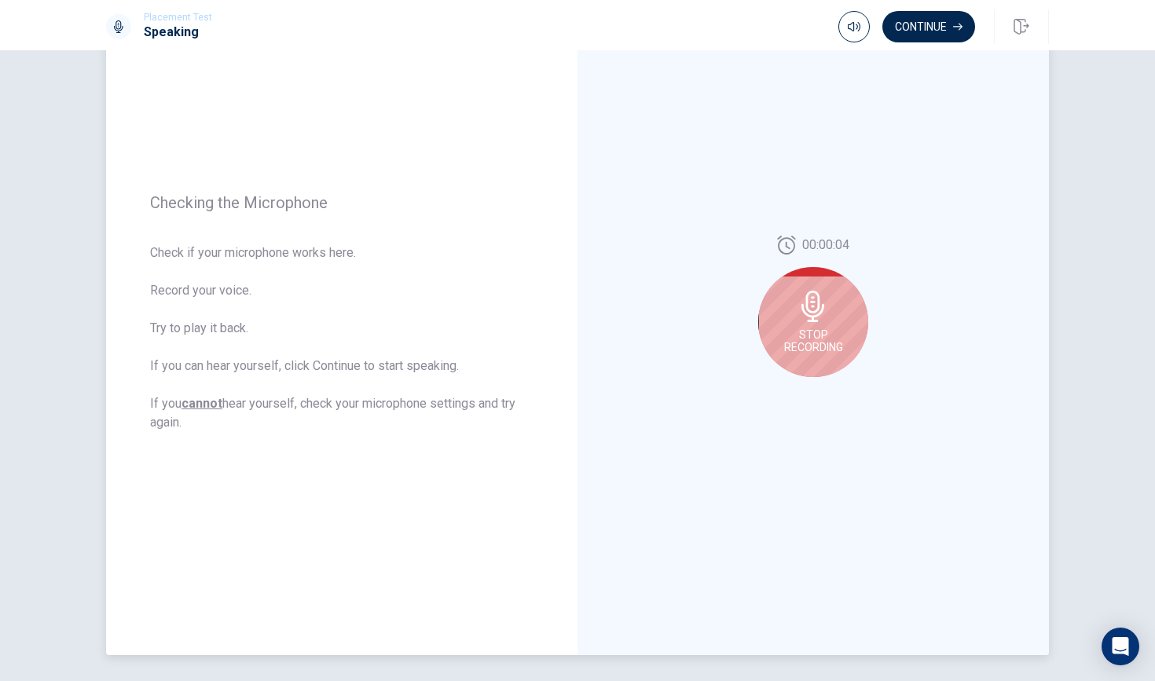
click at [821, 328] on span "Stop Recording" at bounding box center [813, 340] width 59 height 25
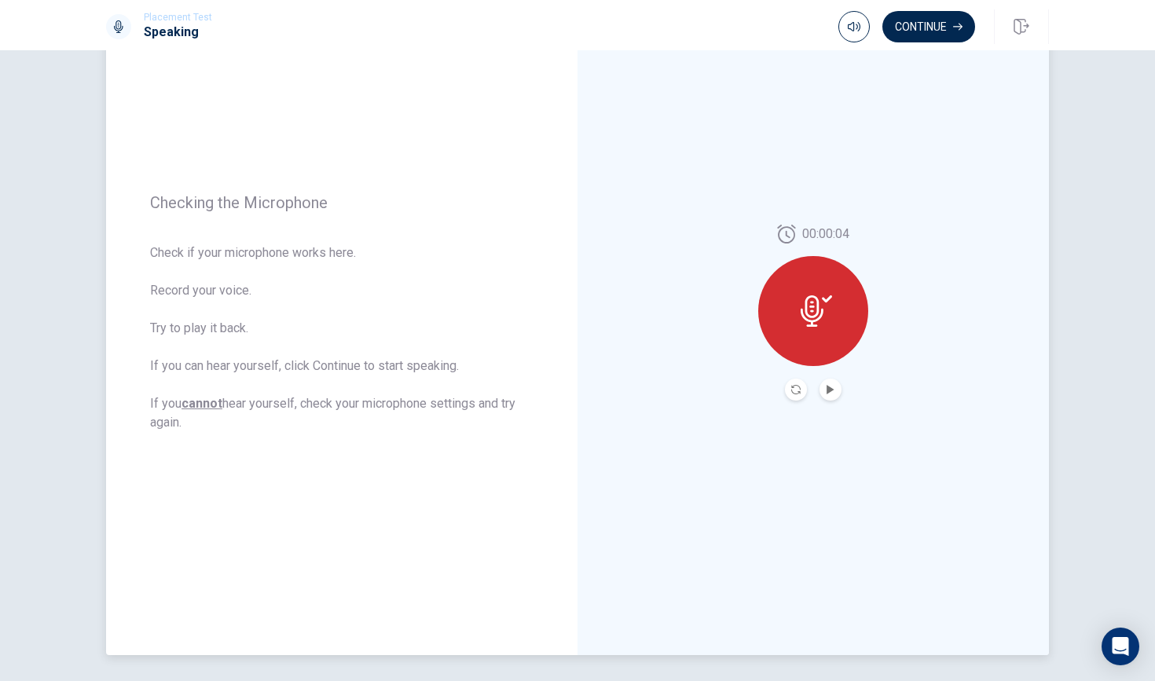
click at [839, 390] on button "Play Audio" at bounding box center [831, 390] width 22 height 22
click at [920, 28] on button "Continue" at bounding box center [929, 26] width 93 height 31
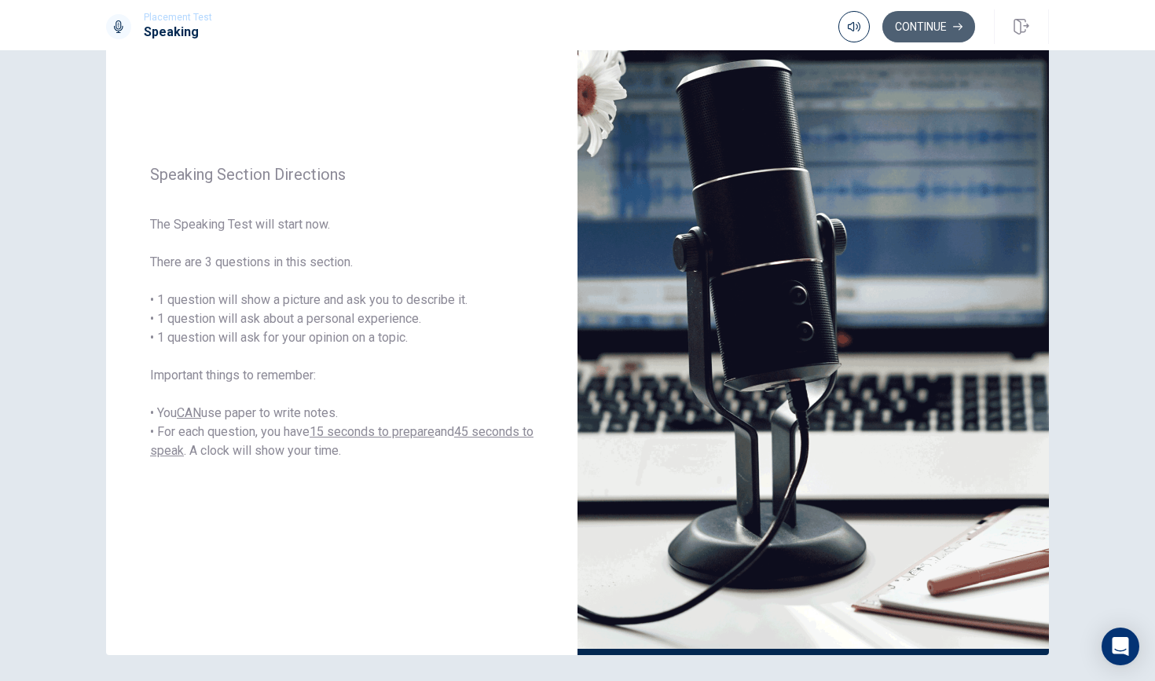
click at [941, 17] on button "Continue" at bounding box center [929, 26] width 93 height 31
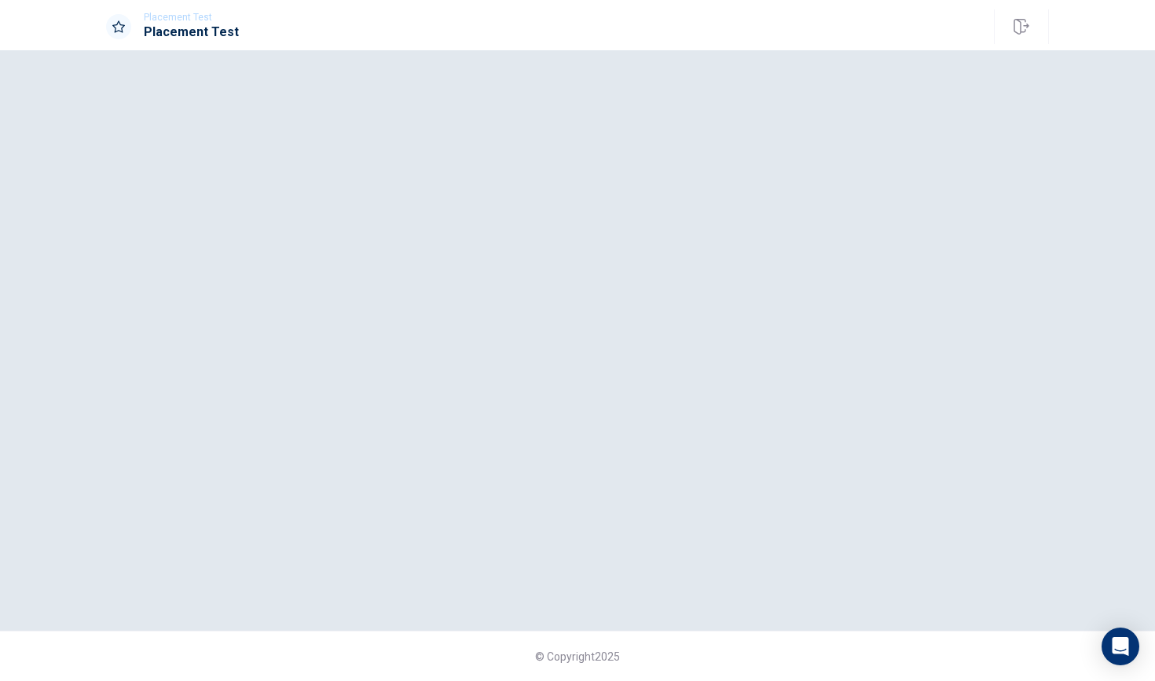
scroll to position [0, 0]
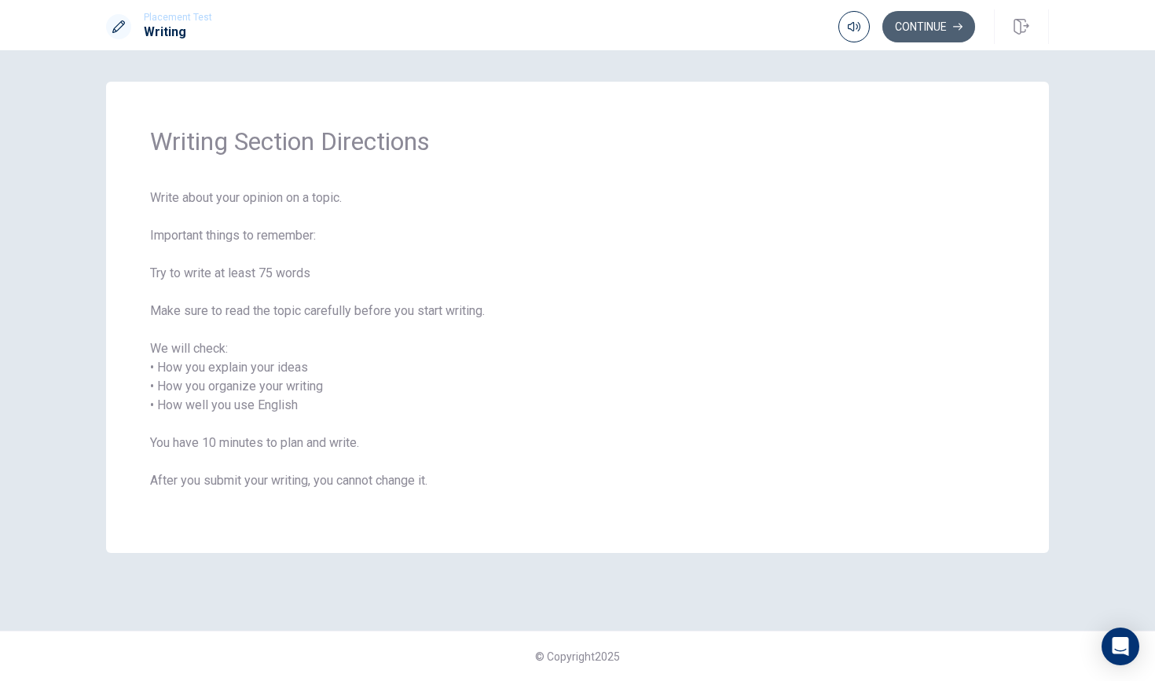
click at [927, 35] on button "Continue" at bounding box center [929, 26] width 93 height 31
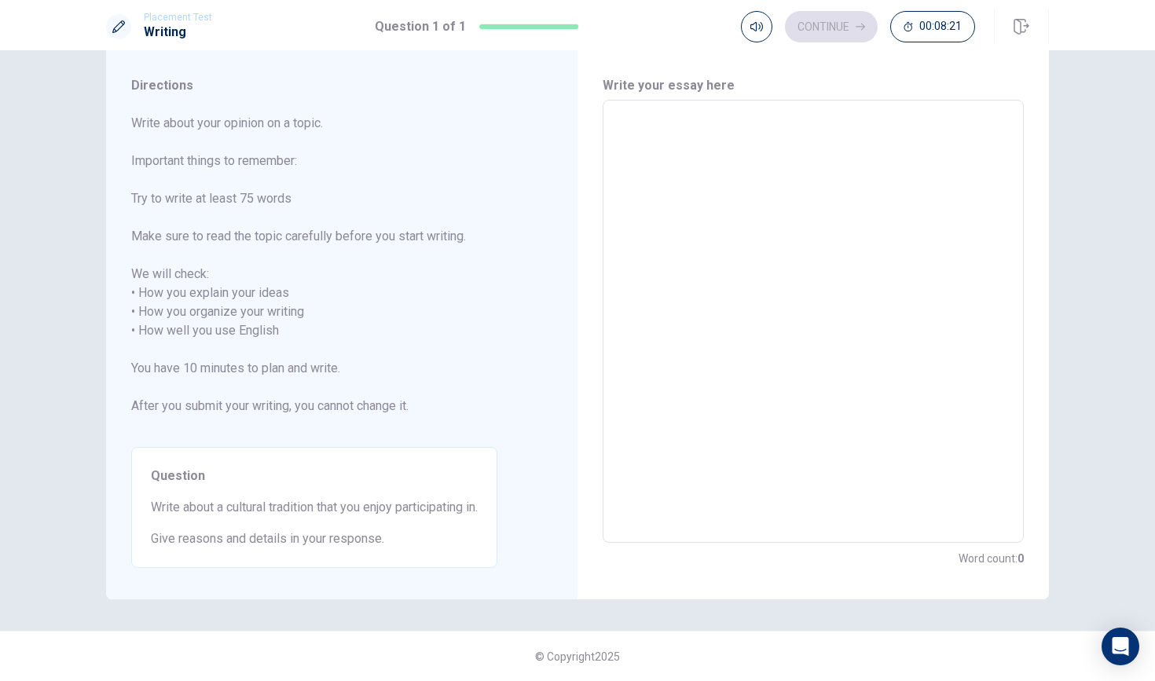
click at [633, 233] on textarea at bounding box center [813, 321] width 399 height 417
type textarea "I"
type textarea "x"
type textarea "I"
type textarea "x"
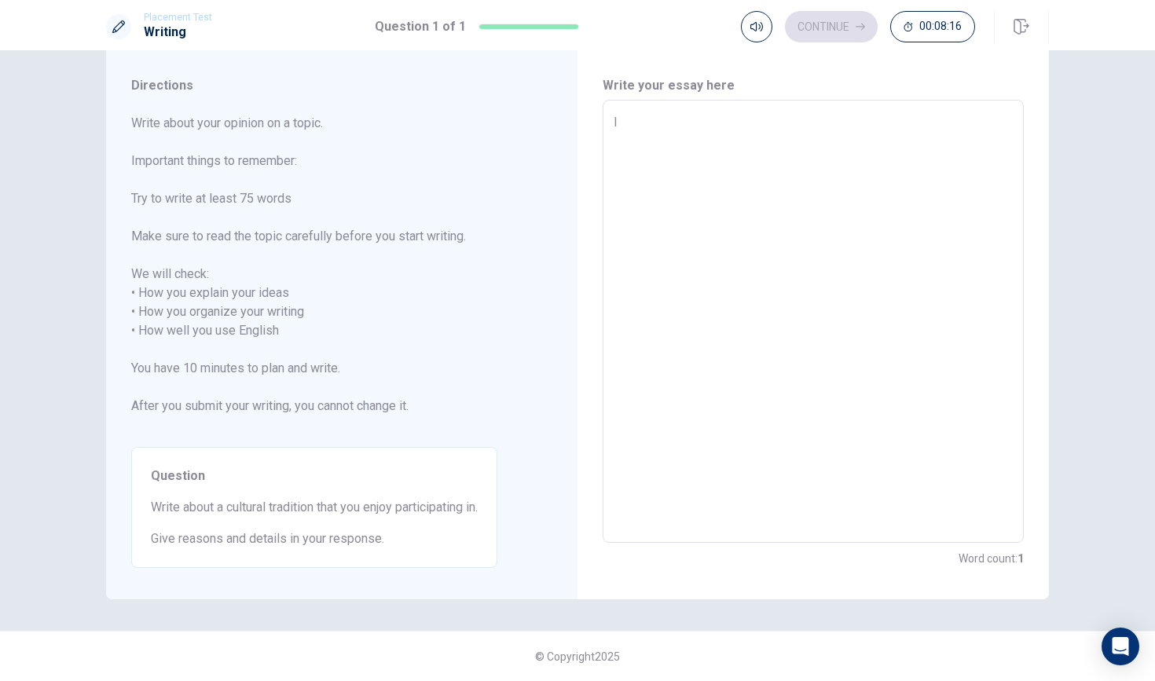
type textarea "I e"
type textarea "x"
type textarea "I"
type textarea "x"
type textarea "I a"
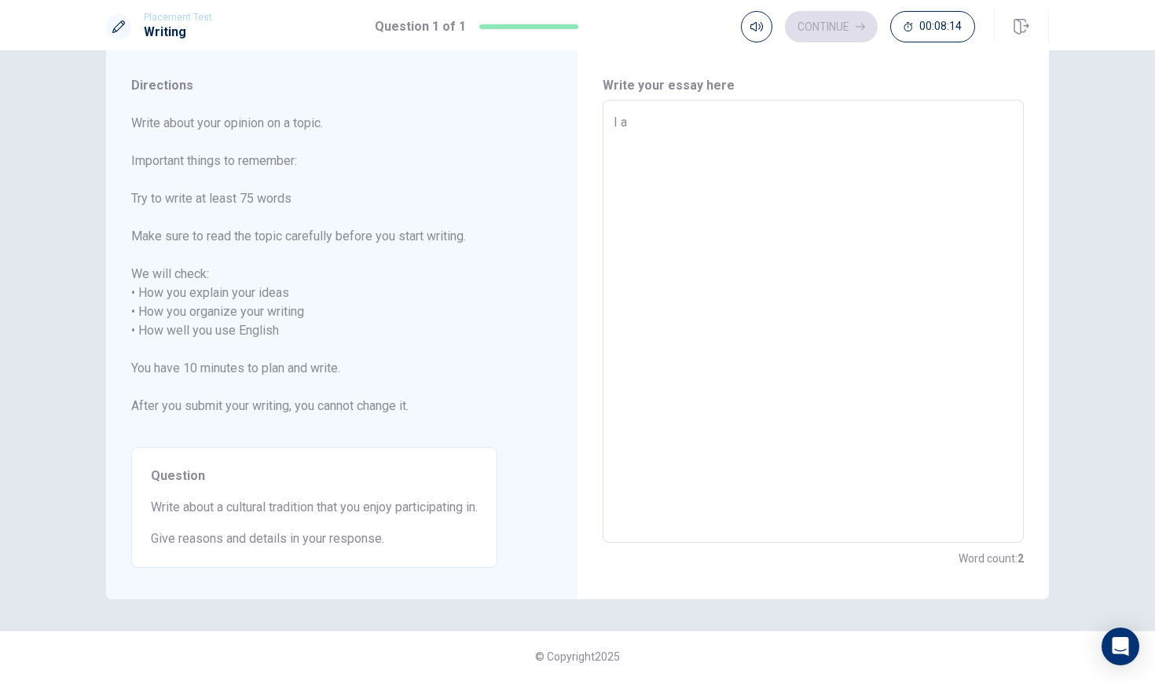
type textarea "x"
type textarea "I al"
type textarea "x"
type textarea "I alw"
type textarea "x"
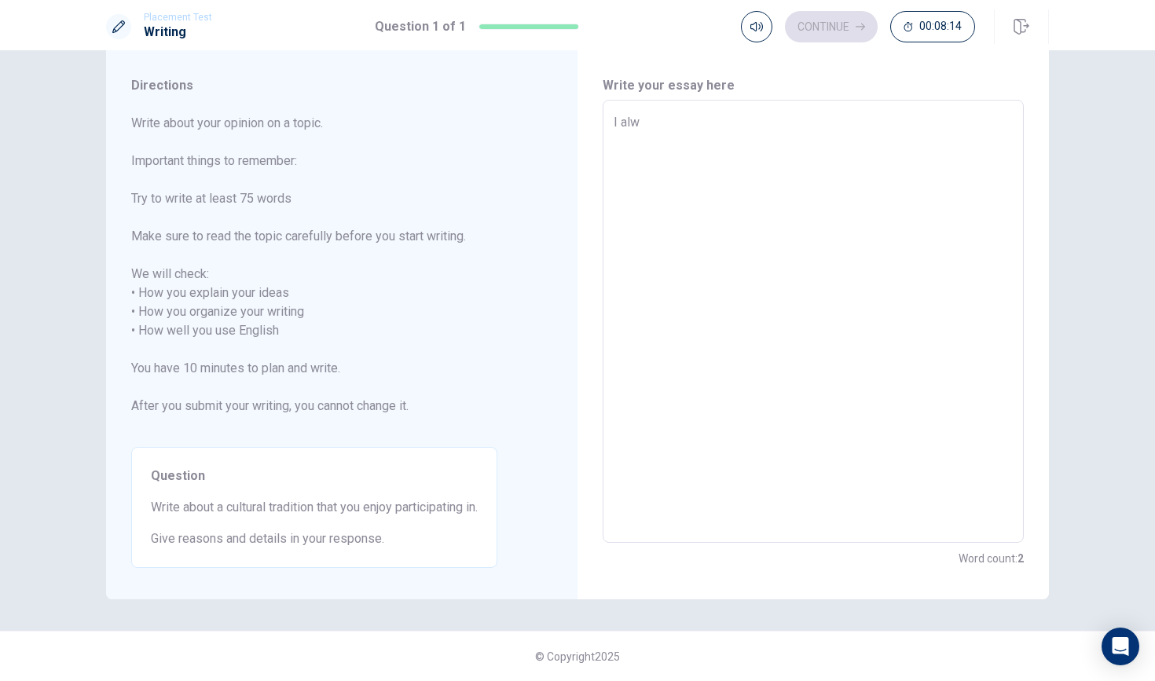
type textarea "I alwa"
type textarea "x"
type textarea "I alway"
type textarea "x"
type textarea "I always"
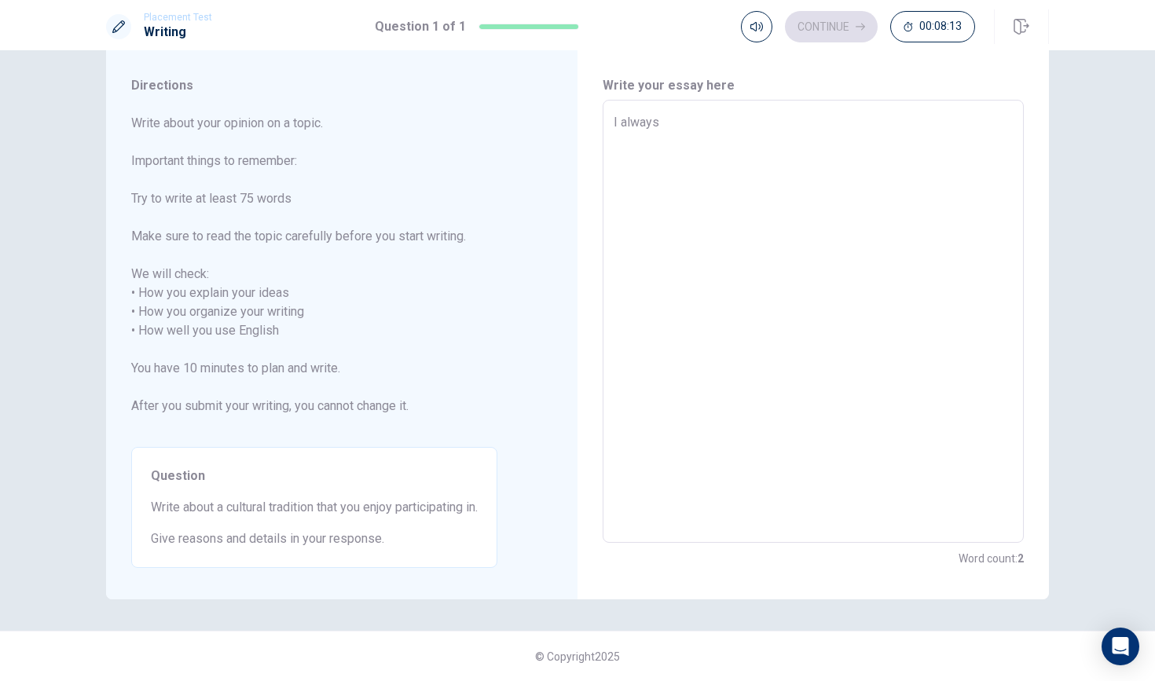
type textarea "x"
type textarea "I always"
type textarea "x"
type textarea "I always e"
type textarea "x"
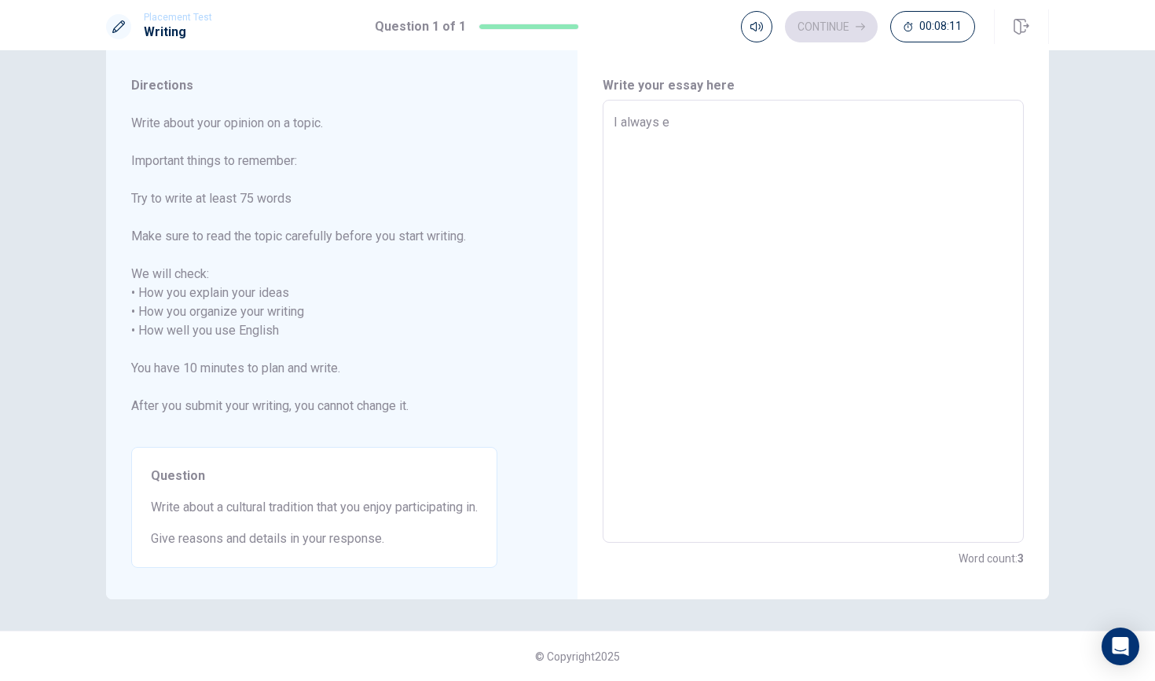
type textarea "I always en"
type textarea "x"
type textarea "I always enj"
type textarea "x"
type textarea "I always enjo"
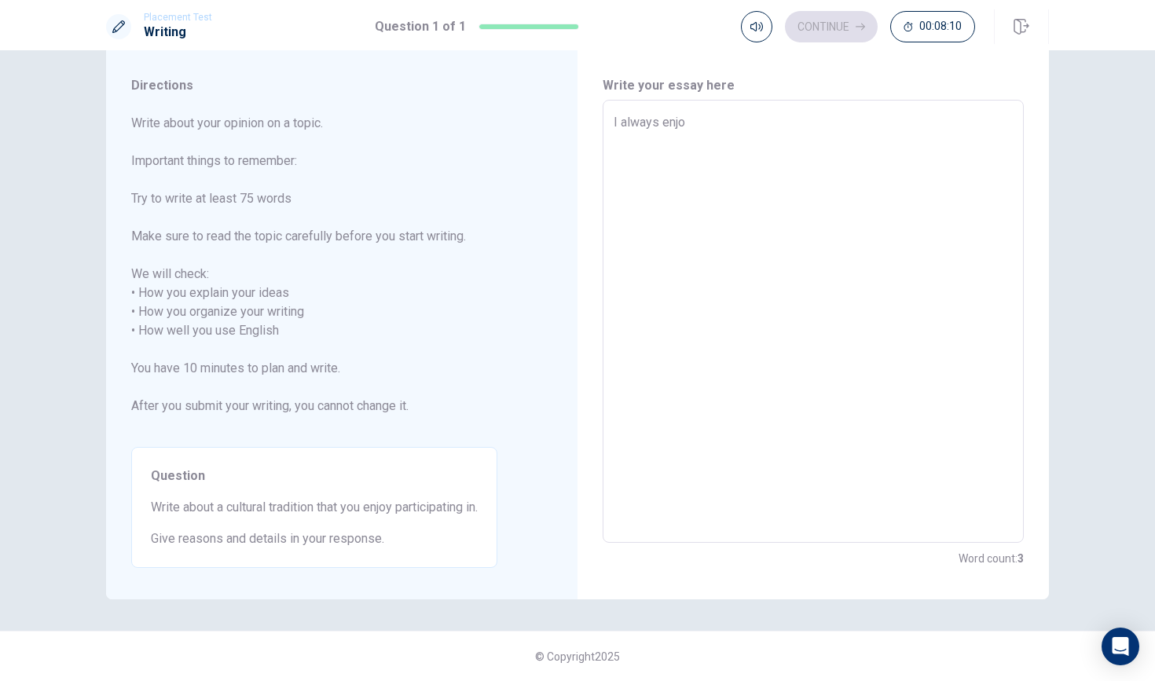
type textarea "x"
type textarea "I always enjoy"
type textarea "x"
type textarea "I always enjoy"
type textarea "x"
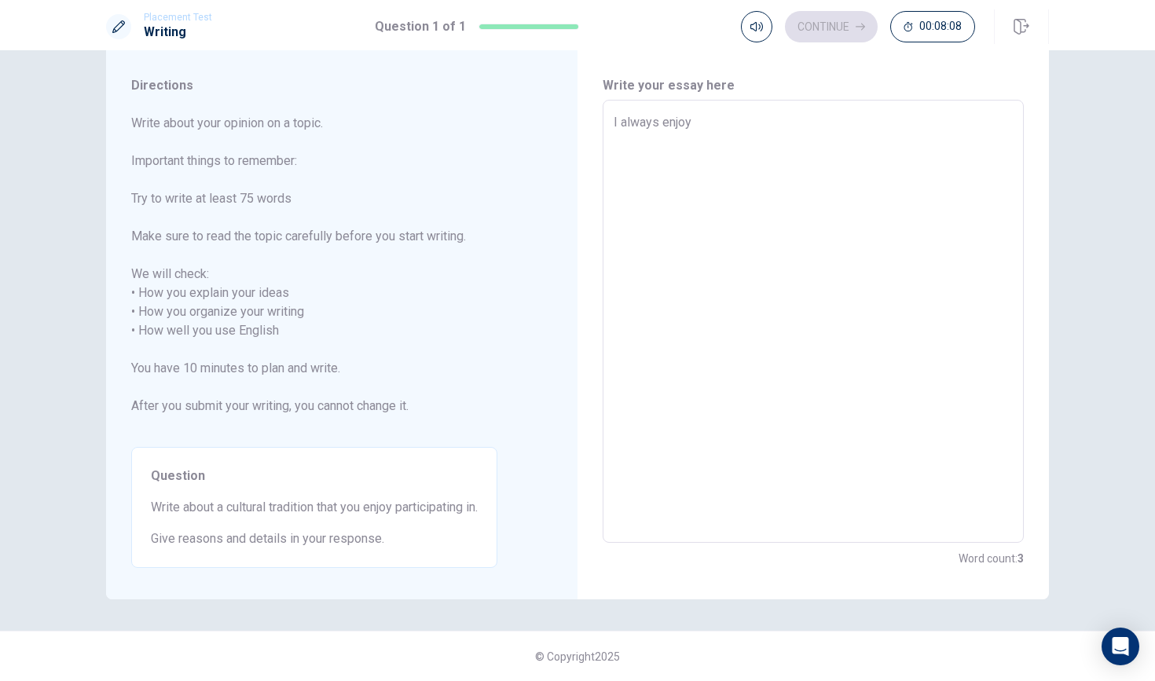
type textarea "I always enjoy p"
type textarea "x"
type textarea "I always enjoy pa"
type textarea "x"
type textarea "I always enjoy par"
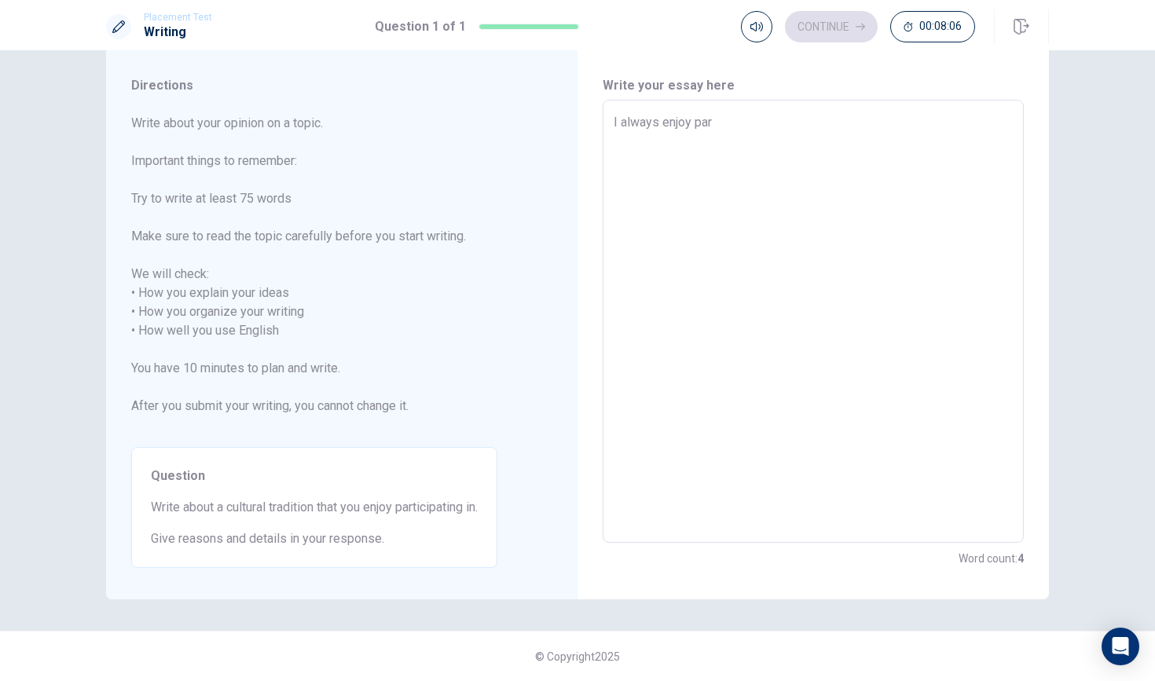
type textarea "x"
type textarea "I always enjoy part"
type textarea "x"
type textarea "I always enjoy parti"
type textarea "x"
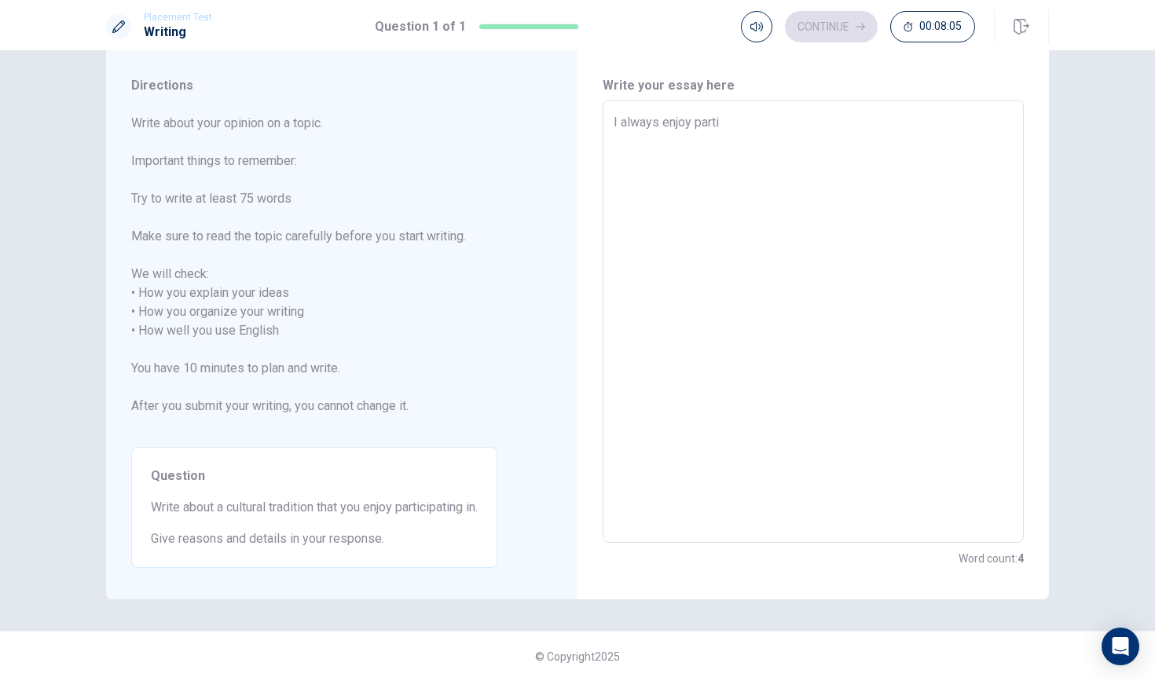
type textarea "I always enjoy partic"
type textarea "x"
type textarea "I always enjoy partici"
type textarea "x"
type textarea "I always enjoy particip"
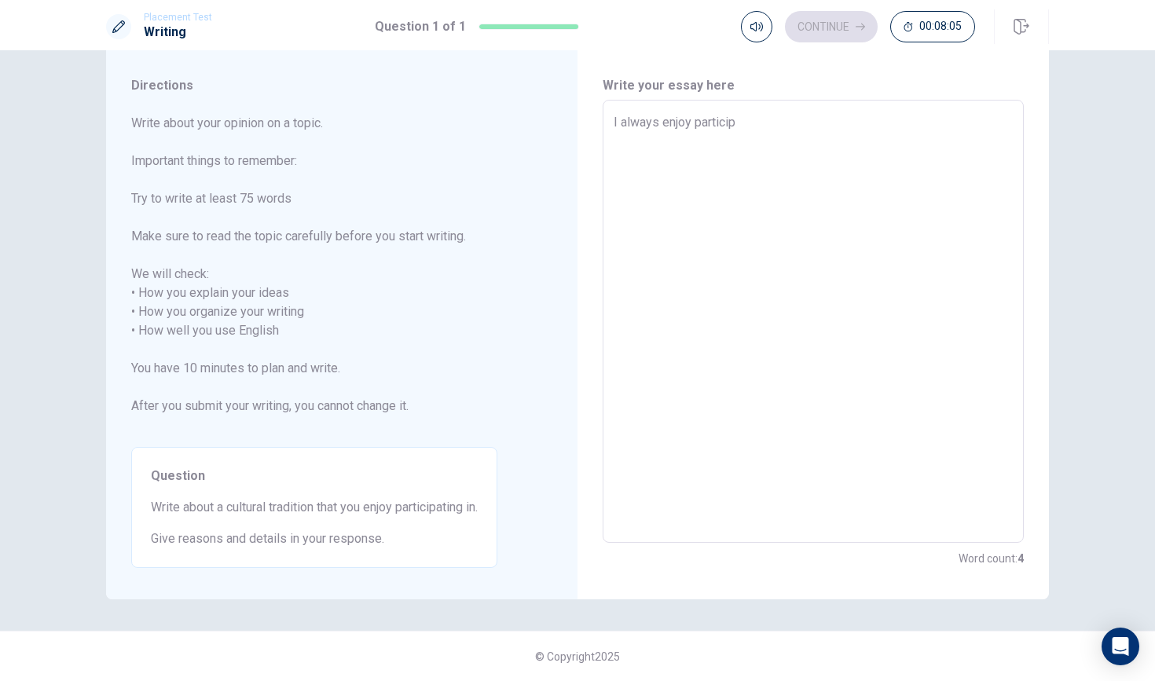
type textarea "x"
type textarea "I always enjoy participa"
type textarea "x"
type textarea "I always enjoy participat"
type textarea "x"
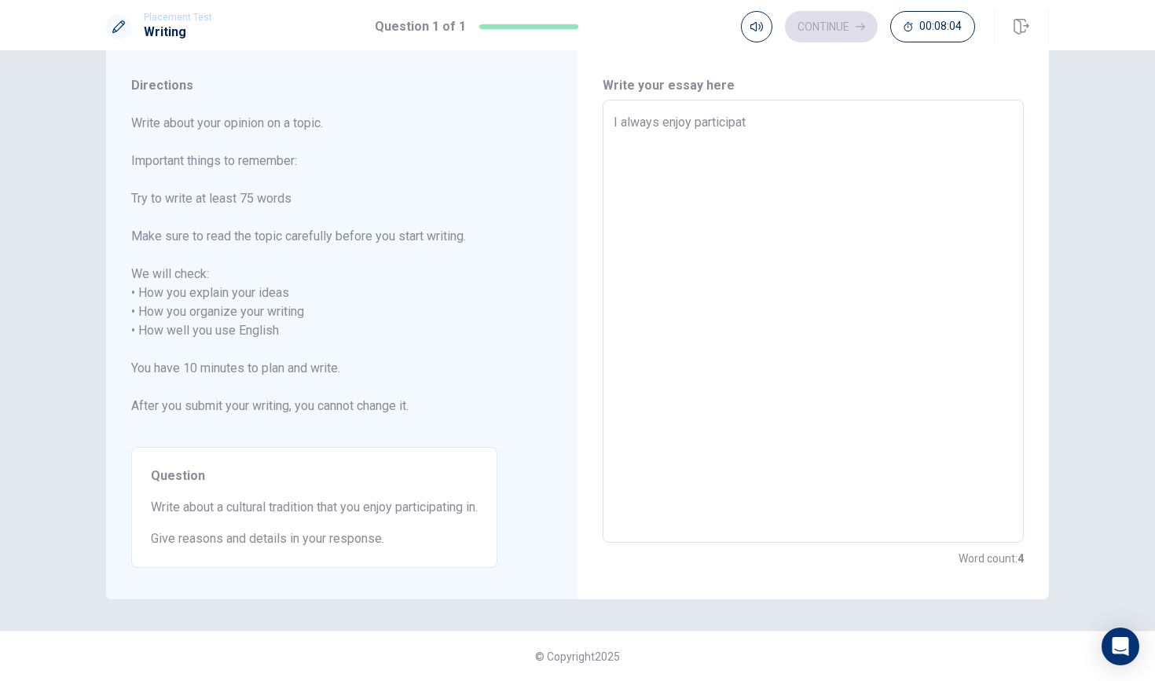
type textarea "I always enjoy participati"
type textarea "x"
type textarea "I always enjoy participatin"
type textarea "x"
type textarea "I always enjoy participating"
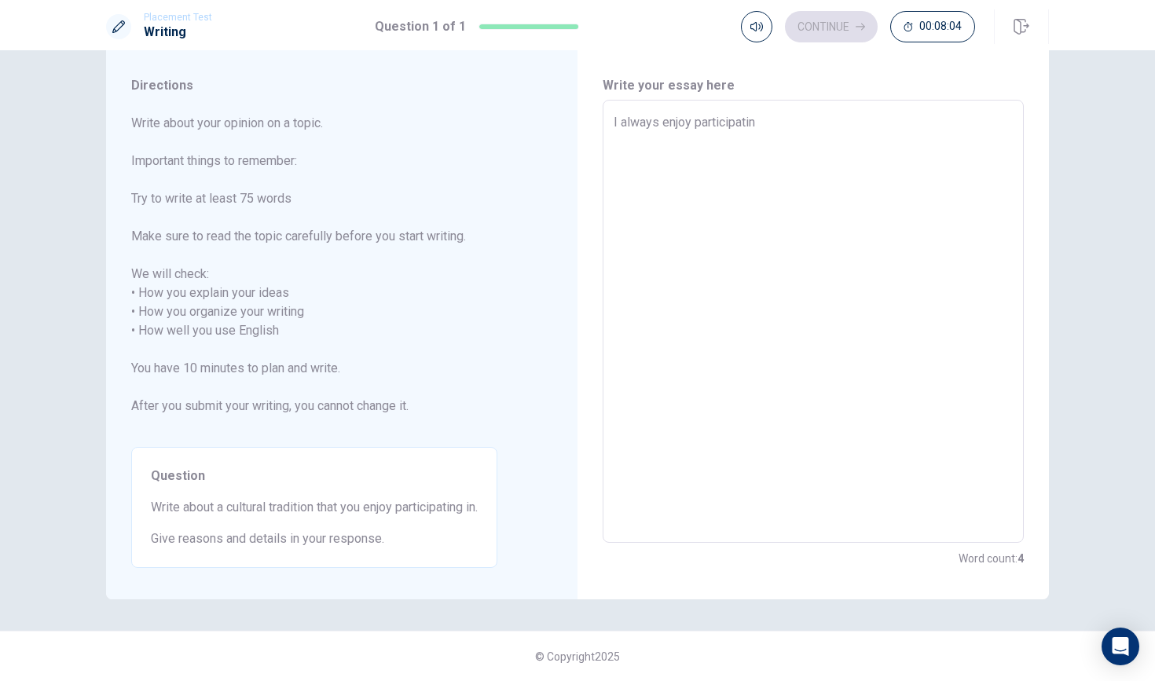
type textarea "x"
type textarea "I always enjoy participating"
type textarea "x"
type textarea "I always enjoy participating i"
type textarea "x"
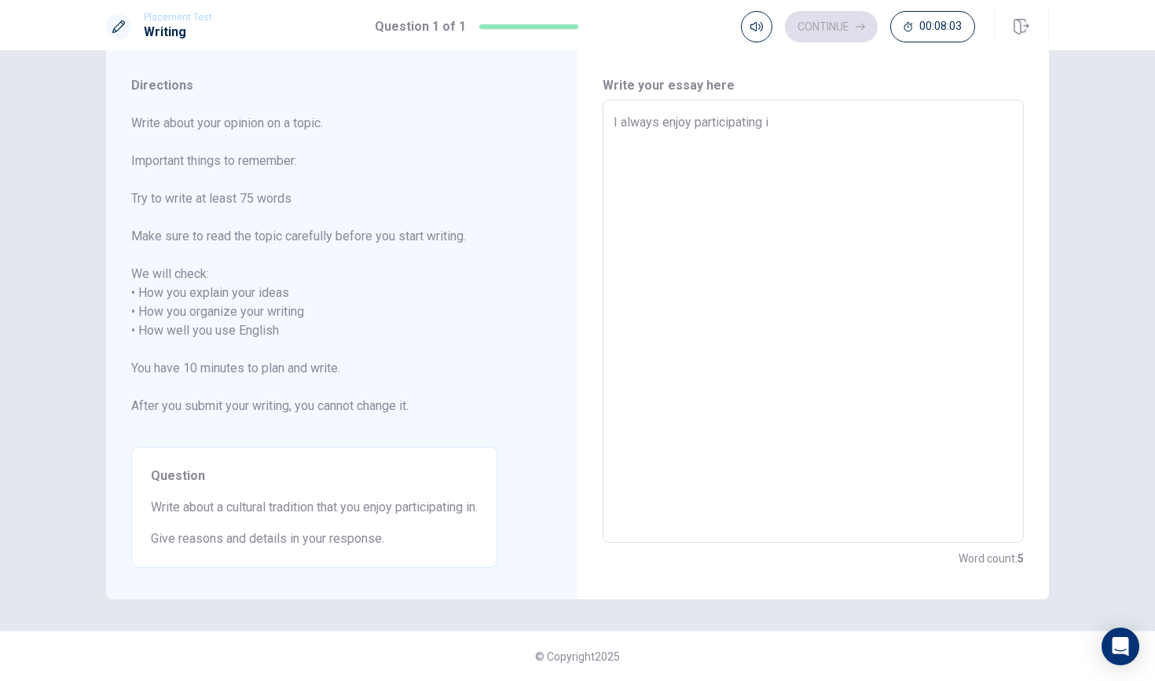
type textarea "I always enjoy participating in"
type textarea "x"
type textarea "I always enjoy participating in"
type textarea "x"
type textarea "I always enjoy participating in M"
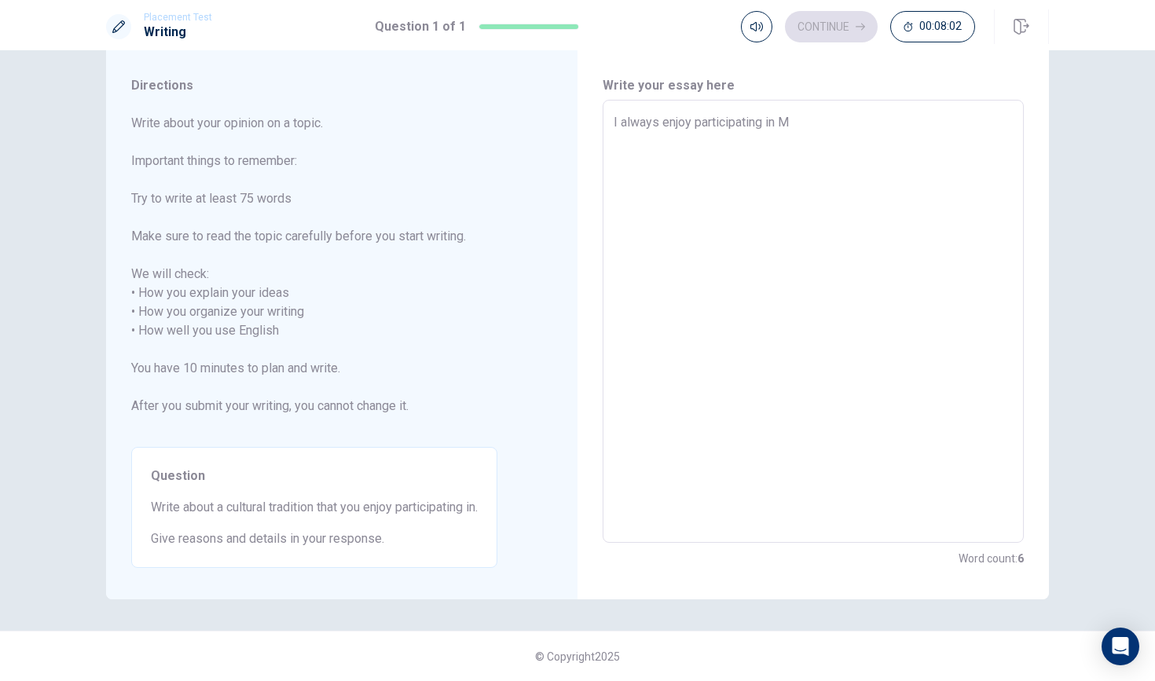
type textarea "x"
type textarea "I always enjoy participating in"
type textarea "x"
type textarea "I always enjoy participating in ""
type textarea "x"
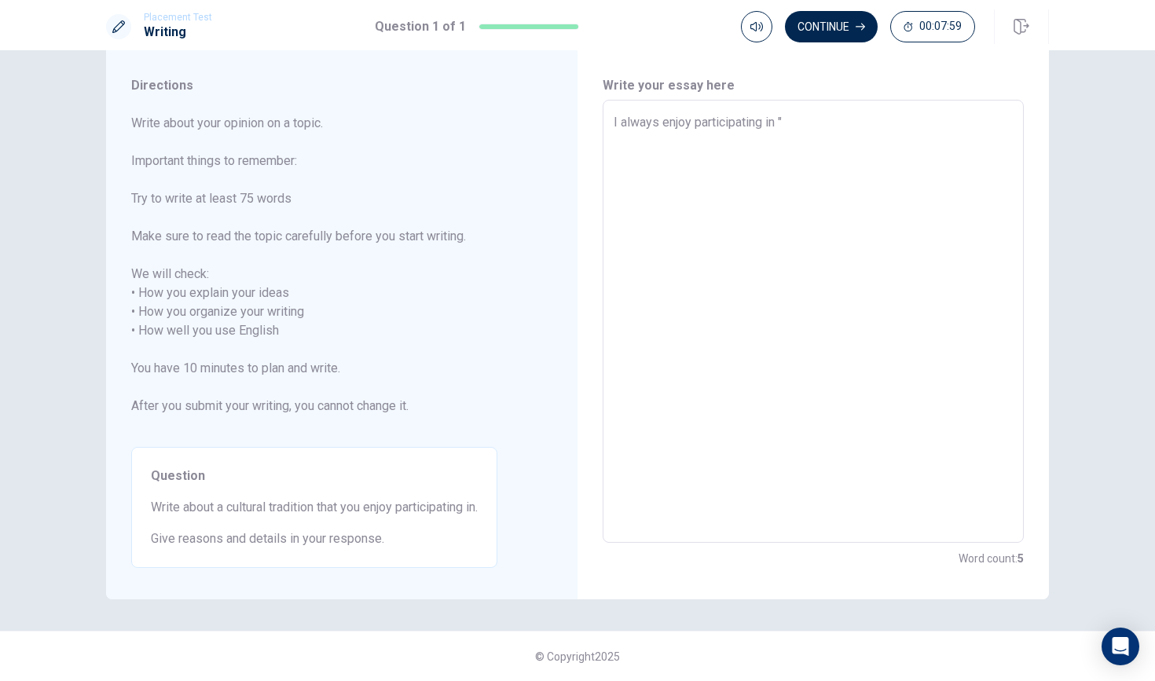
type textarea "I always enjoy participating in "M"
type textarea "x"
type textarea "I always enjoy participating in "Ma"
type textarea "x"
type textarea "I always enjoy participating in "Mat"
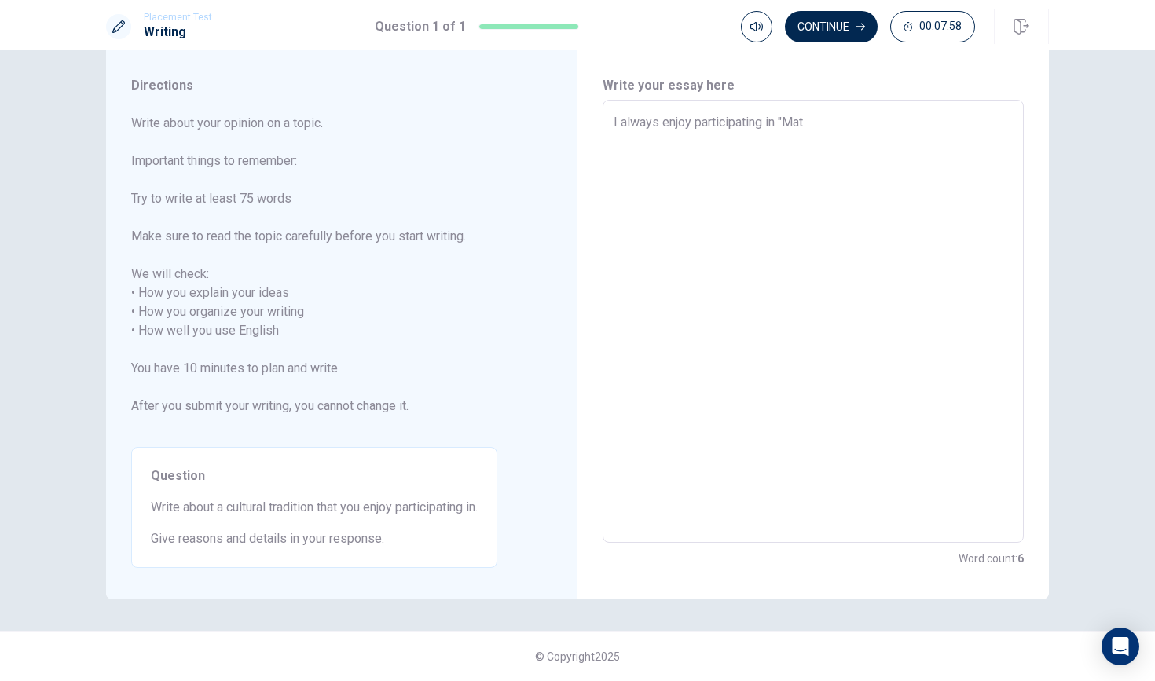
type textarea "x"
type textarea "I always enjoy participating in "Mats"
type textarea "x"
type textarea "I always enjoy participating in "Matsu"
type textarea "x"
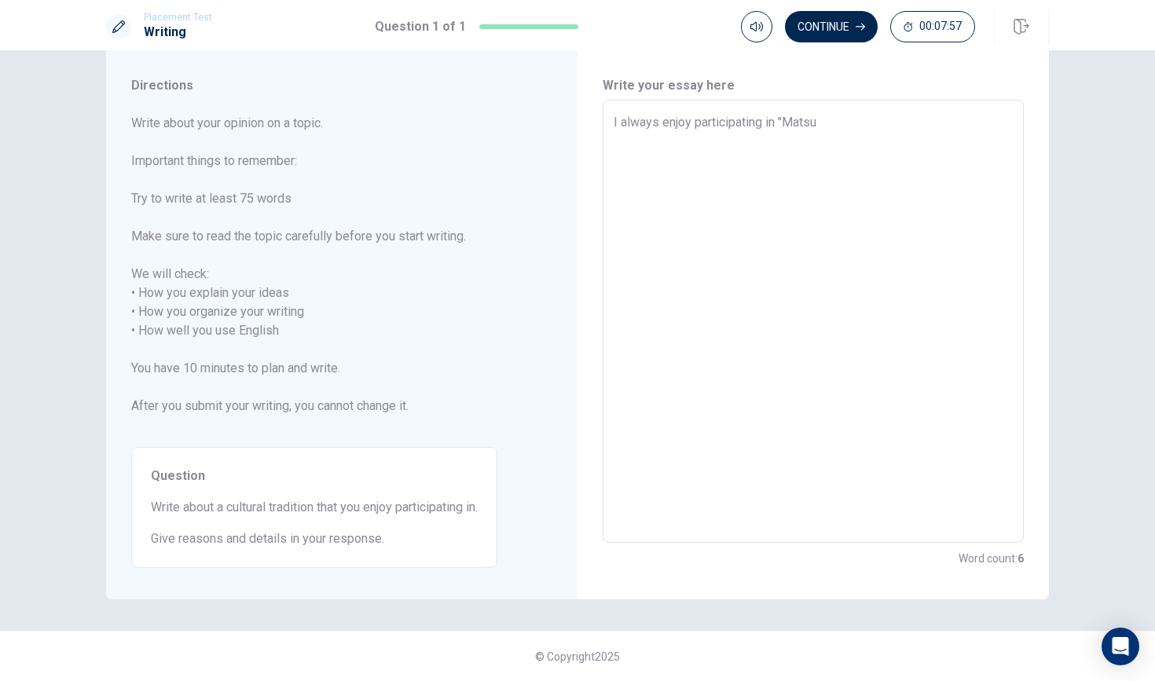
type textarea "I always enjoy participating in "Matsur"
type textarea "x"
type textarea "I always enjoy participating in "Matsuri"
type textarea "x"
type textarea "I always enjoy participating in "Matsuri""
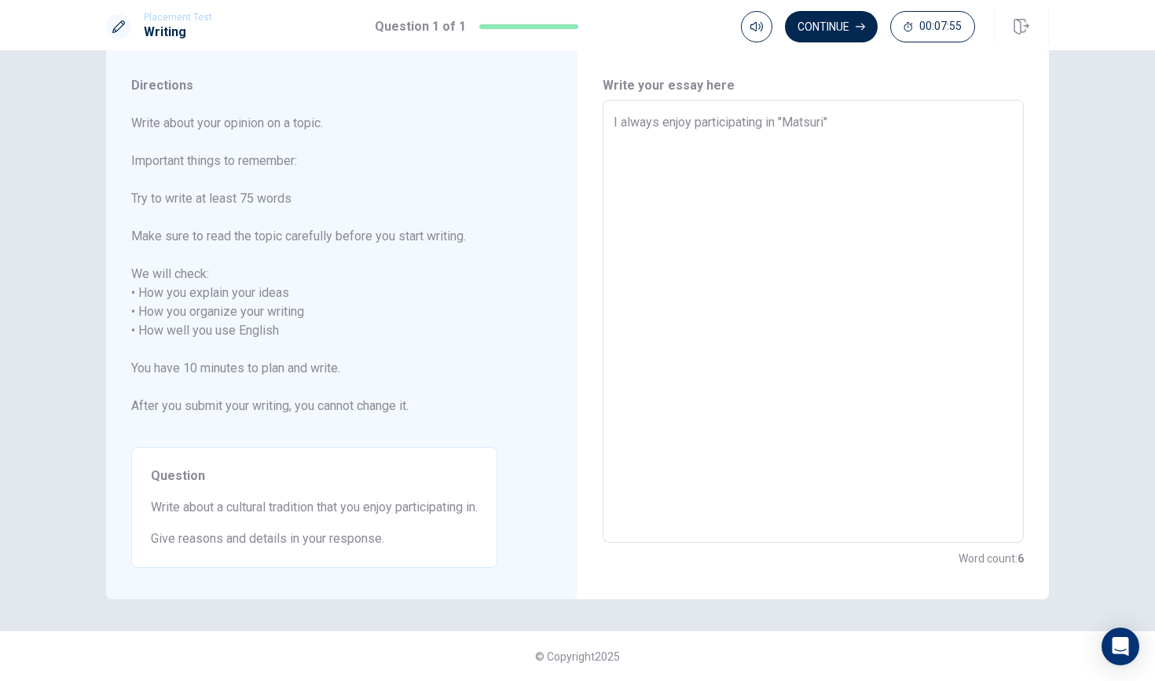
type textarea "x"
type textarea "I always enjoy participating in "Matsuri""
type textarea "x"
type textarea "I always enjoy participating in "Matsuri" w"
type textarea "x"
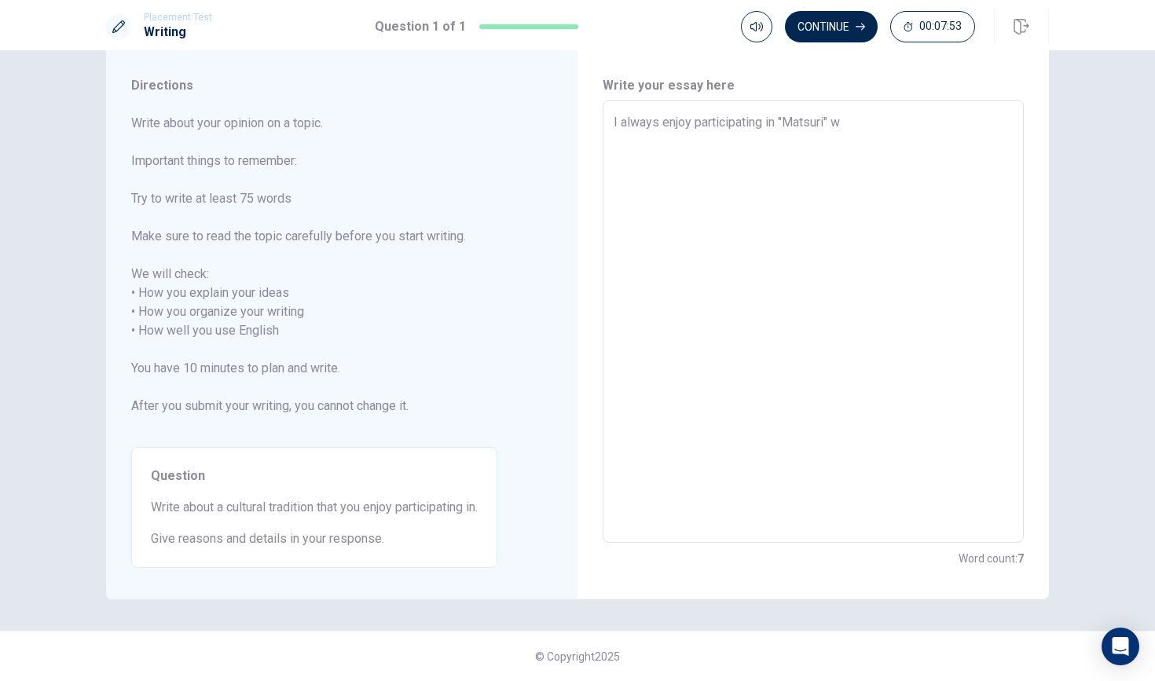
type textarea "I always enjoy participating in "Matsuri" wh"
type textarea "x"
type textarea "I always enjoy participating in "Matsuri" whi"
type textarea "x"
type textarea "I always enjoy participating in "Matsuri" whic"
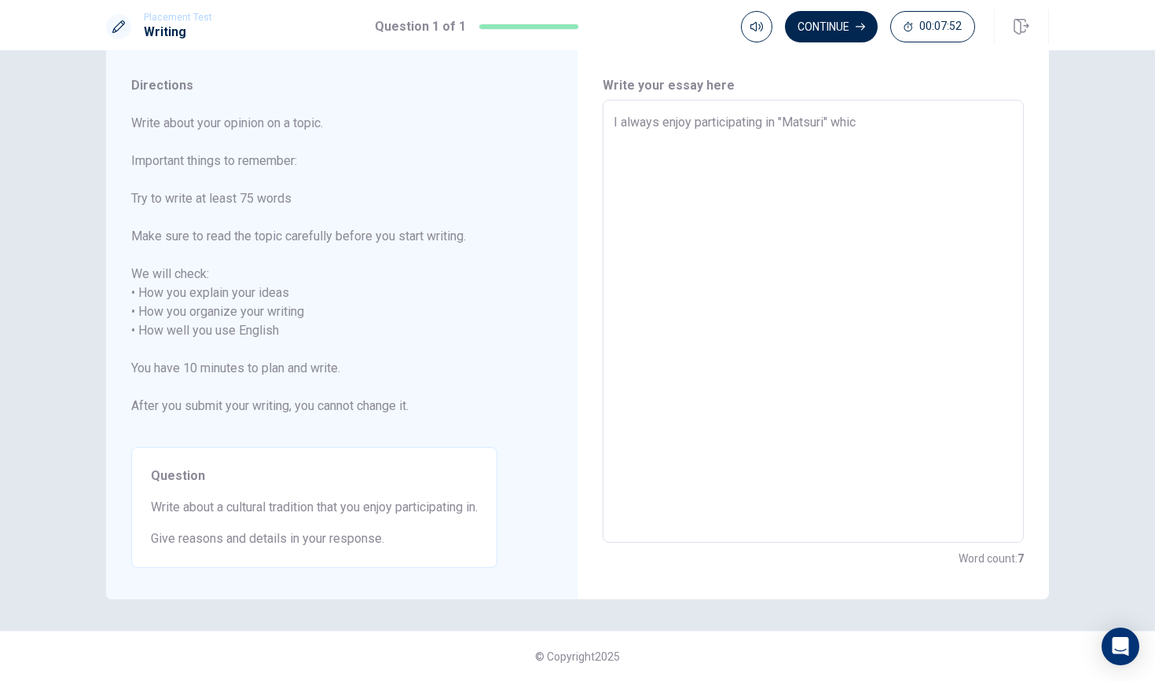
type textarea "x"
type textarea "I always enjoy participating in "Matsuri" whic"
type textarea "x"
type textarea "I always enjoy participating in "Matsuri" whic i"
type textarea "x"
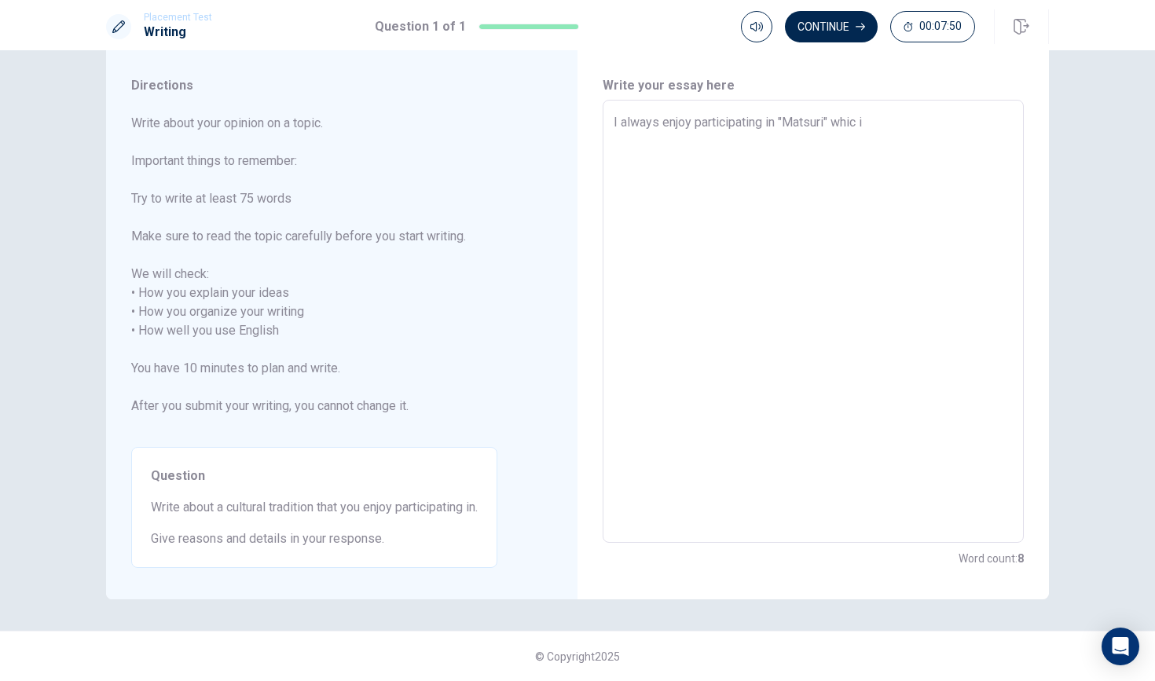
type textarea "I always enjoy participating in "Matsuri" whic"
type textarea "x"
type textarea "I always enjoy participating in "Matsuri" whic"
type textarea "x"
type textarea "I always enjoy participating in "Matsuri" which"
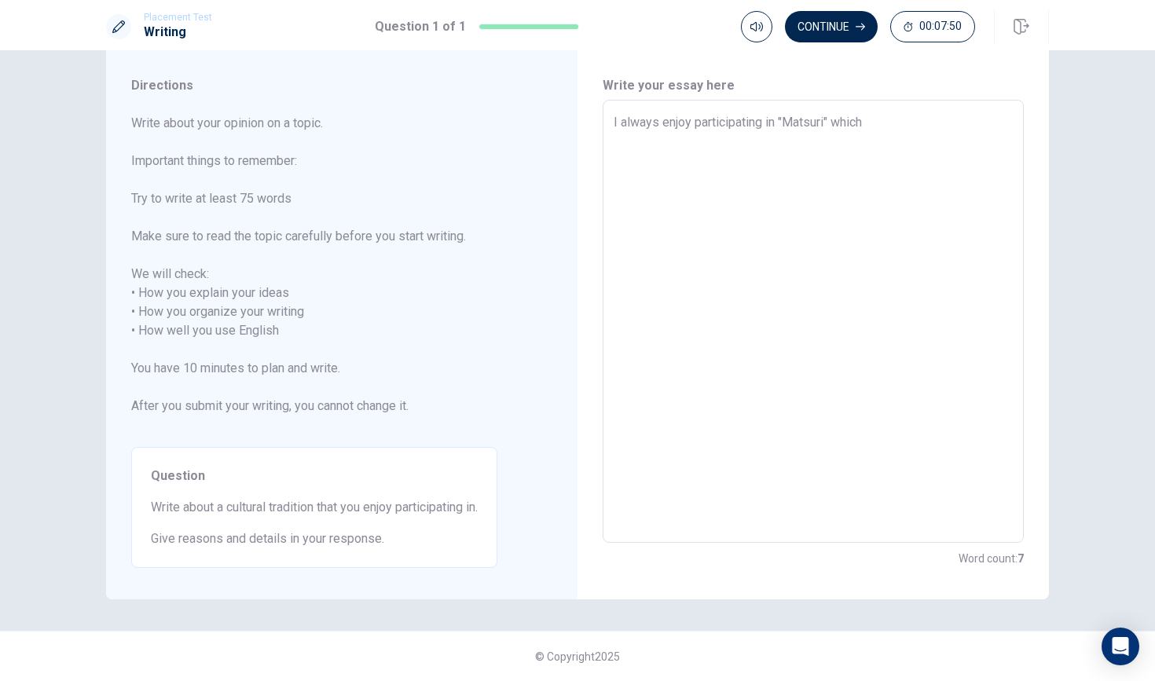
type textarea "x"
type textarea "I always enjoy participating in "Matsuri" which"
type textarea "x"
type textarea "I always enjoy participating in "Matsuri" which i"
type textarea "x"
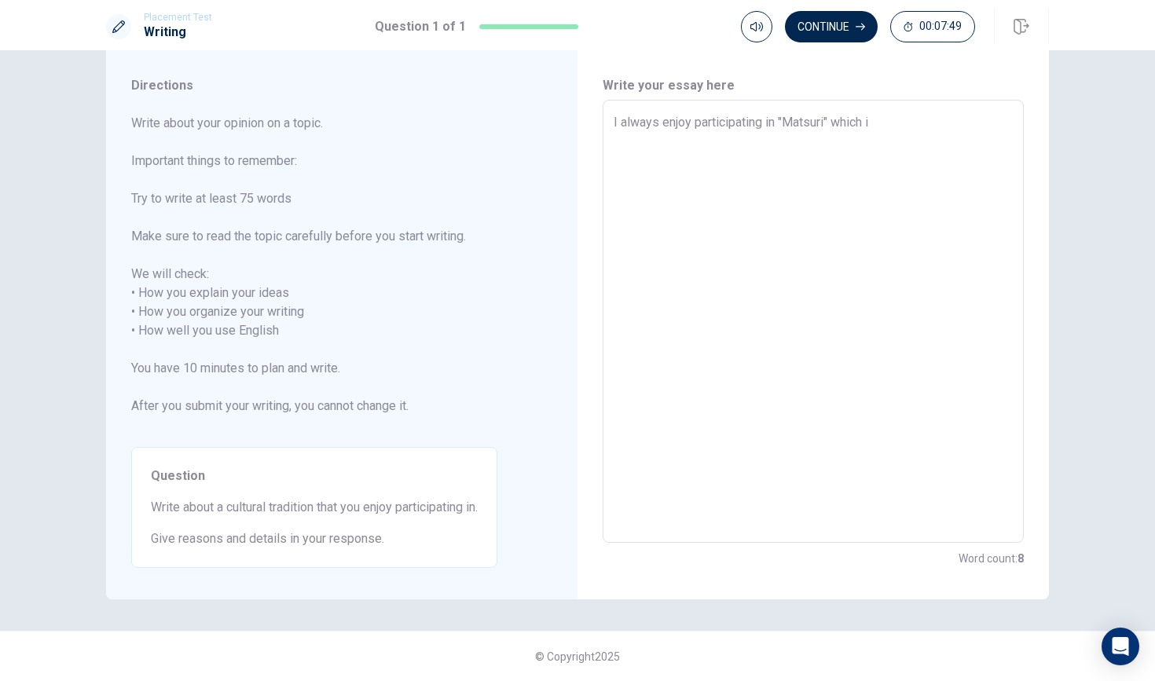
type textarea "I always enjoy participating in "Matsuri" which is"
type textarea "x"
type textarea "I always enjoy participating in "Matsuri" which is"
type textarea "x"
type textarea "I always enjoy participating in "Matsuri" which is J"
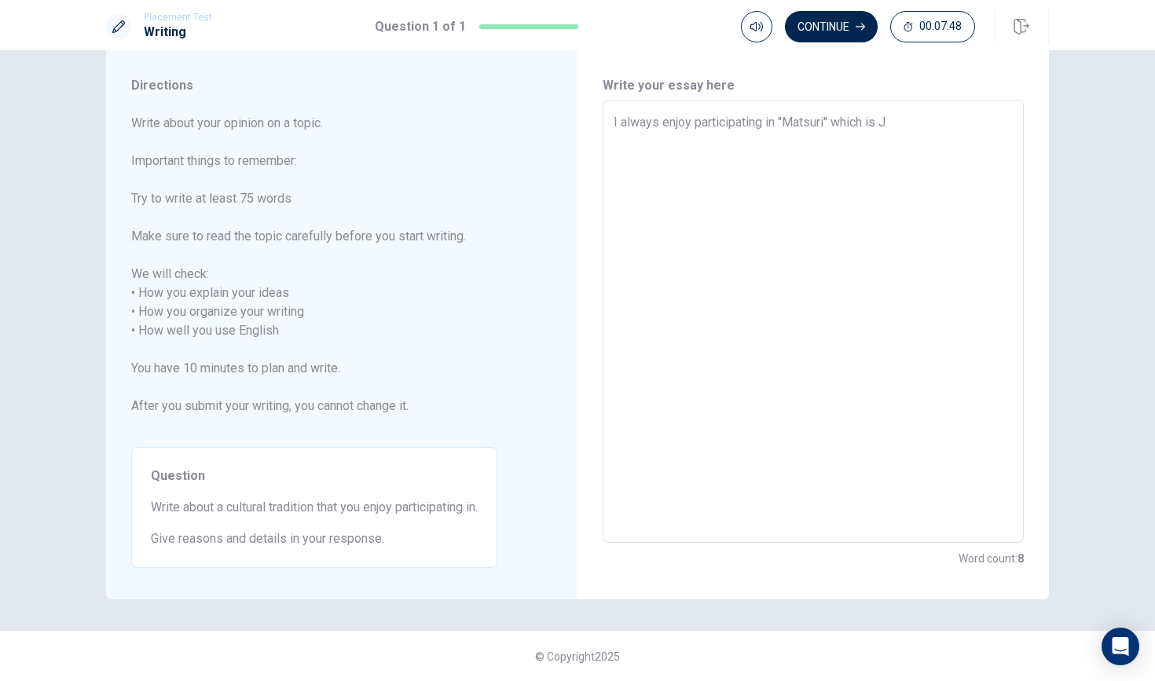
type textarea "x"
type textarea "I always enjoy participating in "Matsuri" which is Ja"
type textarea "x"
type textarea "I always enjoy participating in "Matsuri" which is Jap"
type textarea "x"
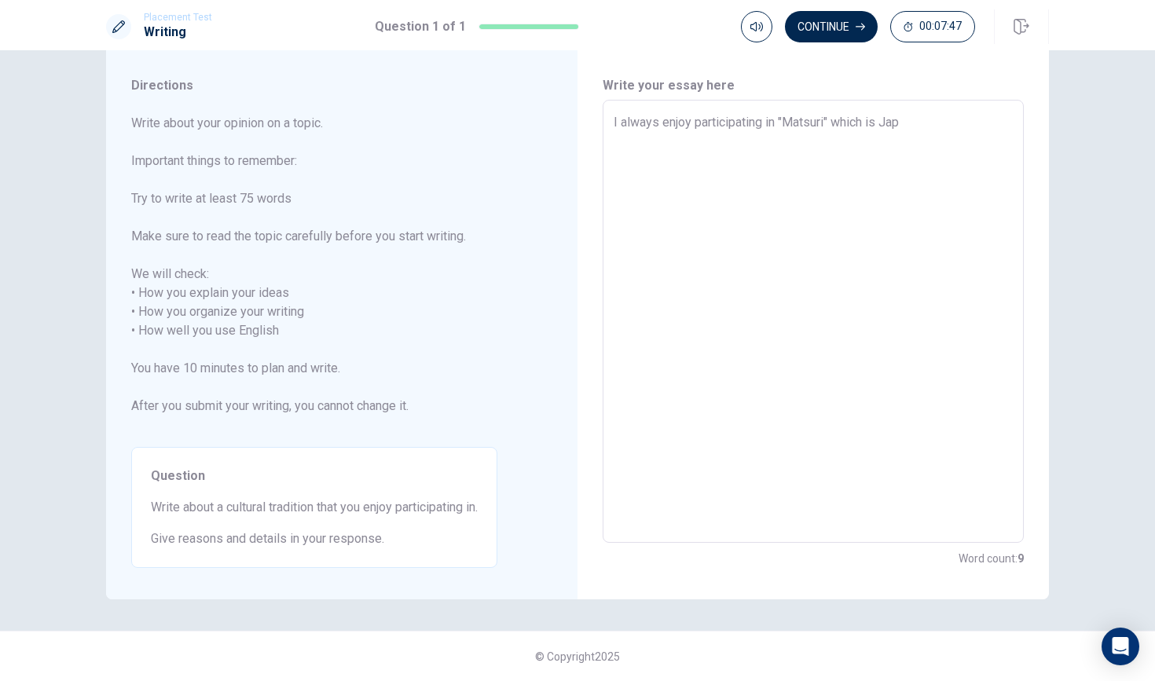
type textarea "I always enjoy participating in "Matsuri" which is Japa"
type textarea "x"
type textarea "I always enjoy participating in "Matsuri" which is Japan"
type textarea "x"
type textarea "I always enjoy participating in "Matsuri" which is Japane"
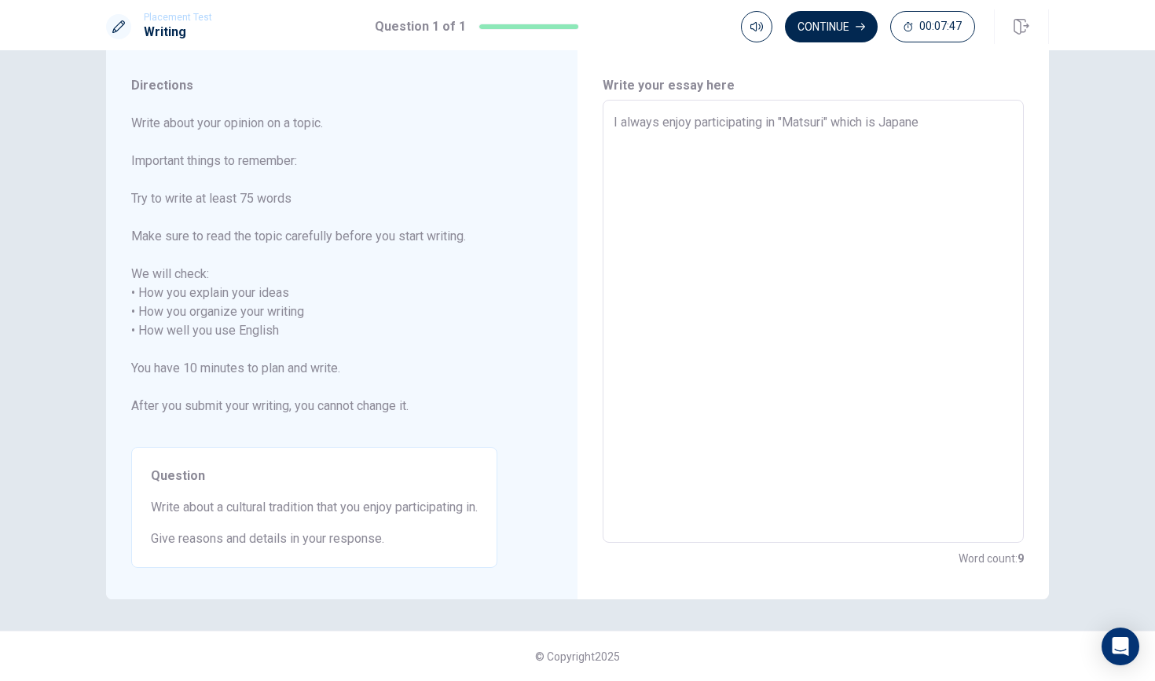
type textarea "x"
type textarea "I always enjoy participating in "Matsuri" which is Japanes"
type textarea "x"
type textarea "I always enjoy participating in "Matsuri" which is Japanese"
type textarea "x"
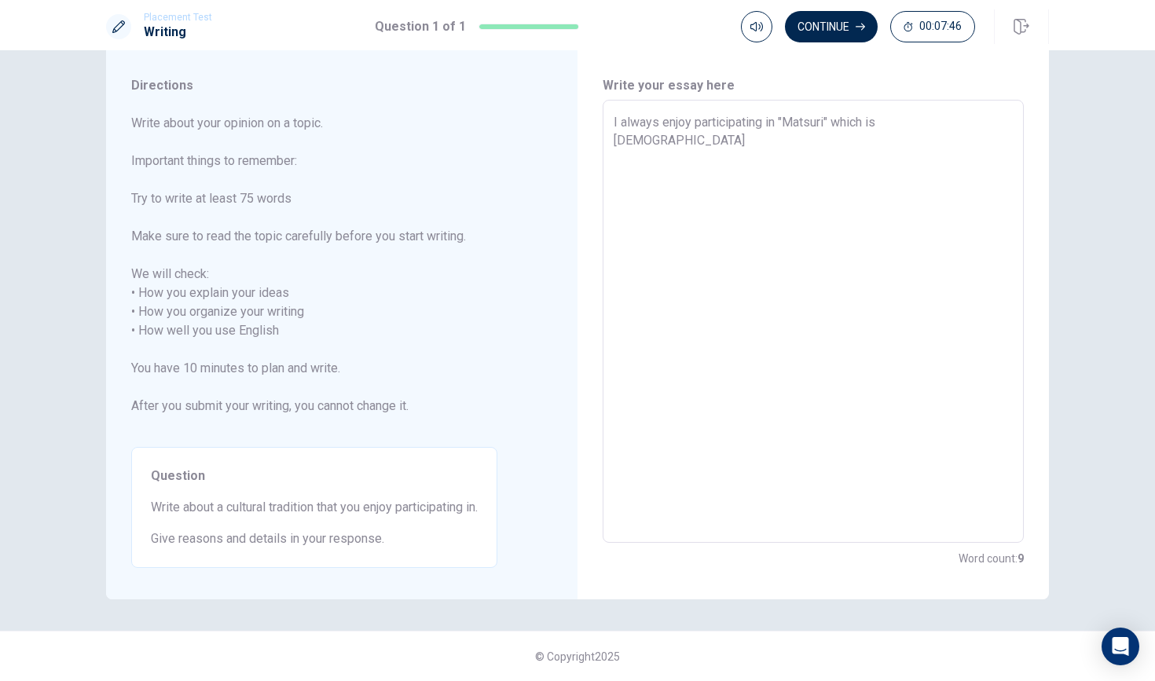
type textarea "I always enjoy participating in "Matsuri" which is Japanese"
type textarea "x"
type textarea "I always enjoy participating in "Matsuri" which is Japanese t"
type textarea "x"
type textarea "I always enjoy participating in "Matsuri" which is Japanese ta"
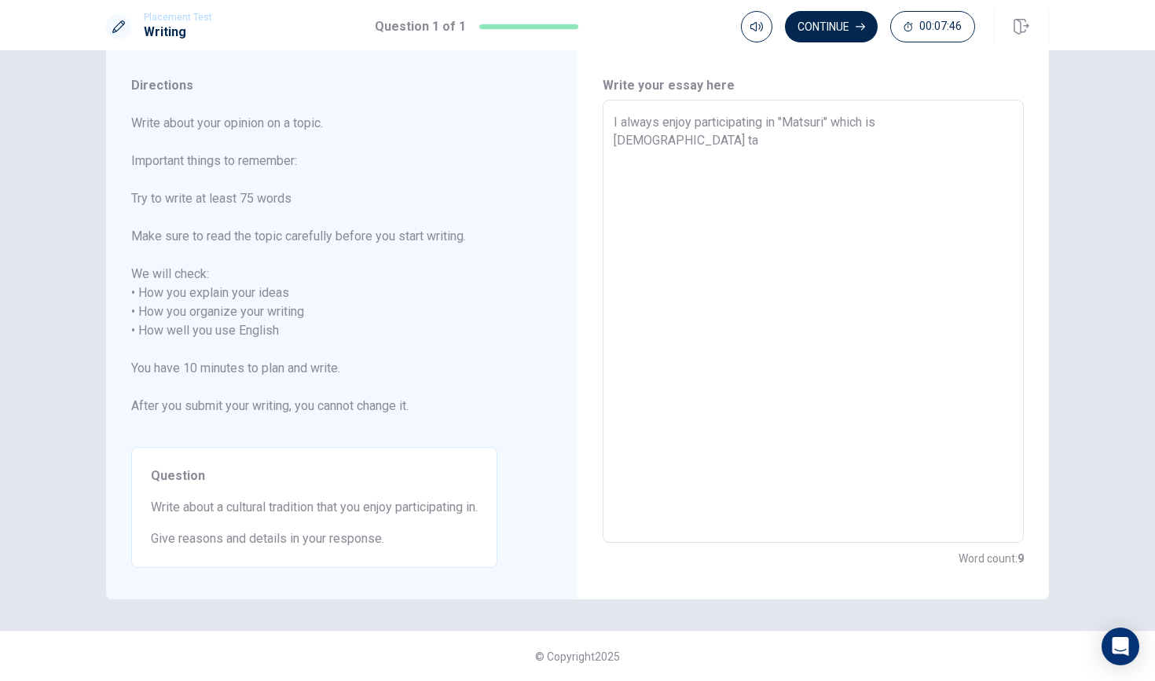
type textarea "x"
type textarea "I always enjoy participating in "Matsuri" which is Japanese tar"
type textarea "x"
type textarea "I always enjoy participating in "Matsuri" which is Japanese ta"
type textarea "x"
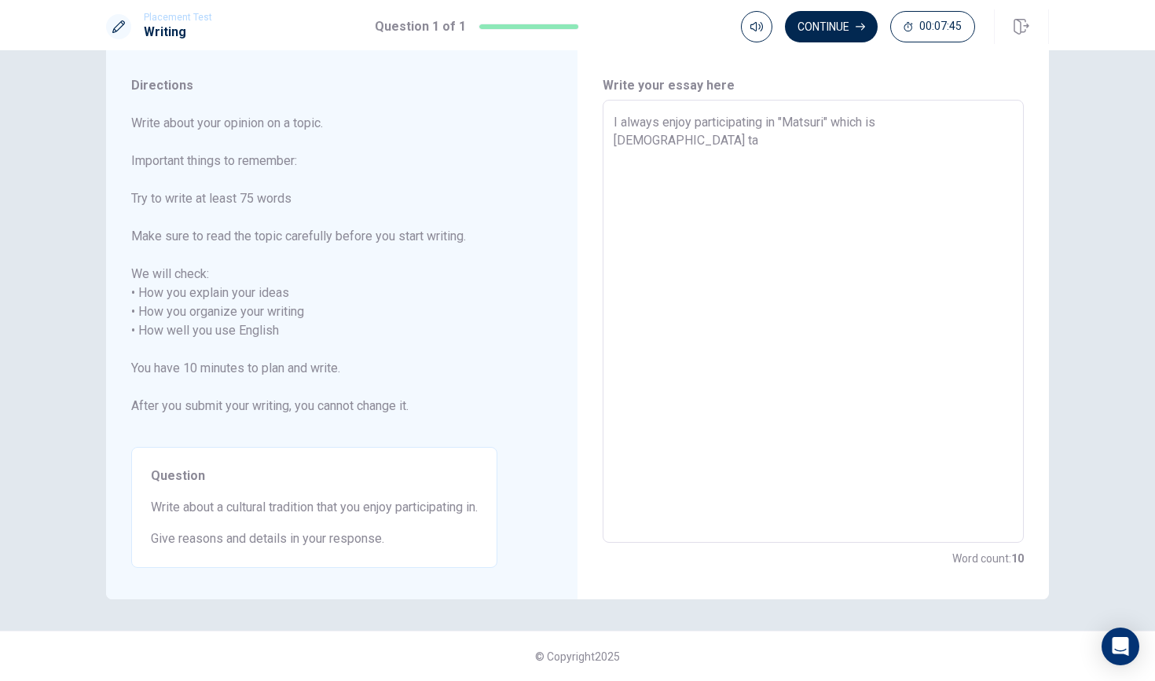
type textarea "I always enjoy participating in "Matsuri" which is Japanese t"
type textarea "x"
type textarea "I always enjoy participating in "Matsuri" which is Japanese tr"
type textarea "x"
type textarea "I always enjoy participating in "Matsuri" which is Japanese tra"
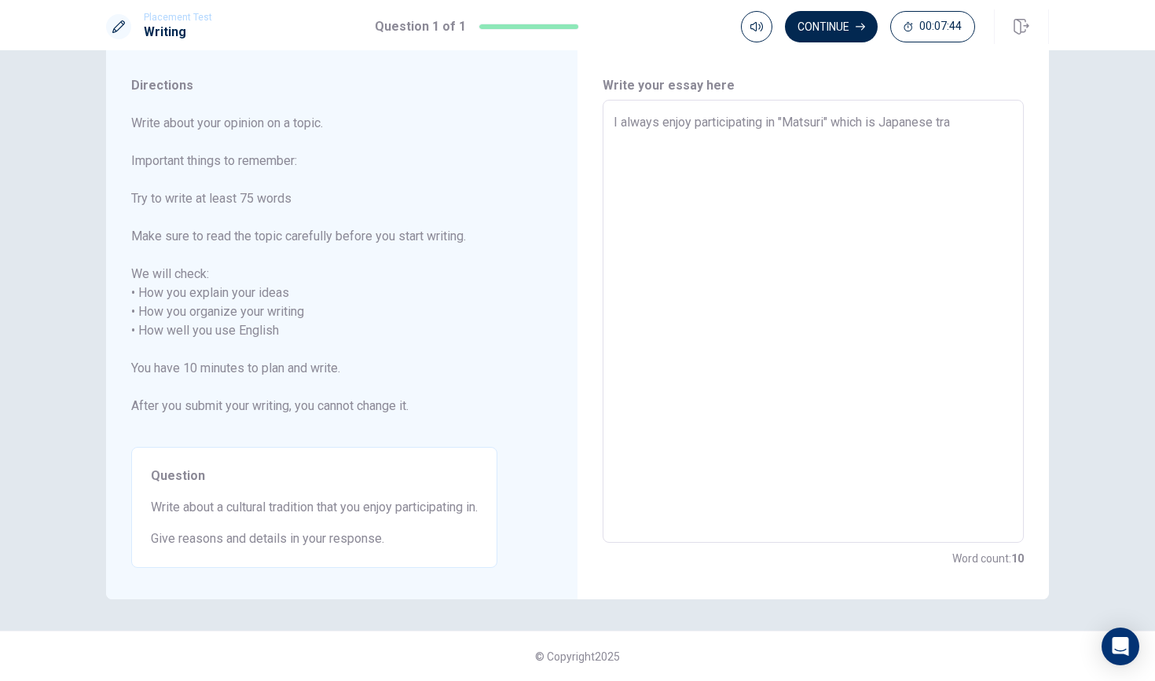
type textarea "x"
type textarea "I always enjoy participating in "Matsuri" which is Japanese trad"
type textarea "x"
type textarea "I always enjoy participating in "Matsuri" which is Japanese tradi"
type textarea "x"
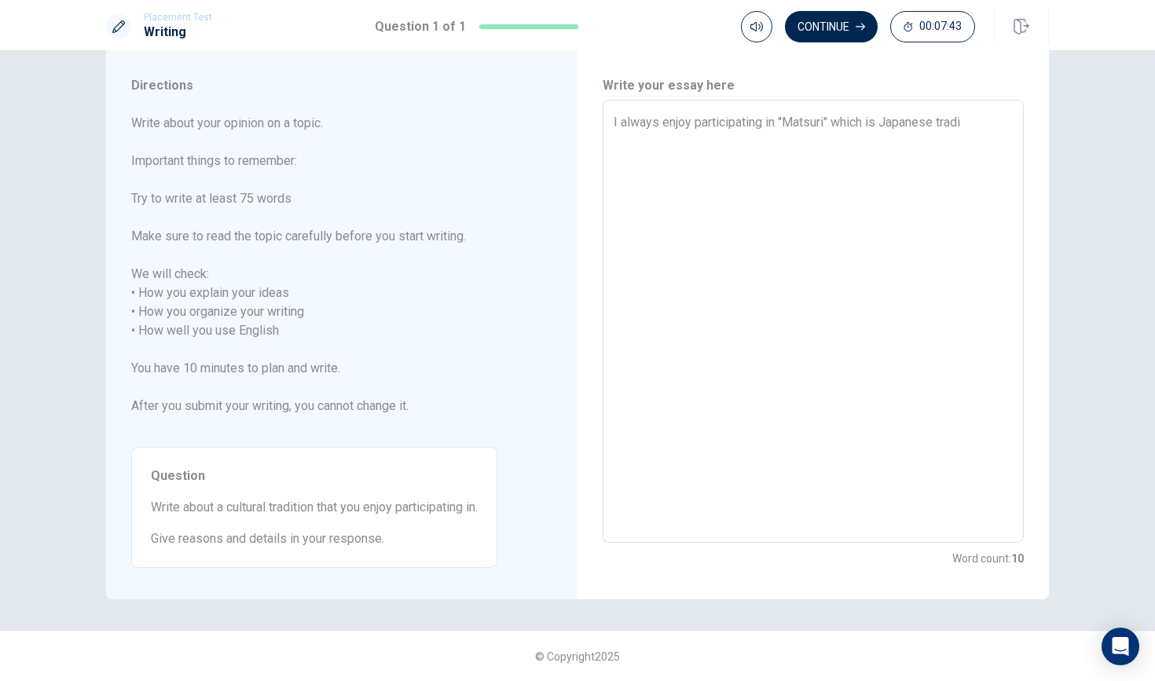
type textarea "I always enjoy participating in "Matsuri" which is Japanese tradit"
type textarea "x"
type textarea "I always enjoy participating in "Matsuri" which is Japanese traditi"
type textarea "x"
type textarea "I always enjoy participating in "Matsuri" which is Japanese traditio"
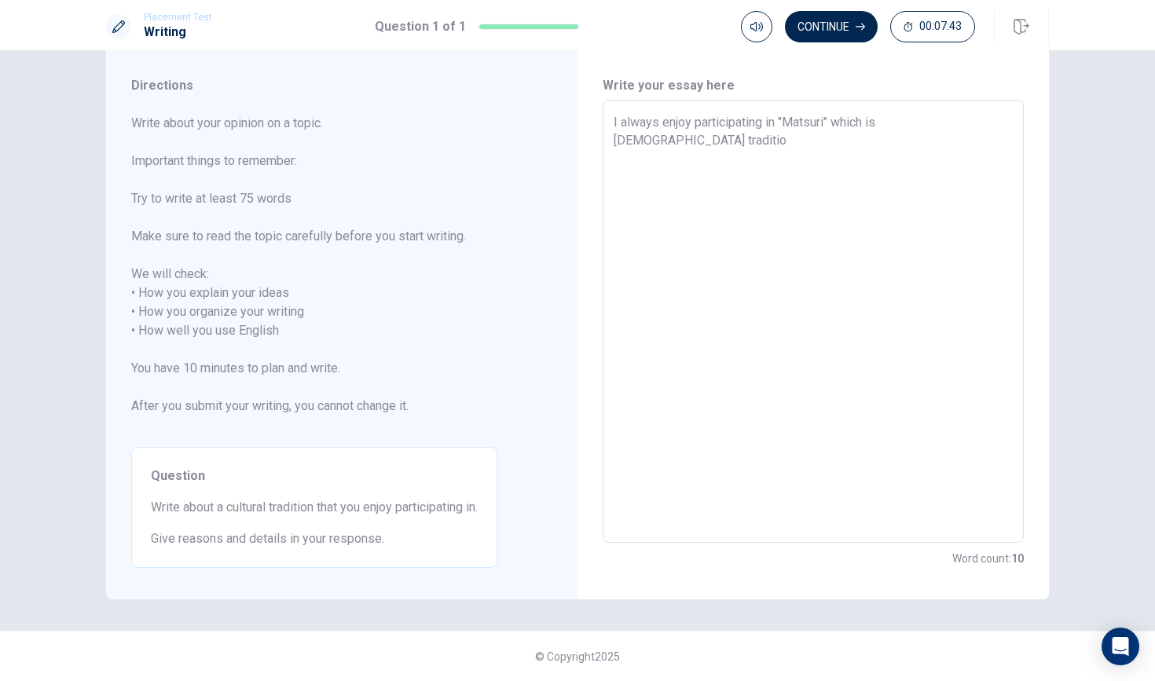
type textarea "x"
type textarea "I always enjoy participating in "Matsuri" which is Japanese tradition"
type textarea "x"
type textarea "I always enjoy participating in "Matsuri" which is Japanese traditiona"
type textarea "x"
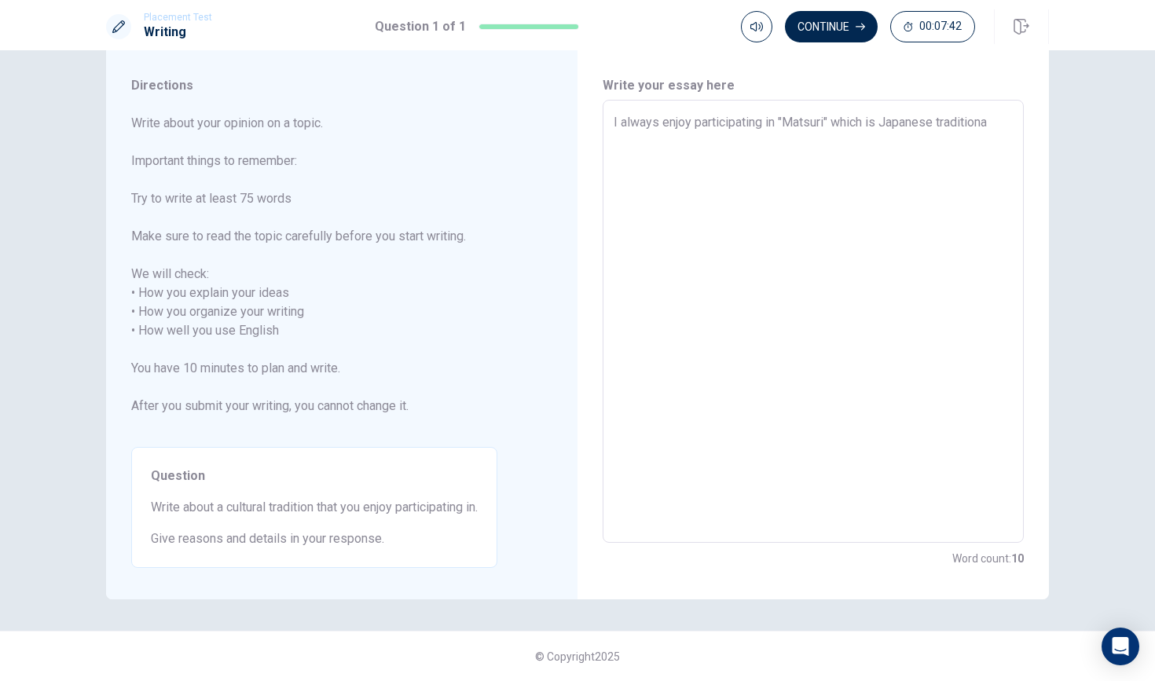
type textarea "I always enjoy participating in "Matsuri" which is Japanese traditional"
type textarea "x"
type textarea "I always enjoy participating in "Matsuri" which is Japanese traditional"
type textarea "x"
type textarea "I always enjoy participating in "Matsuri" which is Japanese traditional f"
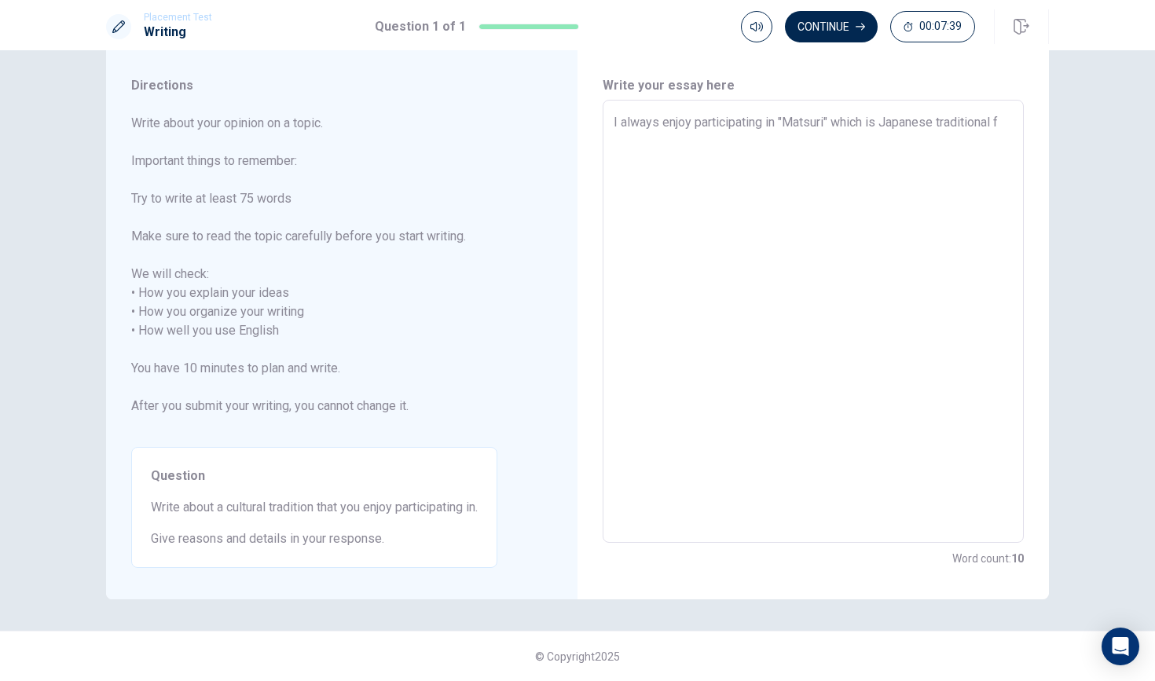
type textarea "x"
type textarea "I always enjoy participating in "Matsuri" which is Japanese traditional fe"
type textarea "x"
type textarea "I always enjoy participating in "Matsuri" which is Japanese traditional fes"
type textarea "x"
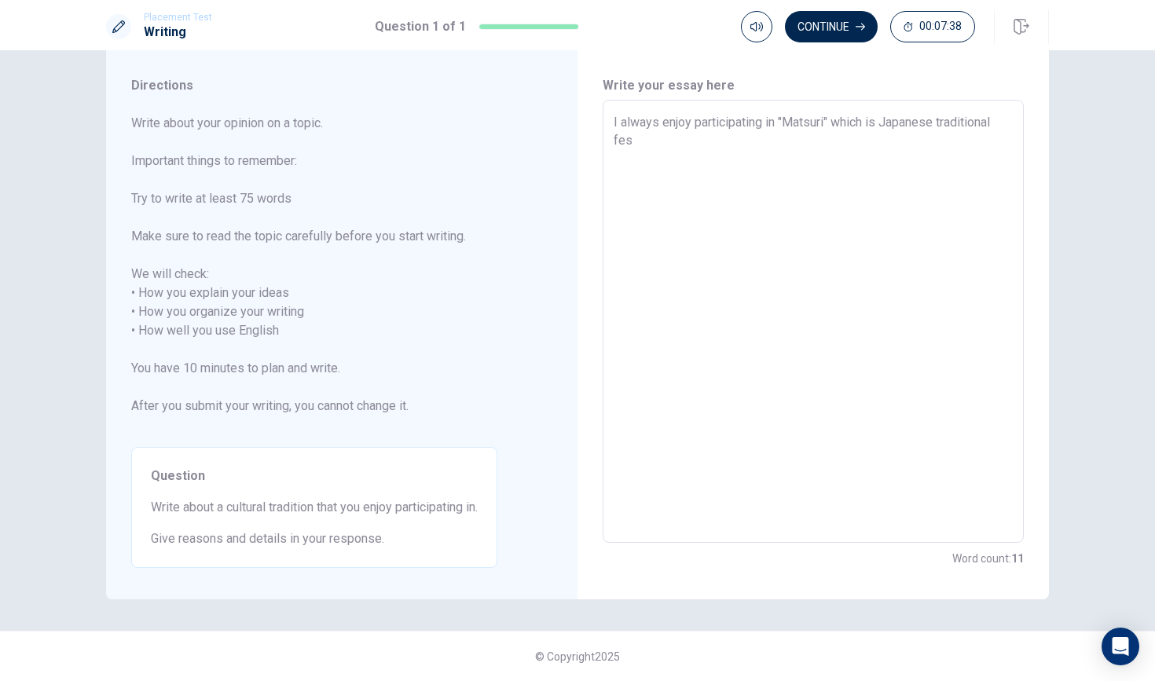
type textarea "I always enjoy participating in "Matsuri" which is Japanese traditional fest"
type textarea "x"
type textarea "I always enjoy participating in "Matsuri" which is Japanese traditional festi"
type textarea "x"
type textarea "I always enjoy participating in "Matsuri" which is Japanese traditional festiv"
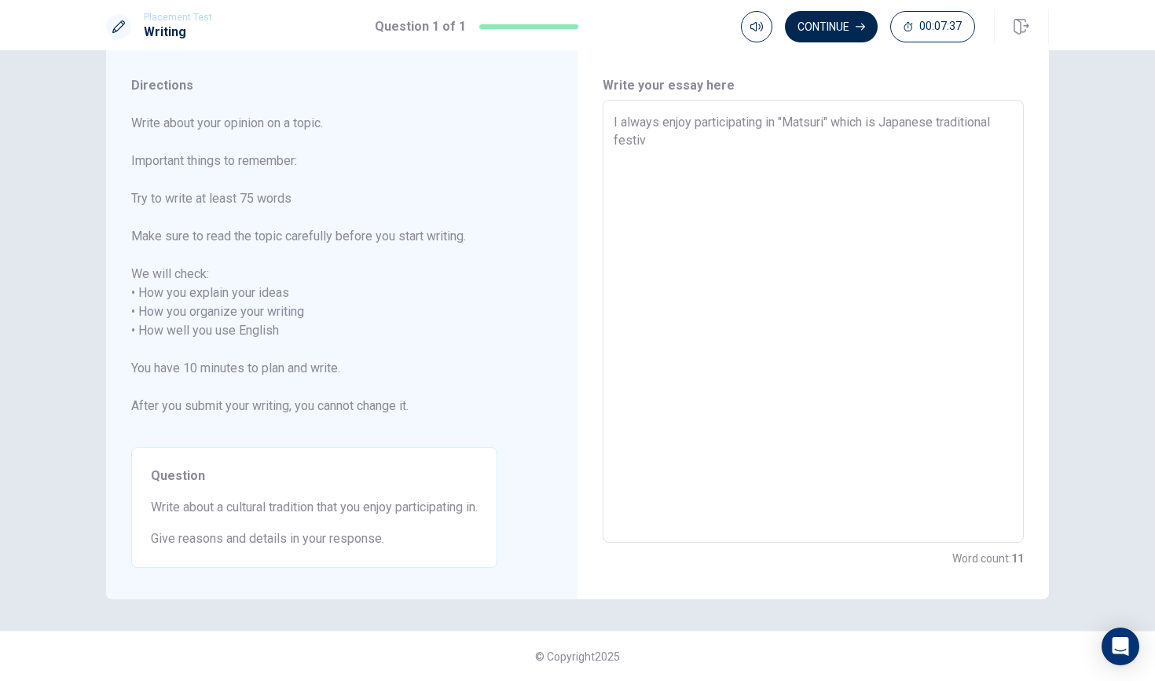
type textarea "x"
type textarea "I always enjoy participating in "Matsuri" which is Japanese traditional festiva"
type textarea "x"
type textarea "I always enjoy participating in "Matsuri" which is Japanese traditional festival"
type textarea "x"
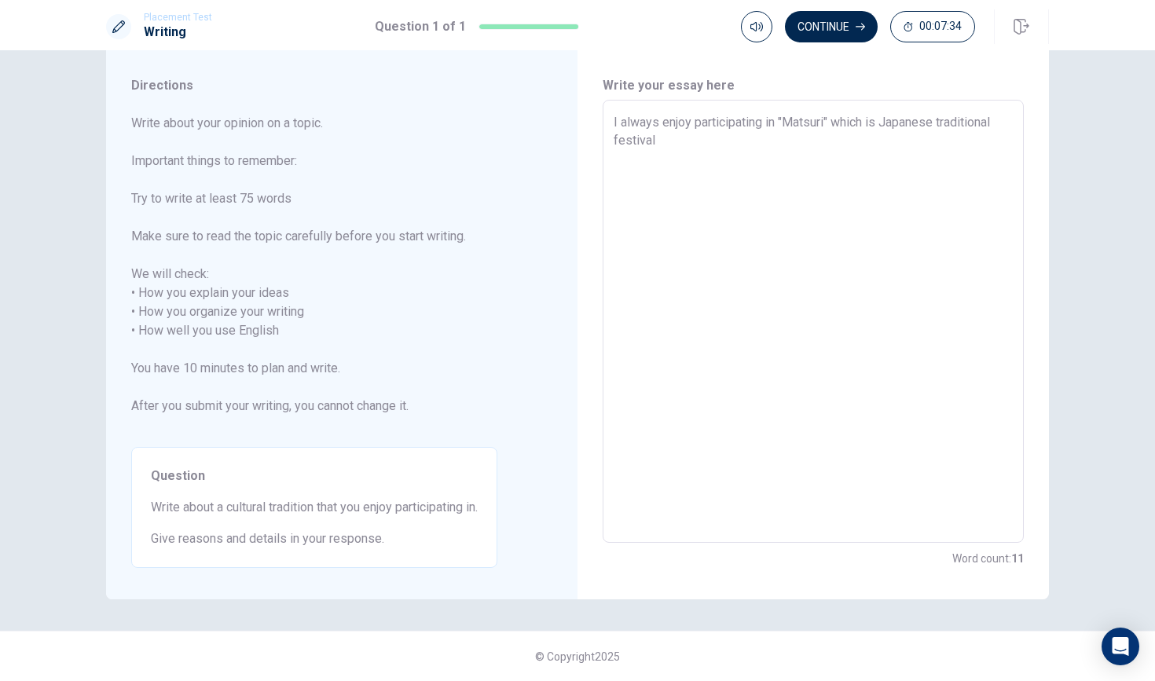
type textarea "I always enjoy participating in "Matsuri" which is Japanese traditional festiva…"
type textarea "x"
type textarea "I always enjoy participating in "Matsuri" which is Japanese traditional festiva…"
type textarea "x"
type textarea "I always enjoy participating in "Matsuri" which is Japanese traditional festiva…"
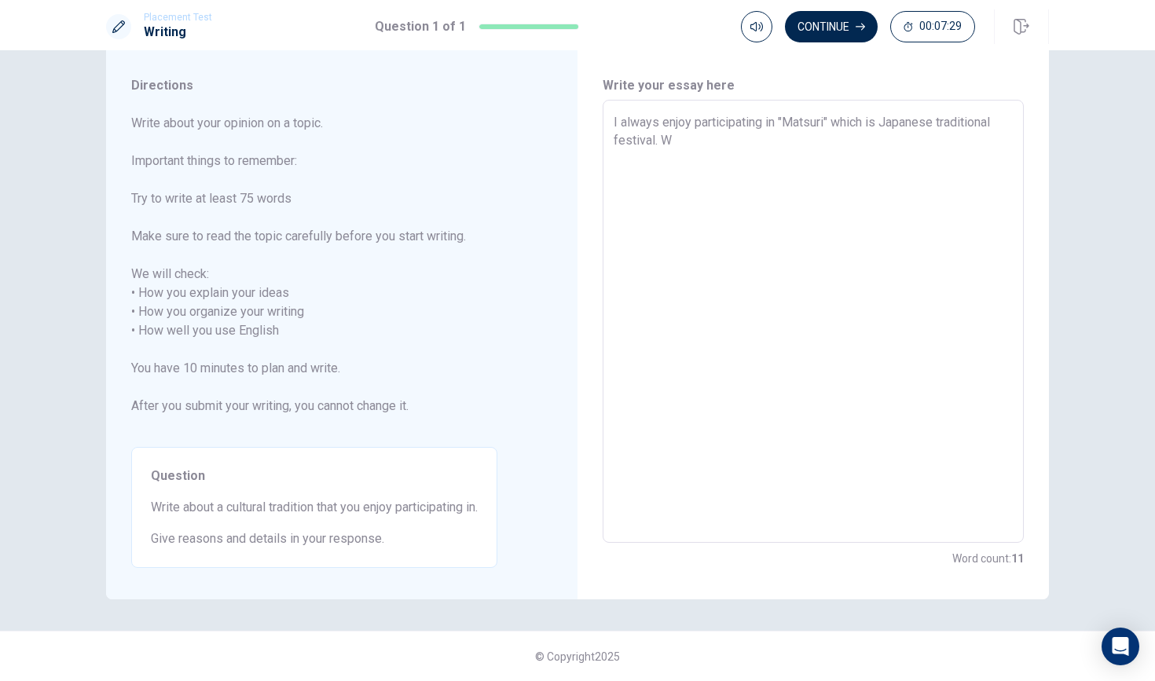
type textarea "x"
type textarea "I always enjoy participating in "Matsuri" which is Japanese traditional festiva…"
type textarea "x"
type textarea "I always enjoy participating in "Matsuri" which is Japanese traditional festiva…"
type textarea "x"
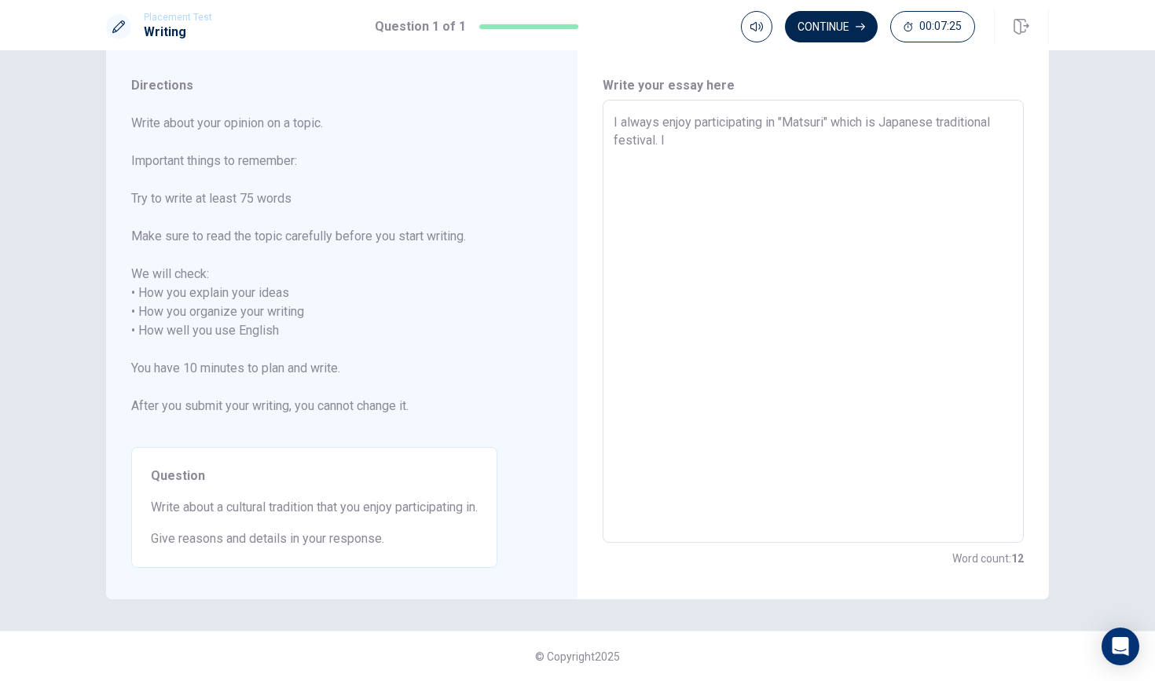
type textarea "I always enjoy participating in "Matsuri" which is Japanese traditional festiva…"
type textarea "x"
type textarea "I always enjoy participating in "Matsuri" which is Japanese traditional festiva…"
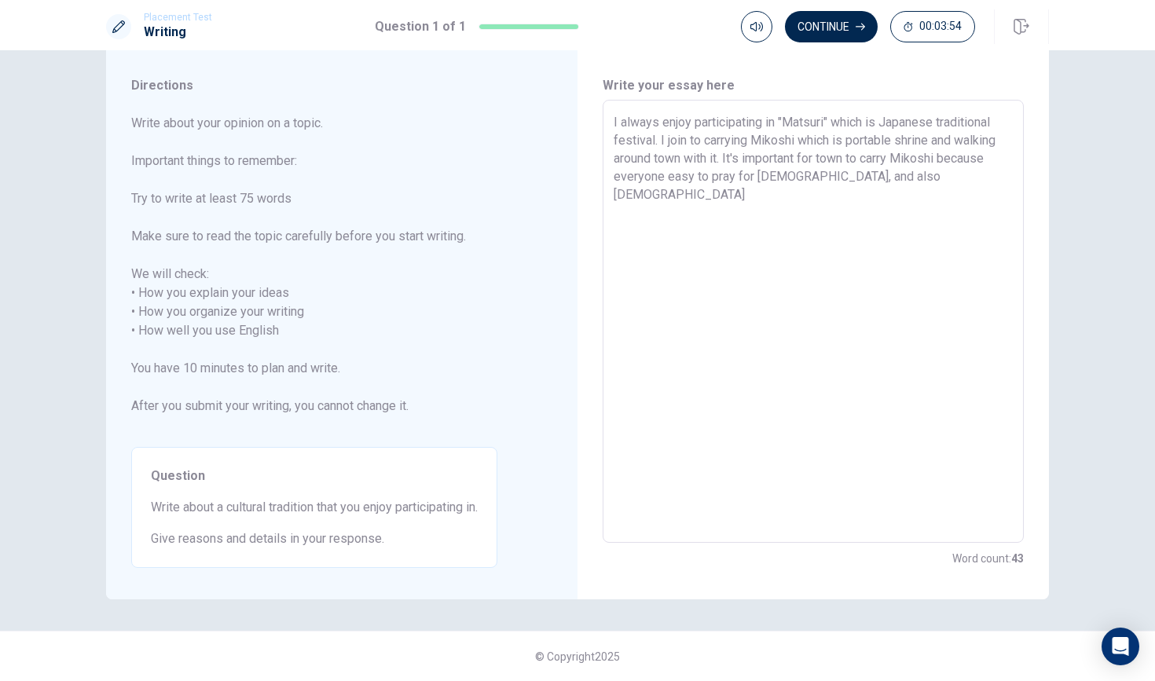
click at [765, 179] on textarea "I always enjoy participating in "Matsuri" which is Japanese traditional festiva…" at bounding box center [813, 321] width 399 height 417
click at [885, 171] on textarea "I always enjoy participating in "Matsuri" which is Japanese traditional festiva…" at bounding box center [813, 321] width 399 height 417
click at [938, 194] on textarea "I always enjoy participating in "Matsuri" which is Japanese traditional festiva…" at bounding box center [813, 321] width 399 height 417
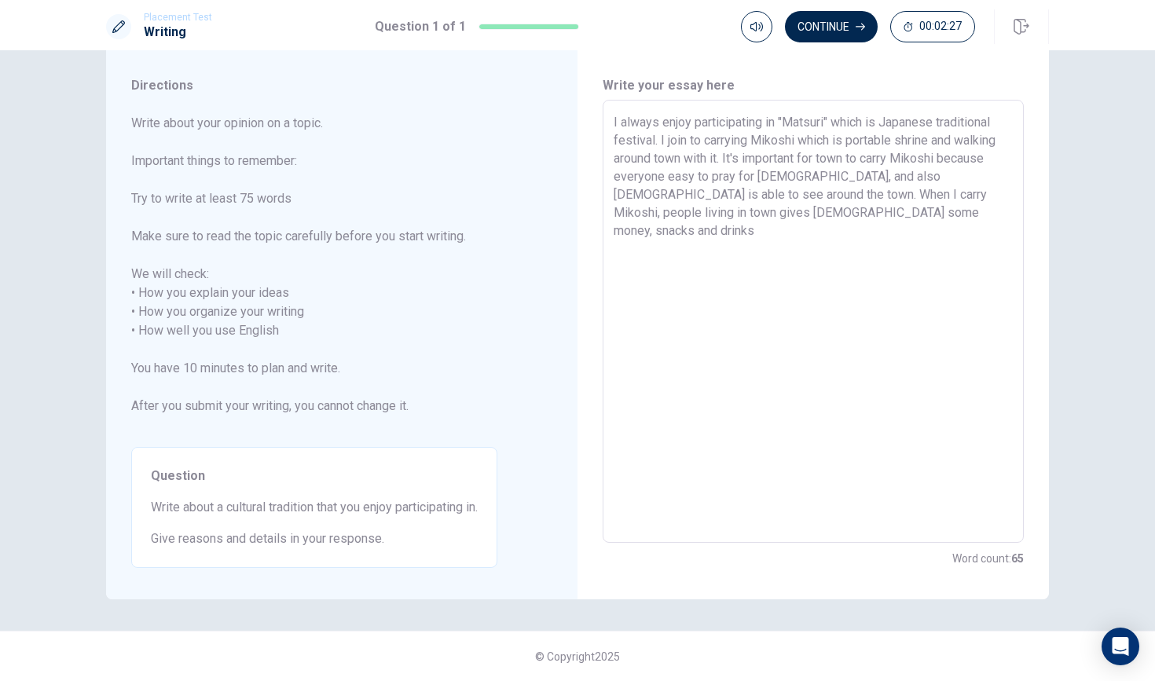
click at [798, 226] on textarea "I always enjoy participating in "Matsuri" which is Japanese traditional festiva…" at bounding box center [813, 321] width 399 height 417
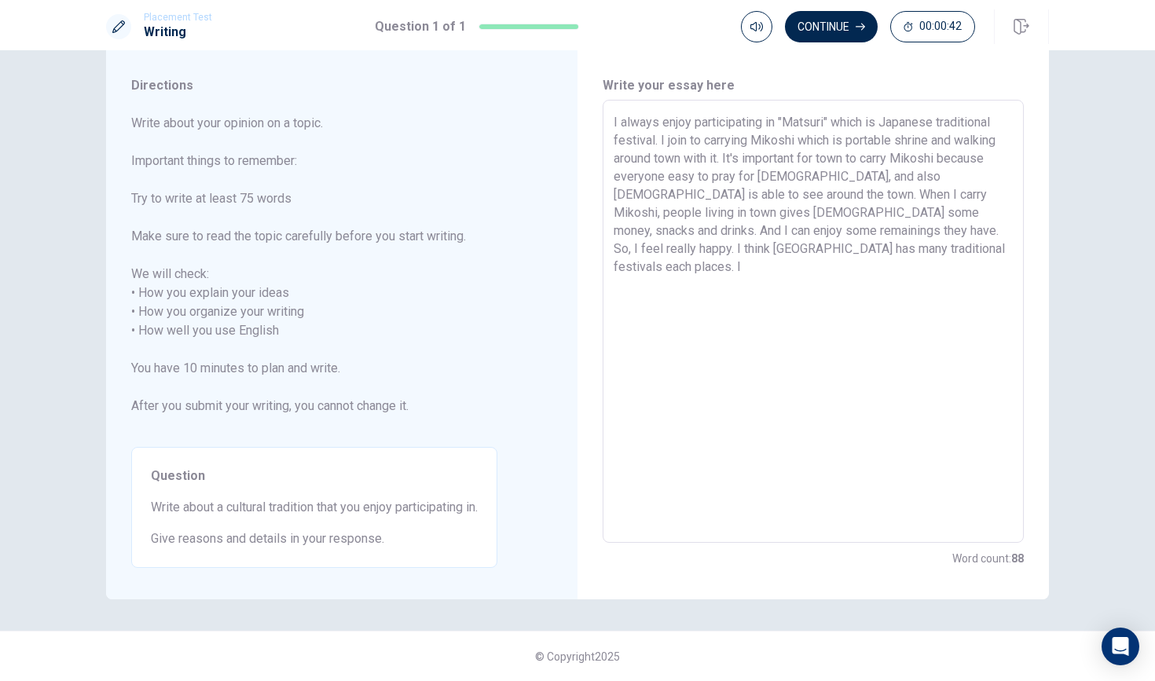
click at [763, 233] on textarea "I always enjoy participating in "Matsuri" which is Japanese traditional festiva…" at bounding box center [813, 321] width 399 height 417
click at [765, 233] on textarea "I always enjoy participating in "Matsuri" which is Japanese traditional festiva…" at bounding box center [813, 321] width 399 height 417
click at [771, 245] on textarea "I always enjoy participating in "Matsuri" which is Japanese traditional festiva…" at bounding box center [813, 321] width 399 height 417
click at [838, 22] on button "Continue" at bounding box center [831, 26] width 93 height 31
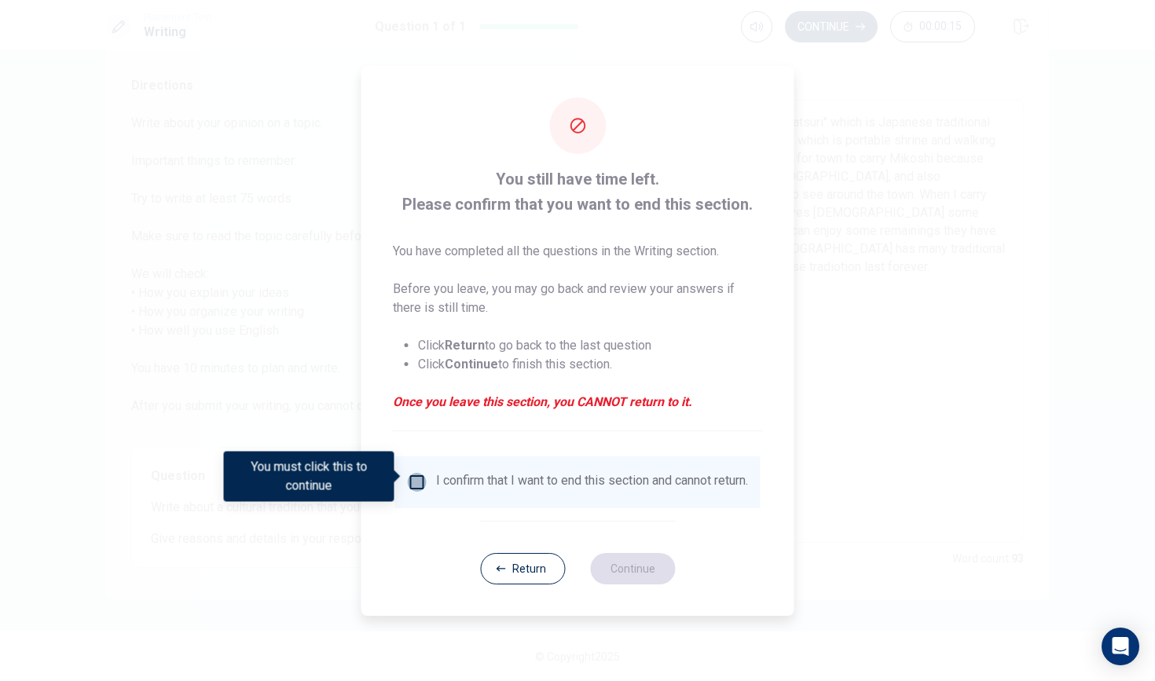
click at [418, 482] on input "You must click this to continue" at bounding box center [417, 482] width 19 height 19
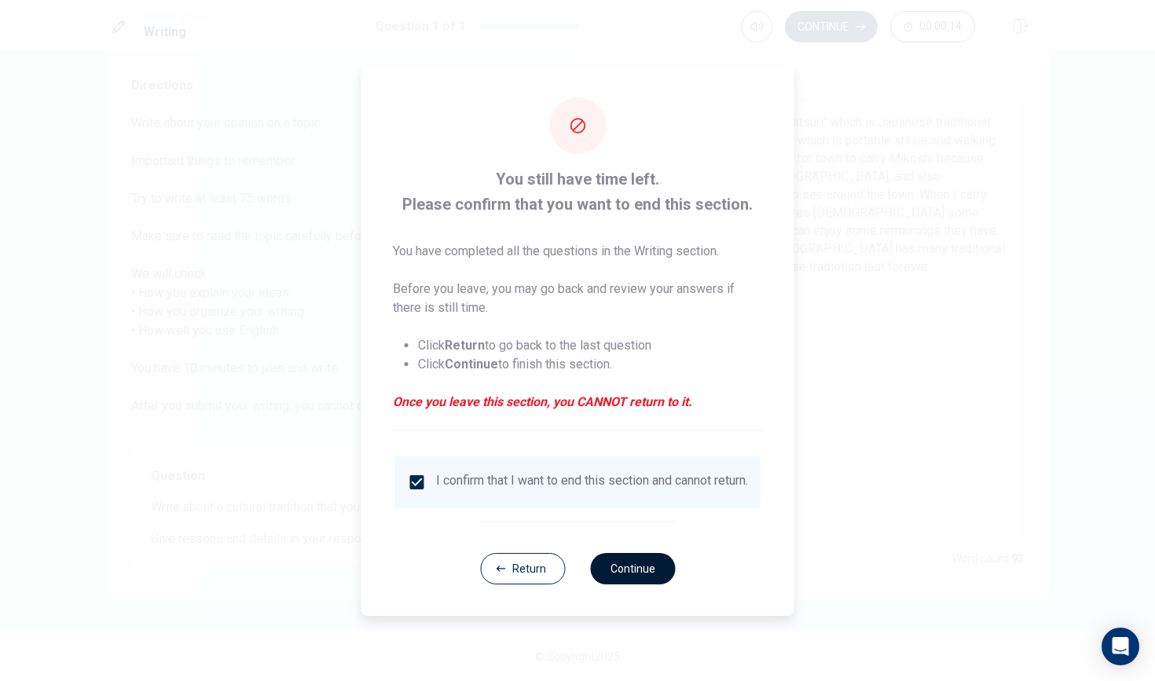
click at [642, 578] on button "Continue" at bounding box center [632, 568] width 85 height 31
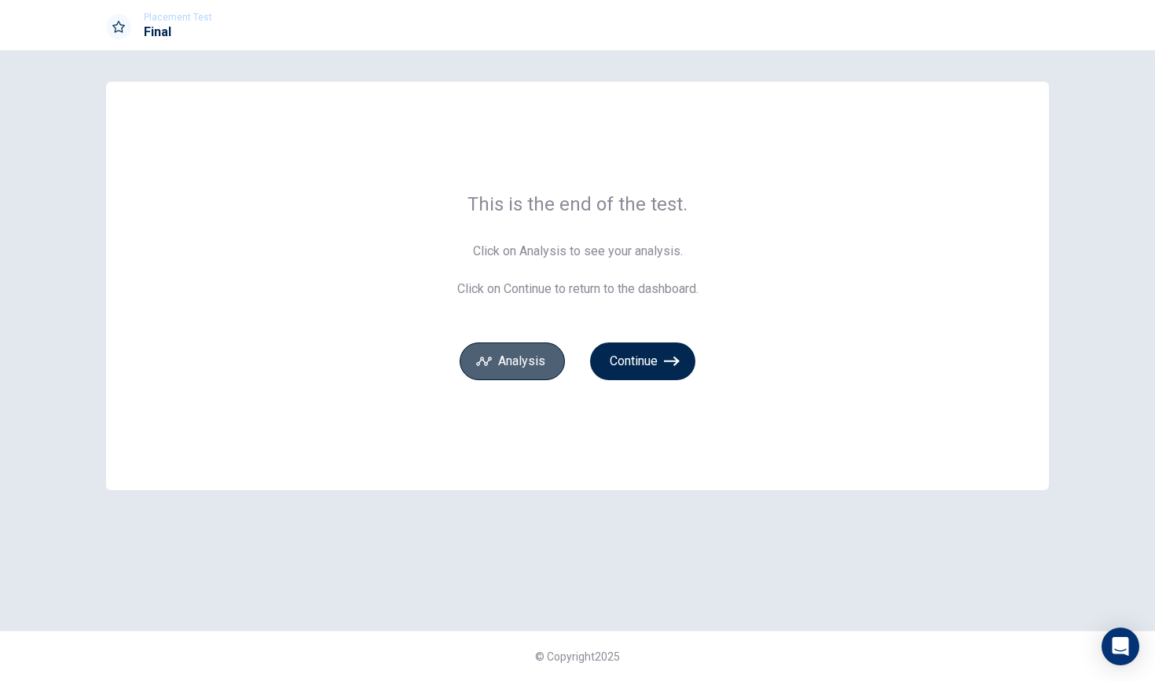
click at [541, 365] on button "Analysis" at bounding box center [512, 362] width 105 height 38
